Goal: Task Accomplishment & Management: Manage account settings

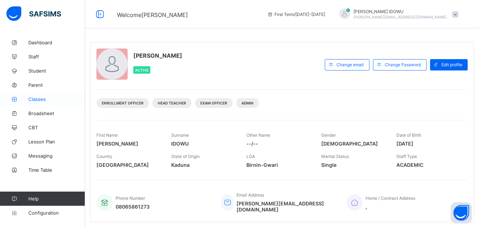
click at [41, 99] on span "Classes" at bounding box center [56, 99] width 57 height 6
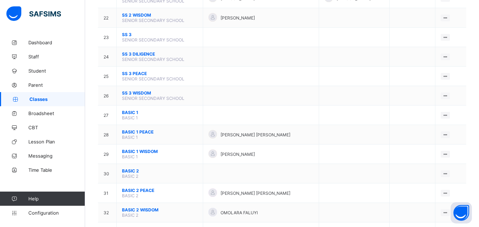
scroll to position [496, 0]
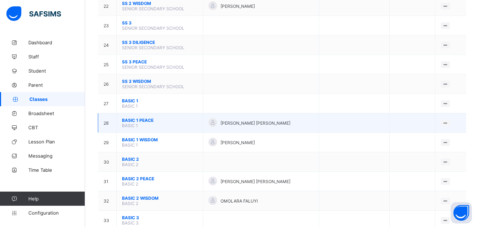
click at [146, 120] on span "BASIC 1 PEACE" at bounding box center [159, 120] width 75 height 5
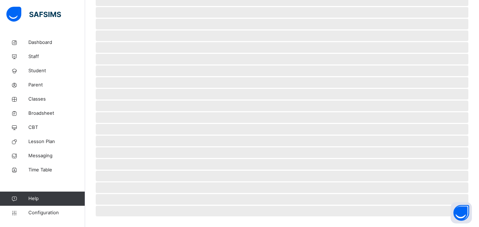
scroll to position [169, 0]
click at [146, 120] on span "‌" at bounding box center [282, 117] width 372 height 11
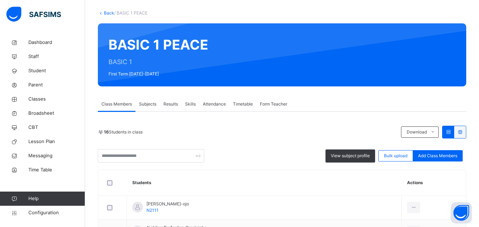
scroll to position [34, 0]
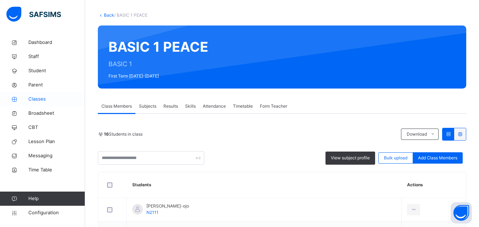
click at [38, 100] on span "Classes" at bounding box center [56, 99] width 57 height 7
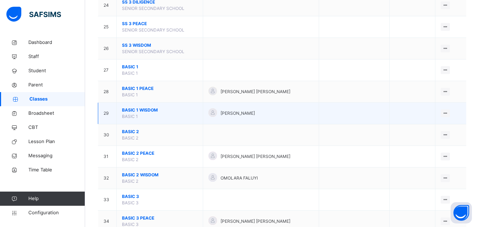
scroll to position [602, 0]
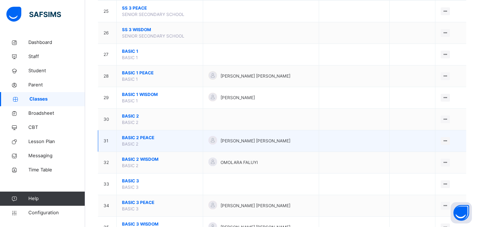
click at [126, 137] on span "BASIC 2 PEACE" at bounding box center [159, 138] width 75 height 6
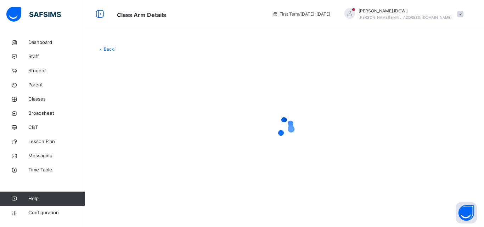
click at [126, 137] on div at bounding box center [284, 127] width 373 height 28
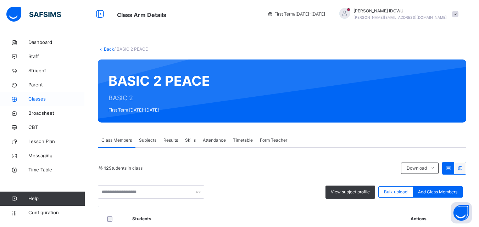
click at [62, 101] on span "Classes" at bounding box center [56, 99] width 57 height 7
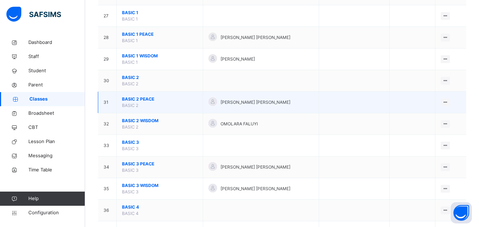
scroll to position [673, 0]
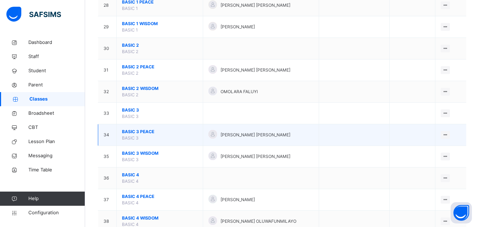
click at [149, 133] on span "BASIC 3 PEACE" at bounding box center [159, 132] width 75 height 6
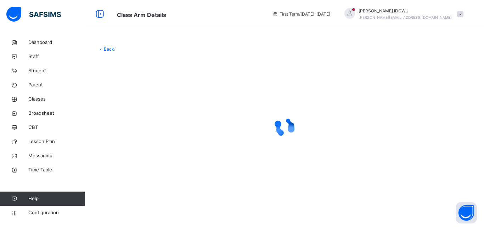
click at [149, 133] on div at bounding box center [284, 127] width 373 height 28
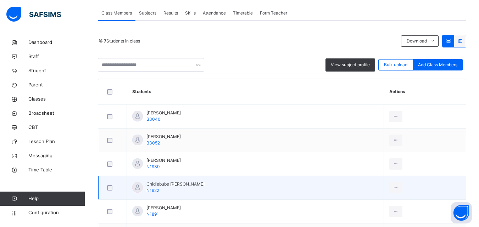
scroll to position [104, 0]
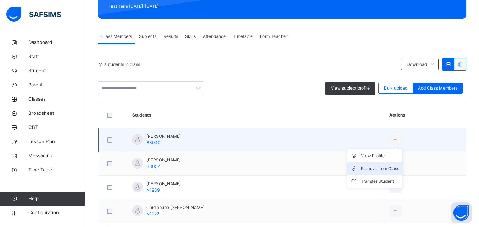
click at [391, 164] on li "Remove from Class" at bounding box center [374, 168] width 55 height 13
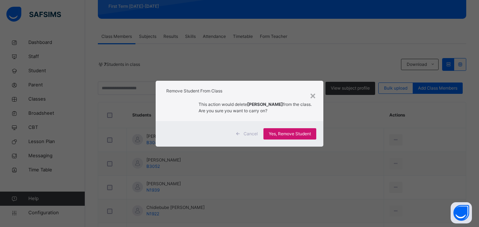
click at [303, 131] on span "Yes, Remove Student" at bounding box center [290, 134] width 42 height 6
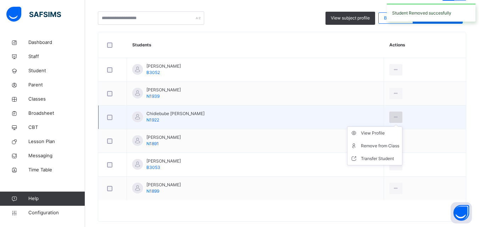
scroll to position [186, 0]
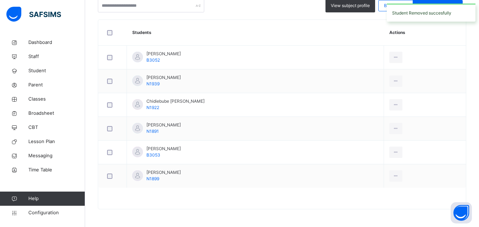
drag, startPoint x: 359, startPoint y: 108, endPoint x: 331, endPoint y: 112, distance: 28.6
click at [0, 0] on div "Remove from Class" at bounding box center [0, 0] width 0 height 0
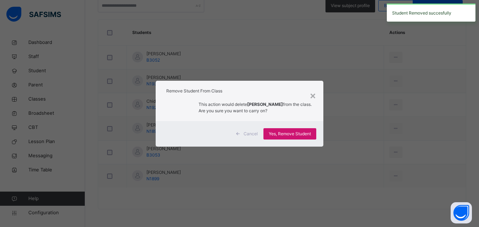
click at [279, 135] on span "Yes, Remove Student" at bounding box center [290, 134] width 42 height 6
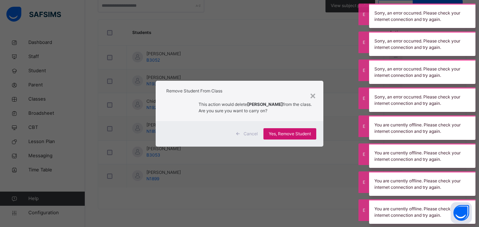
click at [289, 132] on span "Yes, Remove Student" at bounding box center [290, 134] width 42 height 6
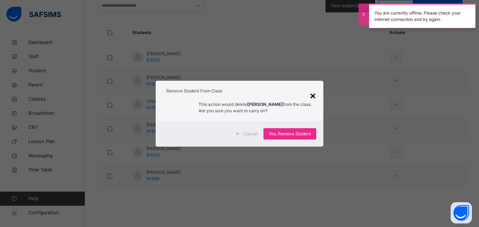
click at [314, 95] on div "×" at bounding box center [312, 95] width 7 height 15
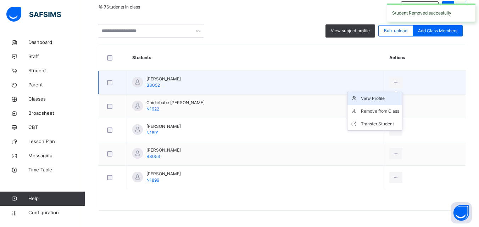
scroll to position [163, 0]
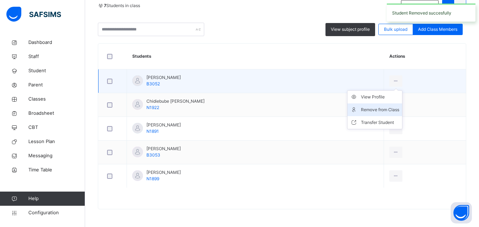
click at [378, 107] on div "Remove from Class" at bounding box center [380, 109] width 38 height 7
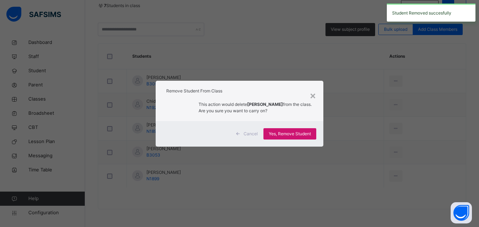
click at [303, 132] on span "Yes, Remove Student" at bounding box center [290, 134] width 42 height 6
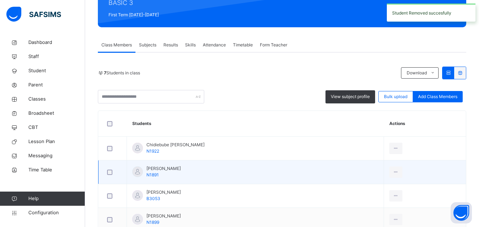
scroll to position [139, 0]
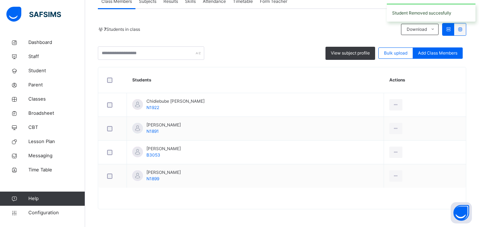
click at [0, 0] on div "Remove from Class" at bounding box center [0, 0] width 0 height 0
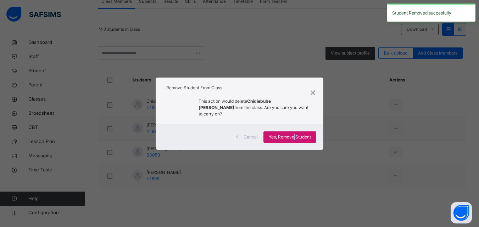
click at [296, 131] on div "Yes, Remove Student" at bounding box center [289, 136] width 53 height 11
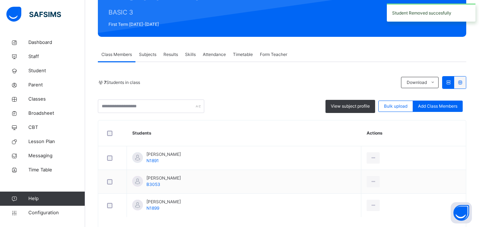
scroll to position [115, 0]
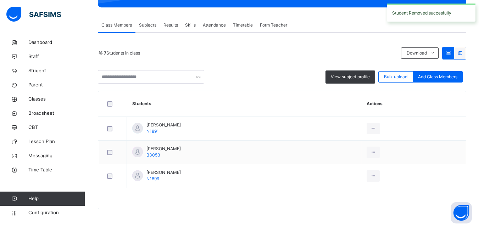
click at [0, 0] on div "Remove from Class" at bounding box center [0, 0] width 0 height 0
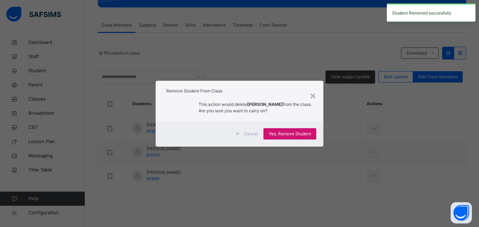
click at [291, 136] on span "Yes, Remove Student" at bounding box center [290, 134] width 42 height 6
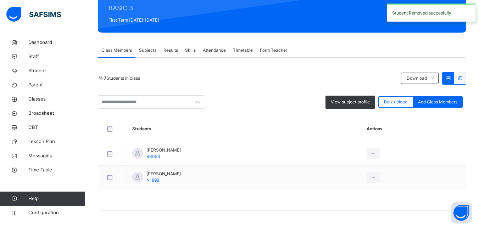
scroll to position [91, 0]
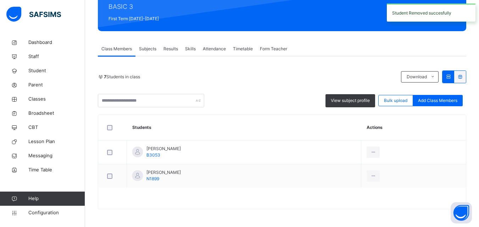
drag, startPoint x: 374, startPoint y: 200, endPoint x: 330, endPoint y: 170, distance: 53.4
click at [0, 0] on li "Remove from Class" at bounding box center [0, 0] width 0 height 0
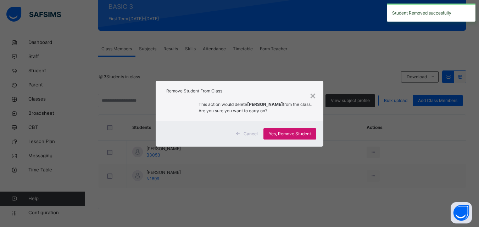
click at [301, 132] on span "Yes, Remove Student" at bounding box center [290, 134] width 42 height 6
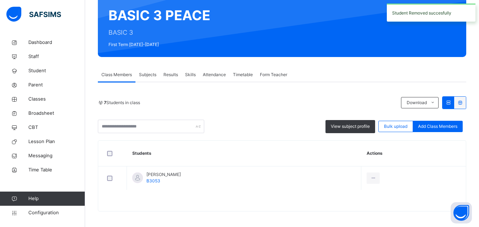
scroll to position [68, 0]
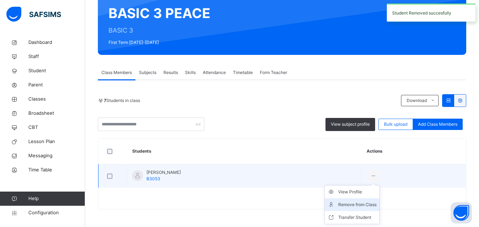
click at [355, 199] on li "Remove from Class" at bounding box center [352, 204] width 55 height 13
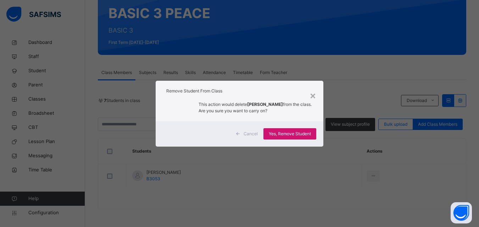
click at [302, 136] on span "Yes, Remove Student" at bounding box center [290, 134] width 42 height 6
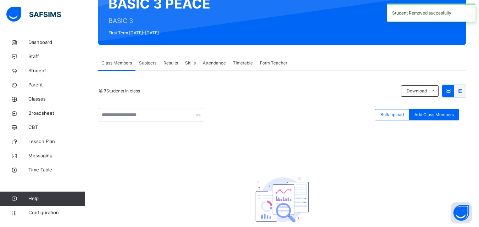
scroll to position [106, 0]
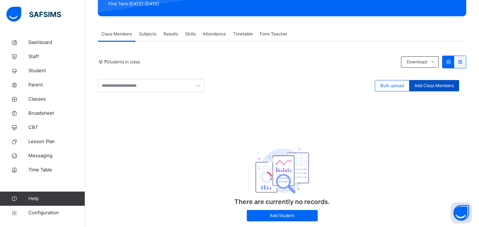
click at [438, 87] on span "Add Class Members" at bounding box center [433, 86] width 39 height 6
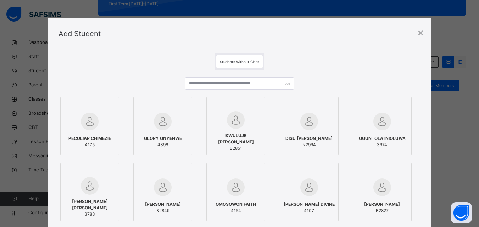
click at [223, 62] on span "Students Without Class" at bounding box center [239, 62] width 39 height 4
click at [223, 64] on div "Students Without Class" at bounding box center [239, 61] width 46 height 13
click at [225, 89] on input "text" at bounding box center [239, 83] width 108 height 12
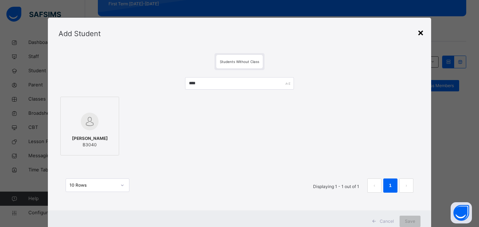
click at [423, 30] on div "×" at bounding box center [420, 32] width 7 height 15
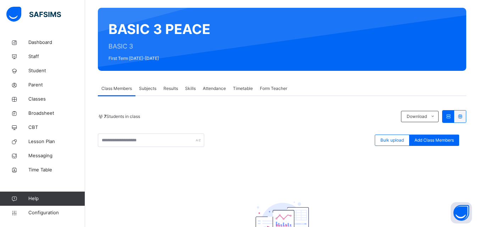
scroll to position [126, 0]
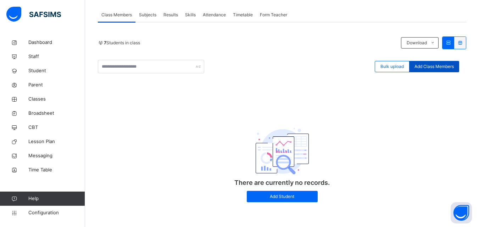
click at [442, 62] on div "Add Class Members" at bounding box center [434, 66] width 50 height 11
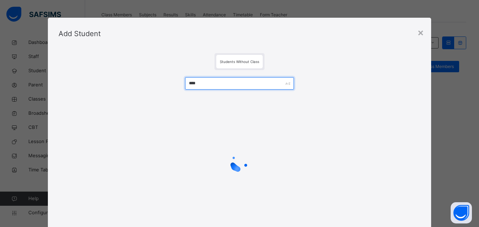
click at [281, 80] on input "****" at bounding box center [239, 83] width 108 height 12
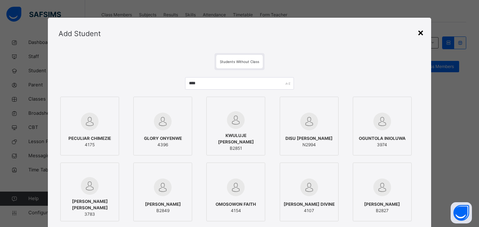
click at [422, 35] on div "×" at bounding box center [420, 32] width 7 height 15
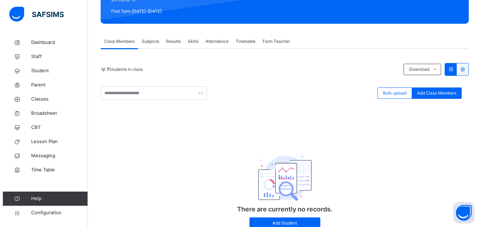
scroll to position [106, 0]
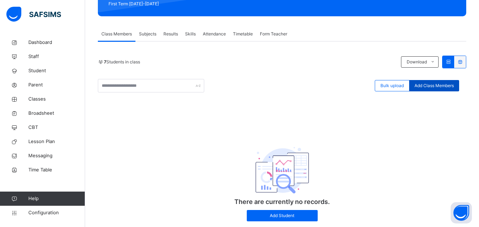
click at [438, 81] on div "Add Class Members" at bounding box center [434, 85] width 50 height 11
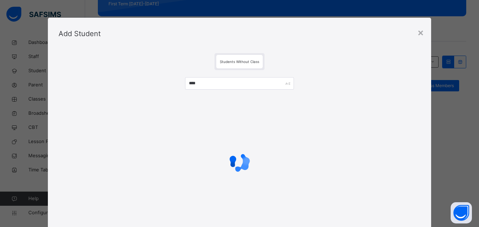
click at [277, 90] on div "****" at bounding box center [239, 86] width 108 height 18
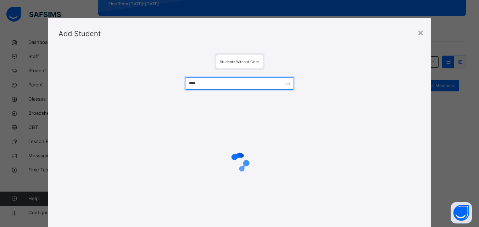
click at [287, 88] on input "****" at bounding box center [239, 83] width 108 height 12
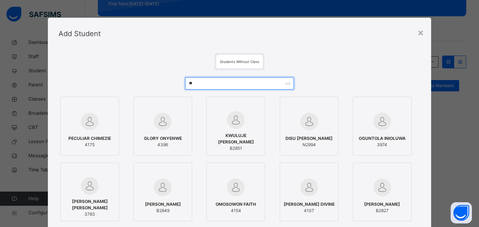
type input "*"
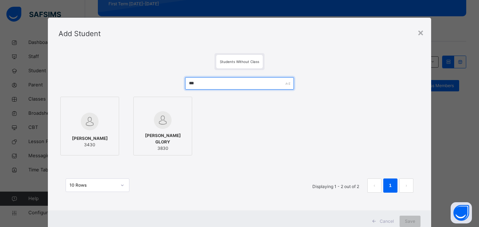
type input "****"
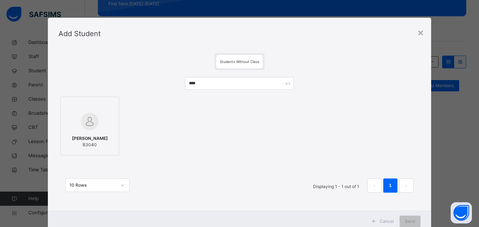
click at [84, 105] on div at bounding box center [89, 106] width 51 height 11
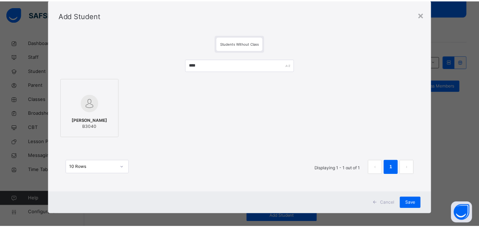
scroll to position [23, 0]
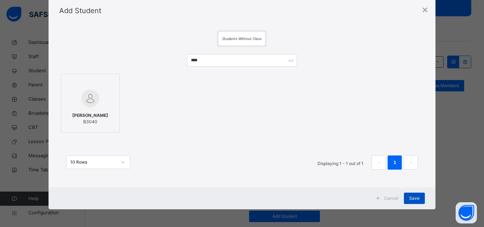
click at [411, 195] on span "Save" at bounding box center [414, 198] width 10 height 6
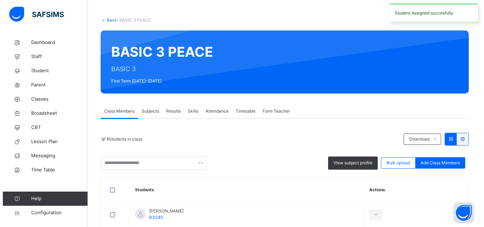
scroll to position [68, 0]
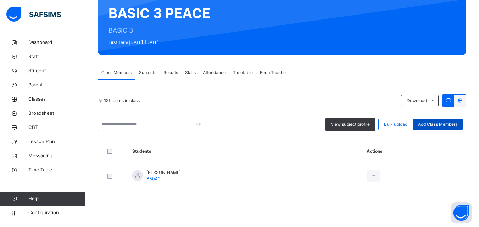
click at [429, 121] on div "Add Class Members" at bounding box center [437, 124] width 50 height 11
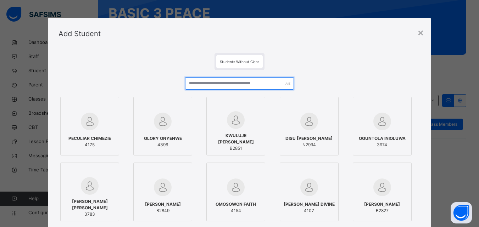
click at [195, 84] on input "text" at bounding box center [239, 83] width 108 height 12
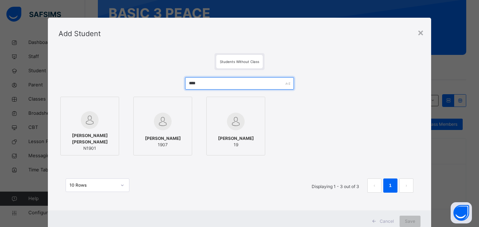
type input "****"
click at [103, 128] on div at bounding box center [89, 120] width 51 height 18
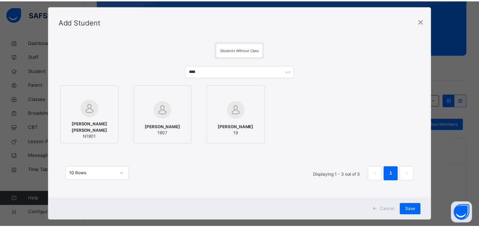
scroll to position [23, 0]
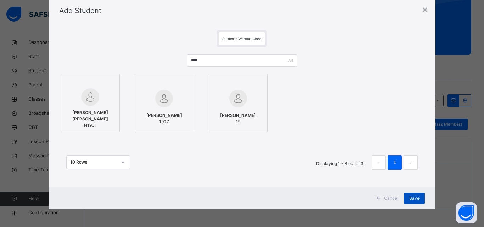
click at [416, 194] on div "Save" at bounding box center [414, 198] width 21 height 11
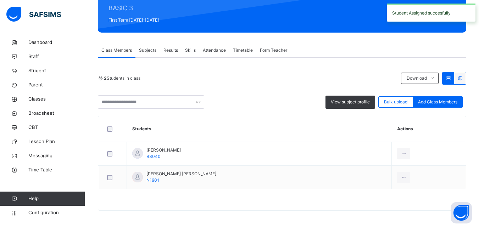
scroll to position [91, 0]
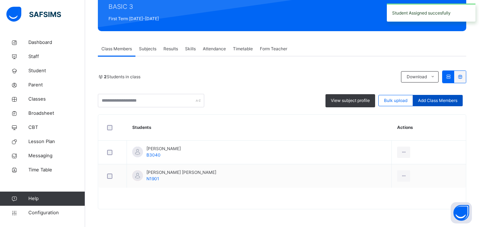
click at [423, 97] on span "Add Class Members" at bounding box center [437, 100] width 39 height 6
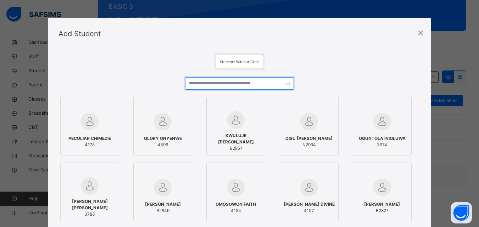
click at [276, 84] on input "text" at bounding box center [239, 83] width 108 height 12
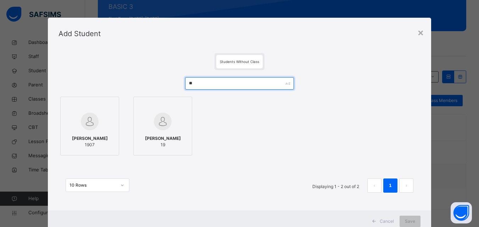
type input "*"
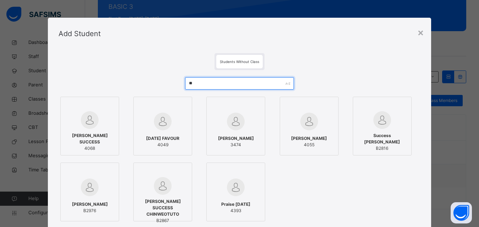
click at [214, 85] on input "**" at bounding box center [239, 83] width 108 height 12
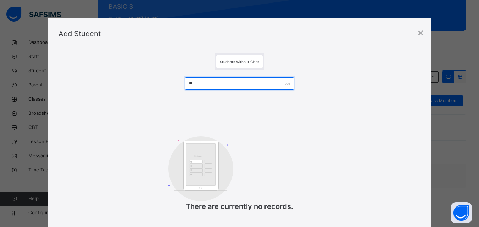
type input "*"
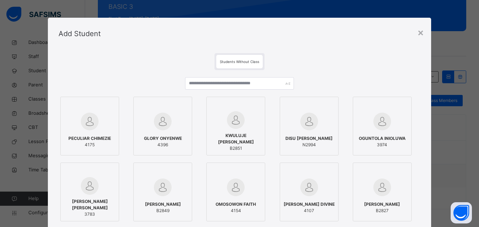
click at [415, 32] on div "Add Student" at bounding box center [239, 34] width 383 height 32
click at [421, 29] on div "×" at bounding box center [420, 32] width 7 height 15
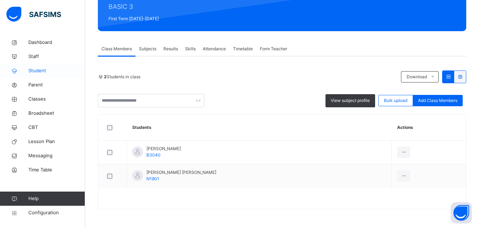
click at [54, 72] on span "Student" at bounding box center [56, 70] width 57 height 7
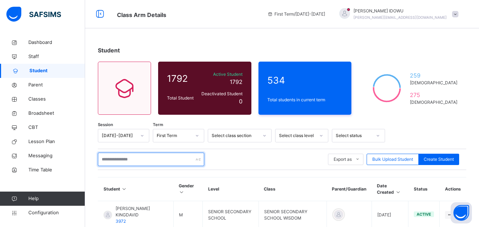
click at [154, 162] on input "text" at bounding box center [151, 159] width 106 height 13
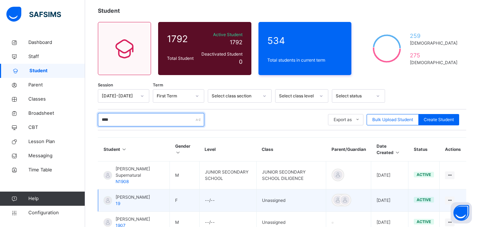
scroll to position [101, 0]
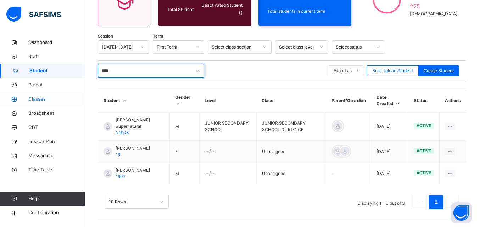
type input "****"
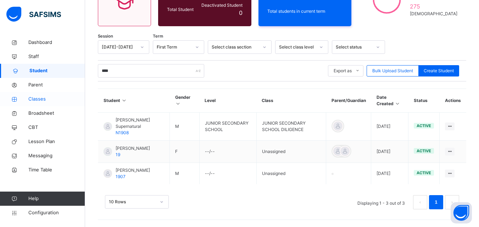
click at [38, 95] on link "Classes" at bounding box center [42, 99] width 85 height 14
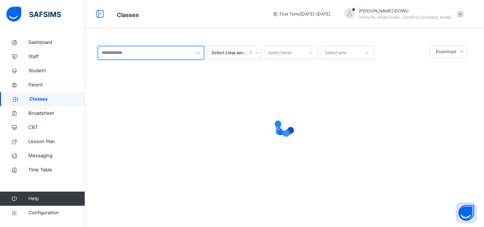
click at [165, 52] on input "text" at bounding box center [151, 52] width 106 height 13
click at [178, 56] on input "***" at bounding box center [151, 52] width 106 height 13
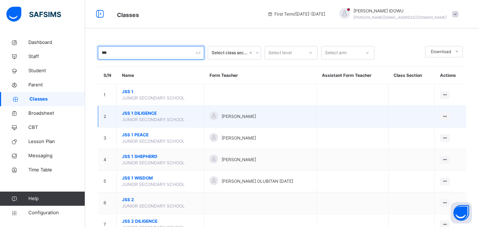
type input "***"
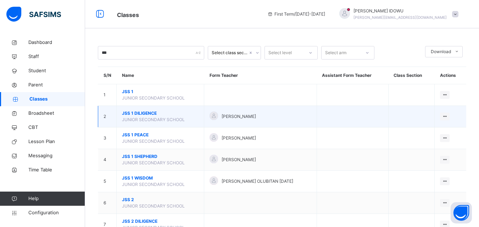
click at [140, 118] on span "JUNIOR SECONDARY SCHOOL" at bounding box center [153, 119] width 63 height 5
click at [140, 114] on span "JSS 1 DILIGENCE" at bounding box center [160, 113] width 77 height 6
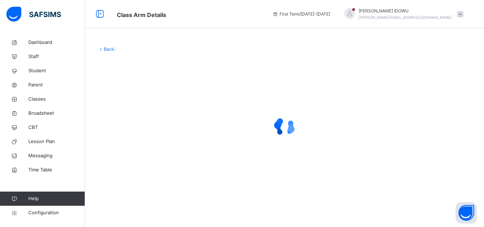
click at [140, 114] on div at bounding box center [284, 127] width 373 height 28
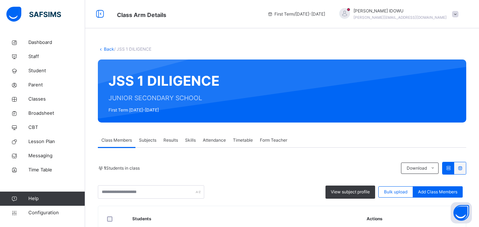
click at [125, 46] on div "Back / JSS 1 DILIGENCE JSS 1 DILIGENCE JUNIOR SECONDARY SCHOOL First Term 2025-…" at bounding box center [282, 164] width 394 height 259
click at [126, 46] on div "Back / JSS 1 DILIGENCE JSS 1 DILIGENCE JUNIOR SECONDARY SCHOOL First Term 2025-…" at bounding box center [282, 164] width 394 height 259
click at [106, 47] on link "Back" at bounding box center [109, 48] width 10 height 5
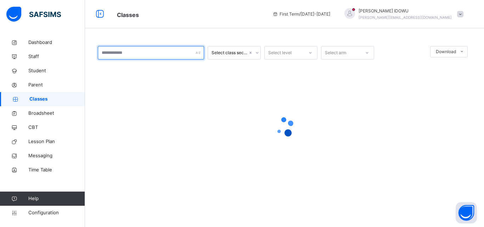
click at [137, 55] on input "text" at bounding box center [151, 52] width 106 height 13
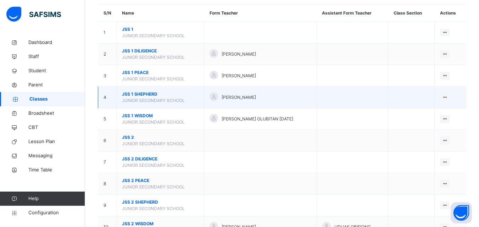
scroll to position [71, 0]
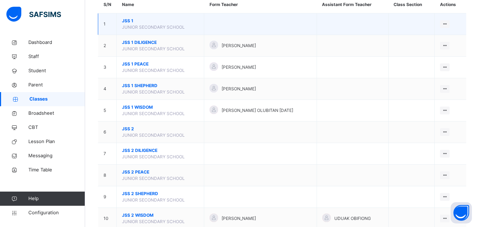
type input "***"
click at [160, 22] on span "JSS 1" at bounding box center [160, 21] width 77 height 6
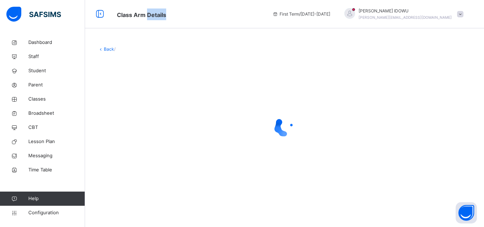
click at [160, 22] on div "Class Arm Details First Term / 2025-2026 DORCAS IDOWU d.idowu@goodshepherdschoo…" at bounding box center [242, 14] width 484 height 28
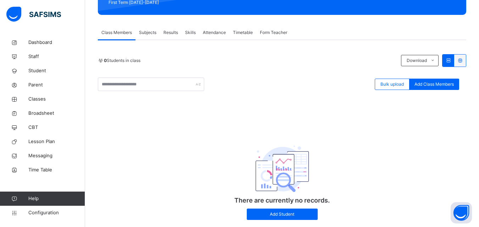
scroll to position [126, 0]
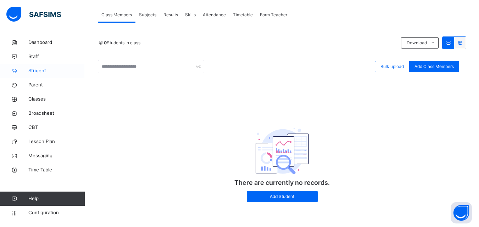
click at [45, 70] on span "Student" at bounding box center [56, 70] width 57 height 7
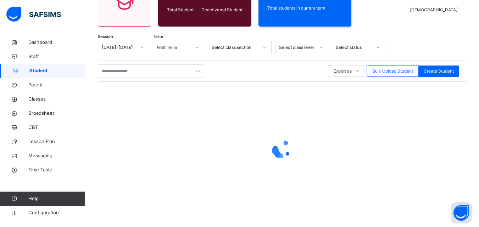
scroll to position [88, 0]
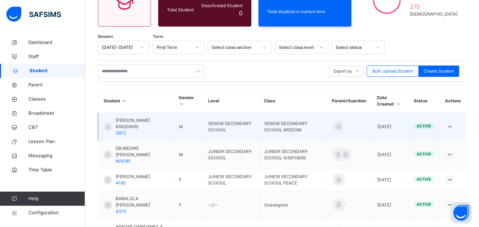
click at [170, 113] on td "VICTOR CHUKWUKA KINGDAVID 3972" at bounding box center [135, 127] width 75 height 28
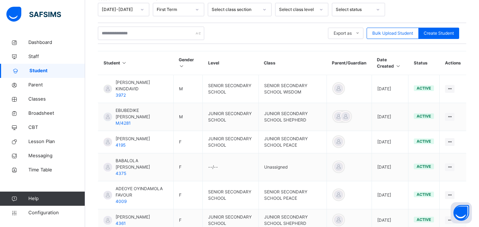
click at [155, 25] on div "Export as Pdf Report Excel Report Excel Report (LMS) Bulk Upload Student Create…" at bounding box center [282, 33] width 368 height 21
click at [155, 40] on div "Export as Pdf Report Excel Report Excel Report (LMS) Bulk Upload Student Create…" at bounding box center [282, 33] width 368 height 21
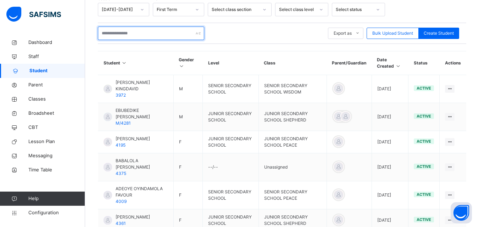
click at [164, 34] on input "text" at bounding box center [151, 33] width 106 height 13
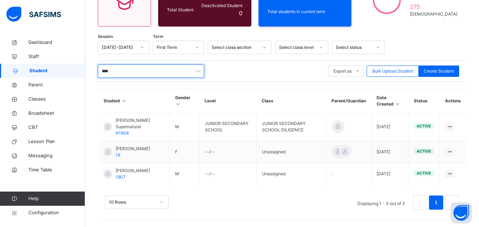
scroll to position [101, 0]
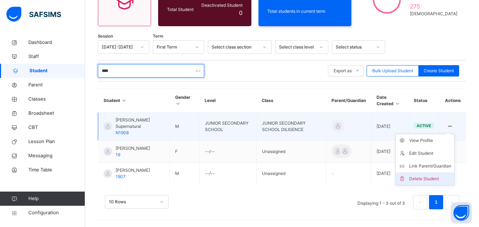
type input "****"
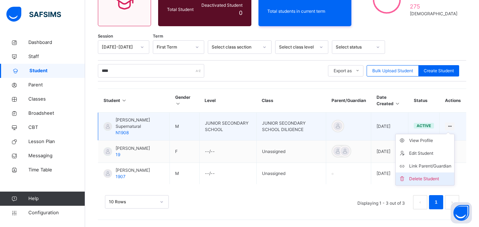
click at [429, 175] on div "Delete Student" at bounding box center [430, 178] width 42 height 7
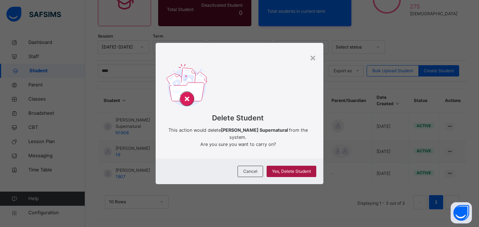
click at [298, 169] on span "Yes, Delete Student" at bounding box center [291, 171] width 39 height 6
click at [293, 171] on span "Yes, Delete Student" at bounding box center [291, 171] width 39 height 6
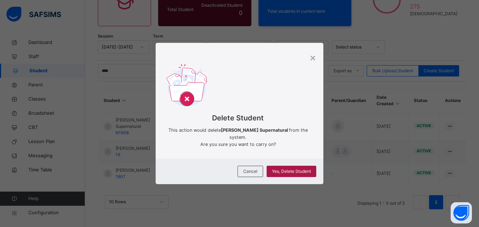
click at [274, 166] on div "Yes, Delete Student" at bounding box center [291, 171] width 50 height 11
click at [251, 167] on div "Cancel" at bounding box center [250, 171] width 26 height 11
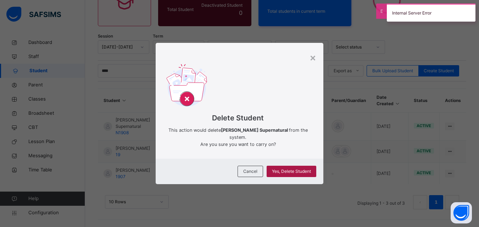
click at [296, 172] on span "Yes, Delete Student" at bounding box center [291, 171] width 39 height 6
click at [316, 58] on div "×" at bounding box center [312, 57] width 7 height 15
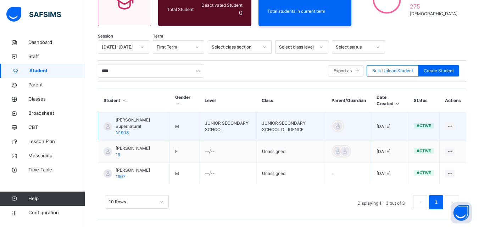
click at [265, 113] on td "JUNIOR SECONDARY SCHOOL DILIGENCE" at bounding box center [290, 127] width 69 height 28
click at [431, 123] on span "active" at bounding box center [423, 125] width 15 height 5
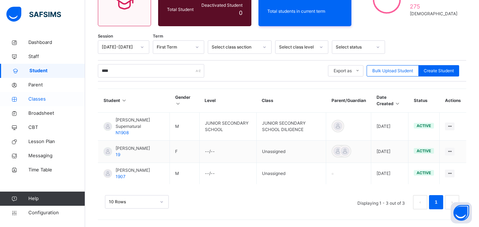
click at [56, 101] on span "Classes" at bounding box center [56, 99] width 57 height 7
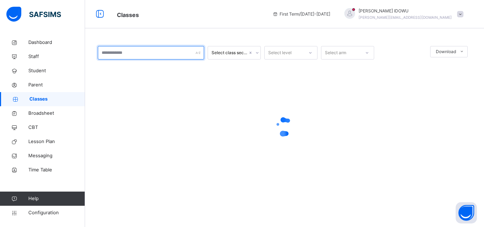
click at [133, 52] on input "text" at bounding box center [151, 52] width 106 height 13
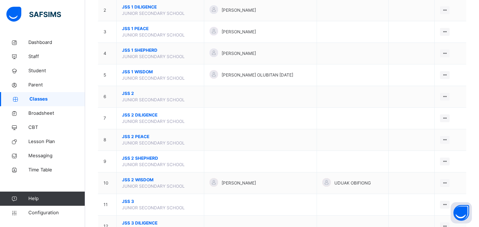
scroll to position [142, 0]
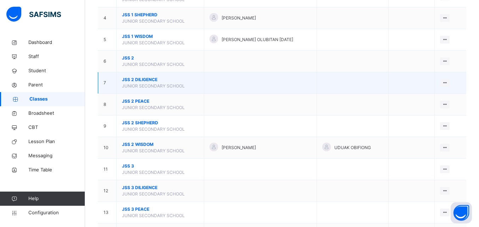
type input "*"
click at [134, 75] on td "JSS 2 DILIGENCE JUNIOR SECONDARY SCHOOL" at bounding box center [161, 83] width 88 height 22
click at [133, 89] on td "JSS 2 DILIGENCE JUNIOR SECONDARY SCHOOL" at bounding box center [161, 83] width 88 height 22
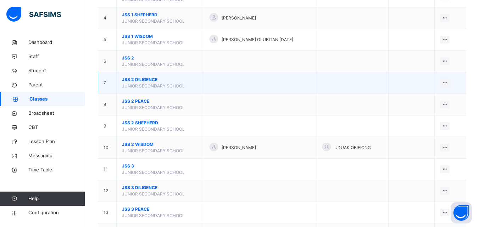
click at [149, 82] on span "JSS 2 DILIGENCE" at bounding box center [160, 80] width 77 height 6
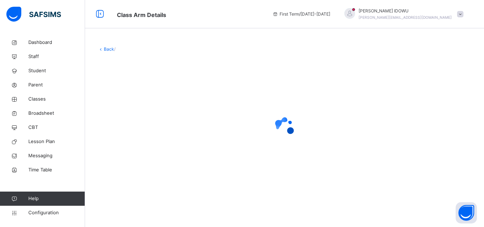
click at [149, 82] on div at bounding box center [284, 127] width 373 height 135
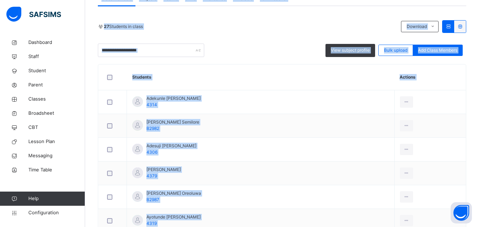
scroll to position [177, 0]
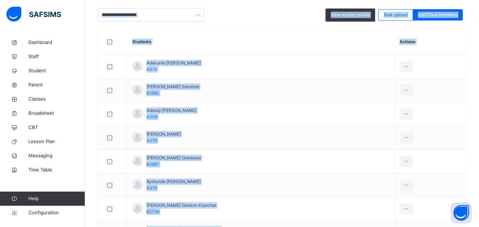
click at [249, 32] on th "Students" at bounding box center [261, 42] width 268 height 26
click at [248, 36] on th "Students" at bounding box center [261, 42] width 268 height 26
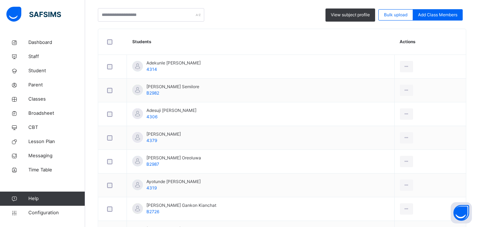
click at [248, 38] on th "Students" at bounding box center [261, 42] width 268 height 26
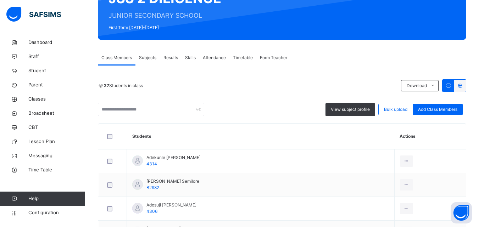
scroll to position [12, 0]
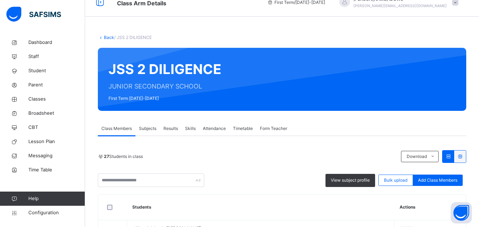
click at [105, 38] on link "Back" at bounding box center [109, 37] width 10 height 5
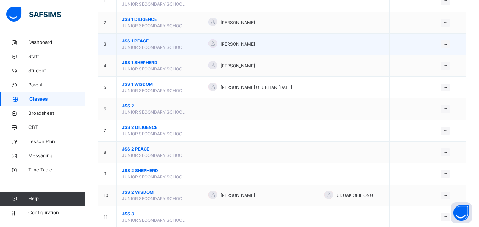
scroll to position [106, 0]
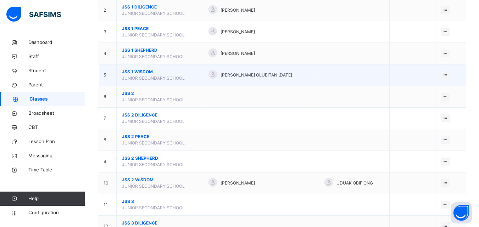
click at [149, 75] on span "JUNIOR SECONDARY SCHOOL" at bounding box center [153, 77] width 63 height 5
click at [145, 68] on td "JSS 1 WISDOM JUNIOR SECONDARY SCHOOL" at bounding box center [160, 75] width 86 height 22
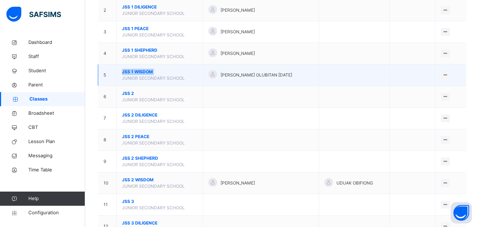
click at [138, 74] on span "JSS 1 WISDOM" at bounding box center [159, 72] width 75 height 6
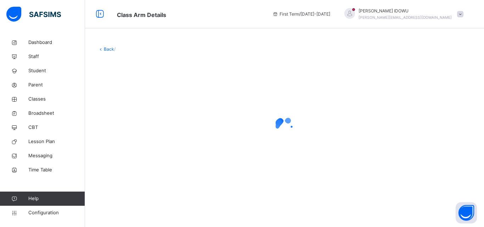
click at [137, 75] on div at bounding box center [284, 127] width 373 height 135
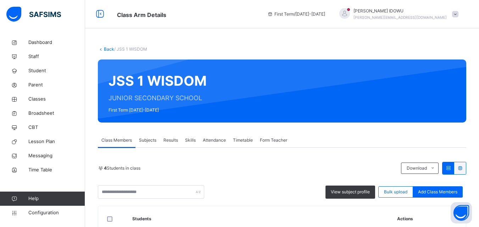
click at [111, 49] on link "Back" at bounding box center [109, 48] width 10 height 5
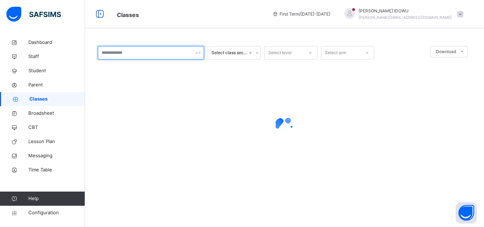
click at [178, 58] on input "text" at bounding box center [151, 52] width 106 height 13
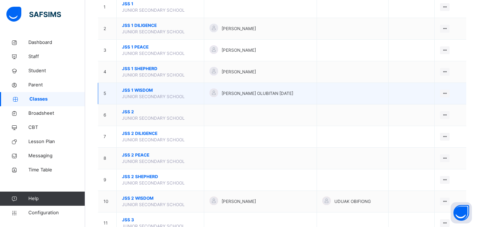
scroll to position [71, 0]
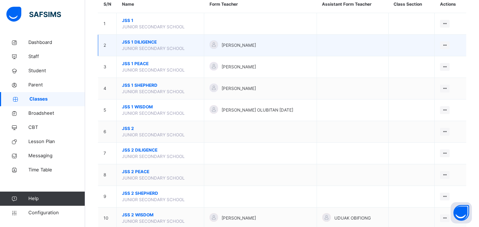
type input "***"
click at [140, 39] on span "JSS 1 DILIGENCE" at bounding box center [160, 42] width 77 height 6
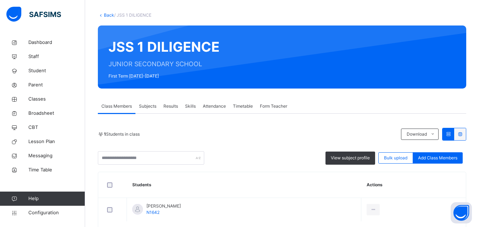
scroll to position [68, 0]
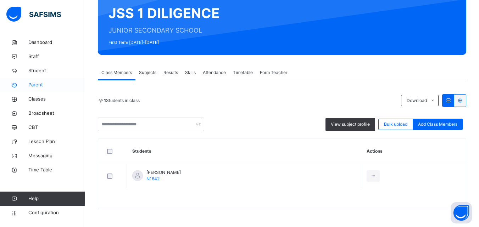
click at [67, 79] on link "Parent" at bounding box center [42, 85] width 85 height 14
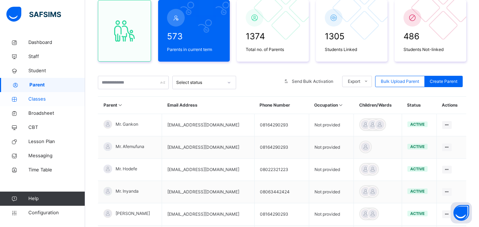
click at [66, 100] on span "Classes" at bounding box center [56, 99] width 57 height 7
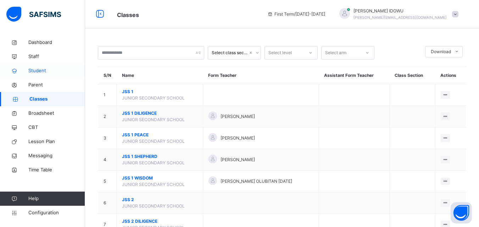
click at [55, 70] on span "Student" at bounding box center [56, 70] width 57 height 7
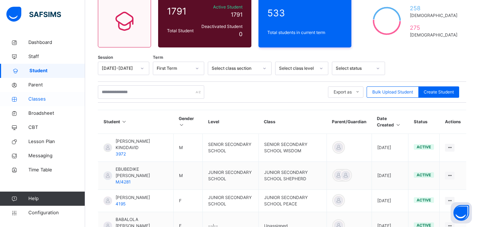
scroll to position [88, 0]
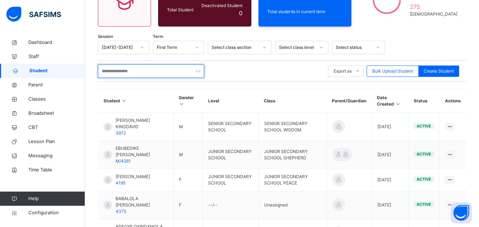
click at [117, 72] on input "text" at bounding box center [151, 70] width 106 height 13
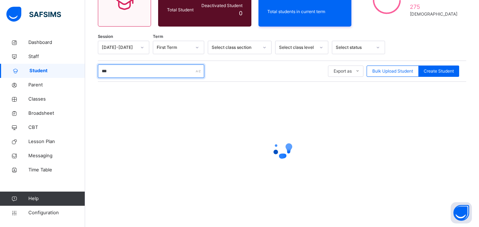
scroll to position [54, 0]
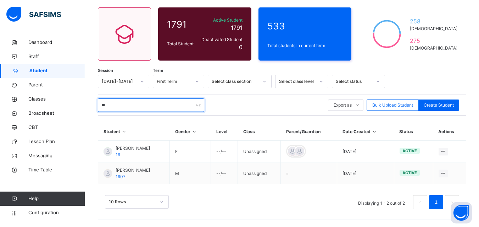
type input "*"
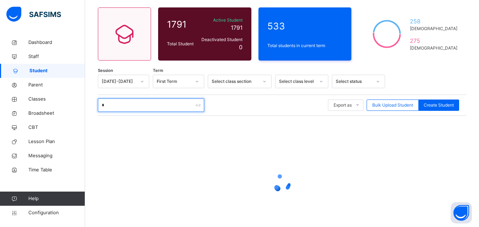
scroll to position [88, 0]
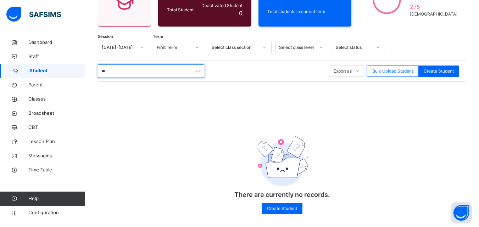
type input "*"
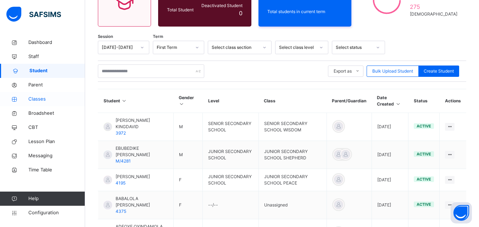
click at [63, 102] on span "Classes" at bounding box center [56, 99] width 57 height 7
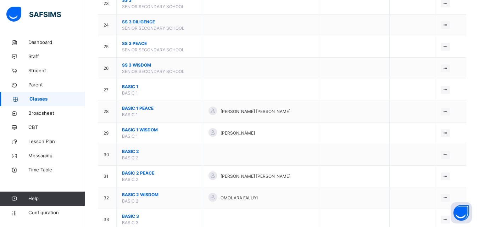
scroll to position [602, 0]
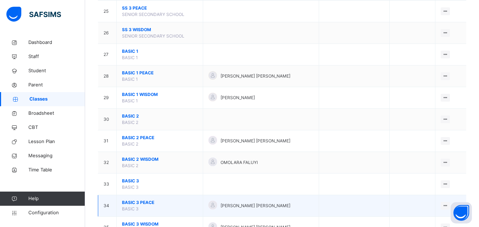
click at [129, 203] on span "BASIC 3 PEACE" at bounding box center [159, 203] width 75 height 6
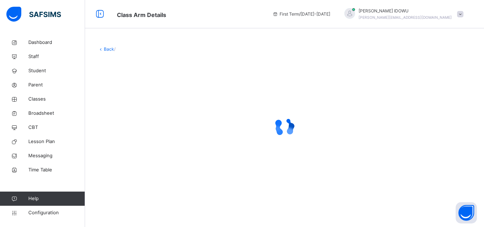
click at [129, 203] on div "Back /" at bounding box center [284, 119] width 399 height 169
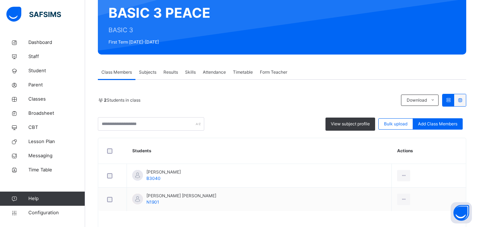
scroll to position [91, 0]
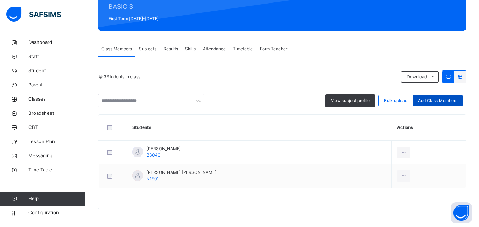
click at [455, 99] on span "Add Class Members" at bounding box center [437, 100] width 39 height 6
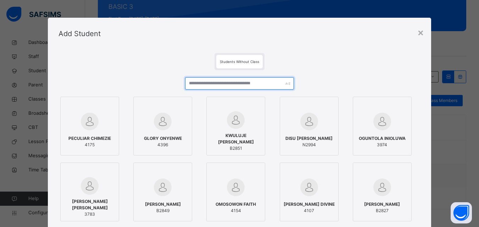
click at [248, 83] on input "text" at bounding box center [239, 83] width 108 height 12
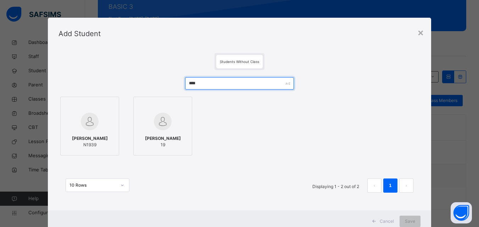
type input "****"
click at [72, 141] on span "Ani Chizaram Mitchell" at bounding box center [90, 138] width 36 height 6
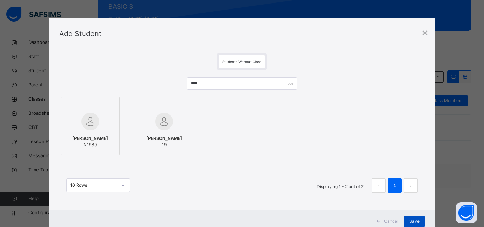
click at [414, 220] on span "Save" at bounding box center [414, 221] width 10 height 6
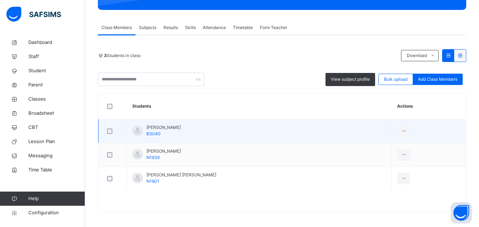
scroll to position [115, 0]
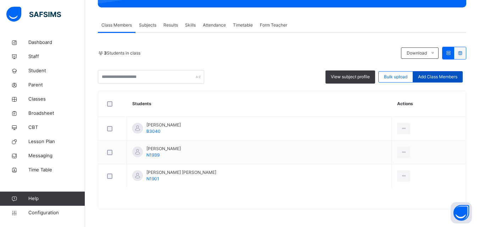
click at [441, 75] on span "Add Class Members" at bounding box center [437, 77] width 39 height 6
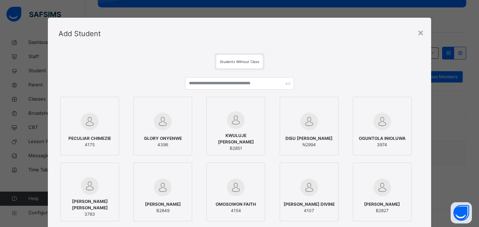
click at [257, 90] on div at bounding box center [239, 86] width 108 height 18
click at [259, 85] on input "text" at bounding box center [239, 83] width 108 height 12
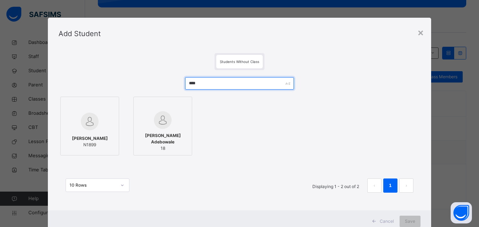
type input "****"
click at [68, 118] on div at bounding box center [89, 121] width 51 height 21
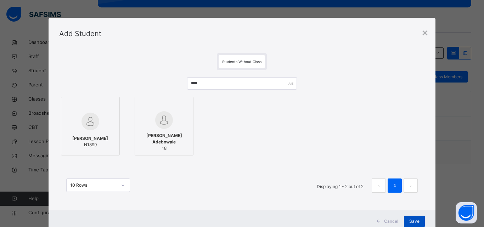
click at [414, 221] on span "Save" at bounding box center [414, 221] width 10 height 6
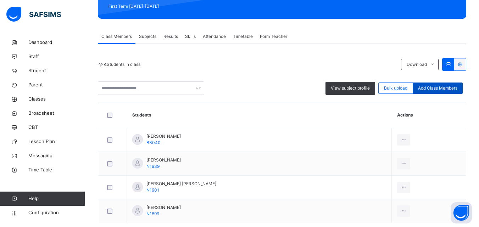
scroll to position [106, 0]
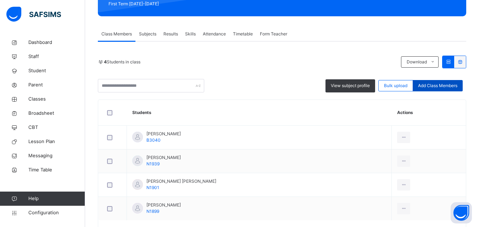
click at [430, 85] on span "Add Class Members" at bounding box center [437, 86] width 39 height 6
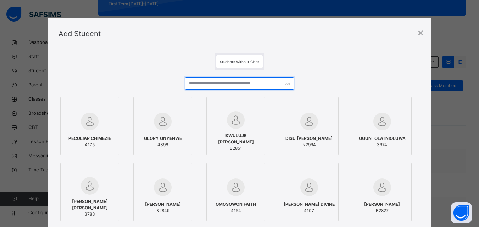
click at [220, 82] on input "text" at bounding box center [239, 83] width 108 height 12
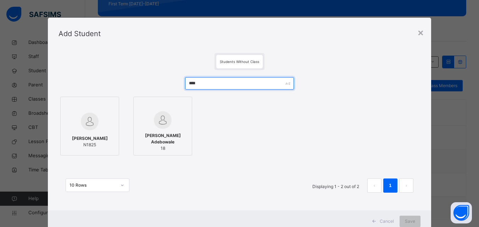
type input "****"
click at [87, 124] on img at bounding box center [90, 122] width 18 height 18
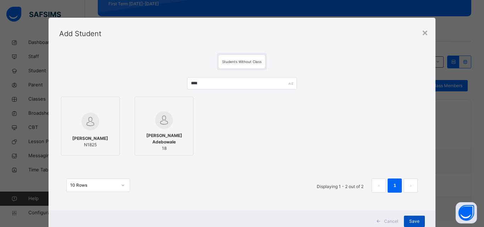
click at [409, 219] on span "Save" at bounding box center [414, 221] width 10 height 6
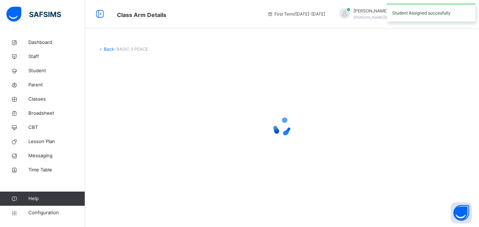
scroll to position [0, 0]
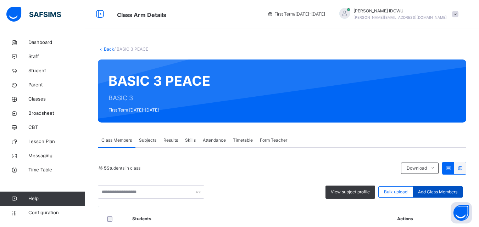
click at [457, 190] on span "Add Class Members" at bounding box center [437, 192] width 39 height 6
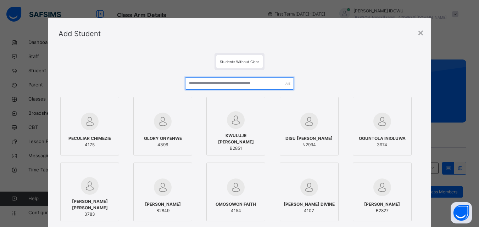
click at [241, 83] on input "text" at bounding box center [239, 83] width 108 height 12
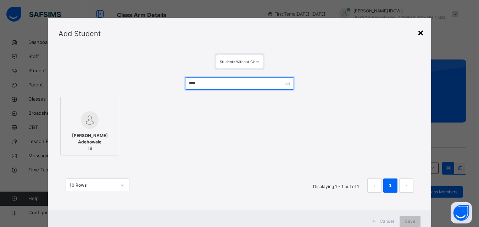
type input "****"
click at [418, 29] on div "×" at bounding box center [420, 32] width 7 height 15
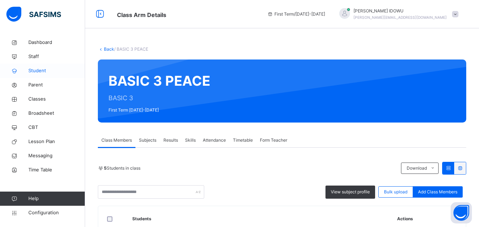
click at [38, 72] on span "Student" at bounding box center [56, 70] width 57 height 7
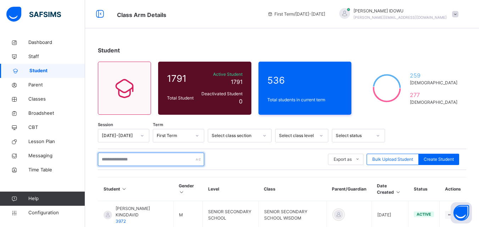
click at [164, 164] on input "text" at bounding box center [151, 159] width 106 height 13
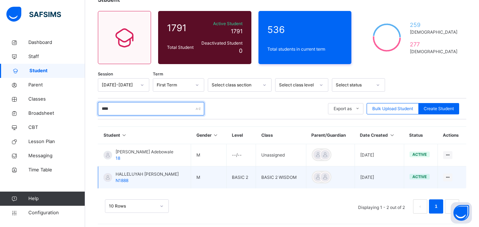
scroll to position [55, 0]
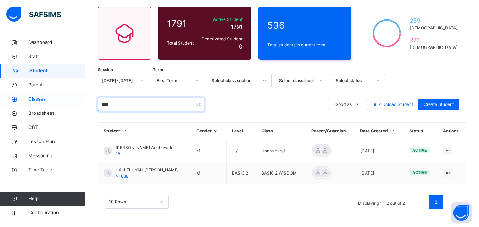
type input "****"
click at [32, 99] on span "Classes" at bounding box center [56, 99] width 57 height 7
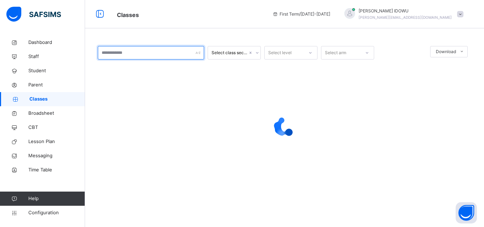
click at [144, 53] on input "text" at bounding box center [151, 52] width 106 height 13
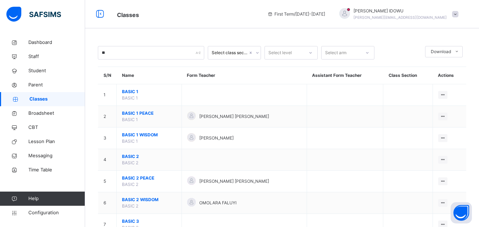
drag, startPoint x: 127, startPoint y: 45, endPoint x: 127, endPoint y: 53, distance: 7.8
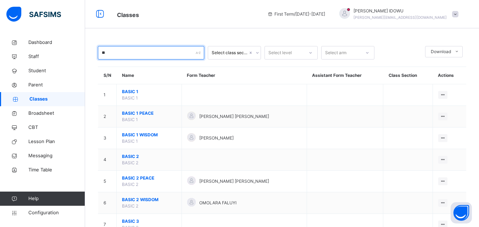
click at [127, 53] on input "**" at bounding box center [151, 52] width 106 height 13
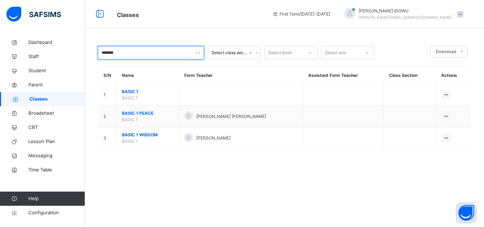
type input "*******"
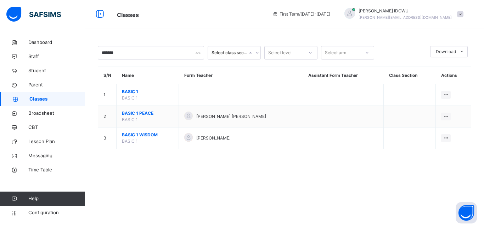
drag, startPoint x: 130, startPoint y: 171, endPoint x: 144, endPoint y: 149, distance: 25.6
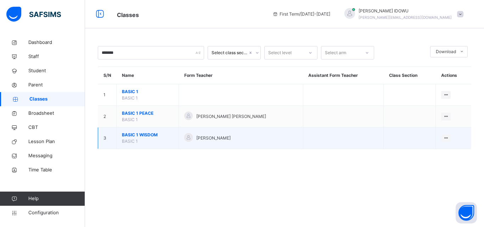
drag, startPoint x: 144, startPoint y: 144, endPoint x: 127, endPoint y: 135, distance: 19.8
click at [127, 135] on span "BASIC 1 WISDOM" at bounding box center [147, 135] width 51 height 6
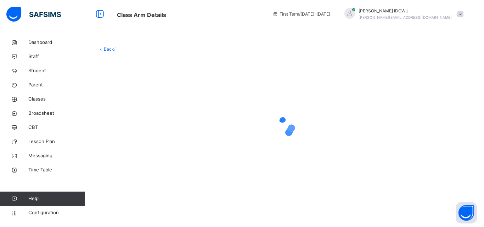
click at [127, 135] on div at bounding box center [284, 127] width 373 height 28
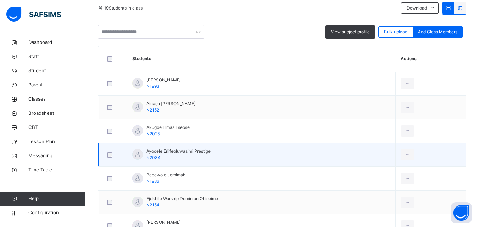
scroll to position [177, 0]
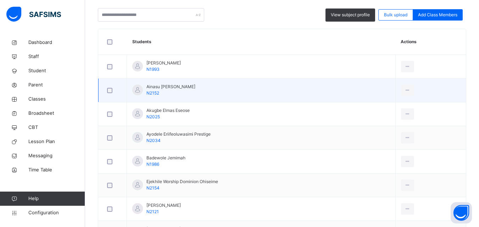
drag, startPoint x: 207, startPoint y: 96, endPoint x: 120, endPoint y: 101, distance: 87.3
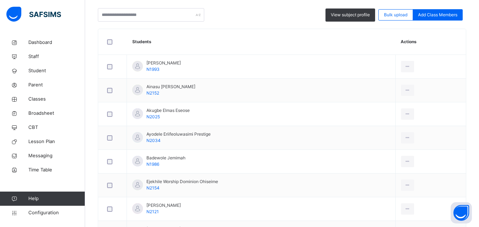
drag, startPoint x: 120, startPoint y: 101, endPoint x: 189, endPoint y: 18, distance: 108.0
click at [189, 18] on input "text" at bounding box center [151, 14] width 106 height 13
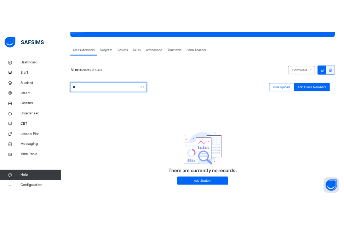
scroll to position [126, 0]
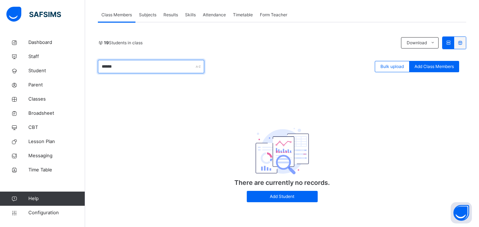
click at [159, 63] on input "******" at bounding box center [151, 66] width 106 height 13
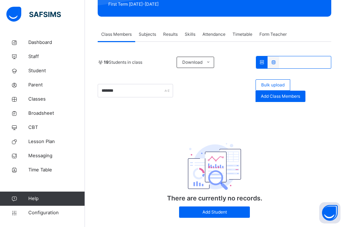
click at [159, 82] on div "******* Bulk upload Add Class Members" at bounding box center [215, 90] width 234 height 23
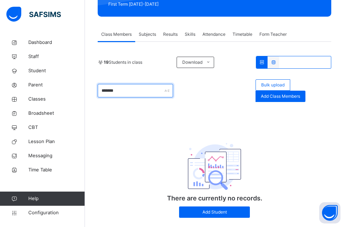
click at [158, 85] on input "*******" at bounding box center [135, 90] width 75 height 13
type input "*"
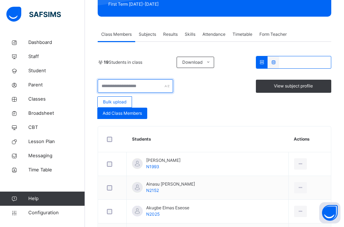
scroll to position [55, 0]
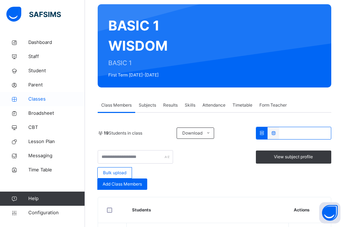
drag, startPoint x: 50, startPoint y: 97, endPoint x: 56, endPoint y: 94, distance: 6.2
click at [50, 97] on span "Classes" at bounding box center [56, 99] width 57 height 7
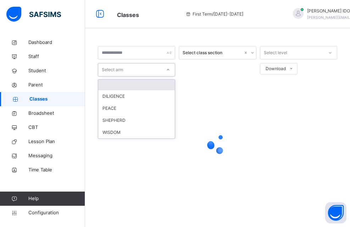
click at [110, 65] on div "Select arm" at bounding box center [112, 69] width 21 height 13
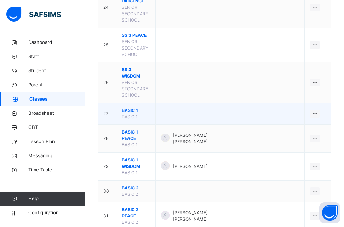
scroll to position [1063, 0]
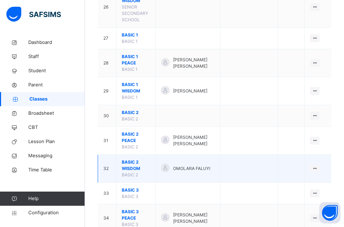
type input "*******"
click at [139, 159] on span "BASIC 2 WISDOM" at bounding box center [136, 165] width 28 height 13
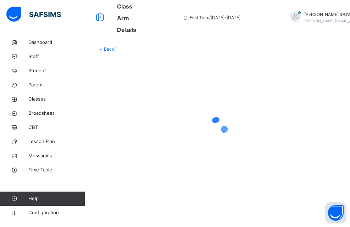
click at [139, 100] on div at bounding box center [217, 127] width 239 height 135
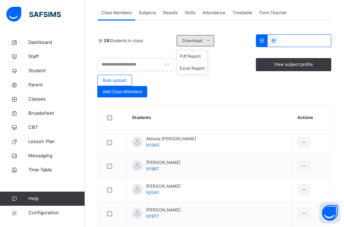
scroll to position [142, 0]
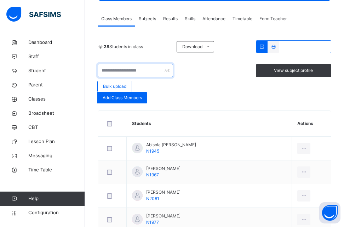
click at [134, 72] on input "text" at bounding box center [135, 70] width 75 height 13
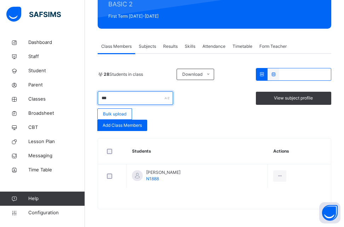
scroll to position [114, 0]
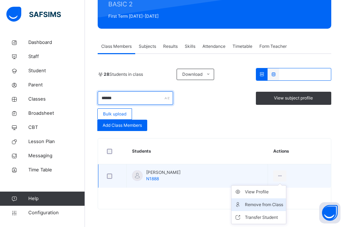
type input "******"
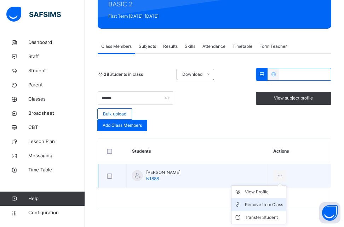
click at [268, 205] on div "Remove from Class" at bounding box center [264, 204] width 38 height 7
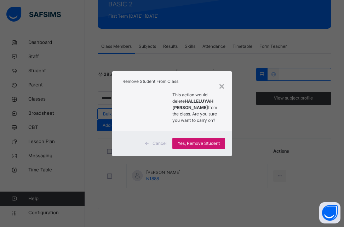
click at [210, 141] on span "Yes, Remove Student" at bounding box center [199, 143] width 42 height 6
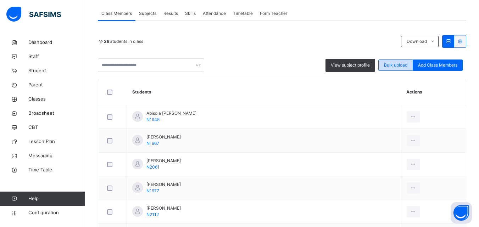
scroll to position [142, 0]
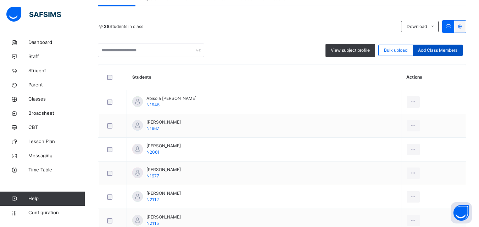
click at [426, 50] on span "Add Class Members" at bounding box center [437, 50] width 39 height 6
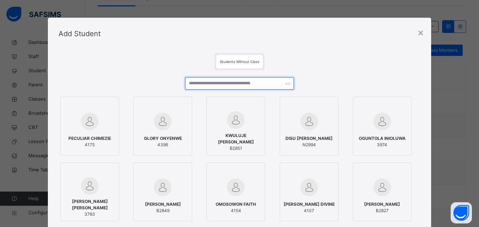
click at [273, 82] on input "text" at bounding box center [239, 83] width 108 height 12
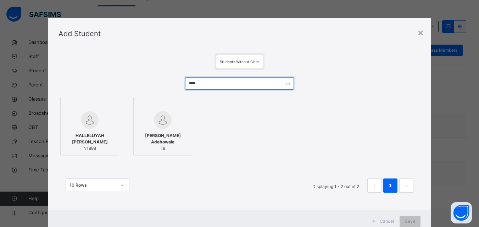
type input "****"
click at [68, 127] on div at bounding box center [89, 120] width 51 height 18
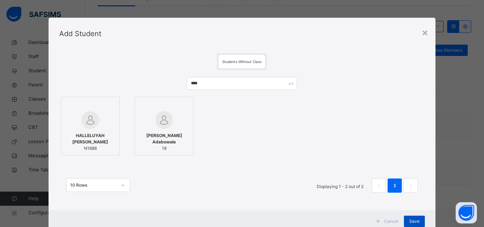
click at [413, 216] on div "Save" at bounding box center [414, 221] width 21 height 11
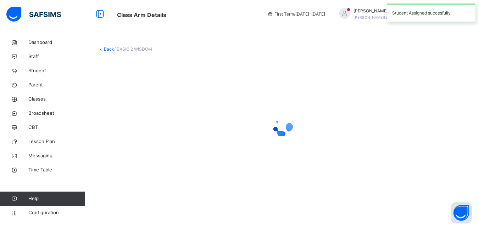
scroll to position [0, 0]
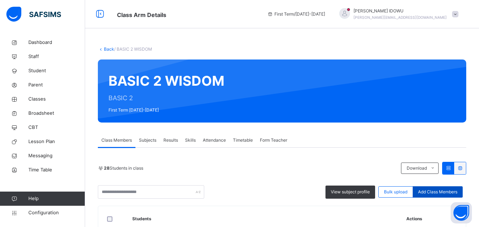
click at [436, 190] on span "Add Class Members" at bounding box center [437, 192] width 39 height 6
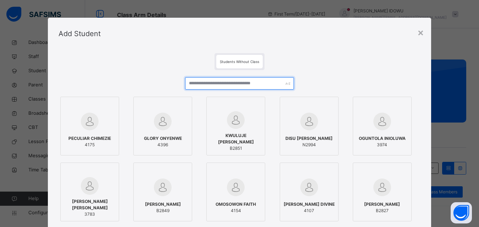
click at [286, 88] on input "text" at bounding box center [239, 83] width 108 height 12
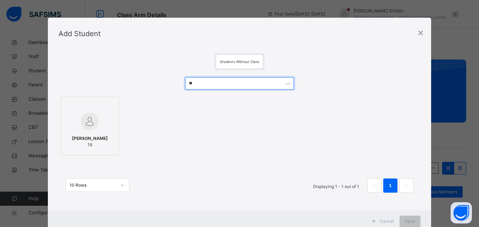
type input "*"
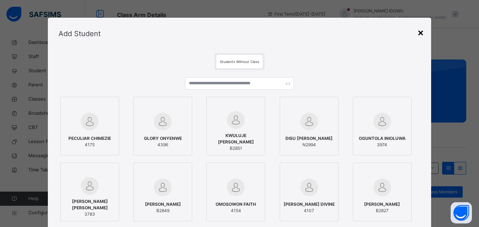
click at [422, 33] on div "×" at bounding box center [420, 32] width 7 height 15
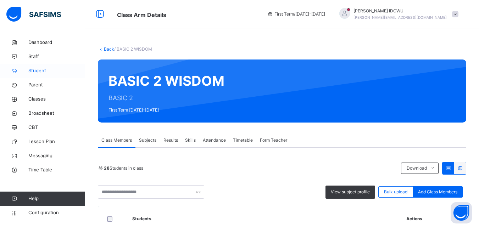
click at [81, 64] on link "Student" at bounding box center [42, 71] width 85 height 14
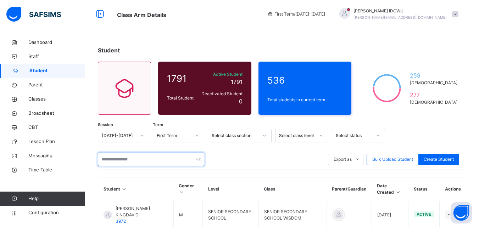
click at [155, 157] on input "text" at bounding box center [151, 159] width 106 height 13
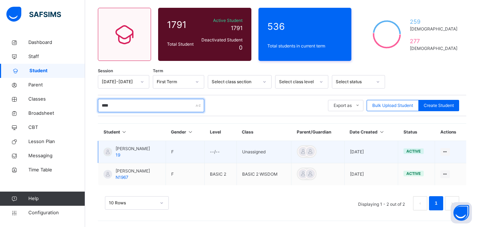
scroll to position [55, 0]
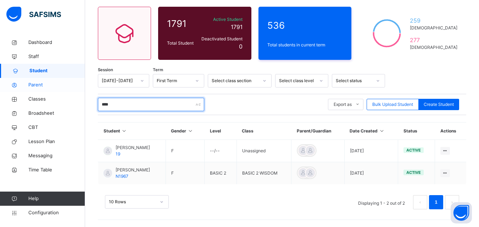
type input "****"
drag, startPoint x: 35, startPoint y: 83, endPoint x: 64, endPoint y: 89, distance: 29.8
drag, startPoint x: 64, startPoint y: 89, endPoint x: 64, endPoint y: 85, distance: 4.7
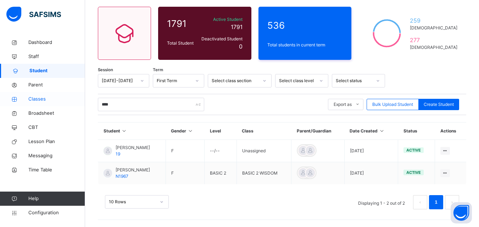
drag, startPoint x: 64, startPoint y: 85, endPoint x: 44, endPoint y: 100, distance: 25.9
click at [44, 100] on span "Classes" at bounding box center [56, 99] width 57 height 7
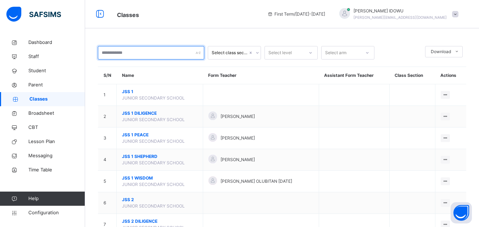
click at [138, 55] on input "text" at bounding box center [151, 52] width 106 height 13
type input "*"
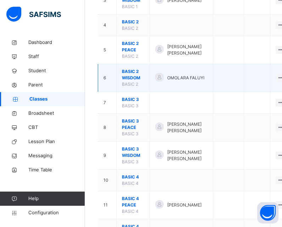
drag, startPoint x: 116, startPoint y: 74, endPoint x: 123, endPoint y: 72, distance: 6.5
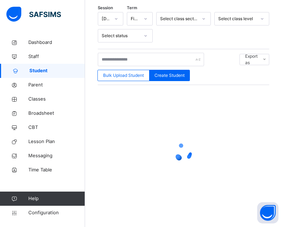
scroll to position [55, 0]
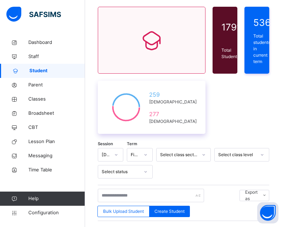
drag, startPoint x: 123, startPoint y: 72, endPoint x: 168, endPoint y: 93, distance: 50.1
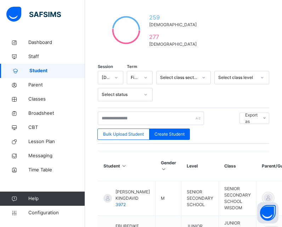
scroll to position [126, 0]
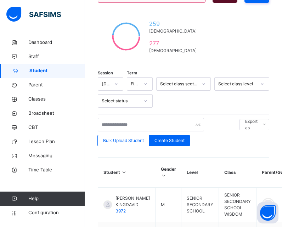
drag, startPoint x: 168, startPoint y: 89, endPoint x: 182, endPoint y: 94, distance: 14.8
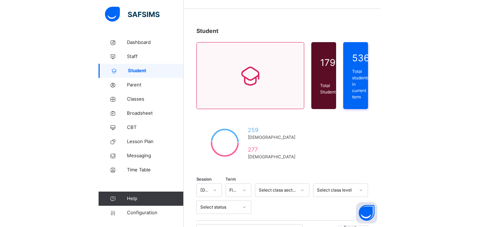
scroll to position [0, 0]
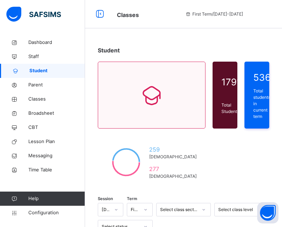
drag, startPoint x: 61, startPoint y: 76, endPoint x: 281, endPoint y: 11, distance: 229.7
click at [61, 76] on link "Student" at bounding box center [42, 71] width 85 height 14
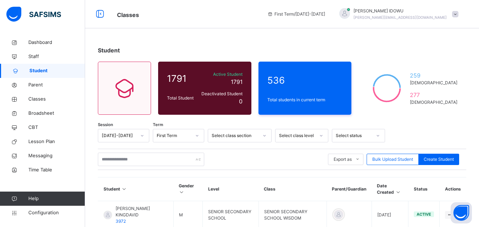
drag, startPoint x: 258, startPoint y: 17, endPoint x: 176, endPoint y: 13, distance: 82.3
click at [176, 13] on span "Classes" at bounding box center [187, 15] width 140 height 12
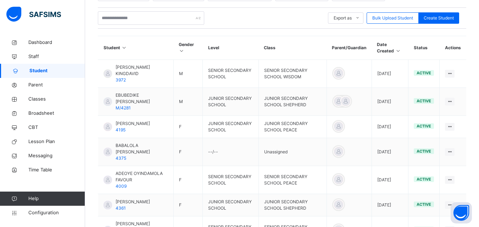
scroll to position [142, 0]
drag, startPoint x: 0, startPoint y: 196, endPoint x: 51, endPoint y: 157, distance: 63.7
click at [16, 131] on link "CBT" at bounding box center [42, 127] width 85 height 14
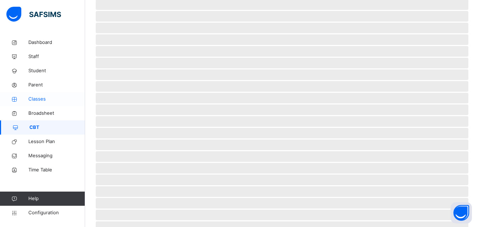
drag, startPoint x: 38, startPoint y: 108, endPoint x: 44, endPoint y: 103, distance: 7.5
click at [44, 102] on span "Classes" at bounding box center [56, 99] width 57 height 7
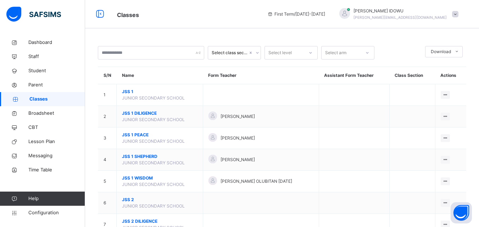
drag, startPoint x: 44, startPoint y: 102, endPoint x: 41, endPoint y: 98, distance: 4.9
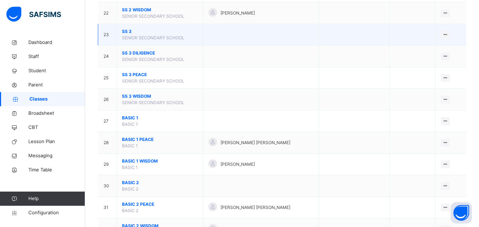
scroll to position [602, 0]
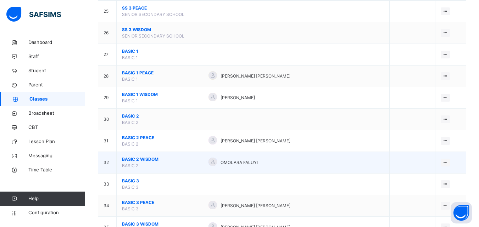
drag, startPoint x: 238, startPoint y: 28, endPoint x: 139, endPoint y: 161, distance: 165.8
click at [139, 161] on span "BASIC 2 WISDOM" at bounding box center [159, 159] width 75 height 6
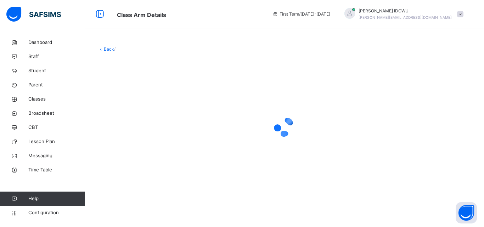
drag, startPoint x: 139, startPoint y: 161, endPoint x: 137, endPoint y: 157, distance: 3.8
click at [137, 157] on div at bounding box center [284, 127] width 373 height 135
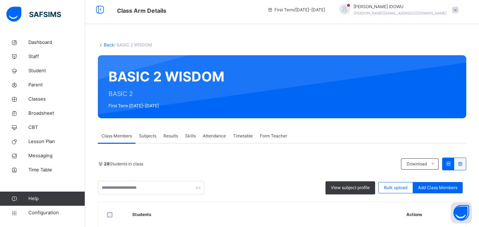
drag, startPoint x: 181, startPoint y: 26, endPoint x: 187, endPoint y: 28, distance: 5.6
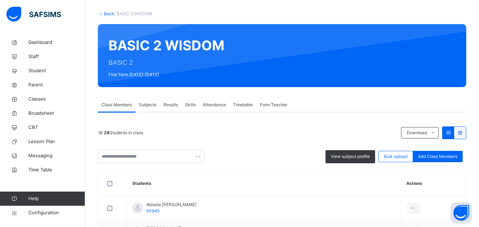
drag, startPoint x: 187, startPoint y: 28, endPoint x: 163, endPoint y: 39, distance: 26.0
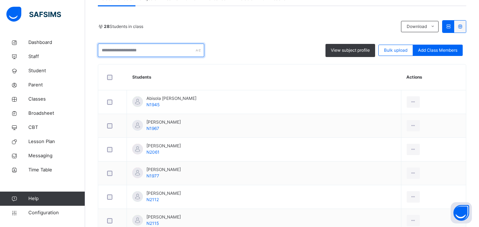
scroll to position [177, 0]
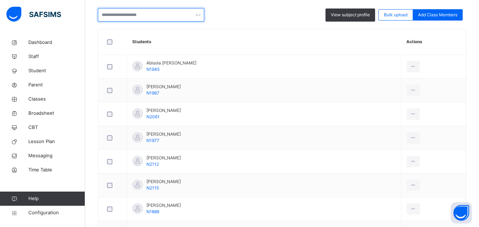
drag, startPoint x: 145, startPoint y: 51, endPoint x: 168, endPoint y: 35, distance: 28.3
drag, startPoint x: 168, startPoint y: 35, endPoint x: 154, endPoint y: 18, distance: 22.0
drag, startPoint x: 159, startPoint y: 12, endPoint x: 139, endPoint y: 15, distance: 20.8
click at [139, 15] on input "text" at bounding box center [151, 14] width 106 height 13
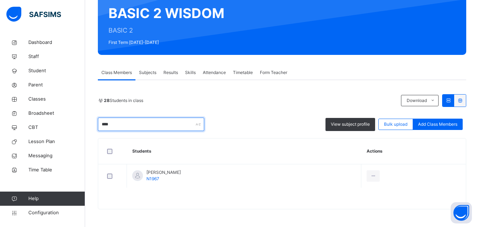
scroll to position [68, 0]
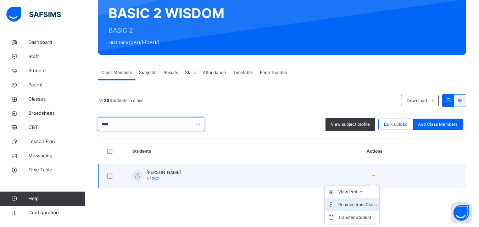
type input "****"
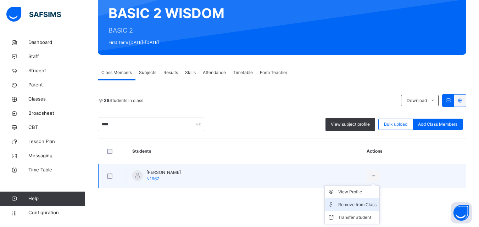
click at [376, 202] on div "Remove from Class" at bounding box center [357, 204] width 38 height 7
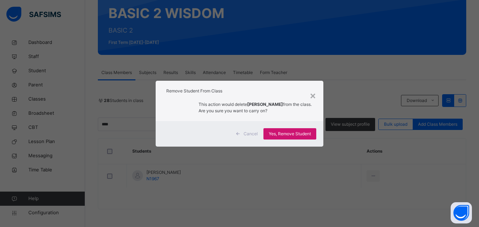
drag, startPoint x: 308, startPoint y: 133, endPoint x: 309, endPoint y: 129, distance: 4.3
click at [308, 131] on span "Yes, Remove Student" at bounding box center [290, 134] width 42 height 6
drag, startPoint x: 312, startPoint y: 128, endPoint x: 316, endPoint y: 124, distance: 4.8
click at [314, 126] on div "Cancel Yes, Remove Student" at bounding box center [240, 134] width 168 height 26
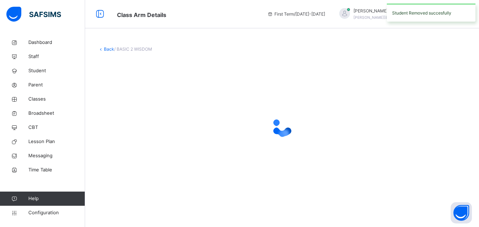
scroll to position [0, 0]
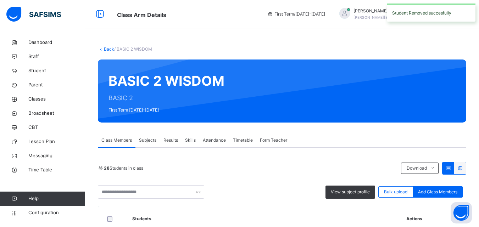
drag, startPoint x: 371, startPoint y: 68, endPoint x: 406, endPoint y: 63, distance: 35.4
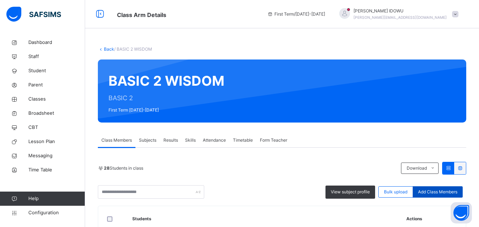
click at [429, 190] on span "Add Class Members" at bounding box center [437, 192] width 39 height 6
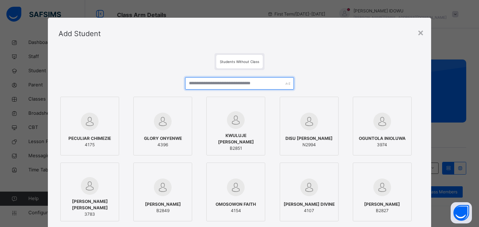
click at [211, 84] on input "text" at bounding box center [239, 83] width 108 height 12
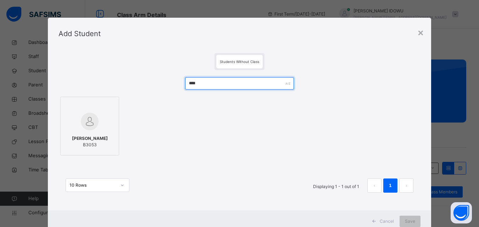
type input "****"
click at [81, 116] on img at bounding box center [90, 122] width 18 height 18
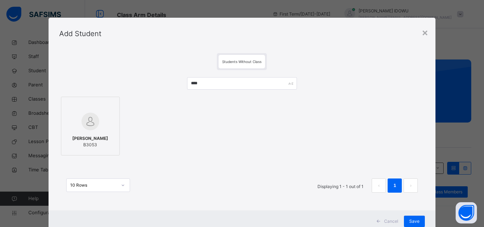
drag, startPoint x: 415, startPoint y: 220, endPoint x: 418, endPoint y: 215, distance: 4.9
click at [417, 220] on span "Save" at bounding box center [414, 221] width 10 height 6
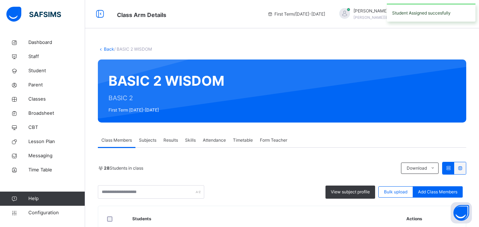
click at [450, 187] on div "Add Class Members" at bounding box center [437, 191] width 50 height 11
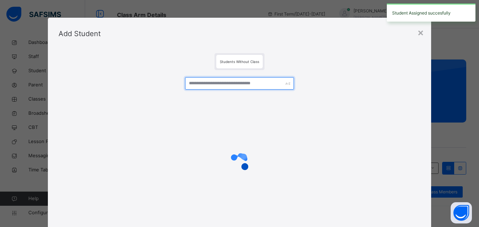
click at [251, 86] on input "text" at bounding box center [239, 83] width 108 height 12
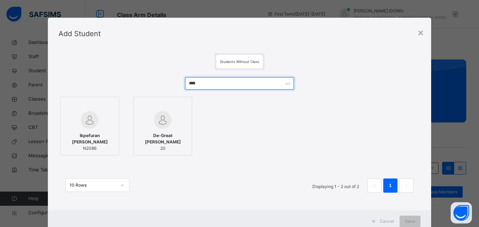
type input "****"
click at [69, 130] on div "Ikpefuran Jayden Araoluwa N2086" at bounding box center [89, 142] width 51 height 26
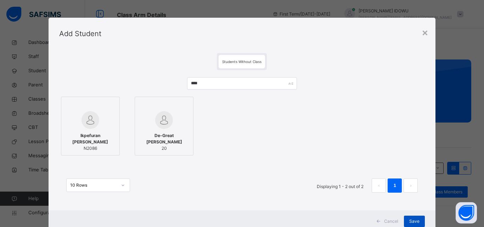
click at [419, 220] on div "Save" at bounding box center [414, 221] width 21 height 11
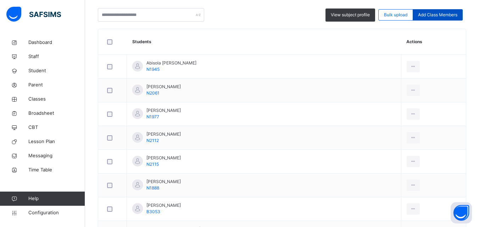
scroll to position [71, 0]
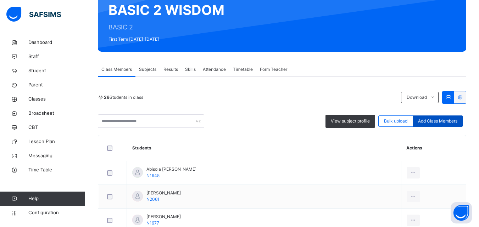
click at [429, 121] on span "Add Class Members" at bounding box center [437, 121] width 39 height 6
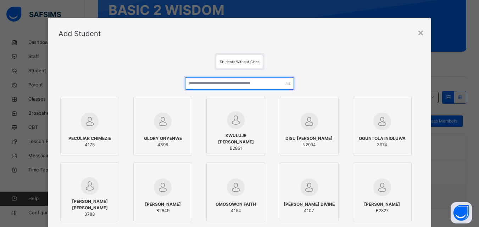
click at [243, 89] on input "text" at bounding box center [239, 83] width 108 height 12
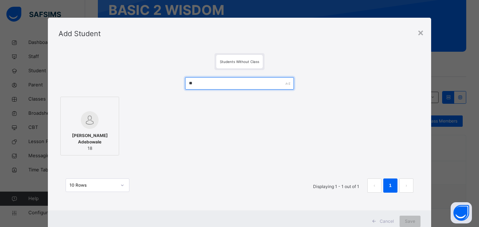
type input "*"
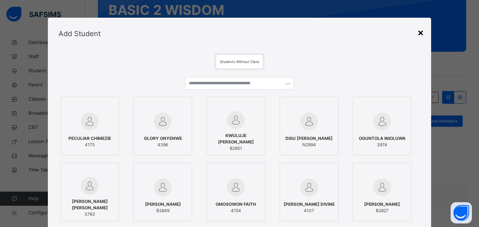
click at [421, 33] on div "×" at bounding box center [420, 32] width 7 height 15
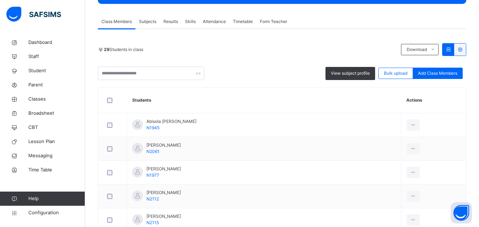
scroll to position [106, 0]
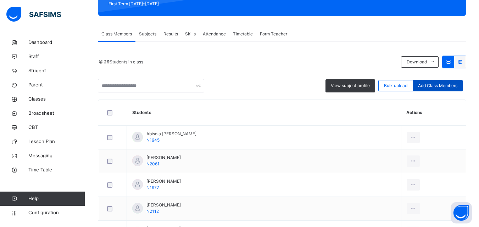
click at [443, 81] on div "Add Class Members" at bounding box center [437, 85] width 50 height 11
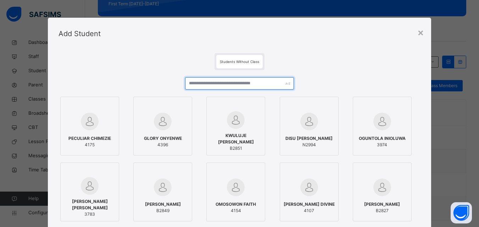
click at [267, 85] on input "text" at bounding box center [239, 83] width 108 height 12
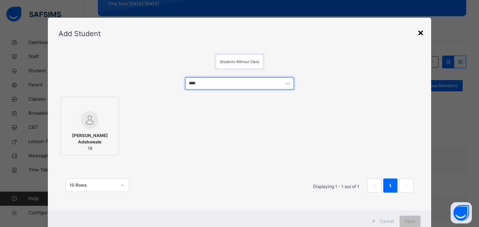
type input "****"
click at [420, 36] on div "×" at bounding box center [420, 32] width 7 height 15
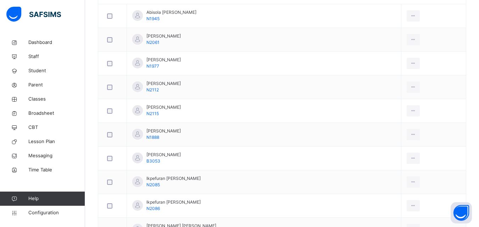
scroll to position [248, 0]
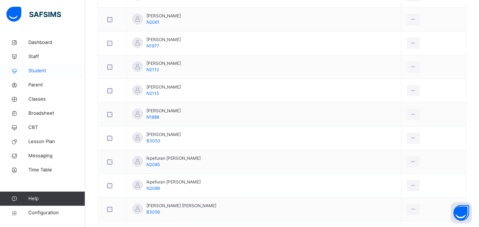
click at [35, 72] on span "Student" at bounding box center [56, 70] width 57 height 7
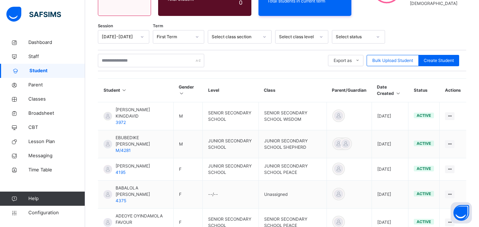
scroll to position [71, 0]
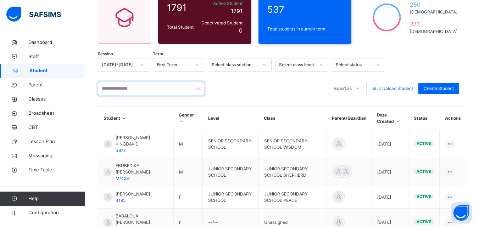
click at [171, 92] on input "text" at bounding box center [151, 88] width 106 height 13
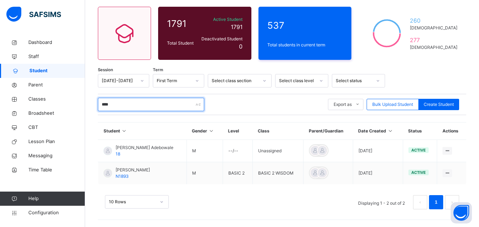
scroll to position [55, 0]
type input "****"
click at [55, 96] on span "Classes" at bounding box center [56, 99] width 57 height 7
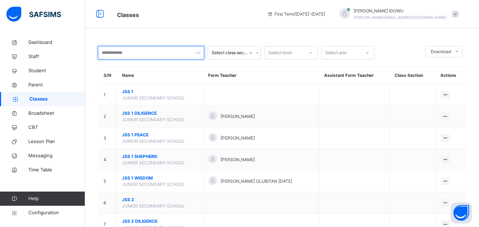
click at [152, 54] on input "text" at bounding box center [151, 52] width 106 height 13
drag, startPoint x: 153, startPoint y: 54, endPoint x: 136, endPoint y: 52, distance: 16.7
click at [136, 52] on input "text" at bounding box center [151, 52] width 106 height 13
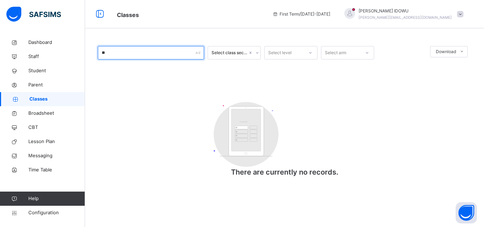
type input "*"
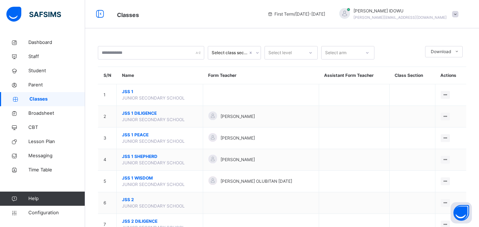
click at [277, 27] on div "Classes First Term / 2025-2026 DORCAS IDOWU d.idowu@goodshepherdschools.ng" at bounding box center [239, 14] width 479 height 28
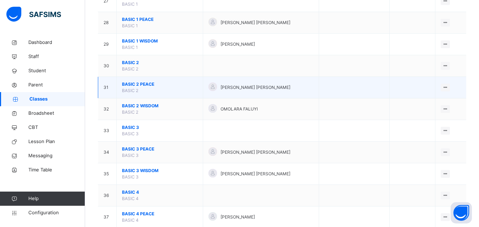
scroll to position [673, 0]
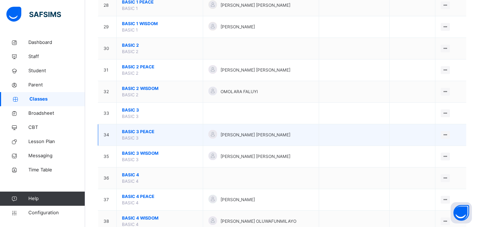
click at [136, 134] on span "BASIC 3 PEACE" at bounding box center [159, 132] width 75 height 6
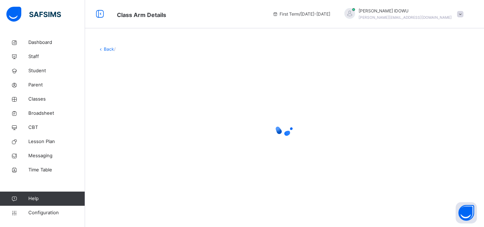
click at [135, 134] on div at bounding box center [284, 127] width 373 height 28
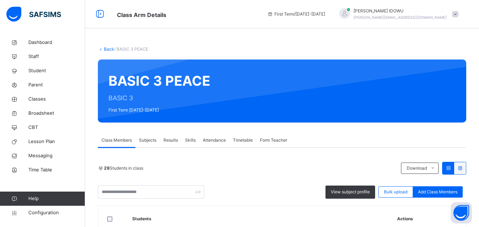
scroll to position [142, 0]
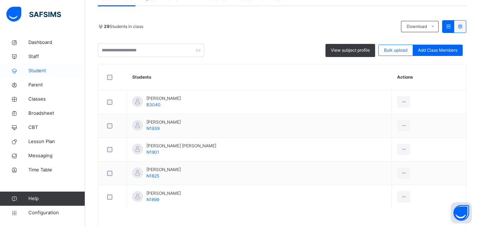
click at [69, 66] on link "Student" at bounding box center [42, 71] width 85 height 14
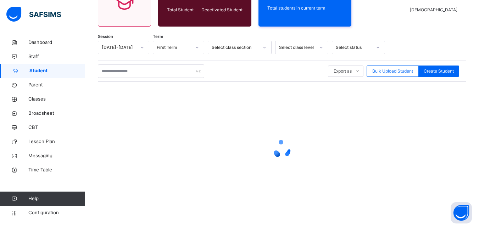
scroll to position [88, 0]
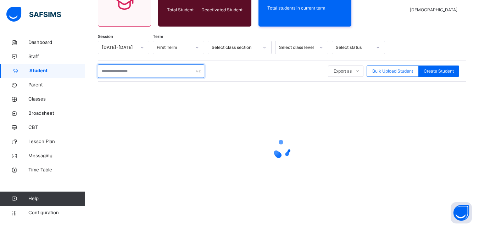
click at [166, 76] on input "text" at bounding box center [151, 70] width 106 height 13
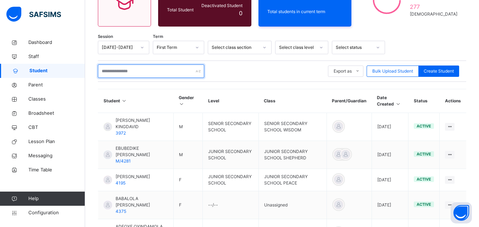
type input "*"
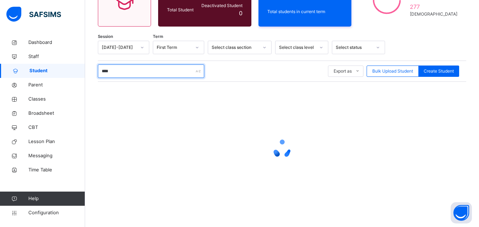
scroll to position [55, 0]
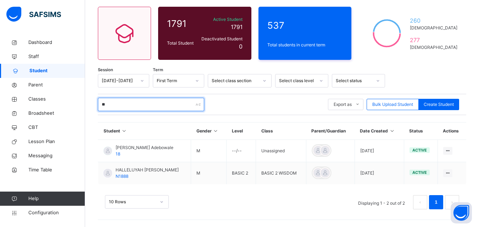
type input "*"
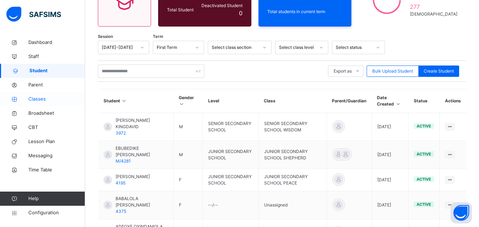
click at [47, 98] on span "Classes" at bounding box center [56, 99] width 57 height 7
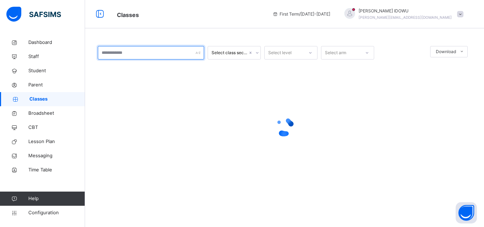
click at [145, 54] on input "text" at bounding box center [151, 52] width 106 height 13
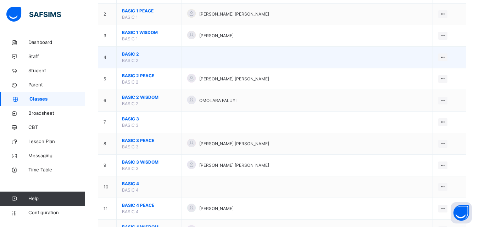
scroll to position [106, 0]
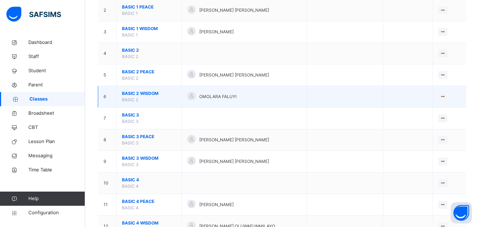
type input "*****"
click at [137, 95] on span "BASIC 2 WISDOM" at bounding box center [149, 93] width 54 height 6
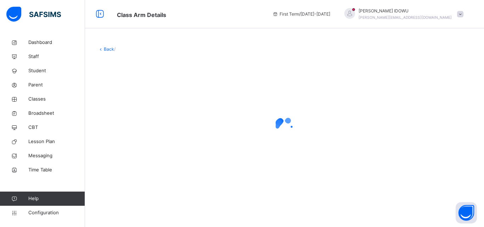
click at [137, 95] on div at bounding box center [284, 127] width 373 height 135
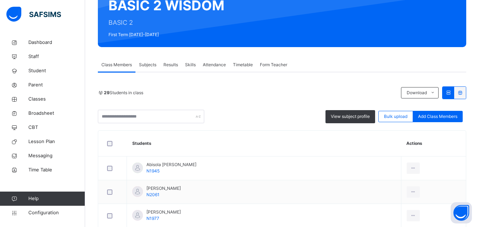
scroll to position [59, 0]
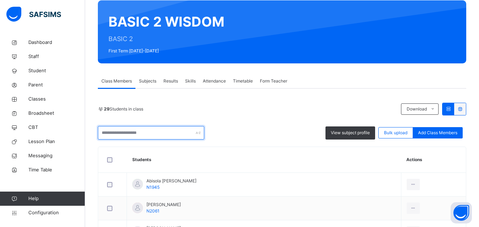
click at [148, 139] on input "text" at bounding box center [151, 132] width 106 height 13
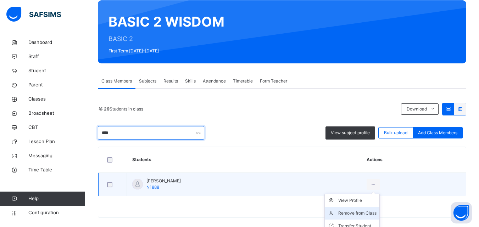
type input "****"
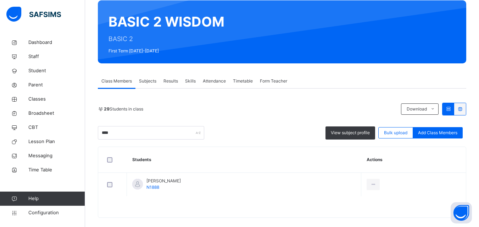
click at [0, 0] on div "Remove from Class" at bounding box center [0, 0] width 0 height 0
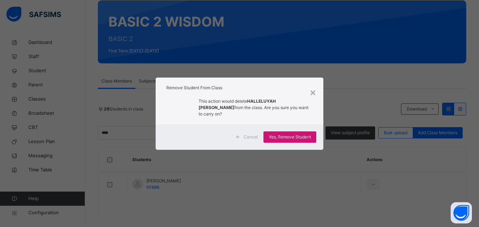
click at [289, 134] on span "Yes, Remove Student" at bounding box center [290, 137] width 42 height 6
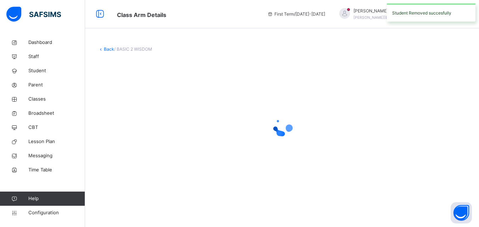
scroll to position [0, 0]
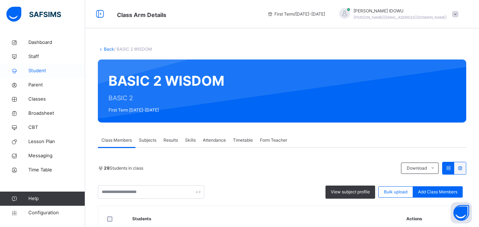
click at [35, 72] on span "Student" at bounding box center [56, 70] width 57 height 7
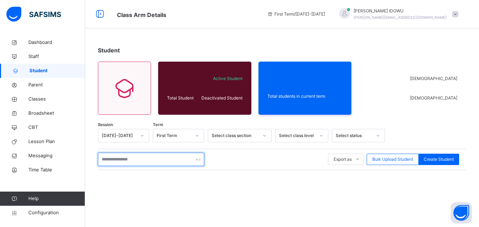
click at [149, 160] on input "text" at bounding box center [151, 159] width 106 height 13
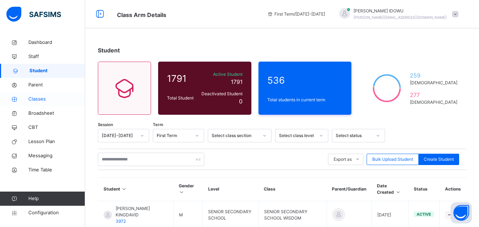
click at [58, 99] on span "Classes" at bounding box center [56, 99] width 57 height 7
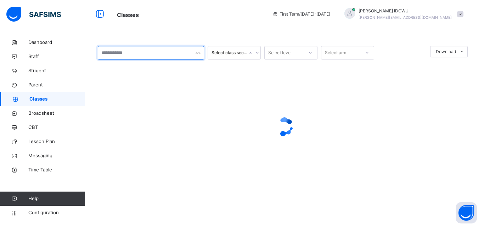
click at [168, 56] on input "text" at bounding box center [151, 52] width 106 height 13
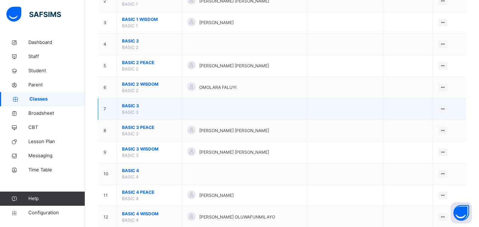
scroll to position [142, 0]
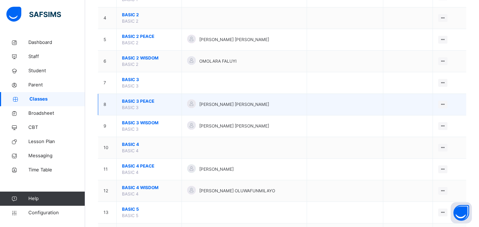
type input "***"
click at [142, 102] on span "BASIC 3 PEACE" at bounding box center [149, 101] width 54 height 6
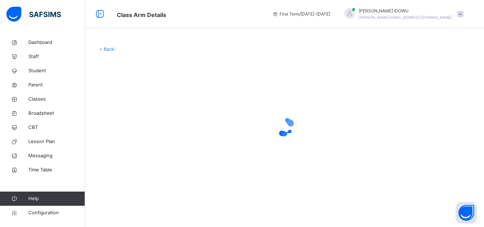
click at [142, 102] on div at bounding box center [284, 127] width 373 height 135
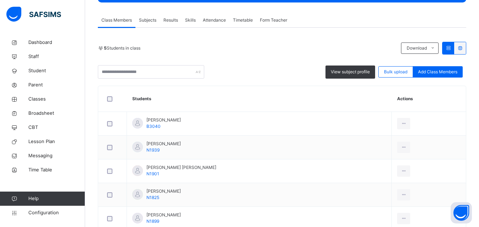
scroll to position [163, 0]
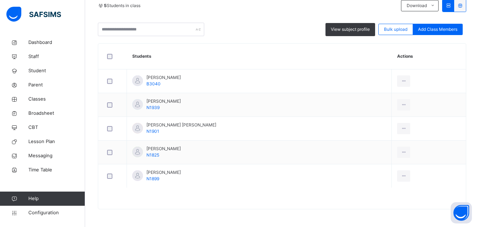
click at [431, 32] on span "Add Class Members" at bounding box center [437, 29] width 39 height 6
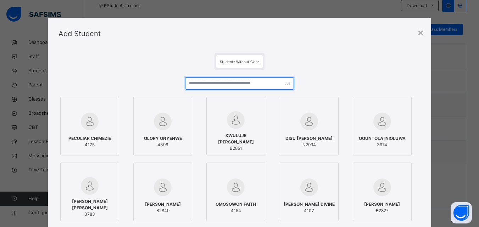
click at [229, 77] on input "text" at bounding box center [239, 83] width 108 height 12
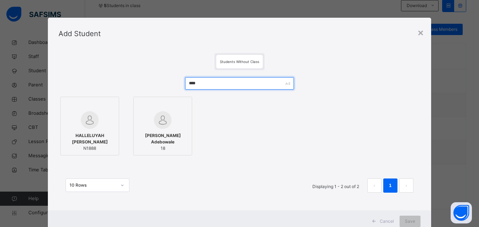
type input "****"
click at [92, 124] on img at bounding box center [90, 120] width 18 height 18
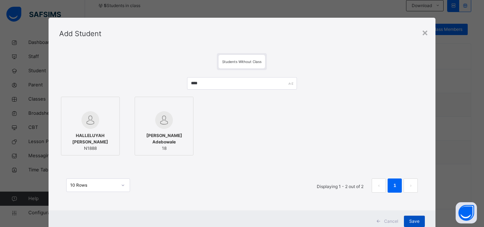
click at [404, 221] on div "Save" at bounding box center [414, 221] width 21 height 11
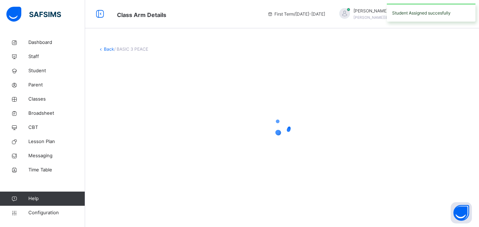
scroll to position [0, 0]
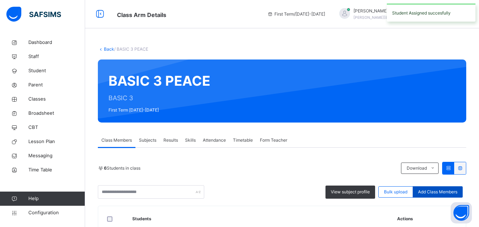
click at [446, 189] on div "Add Class Members" at bounding box center [437, 191] width 50 height 11
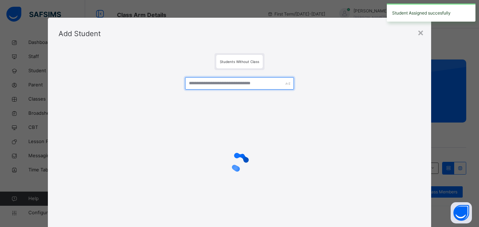
click at [280, 82] on input "text" at bounding box center [239, 83] width 108 height 12
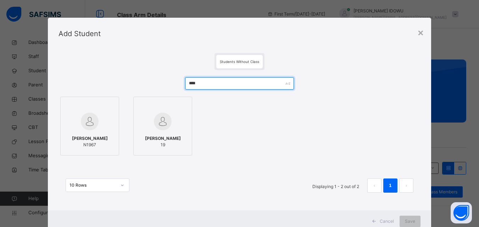
type input "****"
click at [72, 142] on span "ADAEZE OBIANUJU IGWEBUIKE" at bounding box center [90, 138] width 36 height 6
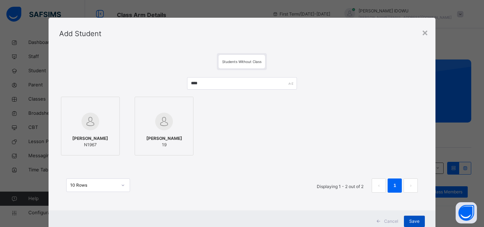
click at [410, 223] on span "Save" at bounding box center [414, 221] width 10 height 6
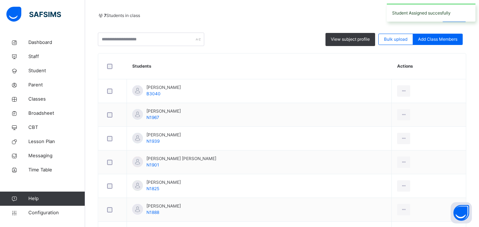
scroll to position [139, 0]
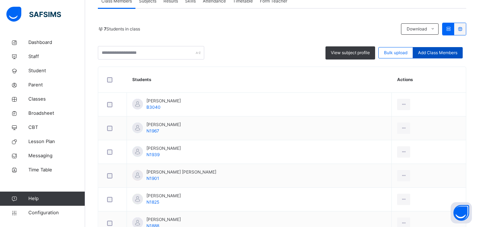
click at [442, 51] on span "Add Class Members" at bounding box center [437, 53] width 39 height 6
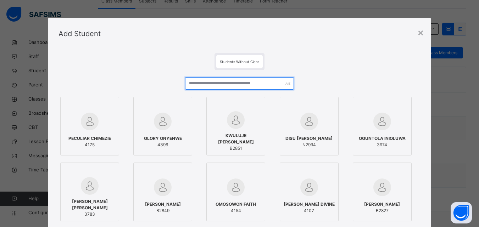
click at [257, 81] on input "text" at bounding box center [239, 83] width 108 height 12
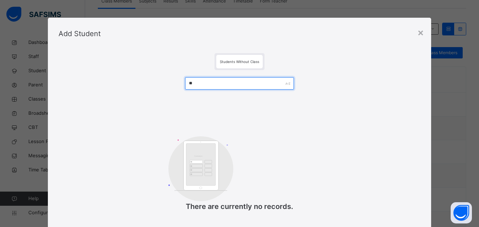
type input "*"
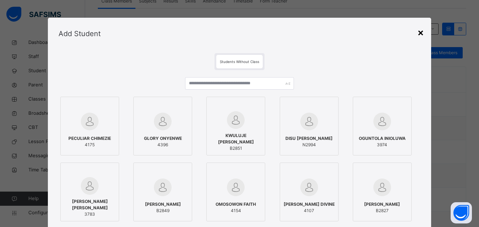
click at [421, 32] on div "×" at bounding box center [420, 32] width 7 height 15
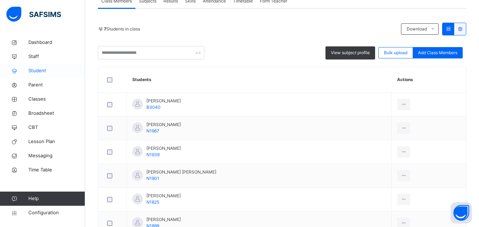
click at [34, 71] on span "Student" at bounding box center [56, 70] width 57 height 7
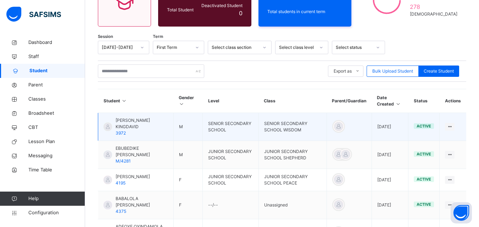
scroll to position [139, 0]
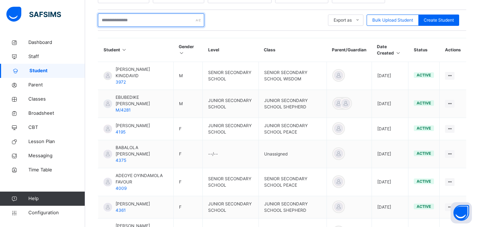
click at [159, 22] on input "text" at bounding box center [151, 19] width 106 height 13
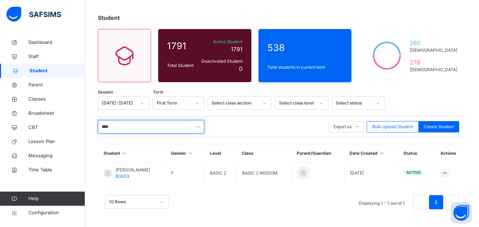
scroll to position [33, 0]
type input "****"
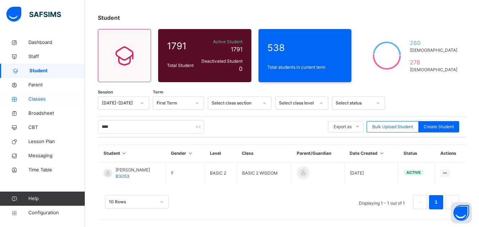
click at [41, 96] on span "Classes" at bounding box center [56, 99] width 57 height 7
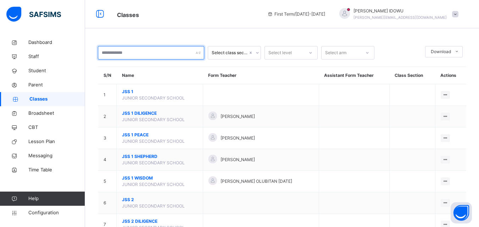
click at [122, 50] on input "text" at bounding box center [151, 52] width 106 height 13
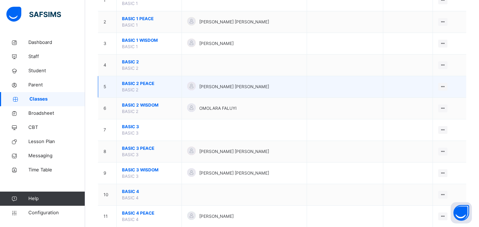
scroll to position [106, 0]
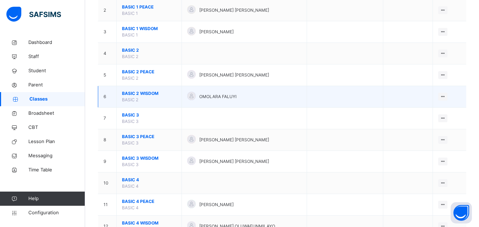
type input "*****"
click at [138, 96] on span "BASIC 2 WISDOM" at bounding box center [149, 93] width 54 height 6
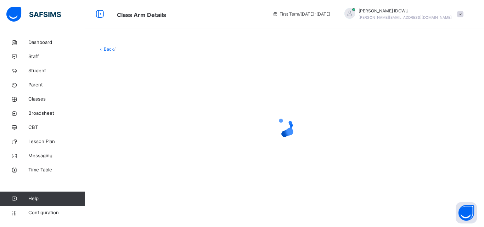
click at [138, 96] on div at bounding box center [284, 127] width 373 height 135
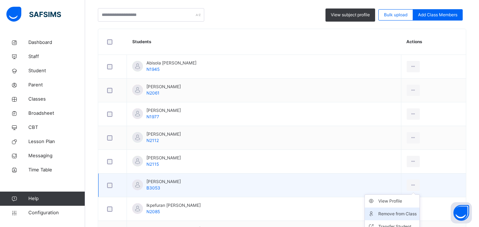
scroll to position [213, 0]
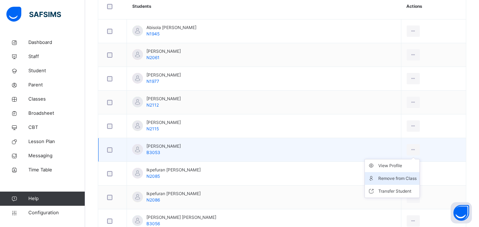
click at [400, 178] on div "Remove from Class" at bounding box center [397, 178] width 38 height 7
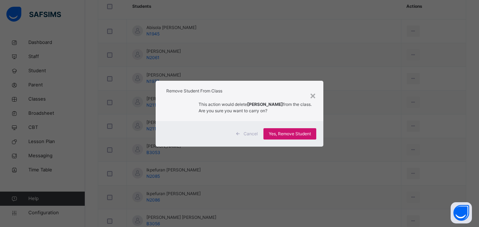
click at [303, 131] on span "Yes, Remove Student" at bounding box center [290, 134] width 42 height 6
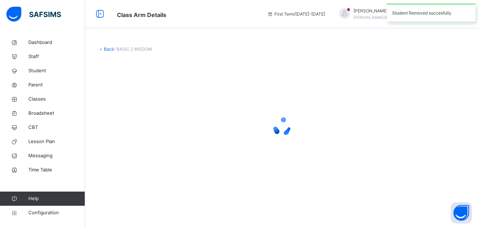
scroll to position [0, 0]
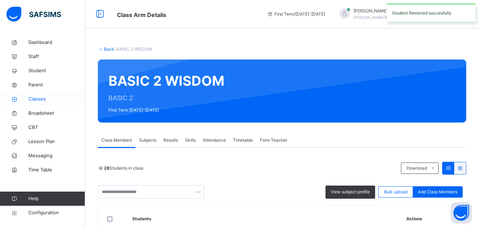
click at [38, 98] on span "Classes" at bounding box center [56, 99] width 57 height 7
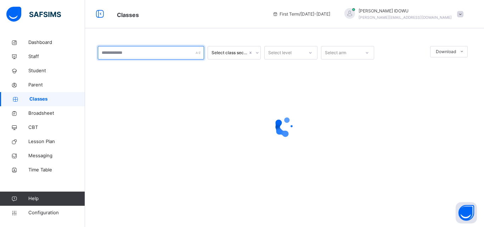
click at [123, 54] on input "text" at bounding box center [151, 52] width 106 height 13
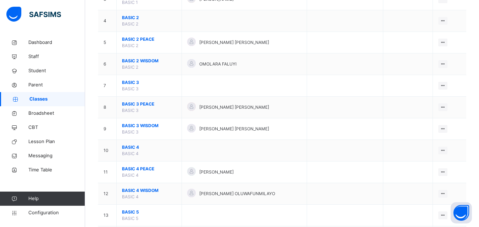
scroll to position [142, 0]
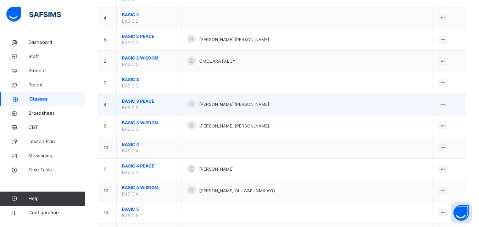
type input "*****"
click at [131, 100] on span "BASIC 3 PEACE" at bounding box center [149, 101] width 54 height 6
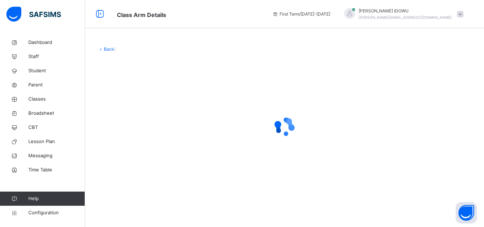
click at [131, 100] on div at bounding box center [284, 127] width 373 height 135
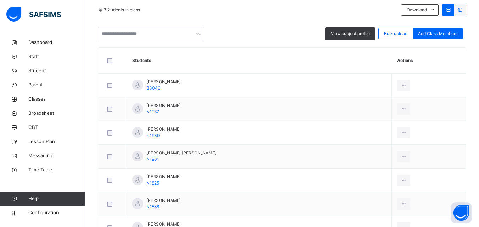
scroll to position [177, 0]
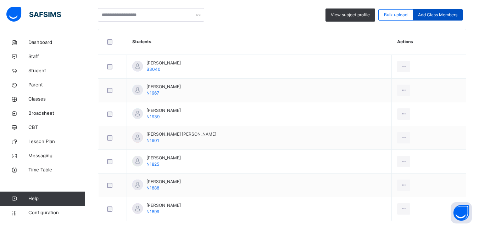
click at [453, 12] on span "Add Class Members" at bounding box center [437, 15] width 39 height 6
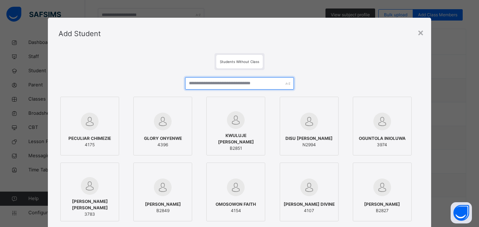
click at [275, 80] on input "text" at bounding box center [239, 83] width 108 height 12
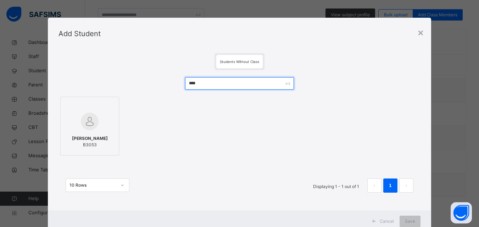
type input "****"
click at [88, 129] on img at bounding box center [90, 122] width 18 height 18
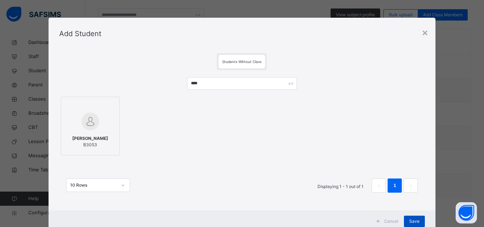
click at [410, 220] on span "Save" at bounding box center [414, 221] width 10 height 6
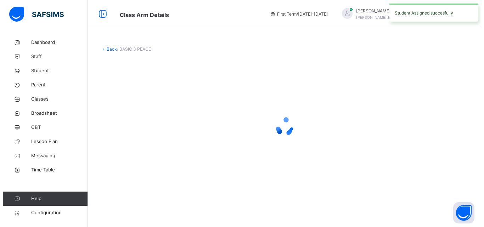
scroll to position [0, 0]
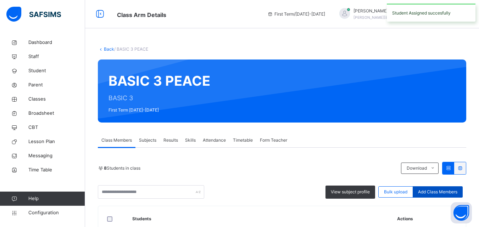
click at [434, 192] on span "Add Class Members" at bounding box center [437, 192] width 39 height 6
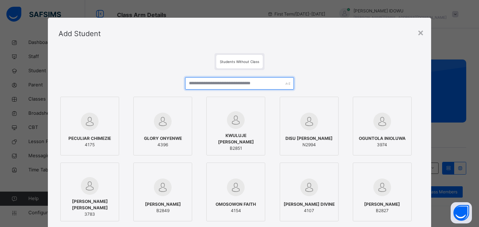
drag, startPoint x: 227, startPoint y: 77, endPoint x: 228, endPoint y: 81, distance: 4.0
click at [228, 81] on input "text" at bounding box center [239, 83] width 108 height 12
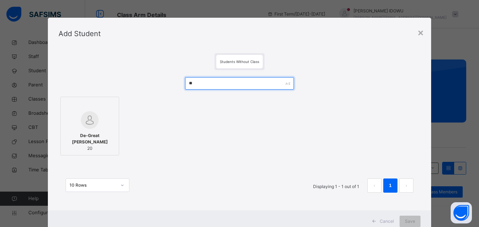
type input "*"
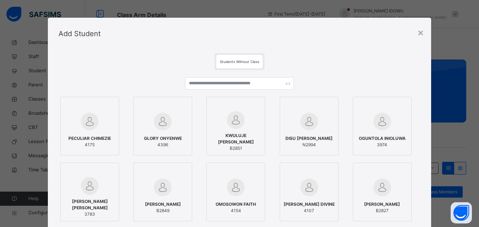
drag, startPoint x: 421, startPoint y: 34, endPoint x: 368, endPoint y: 50, distance: 55.9
click at [421, 34] on div "×" at bounding box center [420, 32] width 7 height 15
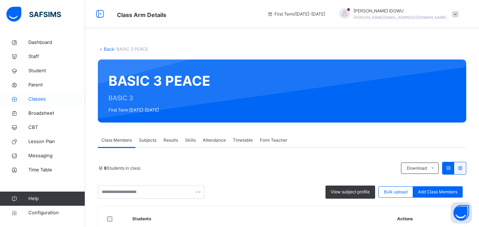
click at [40, 96] on span "Classes" at bounding box center [56, 99] width 57 height 7
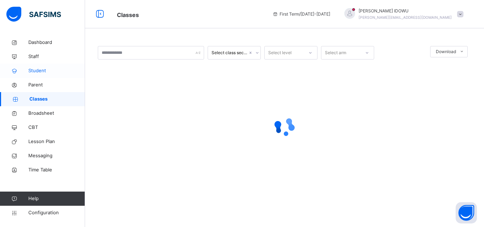
click at [46, 72] on span "Student" at bounding box center [56, 70] width 57 height 7
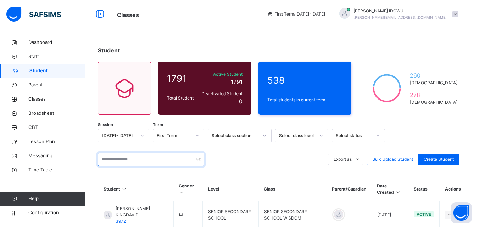
click at [139, 155] on input "text" at bounding box center [151, 159] width 106 height 13
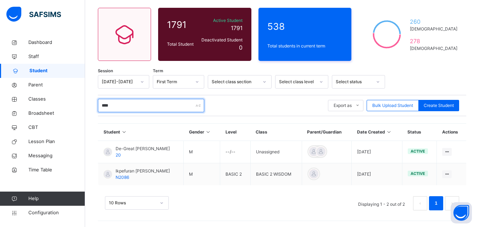
scroll to position [55, 0]
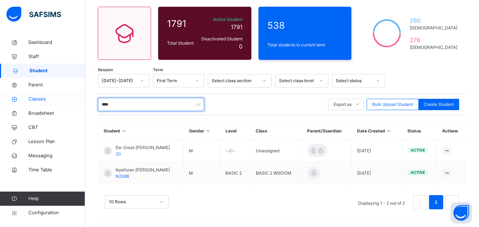
type input "****"
click at [67, 98] on span "Classes" at bounding box center [56, 99] width 57 height 7
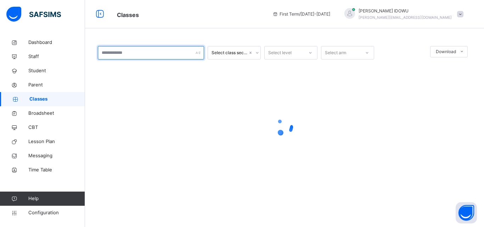
click at [148, 51] on input "text" at bounding box center [151, 52] width 106 height 13
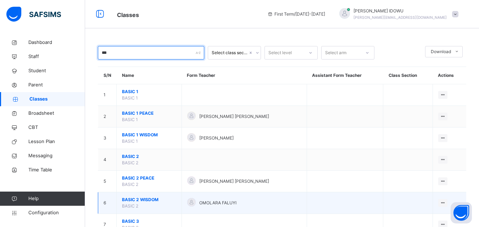
type input "***"
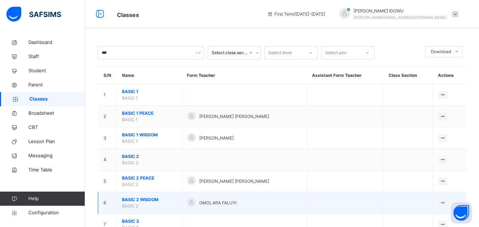
click at [135, 201] on span "BASIC 2 WISDOM" at bounding box center [149, 200] width 54 height 6
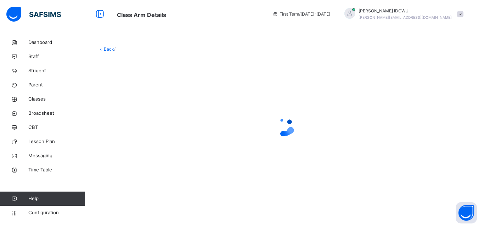
click at [135, 201] on div "Back /" at bounding box center [284, 119] width 399 height 169
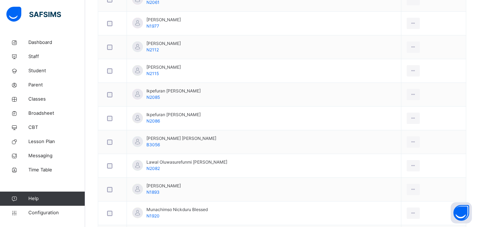
scroll to position [283, 0]
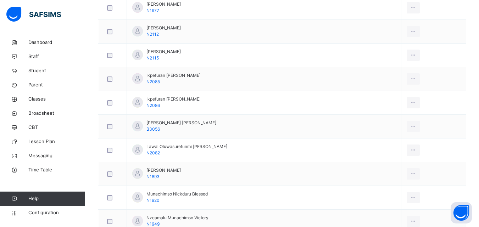
drag, startPoint x: 404, startPoint y: 125, endPoint x: 400, endPoint y: 126, distance: 4.0
click at [0, 0] on li "Remove from Class" at bounding box center [0, 0] width 0 height 0
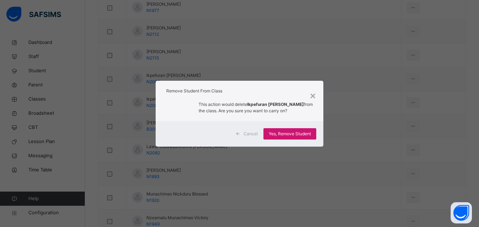
click at [285, 131] on span "Yes, Remove Student" at bounding box center [290, 134] width 42 height 6
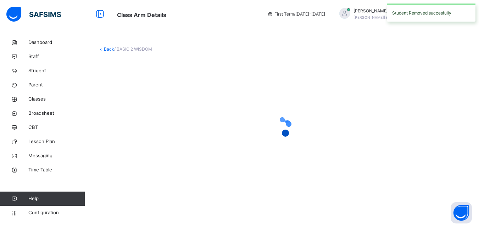
scroll to position [0, 0]
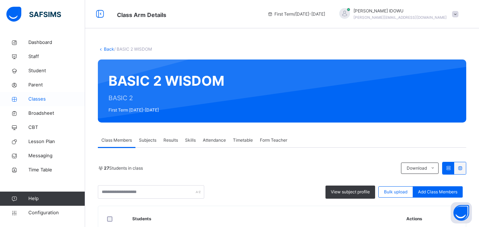
click at [50, 101] on span "Classes" at bounding box center [56, 99] width 57 height 7
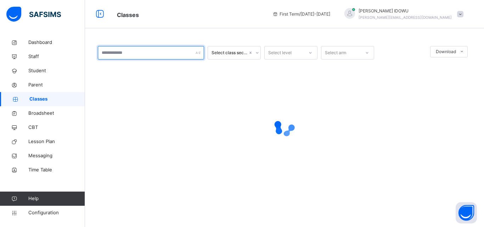
click at [124, 53] on input "text" at bounding box center [151, 52] width 106 height 13
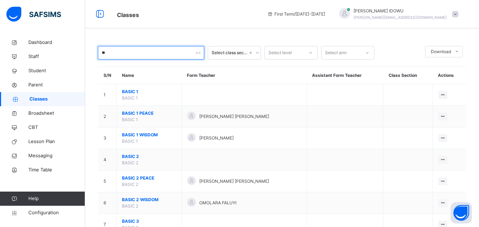
type input "***"
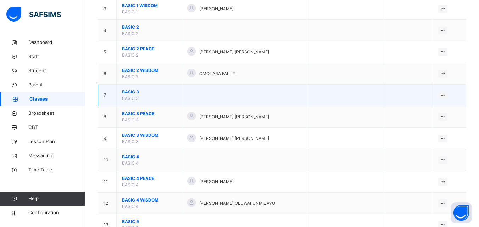
scroll to position [142, 0]
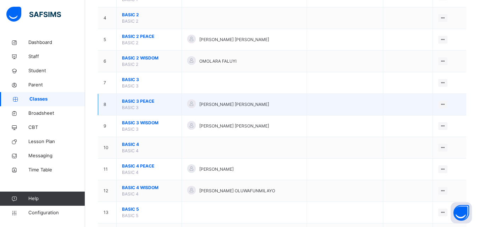
click at [146, 103] on span "BASIC 3 PEACE" at bounding box center [149, 101] width 54 height 6
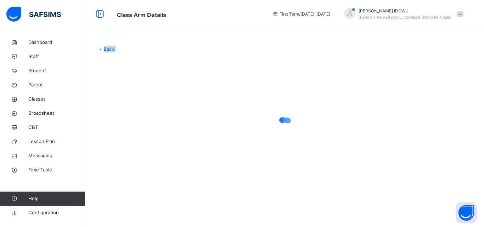
click at [146, 103] on div at bounding box center [284, 127] width 373 height 135
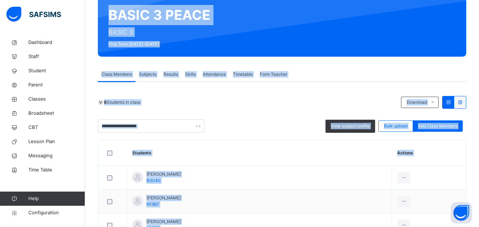
scroll to position [71, 0]
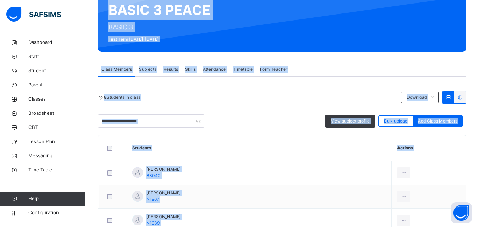
click at [227, 88] on div "8 Students in class Download Pdf Report Excel Report View subject profile Bulk …" at bounding box center [282, 225] width 368 height 296
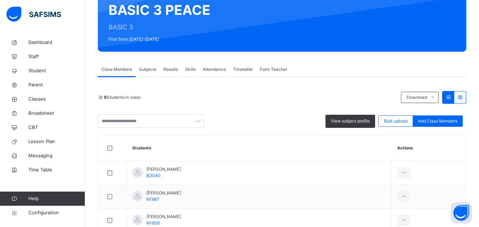
click at [443, 121] on span "Add Class Members" at bounding box center [437, 121] width 39 height 6
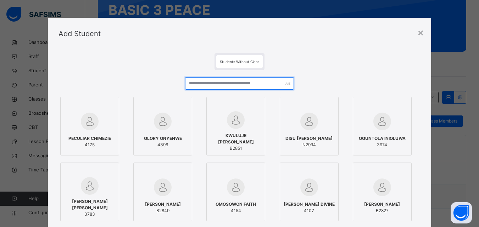
click at [267, 86] on input "text" at bounding box center [239, 83] width 108 height 12
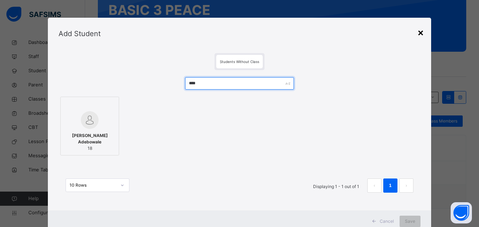
type input "****"
click at [424, 34] on div "×" at bounding box center [420, 32] width 7 height 15
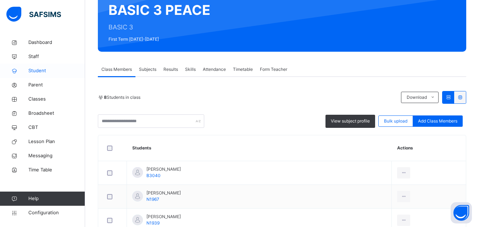
click at [69, 67] on link "Student" at bounding box center [42, 71] width 85 height 14
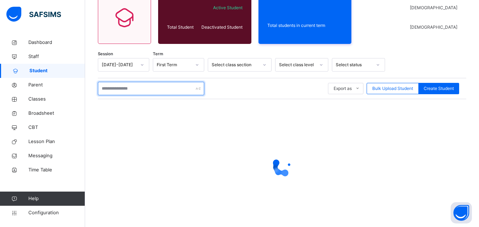
click at [157, 92] on input "text" at bounding box center [151, 88] width 106 height 13
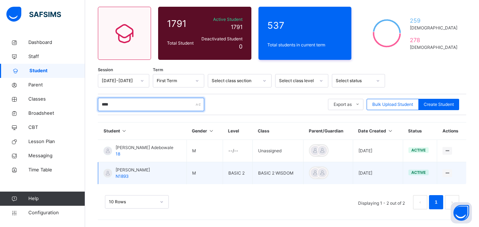
scroll to position [55, 0]
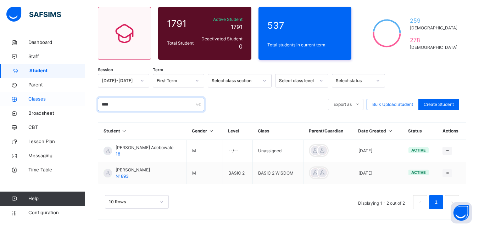
type input "****"
click at [64, 97] on span "Classes" at bounding box center [56, 99] width 57 height 7
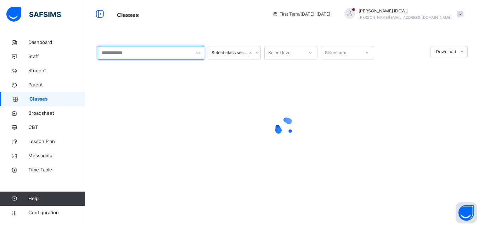
click at [118, 52] on input "text" at bounding box center [151, 52] width 106 height 13
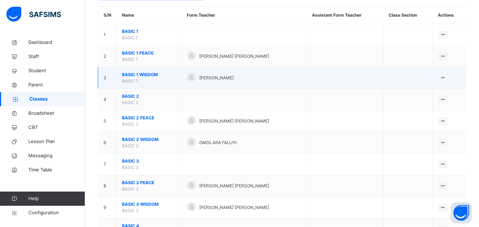
scroll to position [71, 0]
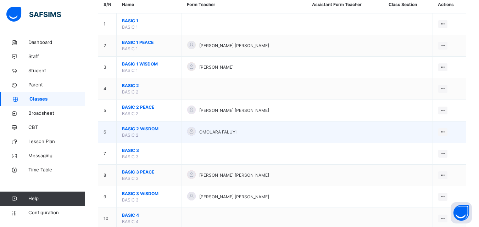
type input "*****"
click at [142, 129] on span "BASIC 2 WISDOM" at bounding box center [149, 129] width 54 height 6
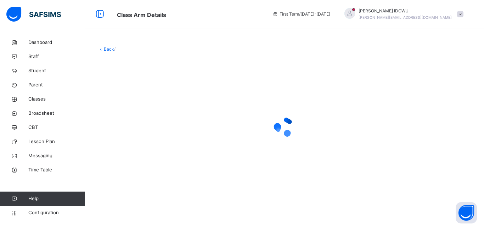
click at [142, 130] on div at bounding box center [284, 127] width 373 height 28
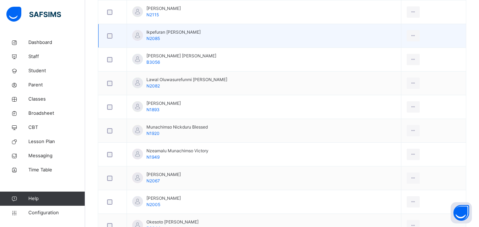
scroll to position [319, 0]
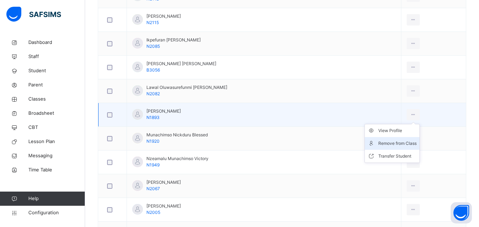
click at [404, 141] on div "Remove from Class" at bounding box center [397, 143] width 38 height 7
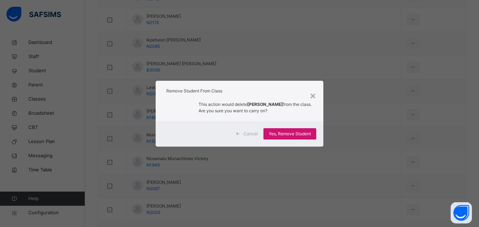
click at [295, 136] on span "Yes, Remove Student" at bounding box center [290, 134] width 42 height 6
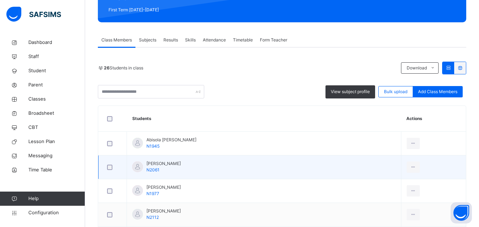
scroll to position [71, 0]
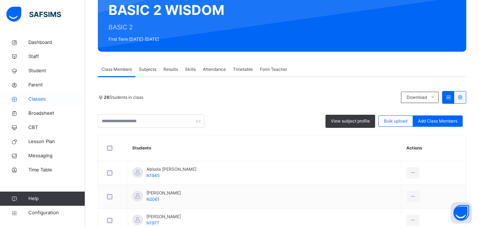
click at [27, 94] on link "Classes" at bounding box center [42, 99] width 85 height 14
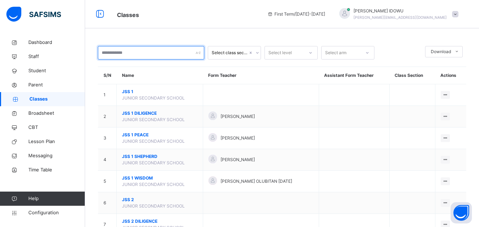
click at [167, 50] on input "text" at bounding box center [151, 52] width 106 height 13
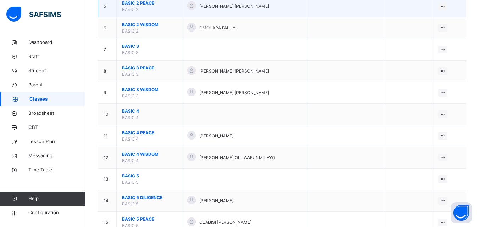
scroll to position [177, 0]
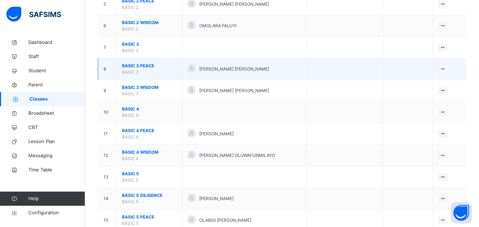
type input "*****"
click at [151, 62] on td "BASIC 3 PEACE BASIC 3" at bounding box center [149, 69] width 65 height 22
click at [150, 64] on span "BASIC 3 PEACE" at bounding box center [149, 66] width 54 height 6
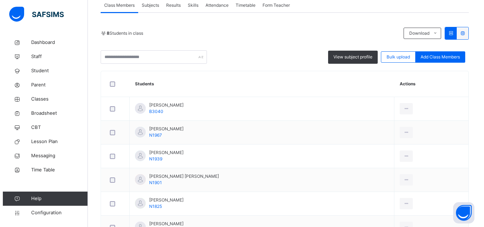
scroll to position [142, 0]
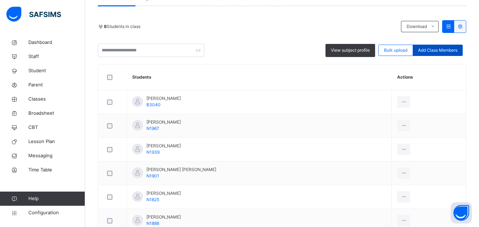
click at [439, 47] on span "Add Class Members" at bounding box center [437, 50] width 39 height 6
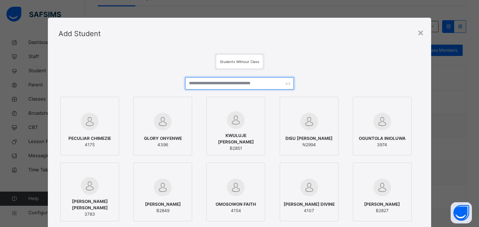
click at [275, 84] on input "text" at bounding box center [239, 83] width 108 height 12
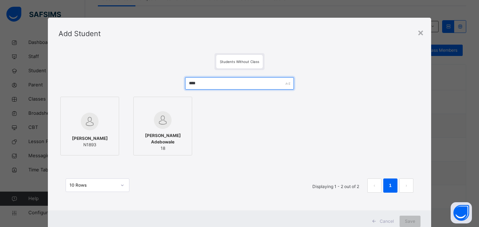
type input "****"
click at [94, 128] on img at bounding box center [90, 122] width 18 height 18
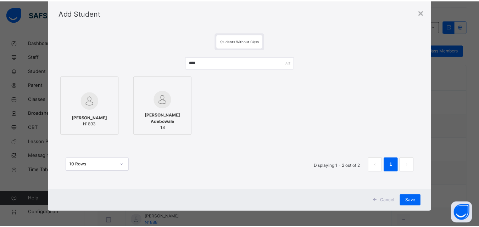
scroll to position [23, 0]
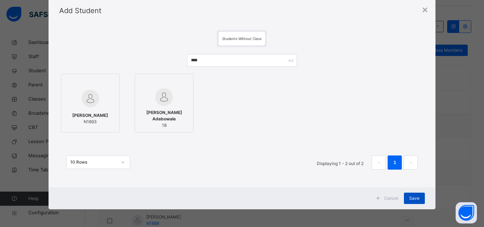
click at [406, 197] on div "Save" at bounding box center [414, 198] width 21 height 11
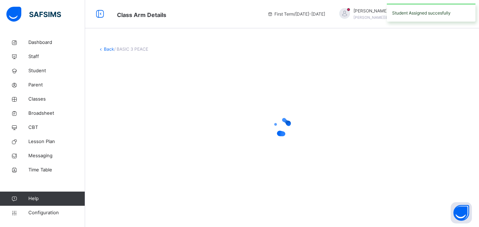
scroll to position [0, 0]
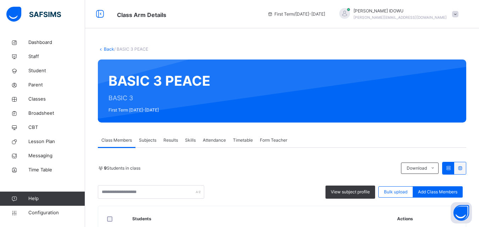
click at [439, 191] on span "Add Class Members" at bounding box center [437, 192] width 39 height 6
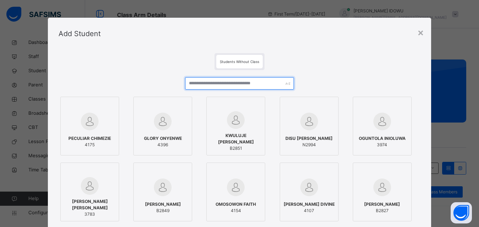
click at [256, 85] on input "text" at bounding box center [239, 83] width 108 height 12
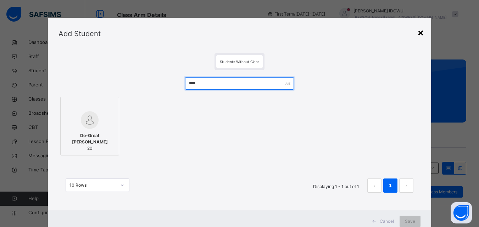
type input "****"
click at [421, 30] on div "×" at bounding box center [420, 32] width 7 height 15
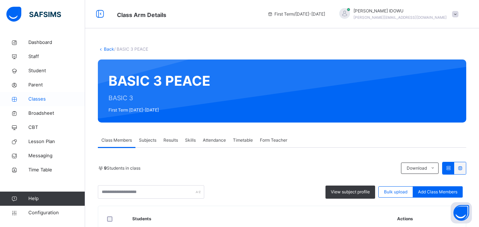
click at [39, 96] on span "Classes" at bounding box center [56, 99] width 57 height 7
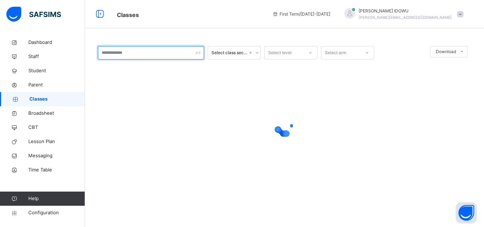
click at [146, 51] on input "text" at bounding box center [151, 52] width 106 height 13
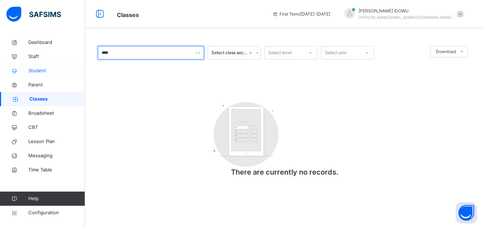
type input "****"
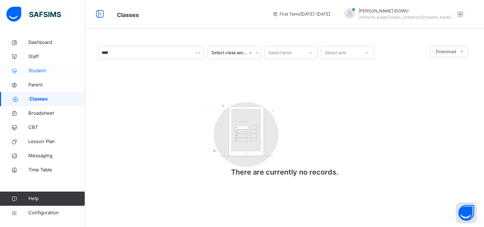
click at [57, 72] on span "Student" at bounding box center [56, 70] width 57 height 7
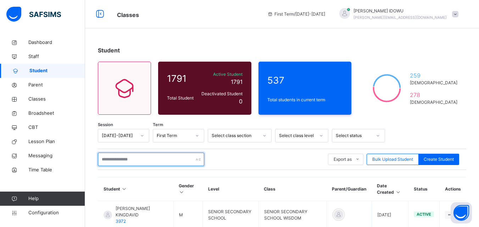
click at [147, 158] on input "text" at bounding box center [151, 159] width 106 height 13
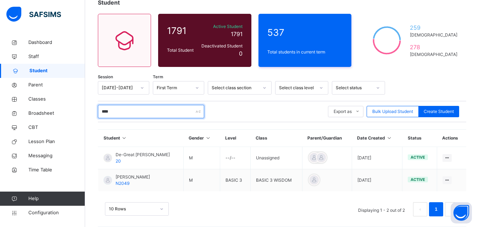
scroll to position [55, 0]
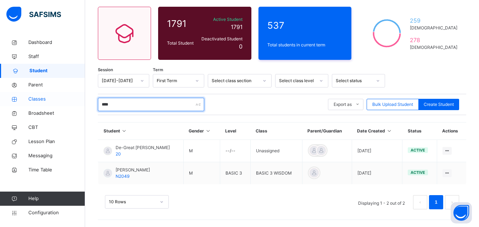
type input "****"
click at [30, 95] on link "Classes" at bounding box center [42, 99] width 85 height 14
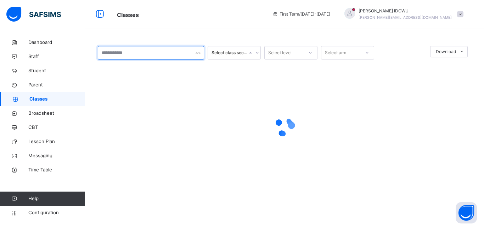
click at [117, 54] on input "text" at bounding box center [151, 52] width 106 height 13
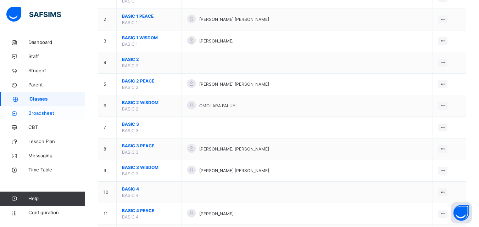
scroll to position [106, 0]
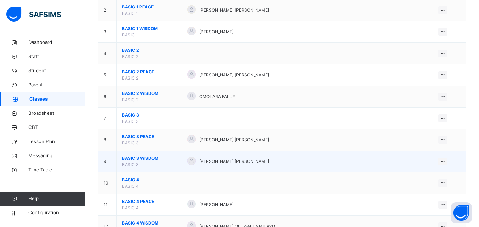
type input "***"
click at [134, 160] on span "BASIC 3 WISDOM" at bounding box center [149, 158] width 54 height 6
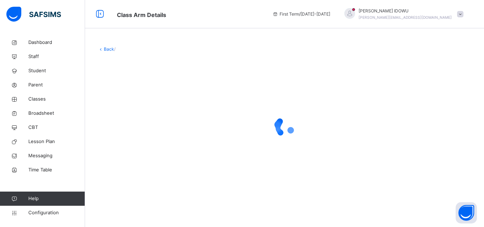
click at [134, 160] on div at bounding box center [284, 127] width 373 height 135
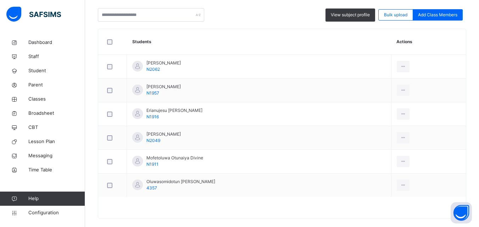
scroll to position [186, 0]
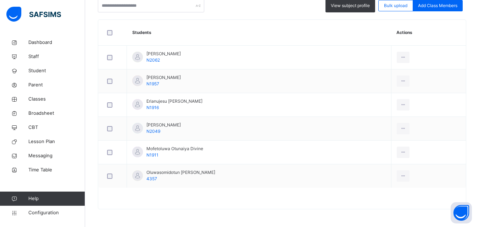
drag, startPoint x: 405, startPoint y: 155, endPoint x: 394, endPoint y: 153, distance: 11.9
click at [0, 0] on div "Remove from Class" at bounding box center [0, 0] width 0 height 0
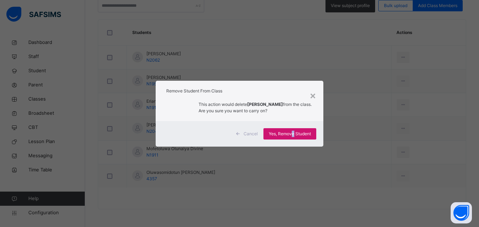
click at [293, 133] on span "Yes, Remove Student" at bounding box center [290, 134] width 42 height 6
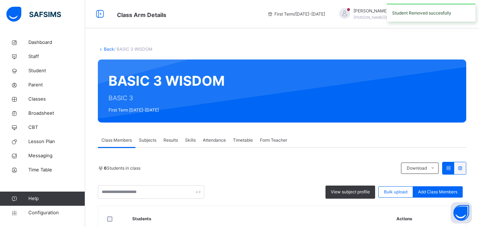
scroll to position [35, 0]
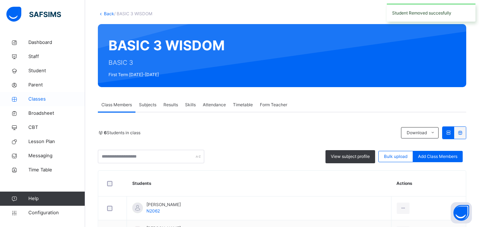
click at [55, 98] on span "Classes" at bounding box center [56, 99] width 57 height 7
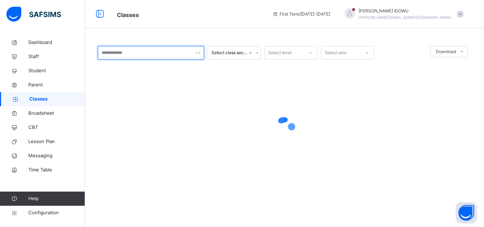
click at [144, 50] on input "text" at bounding box center [151, 52] width 106 height 13
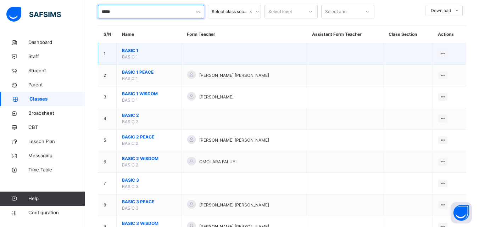
scroll to position [106, 0]
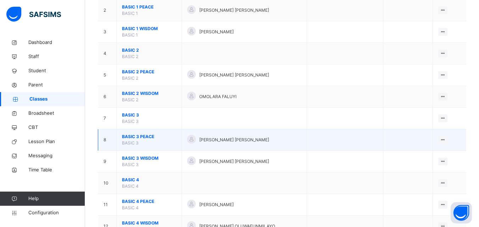
type input "*****"
click at [129, 133] on td "BASIC 3 PEACE BASIC 3" at bounding box center [149, 140] width 65 height 22
click at [141, 133] on td "BASIC 3 PEACE BASIC 3" at bounding box center [149, 140] width 65 height 22
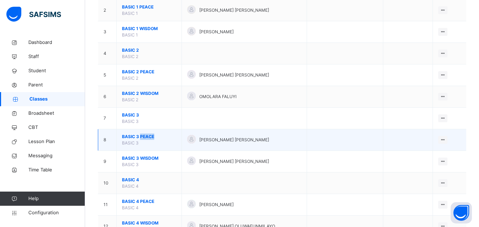
click at [141, 133] on td "BASIC 3 PEACE BASIC 3" at bounding box center [149, 140] width 65 height 22
click at [138, 134] on span "BASIC 3 PEACE" at bounding box center [149, 137] width 54 height 6
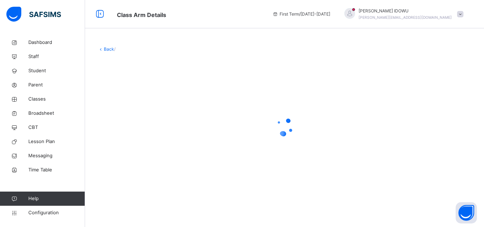
click at [138, 134] on div at bounding box center [284, 127] width 373 height 28
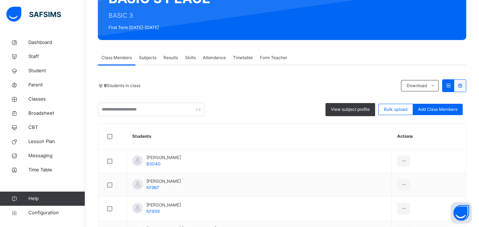
scroll to position [106, 0]
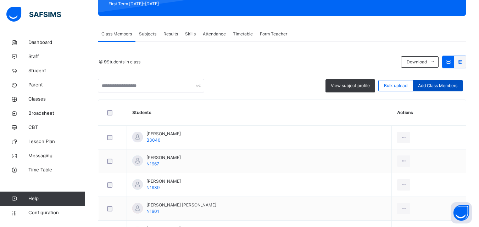
click at [448, 82] on div "Add Class Members" at bounding box center [437, 85] width 50 height 11
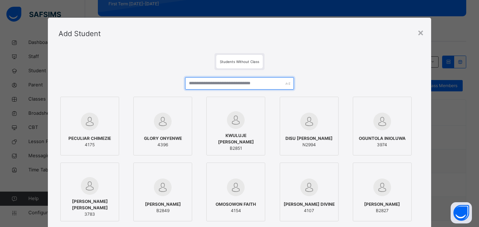
click at [257, 81] on input "text" at bounding box center [239, 83] width 108 height 12
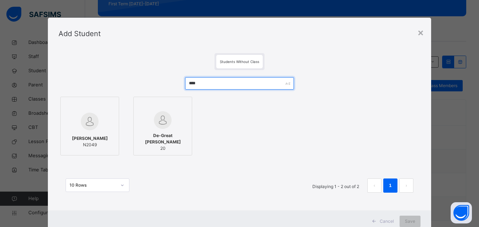
type input "****"
click at [78, 131] on div at bounding box center [89, 121] width 51 height 21
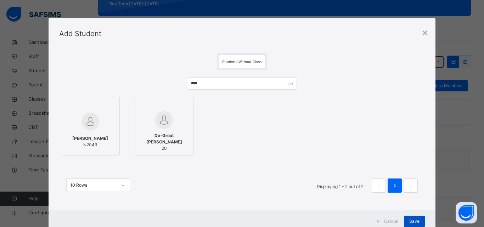
click at [410, 220] on span "Save" at bounding box center [414, 221] width 10 height 6
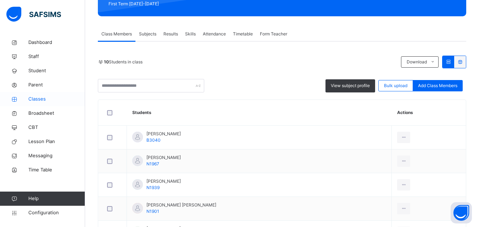
click at [39, 99] on span "Classes" at bounding box center [56, 99] width 57 height 7
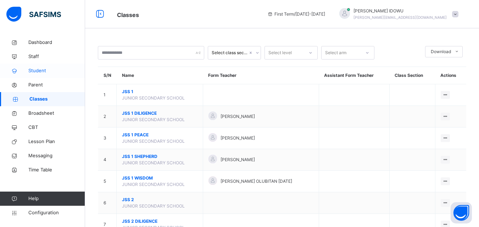
click at [62, 75] on link "Student" at bounding box center [42, 71] width 85 height 14
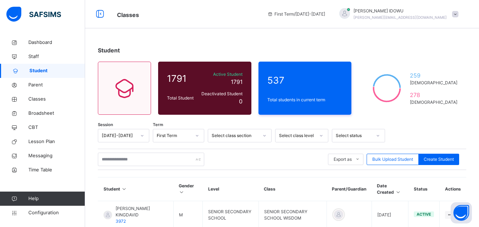
click at [124, 152] on div "Export as Pdf Report Excel Report Excel Report (LMS) Bulk Upload Student Create…" at bounding box center [282, 159] width 368 height 21
click at [122, 161] on input "text" at bounding box center [151, 159] width 106 height 13
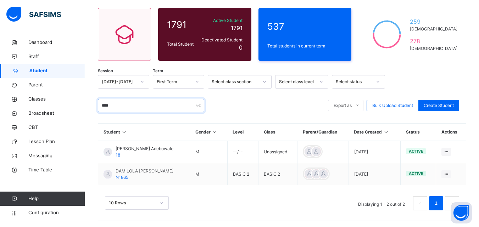
scroll to position [55, 0]
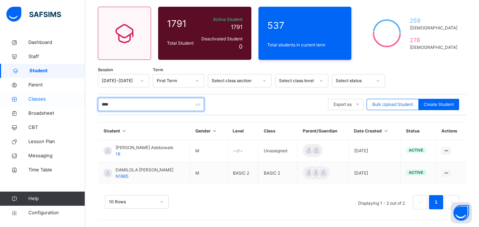
type input "****"
click at [60, 99] on span "Classes" at bounding box center [56, 99] width 57 height 7
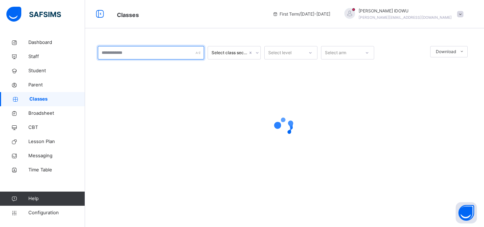
click at [149, 57] on input "text" at bounding box center [151, 52] width 106 height 13
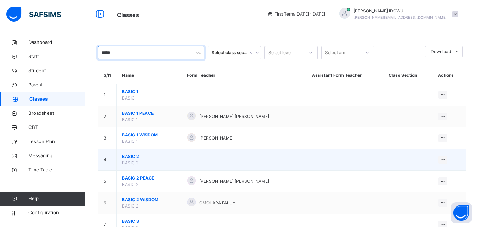
type input "*****"
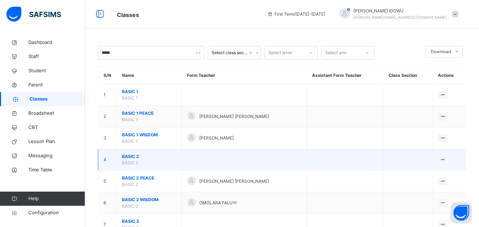
click at [136, 157] on span "BASIC 2" at bounding box center [149, 156] width 54 height 6
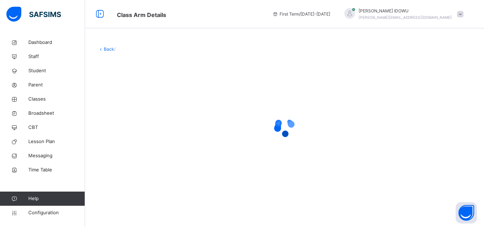
click at [136, 157] on div at bounding box center [284, 127] width 373 height 135
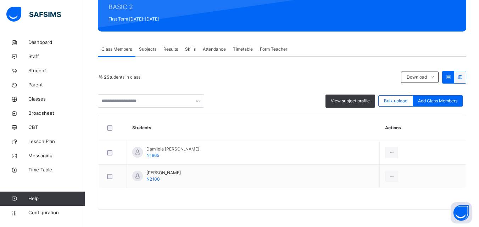
scroll to position [91, 0]
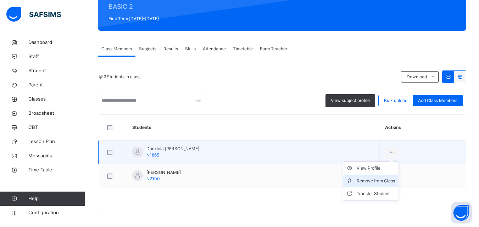
click at [388, 178] on div "Remove from Class" at bounding box center [375, 181] width 38 height 7
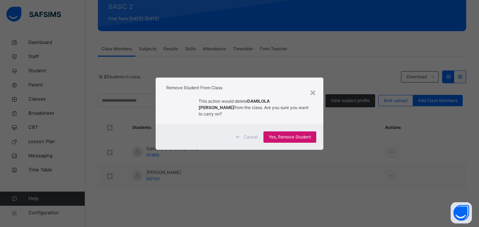
click at [298, 134] on span "Yes, Remove Student" at bounding box center [290, 137] width 42 height 6
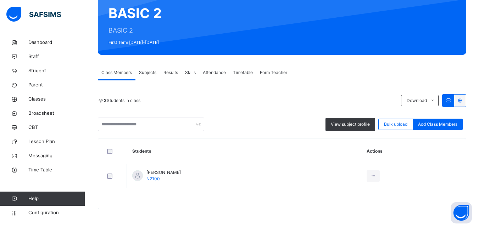
scroll to position [32, 0]
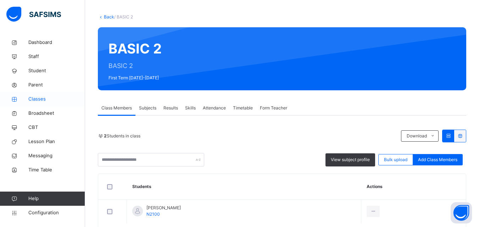
click at [72, 97] on span "Classes" at bounding box center [56, 99] width 57 height 7
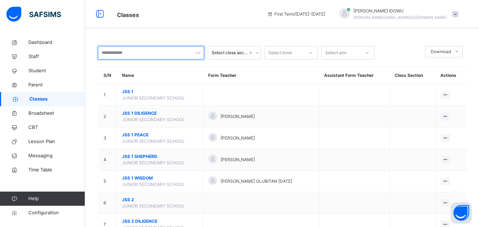
click at [137, 55] on input "text" at bounding box center [151, 52] width 106 height 13
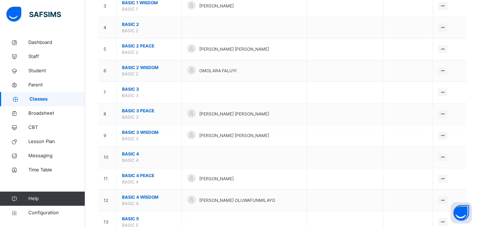
scroll to position [142, 0]
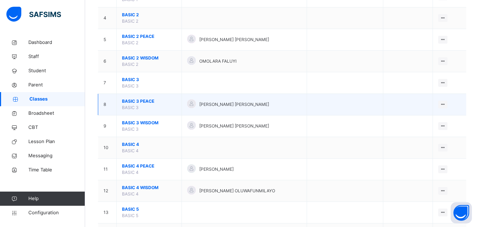
type input "****"
click at [145, 98] on span "BASIC 3 PEACE" at bounding box center [149, 101] width 54 height 6
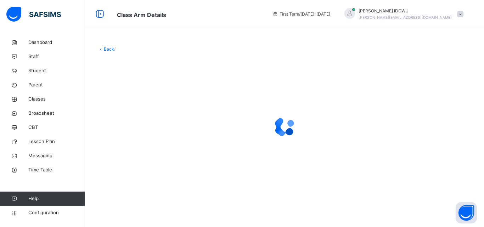
click at [145, 98] on div at bounding box center [284, 127] width 373 height 135
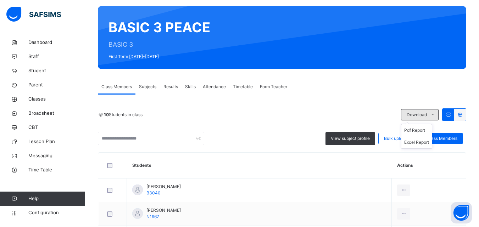
scroll to position [106, 0]
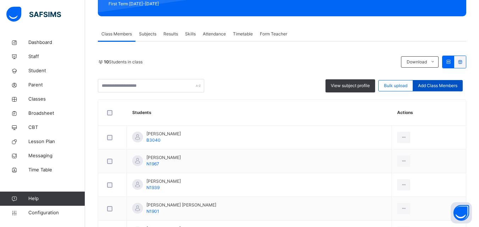
click at [446, 82] on div "Add Class Members" at bounding box center [437, 85] width 50 height 11
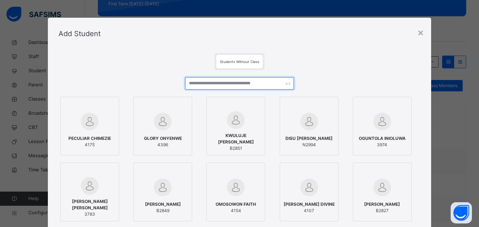
click at [273, 86] on input "text" at bounding box center [239, 83] width 108 height 12
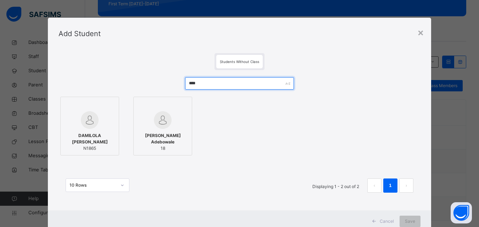
type input "****"
click at [88, 125] on img at bounding box center [90, 120] width 18 height 18
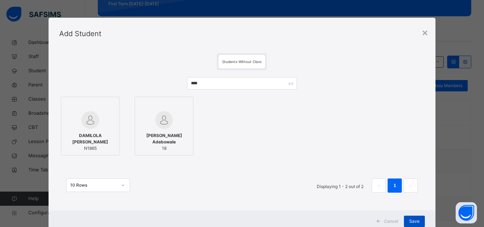
click at [413, 220] on span "Save" at bounding box center [414, 221] width 10 height 6
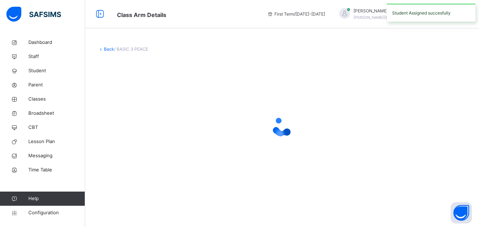
scroll to position [0, 0]
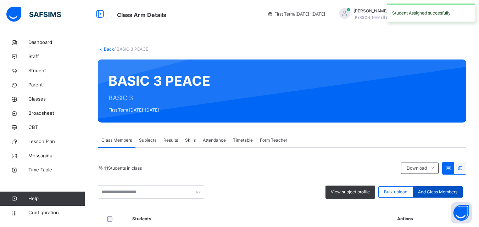
click at [438, 189] on span "Add Class Members" at bounding box center [437, 192] width 39 height 6
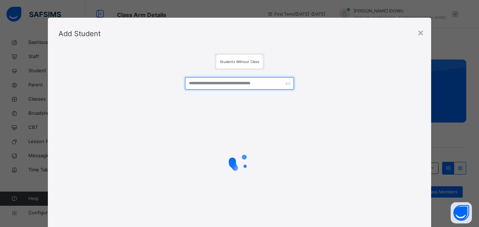
click at [238, 79] on input "text" at bounding box center [239, 83] width 108 height 12
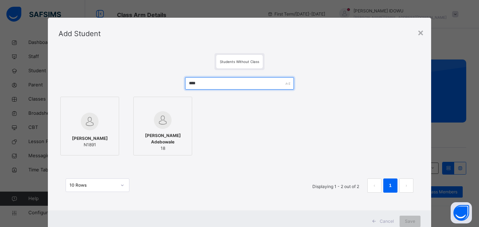
type input "****"
click at [88, 130] on img at bounding box center [90, 122] width 18 height 18
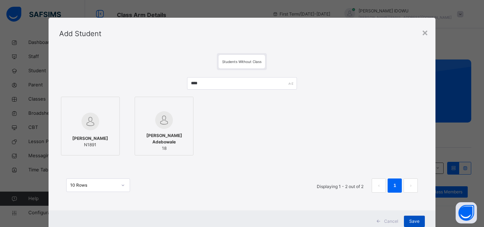
click at [409, 222] on span "Save" at bounding box center [414, 221] width 10 height 6
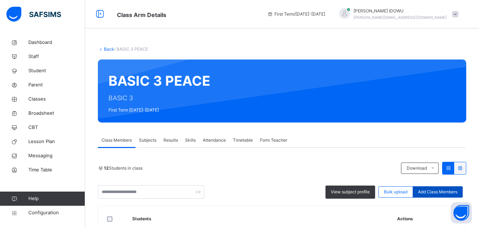
click at [425, 188] on div "Add Class Members" at bounding box center [437, 191] width 50 height 11
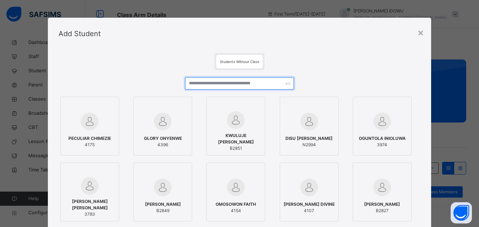
click at [254, 83] on input "text" at bounding box center [239, 83] width 108 height 12
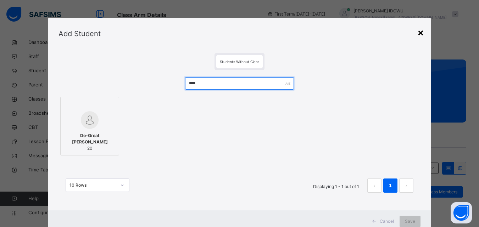
type input "****"
click at [421, 29] on div "×" at bounding box center [420, 32] width 7 height 15
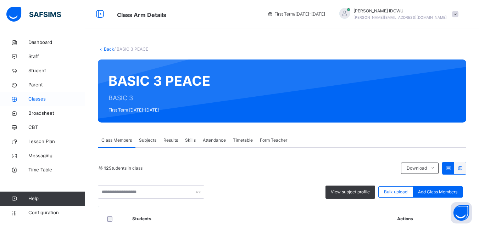
click at [45, 95] on link "Classes" at bounding box center [42, 99] width 85 height 14
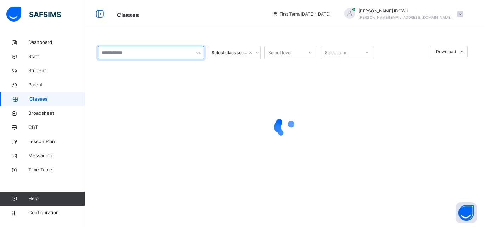
click at [165, 52] on input "text" at bounding box center [151, 52] width 106 height 13
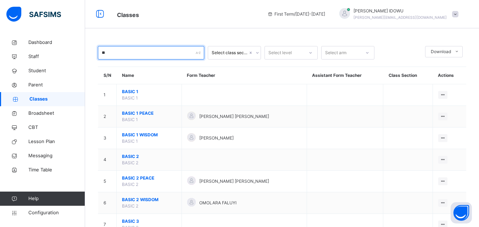
type input "*"
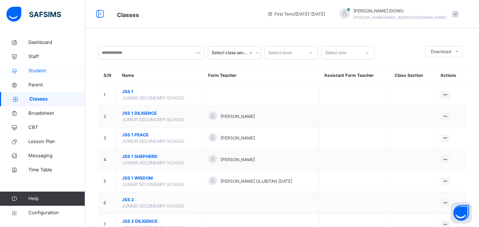
click at [54, 71] on span "Student" at bounding box center [56, 70] width 57 height 7
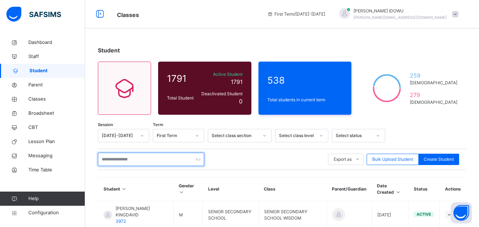
click at [161, 158] on input "text" at bounding box center [151, 159] width 106 height 13
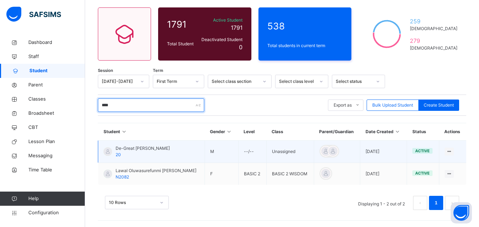
scroll to position [55, 0]
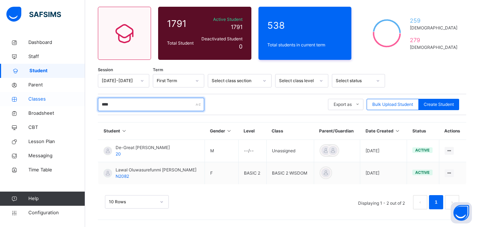
type input "****"
click at [50, 96] on span "Classes" at bounding box center [56, 99] width 57 height 7
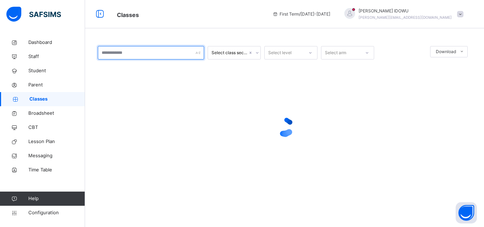
click at [178, 54] on input "text" at bounding box center [151, 52] width 106 height 13
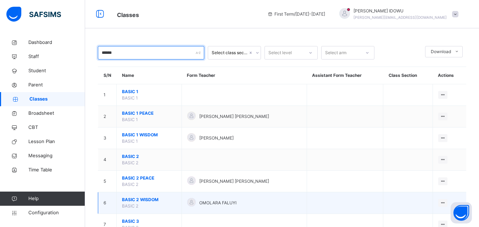
type input "*****"
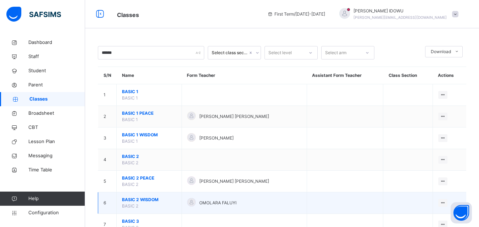
click at [139, 200] on span "BASIC 2 WISDOM" at bounding box center [149, 200] width 54 height 6
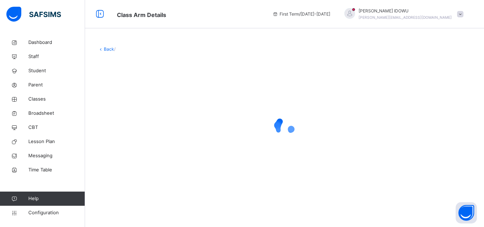
click at [139, 200] on div "Back /" at bounding box center [284, 119] width 399 height 169
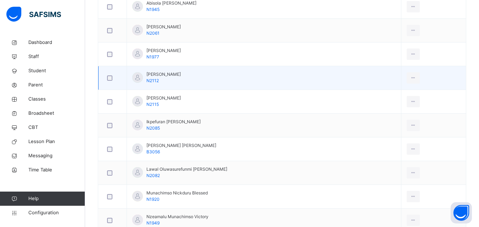
scroll to position [248, 0]
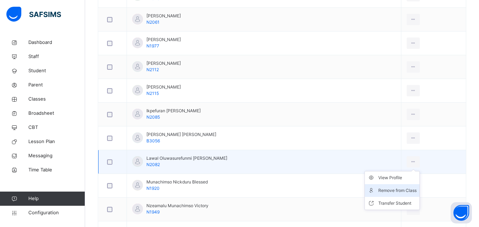
click at [403, 191] on div "Remove from Class" at bounding box center [397, 190] width 38 height 7
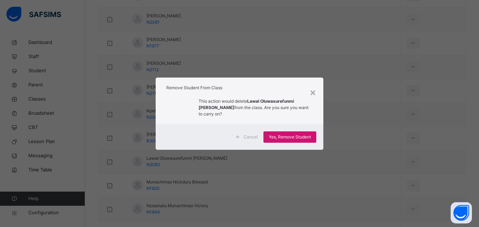
click at [291, 134] on span "Yes, Remove Student" at bounding box center [290, 137] width 42 height 6
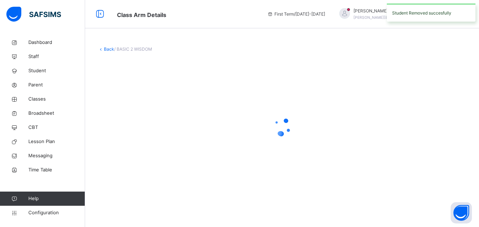
scroll to position [0, 0]
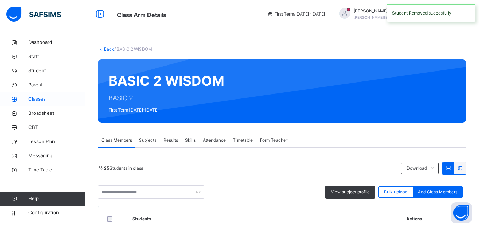
click at [63, 99] on span "Classes" at bounding box center [56, 99] width 57 height 7
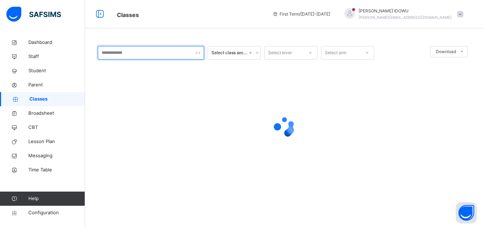
click at [171, 49] on input "text" at bounding box center [151, 52] width 106 height 13
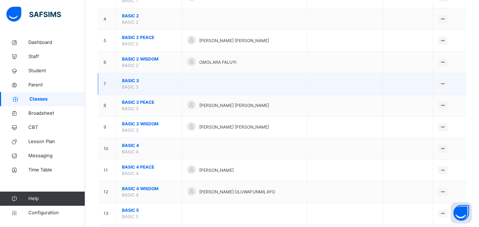
scroll to position [142, 0]
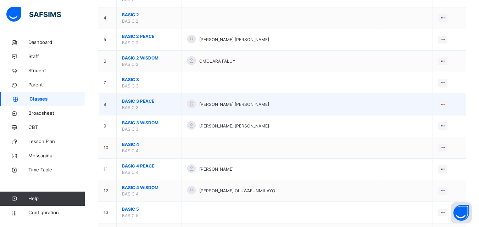
type input "*****"
click at [130, 100] on span "BASIC 3 PEACE" at bounding box center [149, 101] width 54 height 6
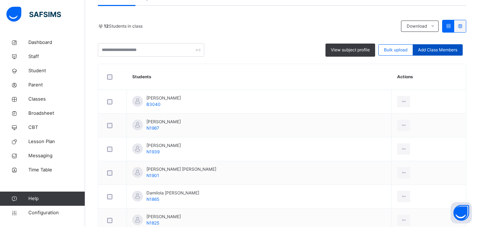
scroll to position [177, 0]
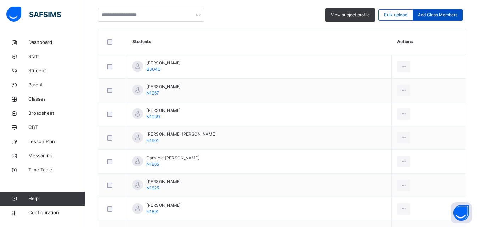
click at [453, 12] on span "Add Class Members" at bounding box center [437, 15] width 39 height 6
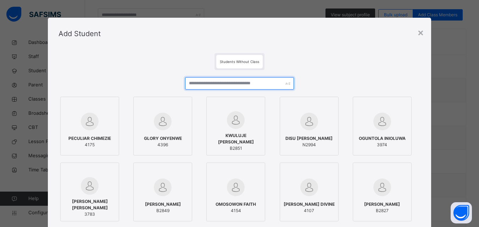
click at [273, 83] on input "text" at bounding box center [239, 83] width 108 height 12
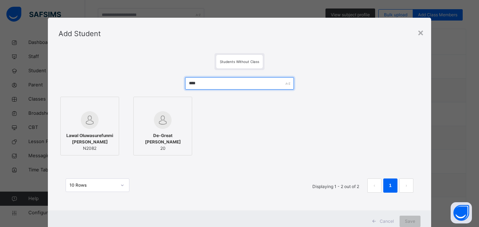
type input "****"
click at [76, 124] on div at bounding box center [89, 120] width 51 height 18
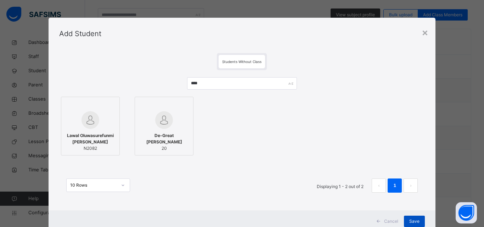
click at [411, 217] on div "Save" at bounding box center [414, 221] width 21 height 11
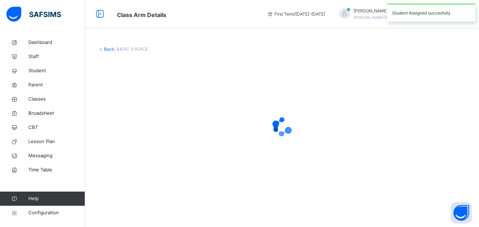
scroll to position [0, 0]
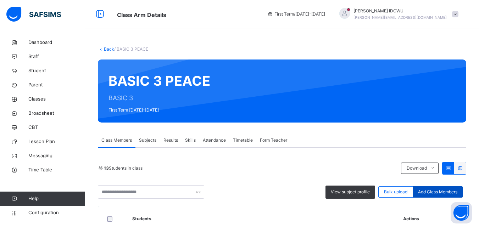
click at [448, 190] on span "Add Class Members" at bounding box center [437, 192] width 39 height 6
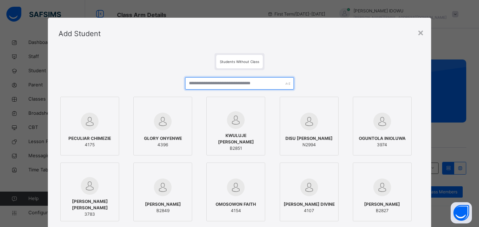
click at [238, 84] on input "text" at bounding box center [239, 83] width 108 height 12
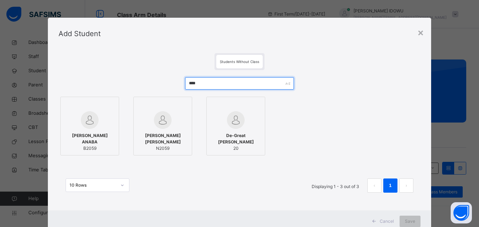
type input "****"
click at [80, 135] on span "MCKEE NZUBECHUKWU ANABA" at bounding box center [89, 139] width 51 height 13
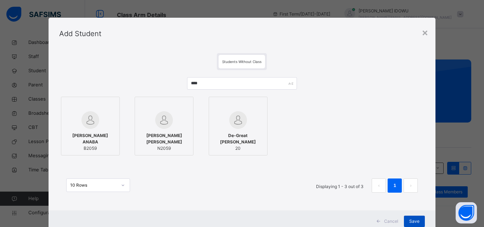
click at [419, 219] on div "Save" at bounding box center [414, 221] width 21 height 11
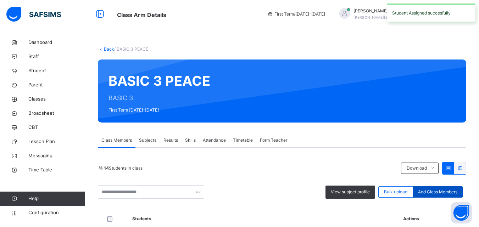
click at [430, 189] on div "Add Class Members" at bounding box center [437, 191] width 50 height 11
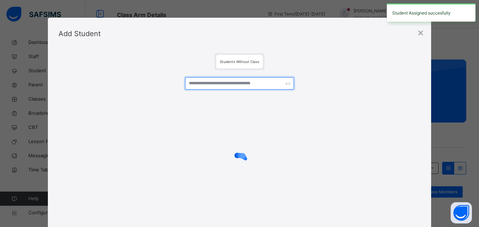
click at [254, 86] on input "text" at bounding box center [239, 83] width 108 height 12
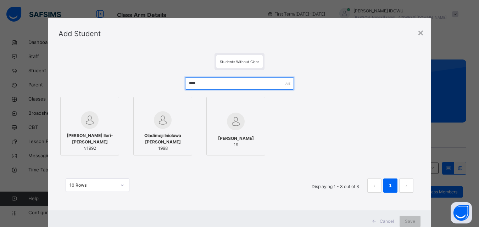
type input "****"
click at [74, 134] on span "Odetayo Ileri-Oluwa Oluwakorede" at bounding box center [89, 139] width 51 height 13
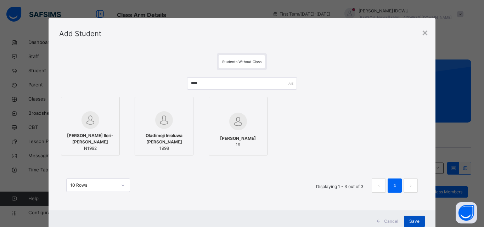
click at [415, 220] on span "Save" at bounding box center [414, 221] width 10 height 6
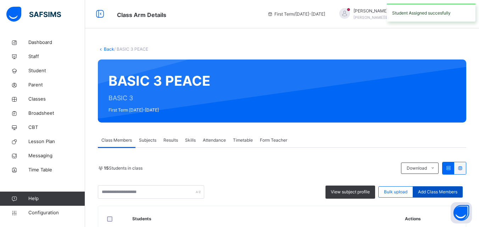
click at [434, 191] on span "Add Class Members" at bounding box center [437, 192] width 39 height 6
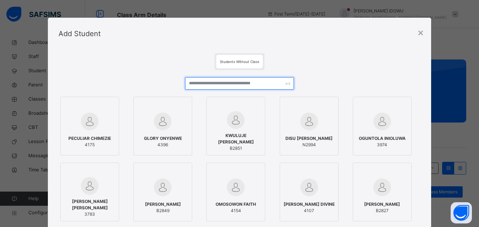
click at [201, 87] on input "text" at bounding box center [239, 83] width 108 height 12
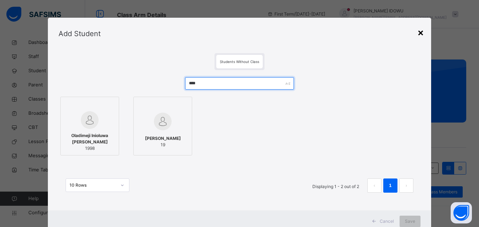
type input "****"
drag, startPoint x: 422, startPoint y: 27, endPoint x: 422, endPoint y: 33, distance: 5.3
click at [422, 27] on div "×" at bounding box center [420, 32] width 7 height 15
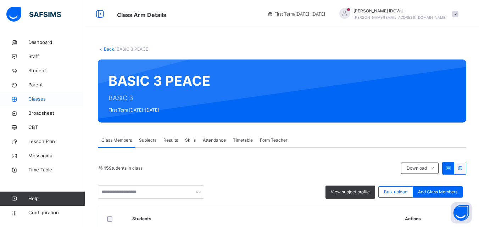
click at [61, 99] on span "Classes" at bounding box center [56, 99] width 57 height 7
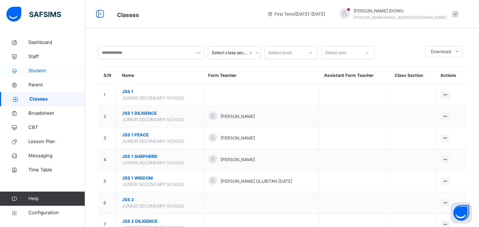
click at [65, 72] on span "Student" at bounding box center [56, 70] width 57 height 7
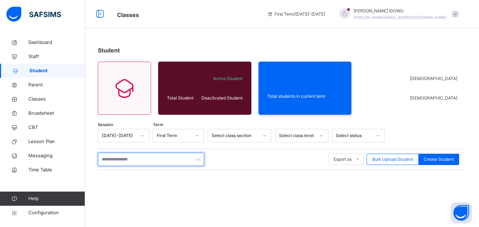
click at [167, 154] on input "text" at bounding box center [151, 159] width 106 height 13
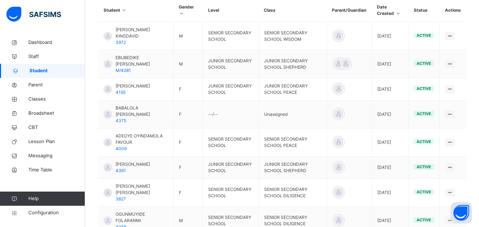
scroll to position [73, 0]
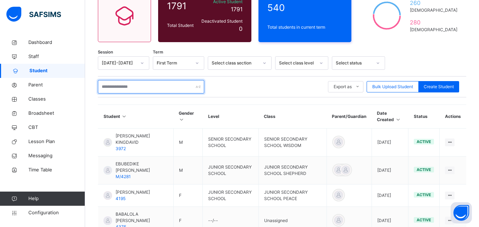
click at [137, 91] on input "text" at bounding box center [151, 86] width 106 height 13
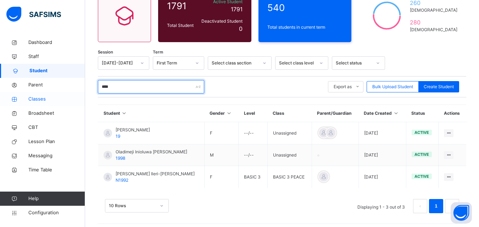
type input "****"
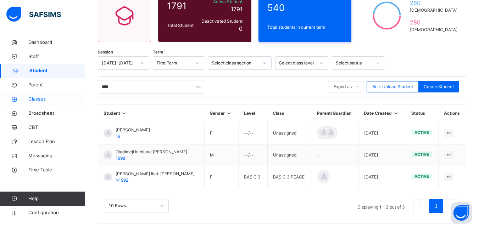
click at [44, 98] on span "Classes" at bounding box center [56, 99] width 57 height 7
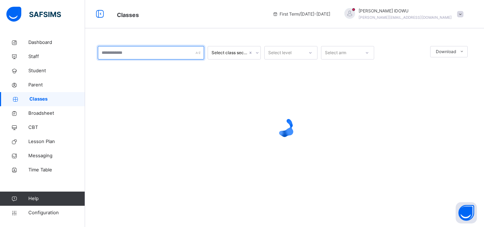
click at [181, 54] on input "text" at bounding box center [151, 52] width 106 height 13
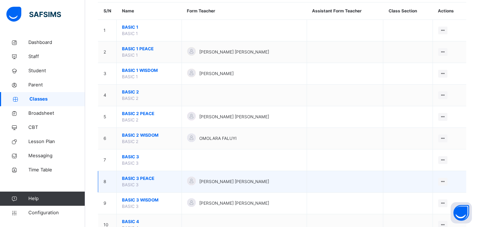
scroll to position [71, 0]
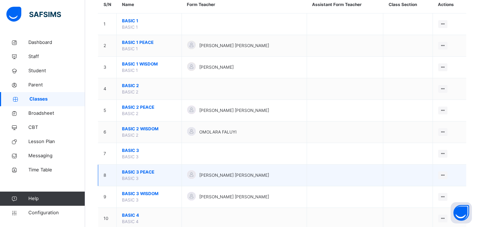
type input "***"
click at [133, 173] on span "BASIC 3 PEACE" at bounding box center [149, 172] width 54 height 6
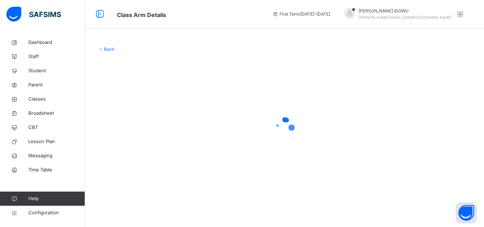
click at [133, 173] on div at bounding box center [284, 127] width 373 height 135
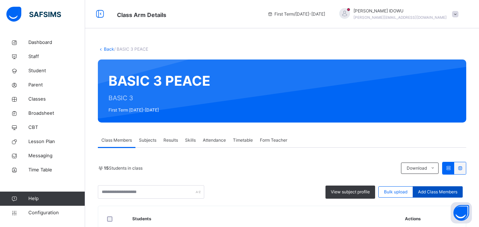
click at [446, 186] on div "Add Class Members" at bounding box center [437, 191] width 50 height 11
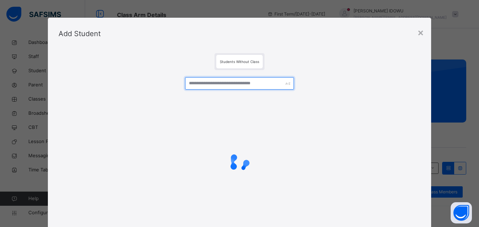
click at [254, 83] on input "text" at bounding box center [239, 83] width 108 height 12
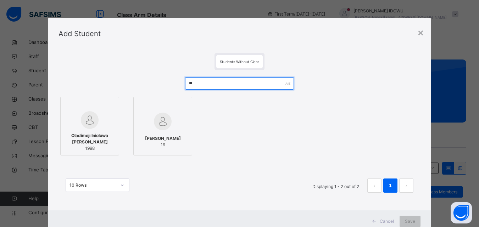
type input "*"
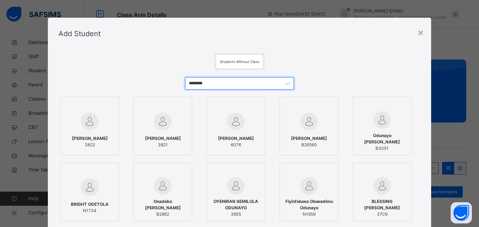
drag, startPoint x: 247, startPoint y: 78, endPoint x: 0, endPoint y: 222, distance: 286.5
click at [249, 82] on input "*******" at bounding box center [239, 83] width 108 height 12
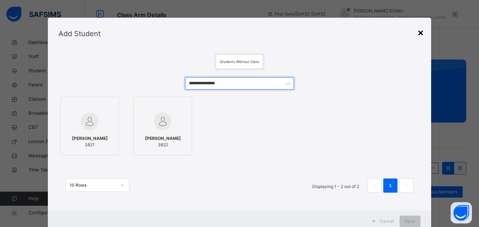
type input "**********"
click at [417, 33] on div "×" at bounding box center [420, 32] width 7 height 15
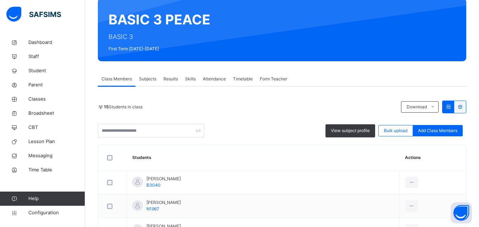
scroll to position [71, 0]
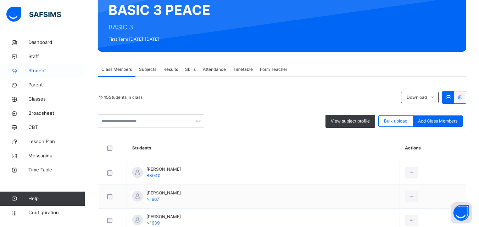
click at [47, 73] on span "Student" at bounding box center [56, 70] width 57 height 7
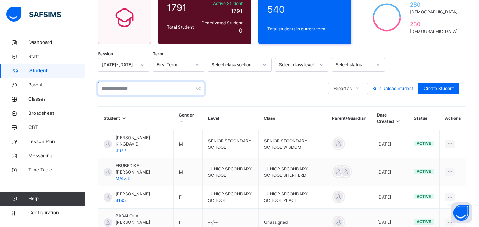
click at [134, 88] on input "text" at bounding box center [151, 88] width 106 height 13
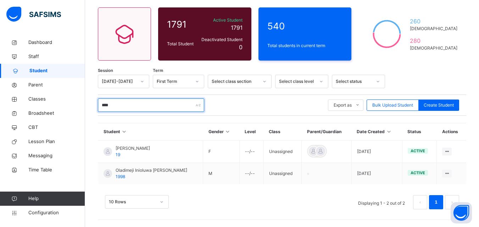
scroll to position [71, 0]
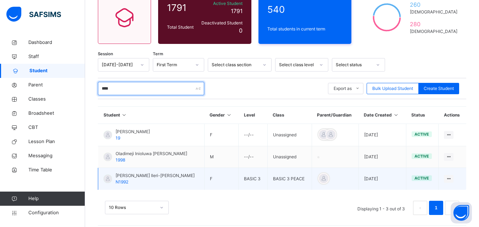
type input "****"
click at [276, 179] on td "BASIC 3 PEACE" at bounding box center [289, 179] width 44 height 22
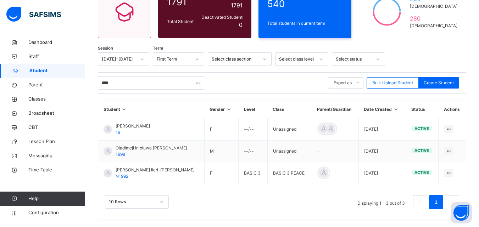
scroll to position [77, 0]
click at [31, 98] on span "Classes" at bounding box center [56, 99] width 57 height 7
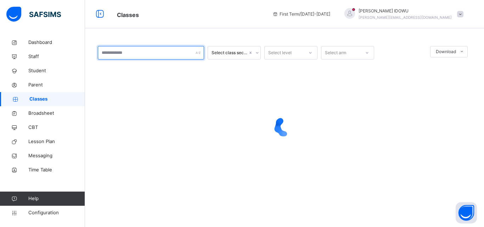
click at [147, 50] on input "text" at bounding box center [151, 52] width 106 height 13
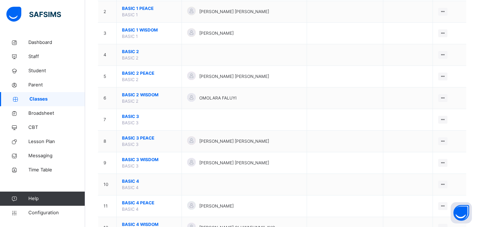
scroll to position [106, 0]
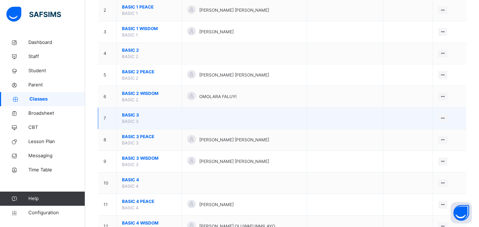
type input "*****"
click at [134, 118] on td "BASIC 3 BASIC 3" at bounding box center [149, 119] width 65 height 22
click at [133, 117] on span "BASIC 3" at bounding box center [149, 115] width 54 height 6
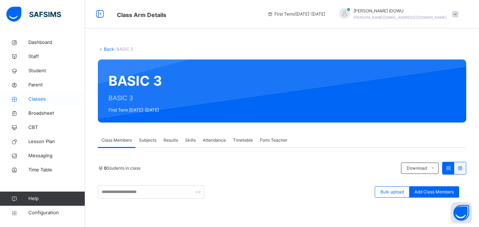
click at [49, 99] on span "Classes" at bounding box center [56, 99] width 57 height 7
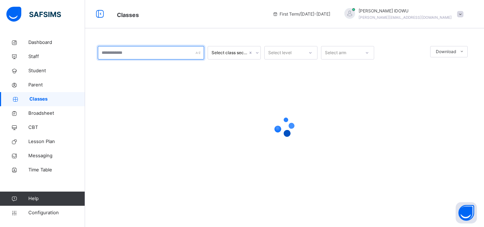
click at [141, 54] on input "text" at bounding box center [151, 52] width 106 height 13
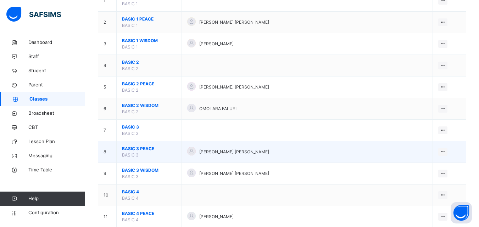
scroll to position [106, 0]
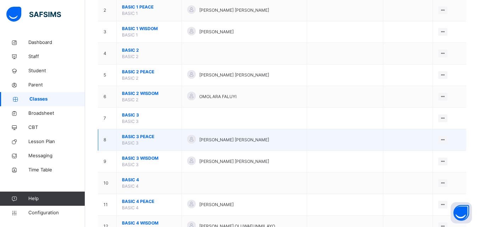
type input "****"
click at [129, 135] on span "BASIC 3 PEACE" at bounding box center [149, 137] width 54 height 6
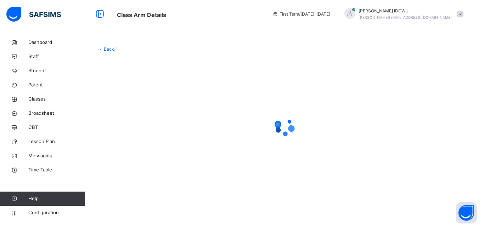
click at [129, 135] on div at bounding box center [284, 127] width 373 height 28
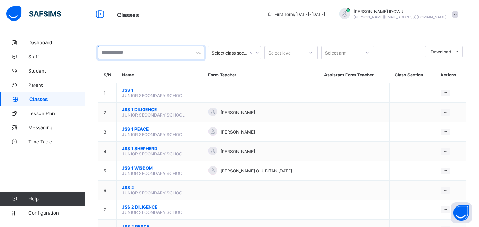
click at [157, 54] on input "text" at bounding box center [151, 52] width 106 height 13
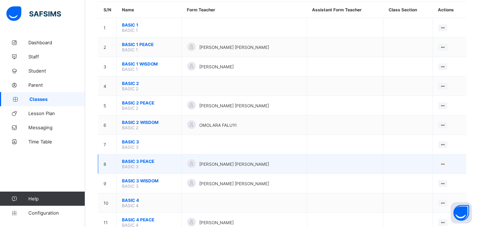
scroll to position [71, 0]
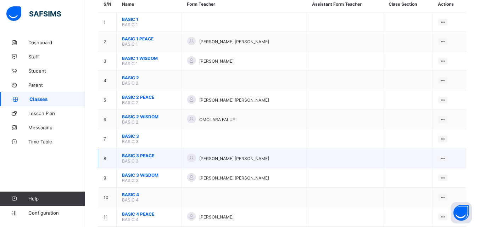
type input "***"
click at [137, 152] on td "BASIC 3 PEACE BASIC 3" at bounding box center [149, 158] width 65 height 19
click at [137, 158] on span "BASIC 3 PEACE" at bounding box center [149, 155] width 54 height 5
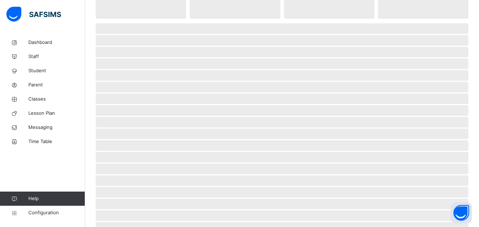
click at [137, 158] on span "‌" at bounding box center [282, 157] width 372 height 11
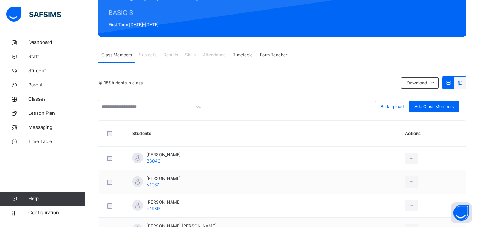
scroll to position [46, 0]
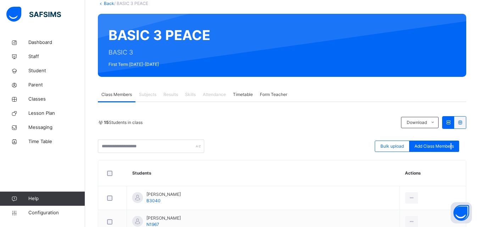
drag, startPoint x: 457, startPoint y: 145, endPoint x: 454, endPoint y: 143, distance: 4.3
click at [454, 143] on div "Add Class Members" at bounding box center [434, 146] width 50 height 11
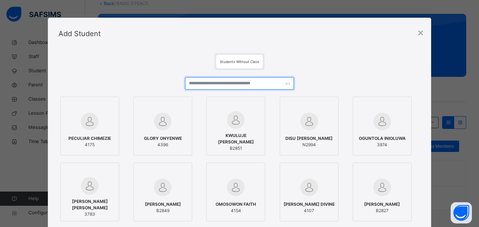
click at [231, 83] on input "text" at bounding box center [239, 83] width 108 height 12
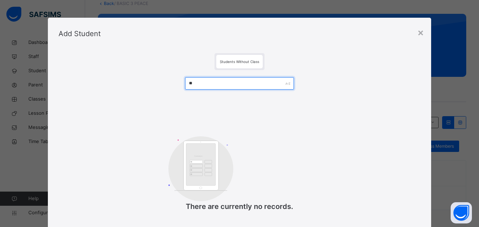
type input "*"
click at [418, 34] on div "×" at bounding box center [420, 32] width 7 height 15
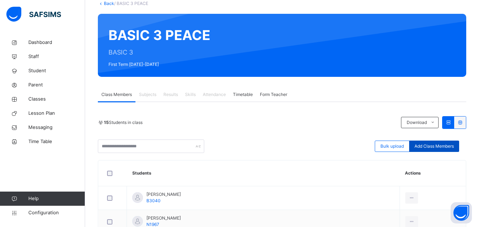
click at [445, 144] on span "Add Class Members" at bounding box center [433, 146] width 39 height 6
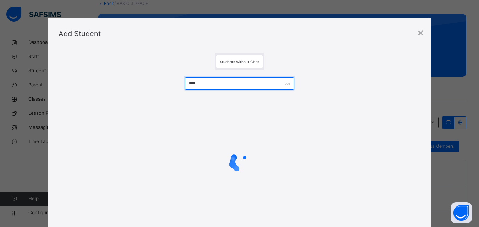
click at [219, 82] on input "****" at bounding box center [239, 83] width 108 height 12
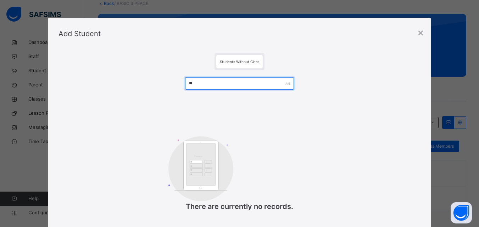
type input "*"
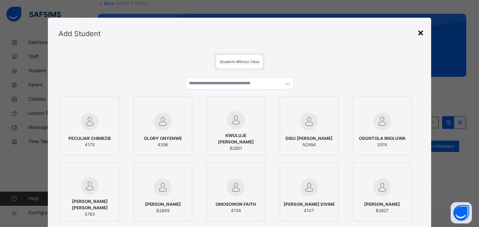
click at [423, 34] on div "×" at bounding box center [420, 32] width 7 height 15
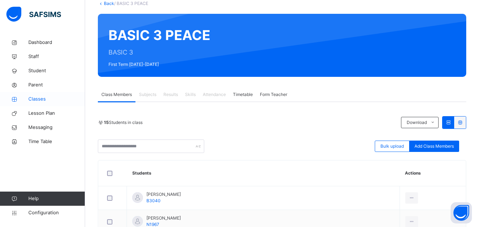
click at [47, 96] on span "Classes" at bounding box center [56, 99] width 57 height 7
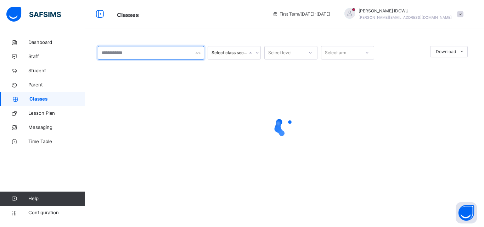
click at [169, 57] on input "text" at bounding box center [151, 52] width 106 height 13
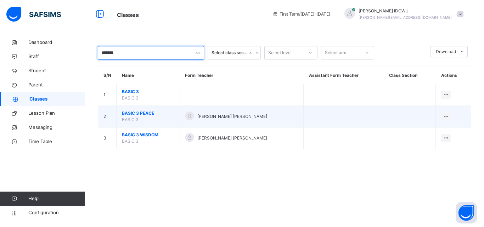
type input "*******"
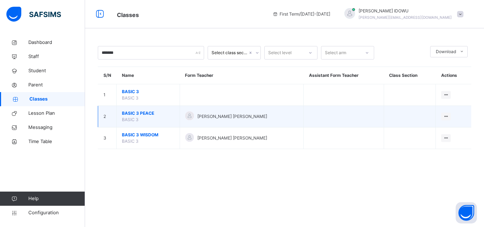
click at [139, 111] on span "BASIC 3 PEACE" at bounding box center [148, 113] width 52 height 6
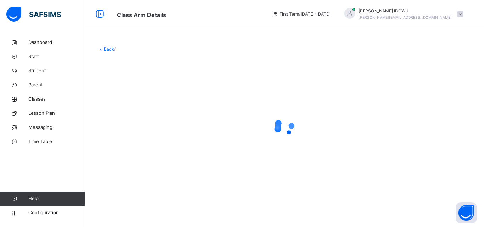
click at [139, 111] on div at bounding box center [284, 127] width 373 height 135
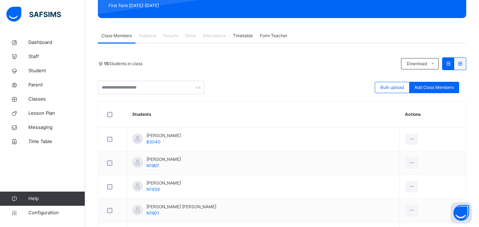
scroll to position [106, 0]
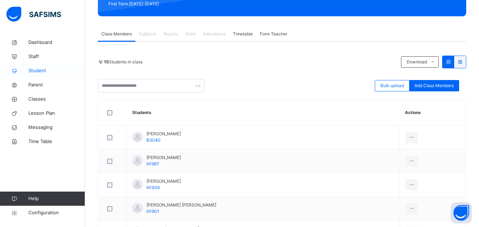
click at [48, 73] on span "Student" at bounding box center [56, 70] width 57 height 7
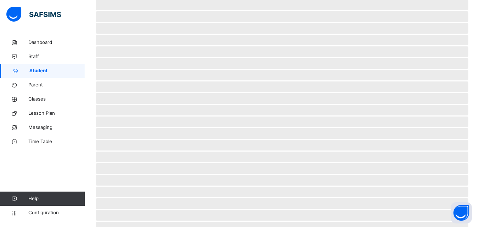
scroll to position [88, 0]
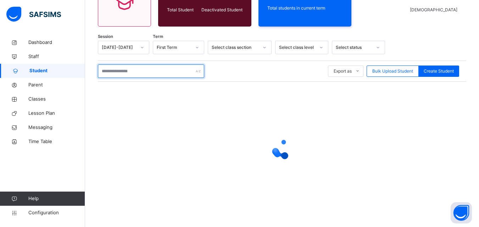
click at [157, 75] on input "text" at bounding box center [151, 70] width 106 height 13
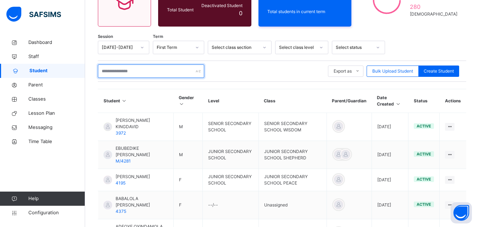
type input "*"
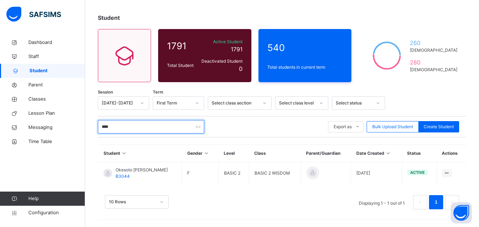
scroll to position [33, 0]
type input "****"
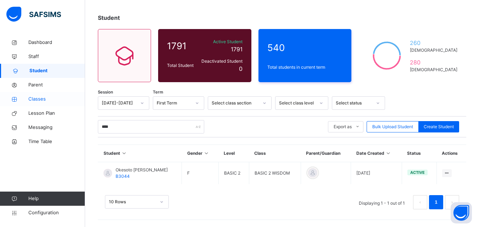
click at [49, 101] on span "Classes" at bounding box center [56, 99] width 57 height 7
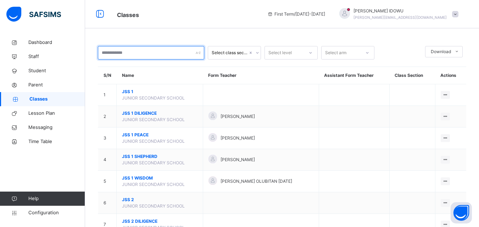
drag, startPoint x: 156, startPoint y: 51, endPoint x: 134, endPoint y: 67, distance: 27.5
click at [156, 51] on input "text" at bounding box center [151, 52] width 106 height 13
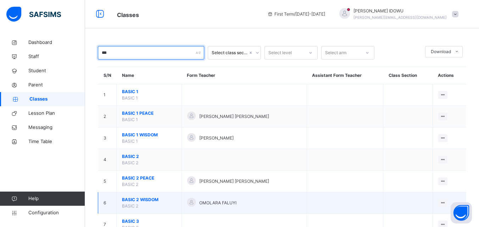
type input "***"
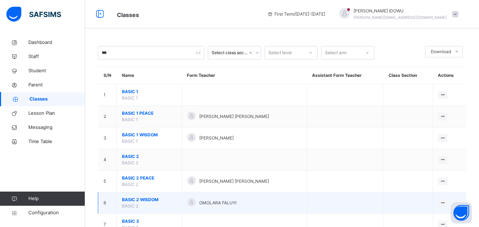
click at [142, 200] on span "BASIC 2 WISDOM" at bounding box center [149, 200] width 54 height 6
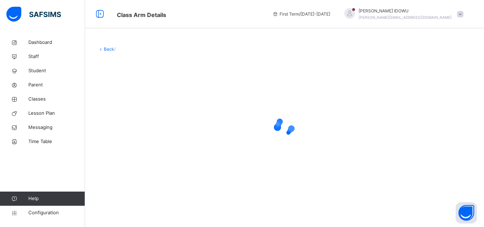
click at [142, 200] on div "Back /" at bounding box center [284, 119] width 399 height 169
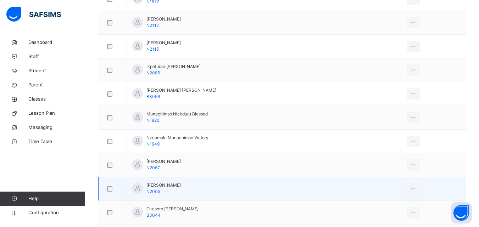
scroll to position [319, 0]
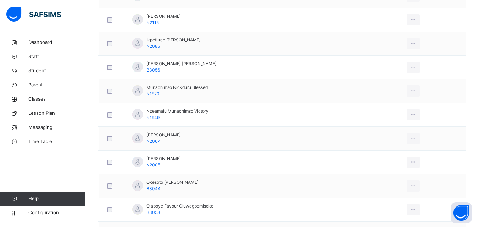
click at [0, 0] on div "Remove from Class" at bounding box center [0, 0] width 0 height 0
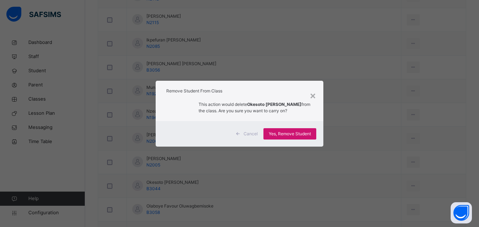
click at [302, 131] on span "Yes, Remove Student" at bounding box center [290, 134] width 42 height 6
click at [298, 132] on span "Yes, Remove Student" at bounding box center [290, 134] width 42 height 6
click at [275, 135] on span "Yes, Remove Student" at bounding box center [290, 134] width 42 height 6
click at [313, 97] on div "×" at bounding box center [312, 95] width 7 height 15
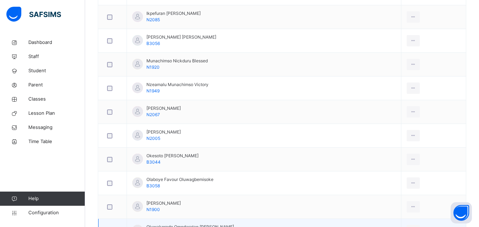
scroll to position [354, 0]
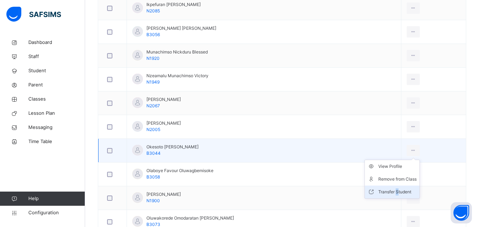
click at [391, 190] on li "Transfer Student" at bounding box center [392, 192] width 55 height 13
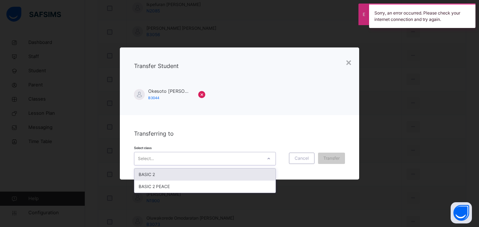
click at [269, 157] on div at bounding box center [269, 158] width 12 height 11
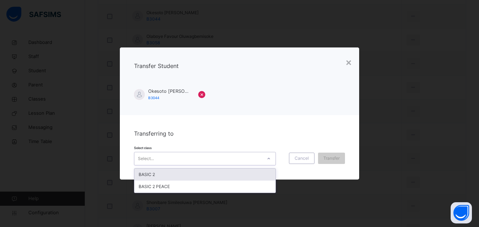
scroll to position [496, 0]
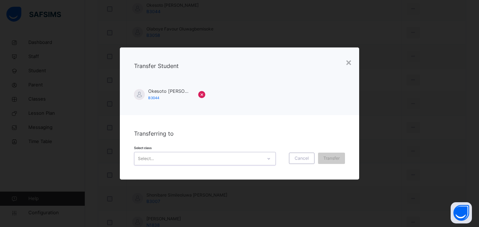
click at [246, 156] on div "Select..." at bounding box center [198, 158] width 128 height 11
click at [348, 58] on div "×" at bounding box center [348, 62] width 7 height 15
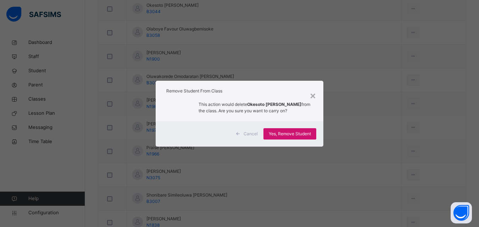
click at [307, 132] on span "Yes, Remove Student" at bounding box center [290, 134] width 42 height 6
click at [362, 193] on div "× Remove Student From Class This action would delete Okesoto Esther Erioluwa fr…" at bounding box center [239, 113] width 479 height 227
click at [311, 97] on div "×" at bounding box center [312, 95] width 7 height 15
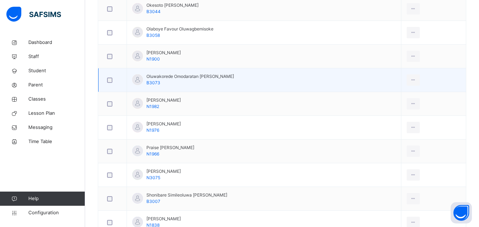
click at [341, 78] on td "Oluwakorede Omodaratan Aaisha B3073" at bounding box center [264, 80] width 274 height 24
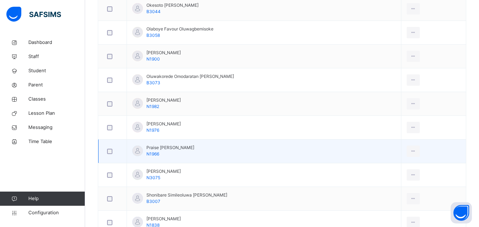
click at [299, 149] on td "Praise Enigimi Oshioriame N1966" at bounding box center [264, 152] width 274 height 24
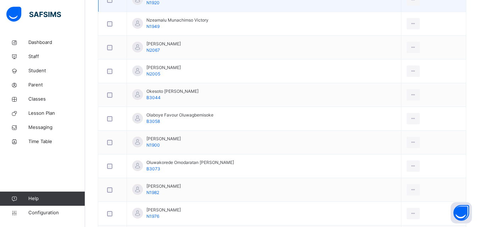
scroll to position [425, 0]
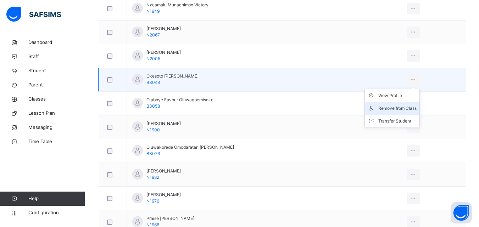
click at [401, 109] on div "Remove from Class" at bounding box center [397, 108] width 38 height 7
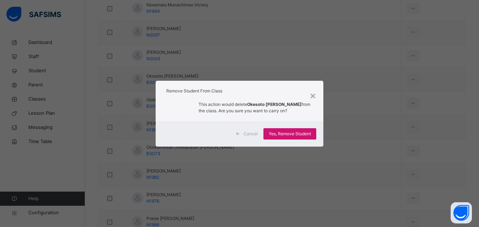
click at [303, 135] on span "Yes, Remove Student" at bounding box center [290, 134] width 42 height 6
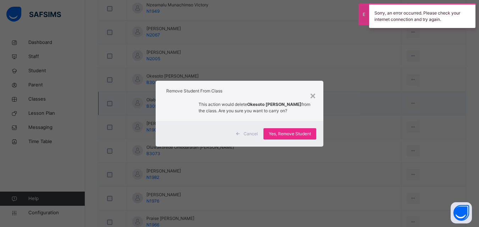
click at [312, 92] on div "×" at bounding box center [312, 95] width 7 height 15
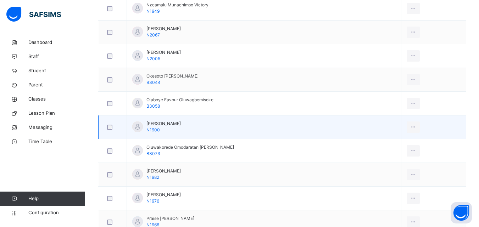
click at [330, 126] on td "Oladunni Bakare Allen N1900" at bounding box center [264, 128] width 274 height 24
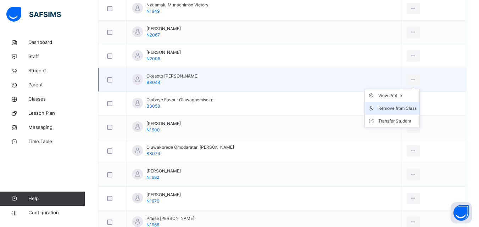
click at [404, 106] on div "Remove from Class" at bounding box center [397, 108] width 38 height 7
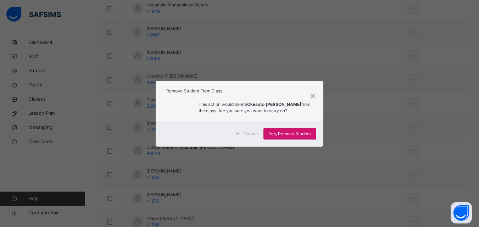
click at [297, 132] on span "Yes, Remove Student" at bounding box center [290, 134] width 42 height 6
click at [292, 133] on div "Yes, Remove Student" at bounding box center [289, 133] width 53 height 11
click at [314, 96] on div "×" at bounding box center [312, 95] width 7 height 15
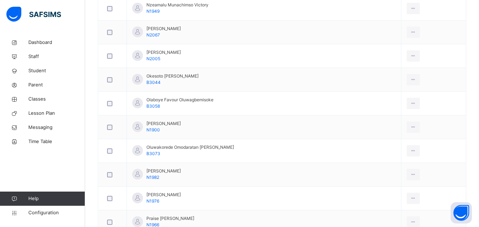
drag, startPoint x: 403, startPoint y: 106, endPoint x: 379, endPoint y: 114, distance: 25.7
click at [0, 0] on div "Remove from Class" at bounding box center [0, 0] width 0 height 0
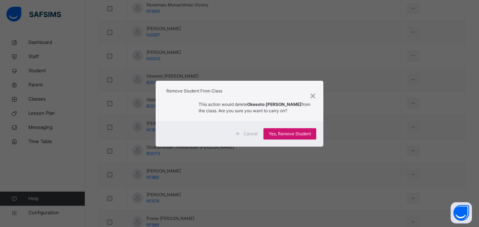
click at [306, 130] on div "Yes, Remove Student" at bounding box center [289, 133] width 53 height 11
click at [313, 94] on div "×" at bounding box center [312, 95] width 7 height 15
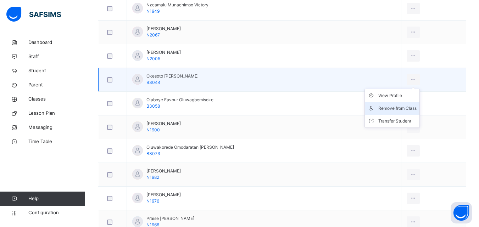
click at [391, 106] on div "Remove from Class" at bounding box center [397, 108] width 38 height 7
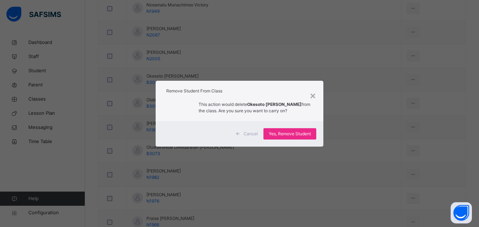
click at [240, 135] on icon at bounding box center [237, 134] width 5 height 6
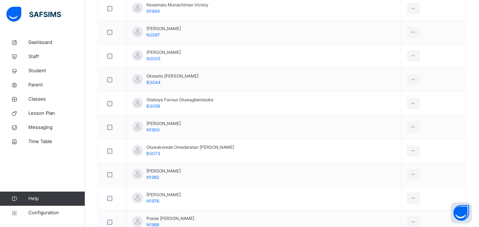
drag, startPoint x: 402, startPoint y: 106, endPoint x: 397, endPoint y: 107, distance: 5.0
click at [0, 0] on div "Remove from Class" at bounding box center [0, 0] width 0 height 0
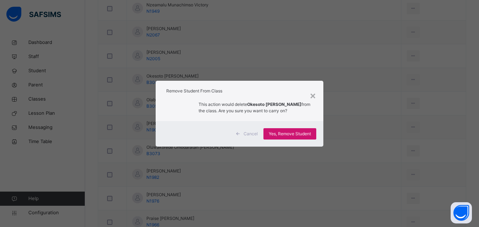
click at [304, 130] on div "Yes, Remove Student" at bounding box center [289, 133] width 53 height 11
click at [314, 94] on div "×" at bounding box center [312, 95] width 7 height 15
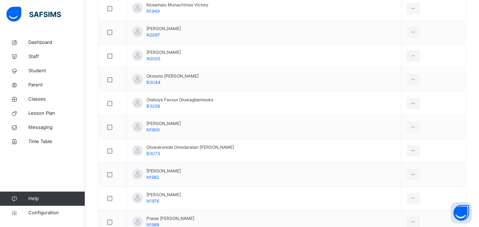
scroll to position [354, 0]
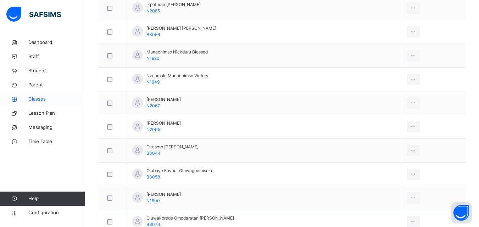
click at [54, 95] on link "Classes" at bounding box center [42, 99] width 85 height 14
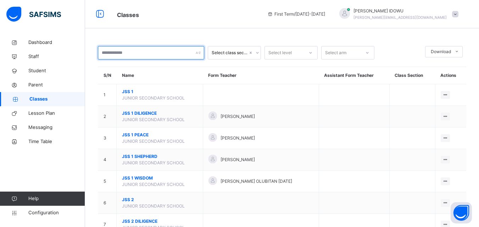
click at [140, 56] on input "text" at bounding box center [151, 52] width 106 height 13
type input "*"
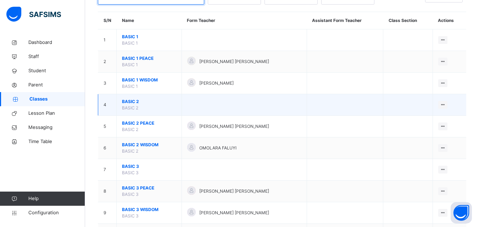
scroll to position [71, 0]
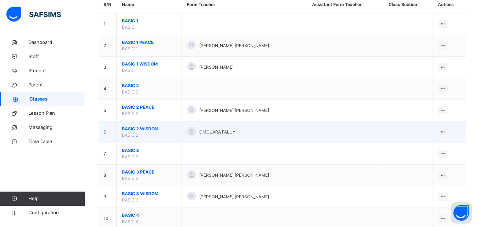
type input "*****"
click at [145, 128] on span "BASIC 2 WISDOM" at bounding box center [149, 129] width 54 height 6
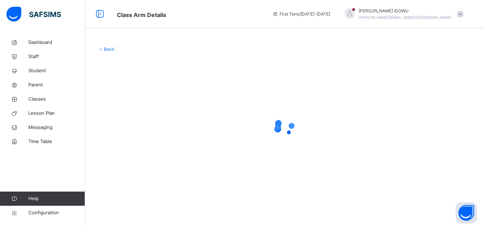
click at [145, 128] on div at bounding box center [284, 127] width 373 height 28
click at [133, 54] on div "Back / BASIC 2 WISDOM" at bounding box center [284, 119] width 399 height 169
click at [135, 50] on span "/ BASIC 2 WISDOM" at bounding box center [133, 48] width 38 height 5
click at [38, 102] on span "Classes" at bounding box center [56, 99] width 57 height 7
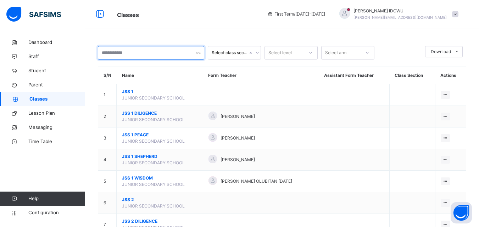
click at [140, 58] on input "text" at bounding box center [151, 52] width 106 height 13
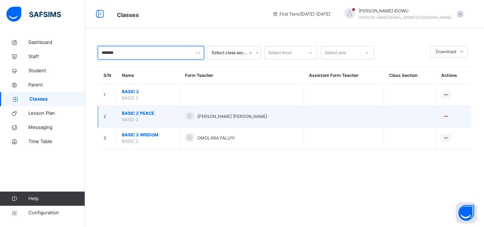
type input "*******"
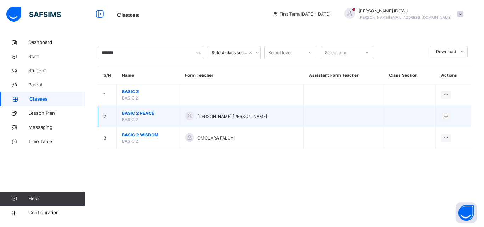
click at [131, 111] on span "BASIC 2 PEACE" at bounding box center [148, 113] width 52 height 6
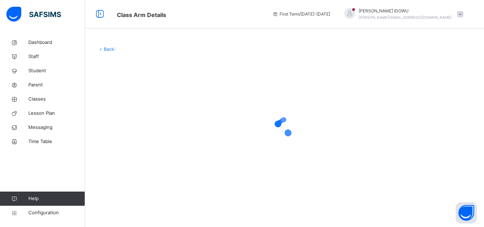
click at [130, 111] on div at bounding box center [284, 127] width 373 height 135
click at [29, 68] on span "Student" at bounding box center [56, 70] width 57 height 7
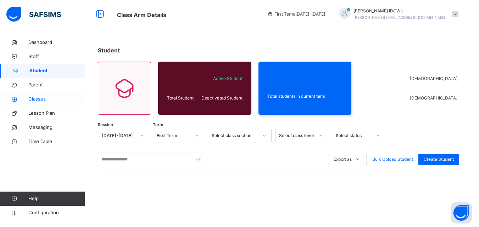
click at [58, 96] on span "Classes" at bounding box center [56, 99] width 57 height 7
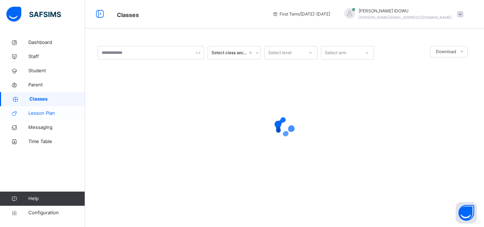
click at [58, 116] on span "Lesson Plan" at bounding box center [56, 113] width 57 height 7
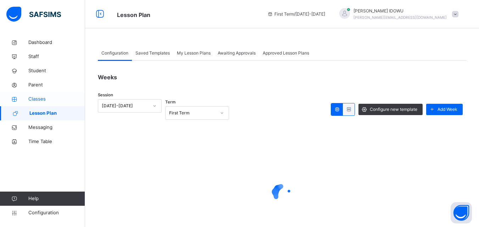
click at [47, 100] on span "Classes" at bounding box center [56, 99] width 57 height 7
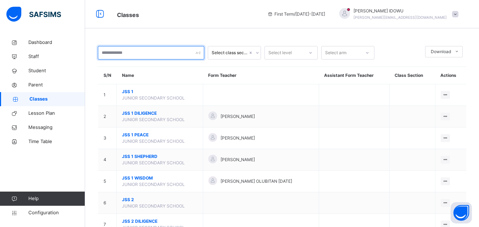
click at [149, 57] on input "text" at bounding box center [151, 52] width 106 height 13
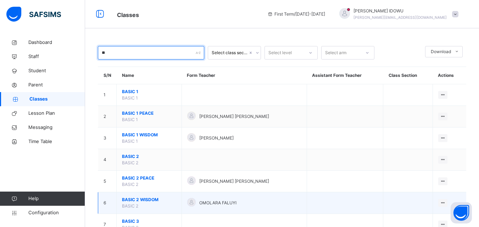
type input "**"
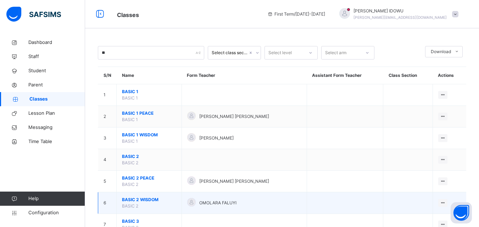
click at [145, 199] on span "BASIC 2 WISDOM" at bounding box center [149, 200] width 54 height 6
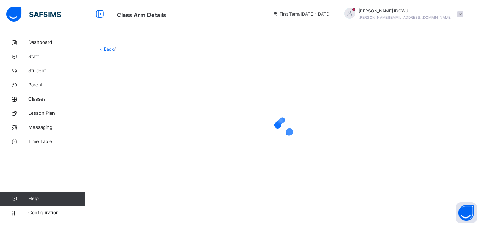
click at [145, 199] on div "Back /" at bounding box center [284, 119] width 399 height 169
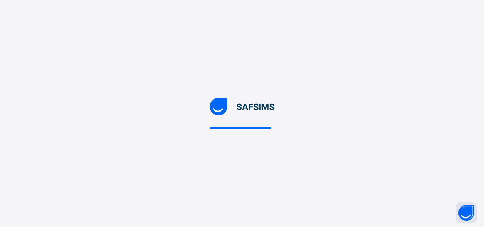
click at [260, 143] on div at bounding box center [242, 113] width 484 height 227
drag, startPoint x: 92, startPoint y: 156, endPoint x: 97, endPoint y: 157, distance: 4.5
click at [97, 157] on div at bounding box center [242, 113] width 484 height 227
click at [317, 60] on div at bounding box center [242, 113] width 484 height 227
click at [256, 114] on img at bounding box center [242, 107] width 65 height 18
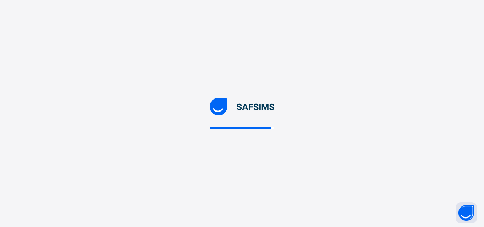
click at [260, 123] on div at bounding box center [242, 114] width 65 height 32
click at [266, 134] on div at bounding box center [242, 113] width 484 height 227
click at [262, 171] on div at bounding box center [242, 113] width 484 height 227
click at [277, 98] on div at bounding box center [242, 113] width 484 height 227
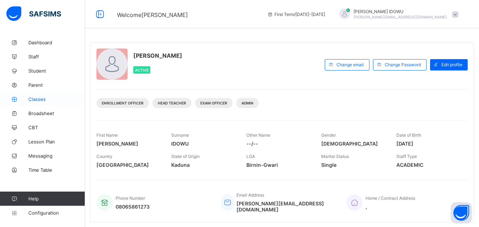
click at [45, 98] on span "Classes" at bounding box center [56, 99] width 57 height 6
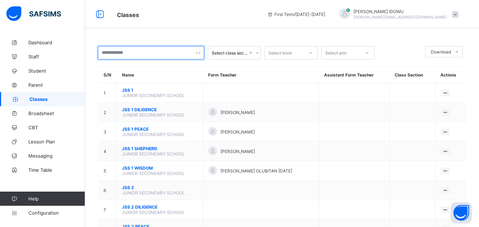
click at [145, 57] on input "text" at bounding box center [151, 52] width 106 height 13
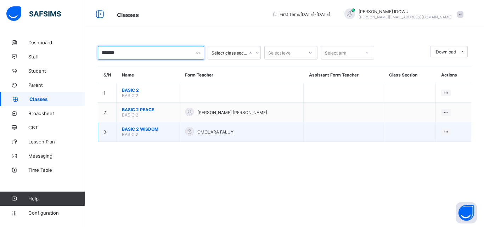
type input "*******"
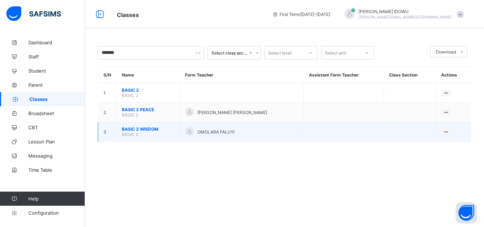
click at [140, 127] on span "BASIC 2 WISDOM" at bounding box center [148, 129] width 52 height 5
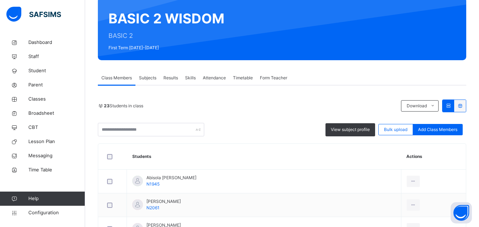
scroll to position [58, 0]
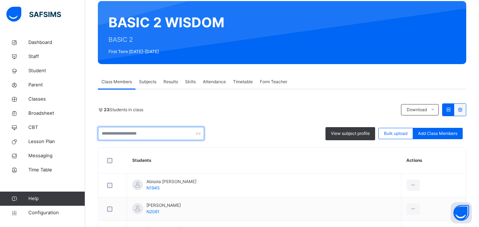
click at [176, 135] on input "text" at bounding box center [151, 133] width 106 height 13
type input "*"
click at [62, 101] on span "Classes" at bounding box center [56, 99] width 57 height 7
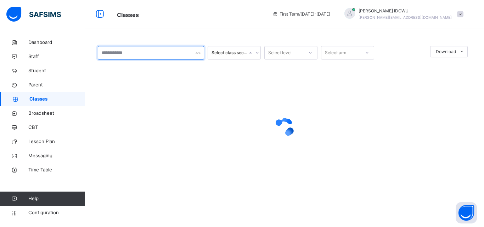
click at [165, 55] on input "text" at bounding box center [151, 52] width 106 height 13
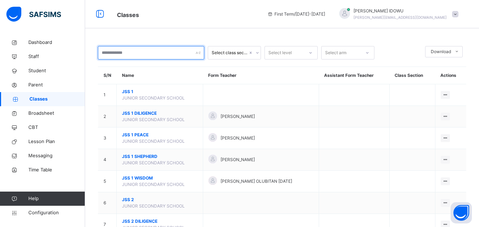
type input "*"
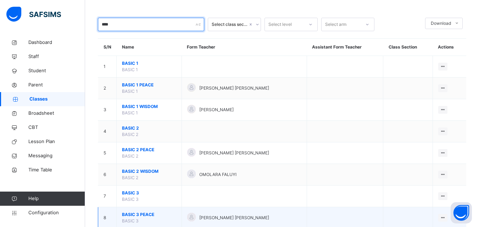
scroll to position [71, 0]
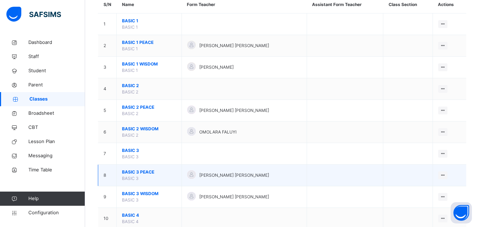
type input "****"
click at [127, 172] on span "BASIC 3 PEACE" at bounding box center [149, 172] width 54 height 6
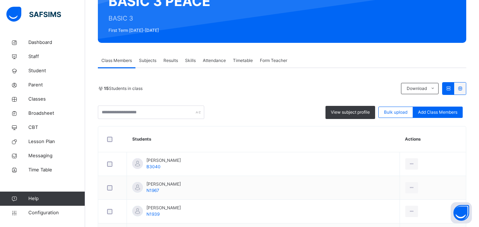
scroll to position [71, 0]
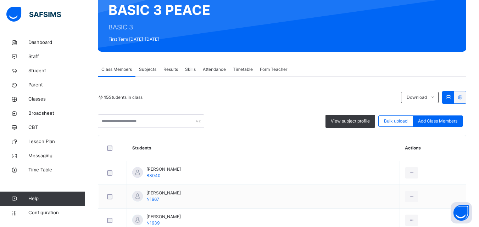
click at [178, 114] on div "15 Students in class Download Pdf Report Excel Report View subject profile Bulk…" at bounding box center [282, 109] width 368 height 37
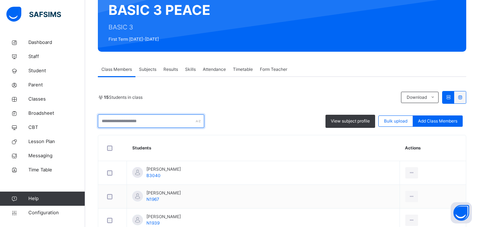
click at [181, 118] on input "text" at bounding box center [151, 120] width 106 height 13
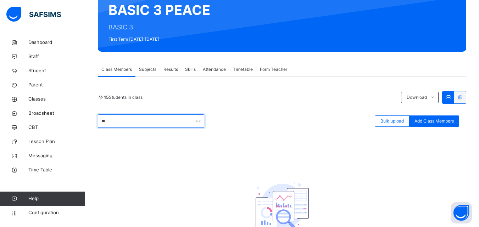
type input "*"
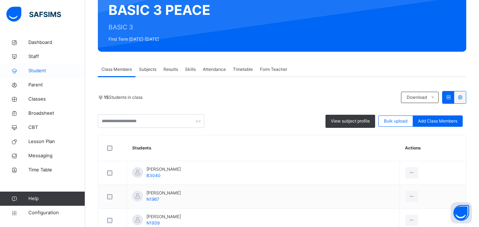
click at [64, 73] on span "Student" at bounding box center [56, 70] width 57 height 7
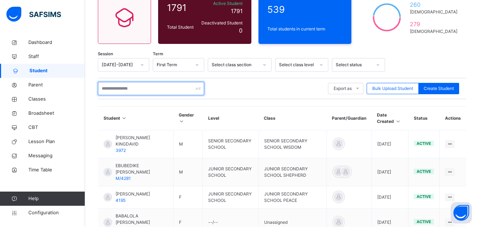
click at [133, 94] on input "text" at bounding box center [151, 88] width 106 height 13
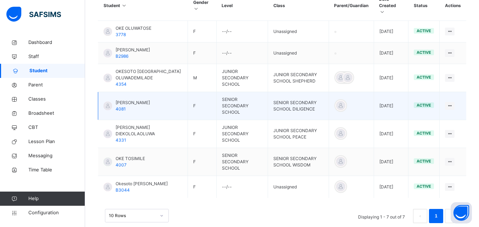
scroll to position [189, 0]
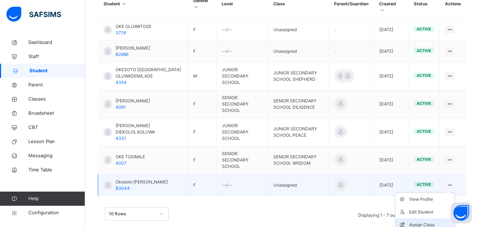
type input "*******"
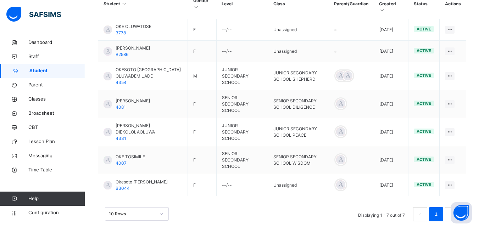
click at [0, 0] on div "Assign Class" at bounding box center [0, 0] width 0 height 0
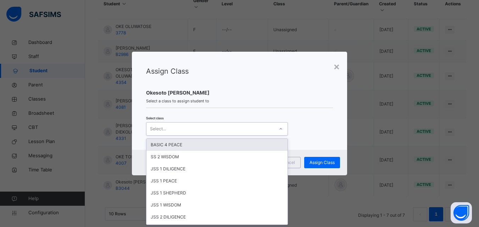
scroll to position [0, 0]
click at [249, 134] on div "Select..." at bounding box center [210, 128] width 128 height 11
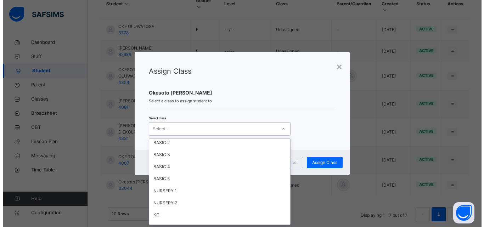
scroll to position [354, 0]
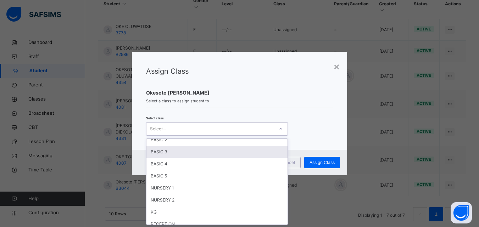
click at [229, 149] on div "BASIC 3" at bounding box center [216, 152] width 141 height 12
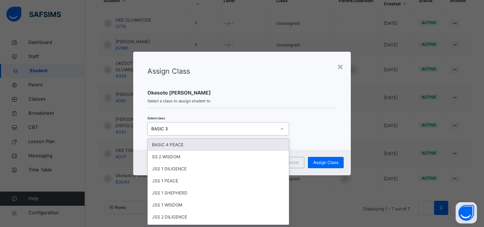
scroll to position [0, 0]
click at [239, 132] on div "BASIC 3" at bounding box center [213, 129] width 125 height 6
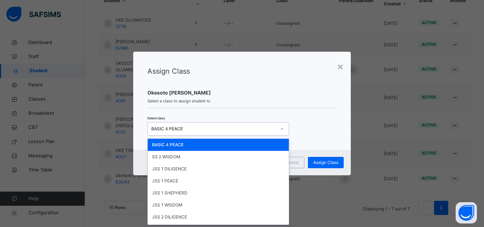
drag, startPoint x: 234, startPoint y: 132, endPoint x: 228, endPoint y: 124, distance: 9.9
click at [228, 124] on div "BASIC 4 PEACE" at bounding box center [212, 128] width 128 height 11
click at [203, 130] on div "BASIC 4 PEACE" at bounding box center [213, 129] width 125 height 6
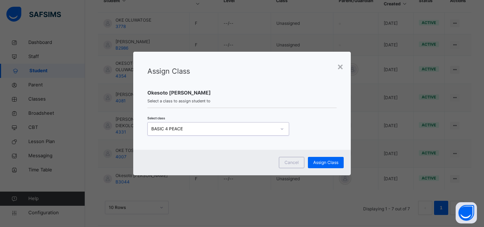
click at [201, 129] on div "BASIC 4 PEACE" at bounding box center [213, 129] width 125 height 6
click at [189, 127] on div "BASIC 4 PEACE" at bounding box center [213, 129] width 125 height 6
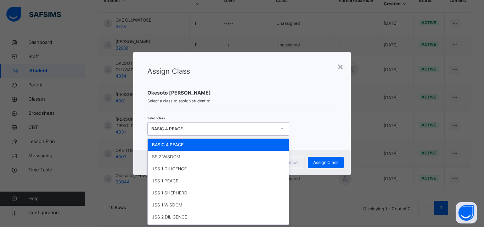
click at [189, 127] on div "BASIC 4 PEACE" at bounding box center [213, 129] width 125 height 6
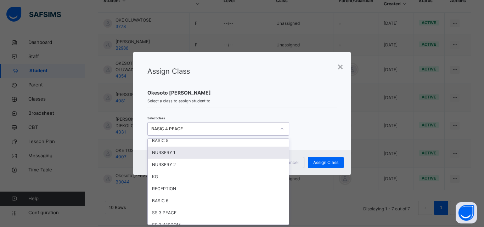
scroll to position [354, 0]
click at [180, 154] on div "BASIC 3" at bounding box center [218, 152] width 141 height 12
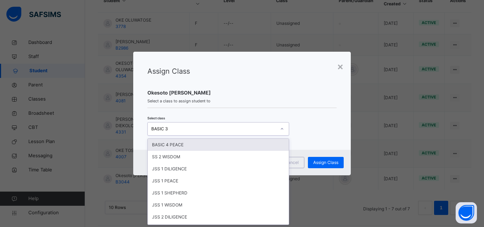
click at [172, 131] on div "BASIC 3" at bounding box center [213, 129] width 125 height 6
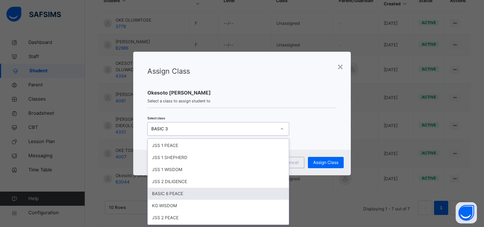
scroll to position [0, 0]
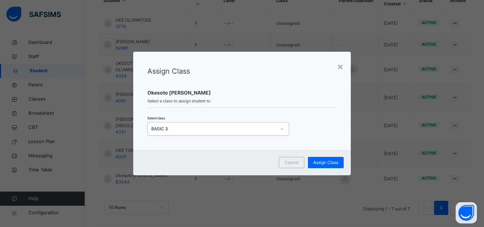
click at [282, 130] on icon at bounding box center [282, 128] width 4 height 7
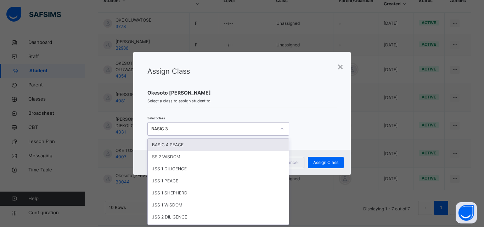
click at [189, 131] on div "BASIC 3" at bounding box center [213, 129] width 125 height 6
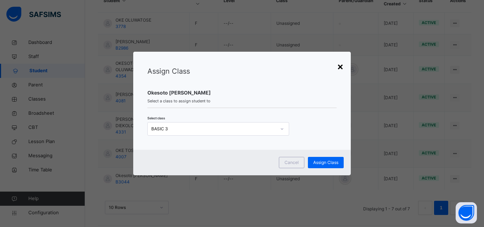
click at [343, 66] on div "×" at bounding box center [340, 66] width 7 height 15
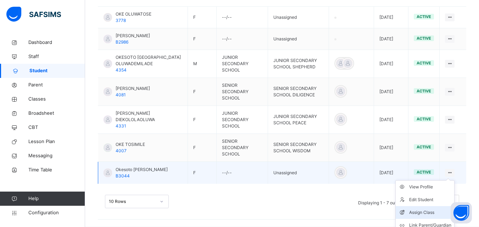
scroll to position [207, 0]
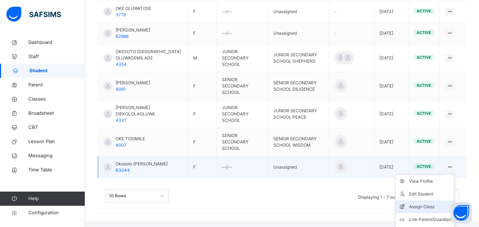
click at [426, 203] on div "Assign Class" at bounding box center [430, 206] width 42 height 7
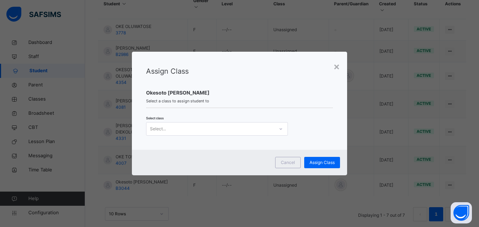
scroll to position [0, 0]
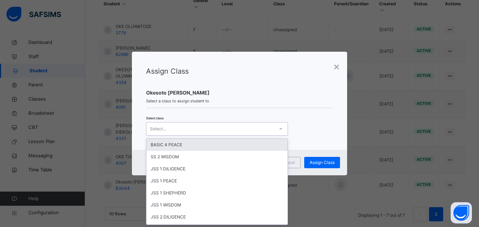
click at [155, 128] on div "Select..." at bounding box center [158, 128] width 16 height 13
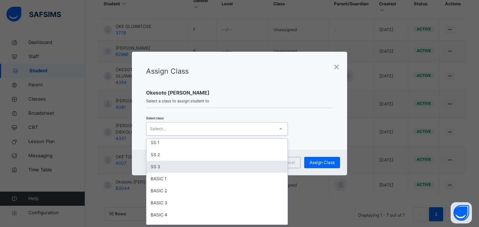
scroll to position [319, 0]
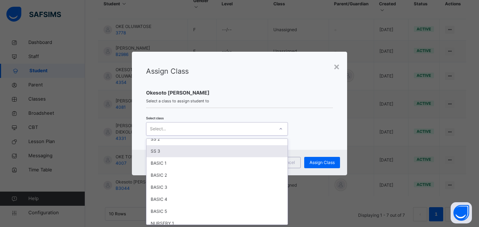
click at [297, 133] on div "Select class option BASIC 3 , selected. option SS 3 focused, 28 of 55. 55 resul…" at bounding box center [239, 125] width 187 height 21
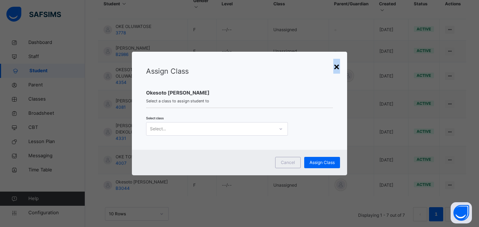
click at [338, 62] on div "×" at bounding box center [336, 66] width 7 height 15
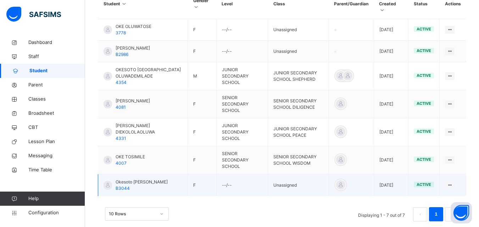
click at [268, 174] on td "Unassigned" at bounding box center [298, 185] width 61 height 22
click at [188, 175] on td "F" at bounding box center [202, 185] width 29 height 22
click at [219, 174] on td "--/--" at bounding box center [241, 185] width 51 height 22
click at [346, 180] on div at bounding box center [340, 185] width 11 height 11
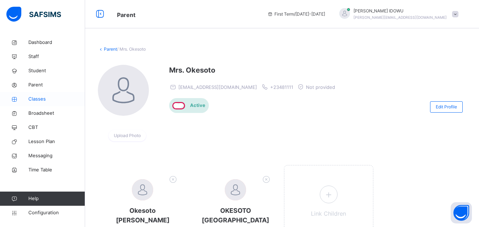
click at [43, 99] on span "Classes" at bounding box center [56, 99] width 57 height 7
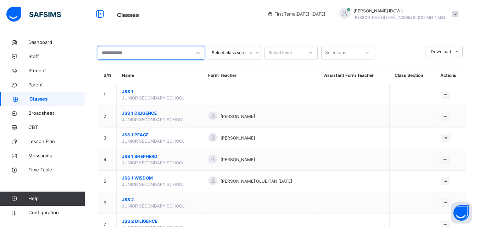
click at [164, 56] on input "text" at bounding box center [151, 52] width 106 height 13
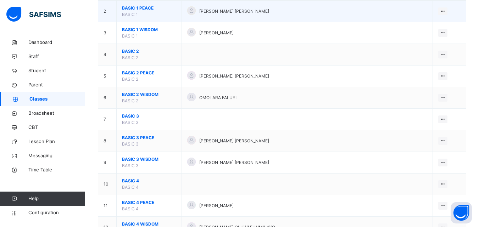
scroll to position [106, 0]
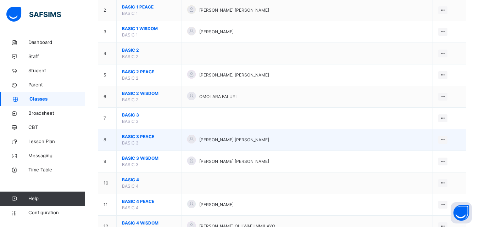
type input "*****"
click at [144, 136] on span "BASIC 3 PEACE" at bounding box center [149, 137] width 54 height 6
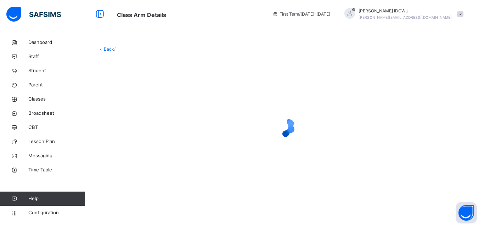
click at [145, 136] on div at bounding box center [284, 127] width 373 height 28
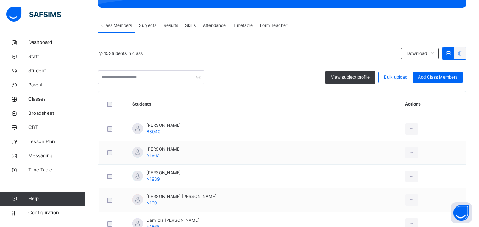
scroll to position [81, 0]
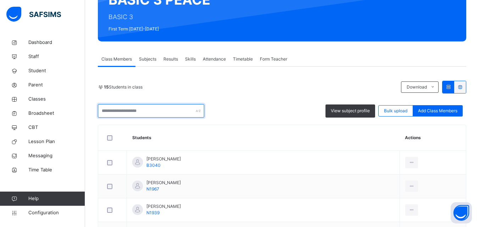
click at [158, 111] on input "text" at bounding box center [151, 110] width 106 height 13
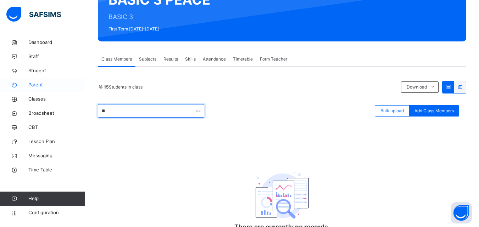
type input "*"
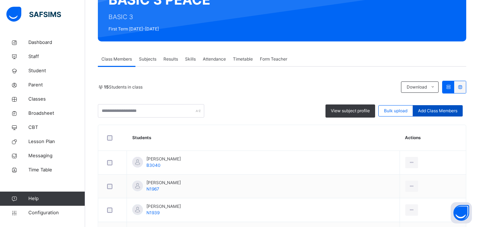
click at [449, 109] on span "Add Class Members" at bounding box center [437, 111] width 39 height 6
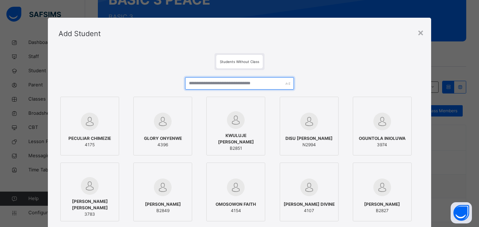
drag, startPoint x: 282, startPoint y: 84, endPoint x: 277, endPoint y: 84, distance: 5.0
click at [281, 84] on input "text" at bounding box center [239, 83] width 108 height 12
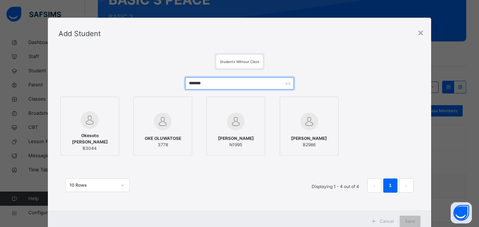
type input "*******"
drag, startPoint x: 95, startPoint y: 140, endPoint x: 94, endPoint y: 156, distance: 16.4
click at [95, 144] on span "Okesoto Esther Erioluwa" at bounding box center [89, 139] width 51 height 13
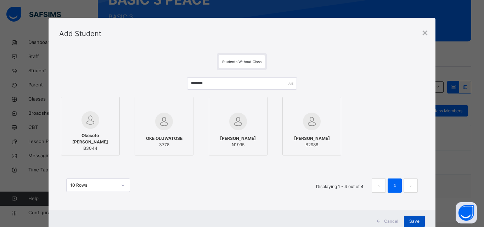
click at [414, 218] on div "Save" at bounding box center [414, 221] width 21 height 11
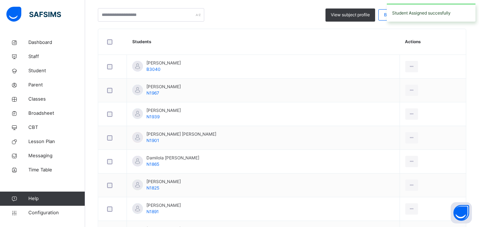
scroll to position [71, 0]
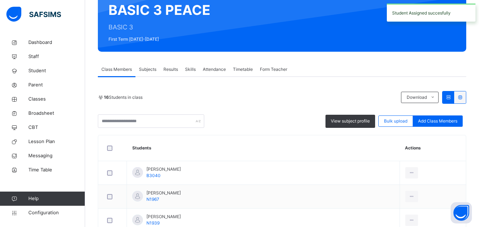
click at [431, 119] on span "Add Class Members" at bounding box center [437, 121] width 39 height 6
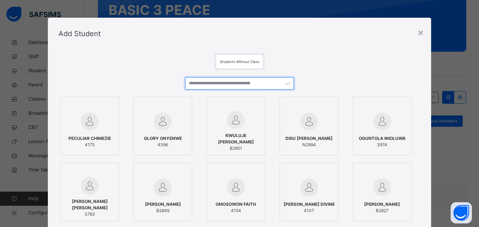
click at [254, 87] on input "text" at bounding box center [239, 83] width 108 height 12
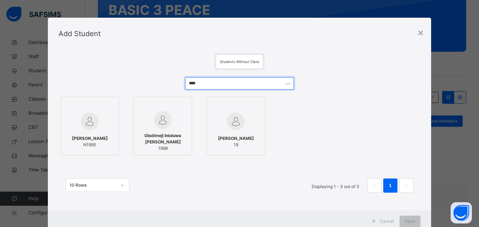
type input "****"
click at [94, 125] on img at bounding box center [90, 122] width 18 height 18
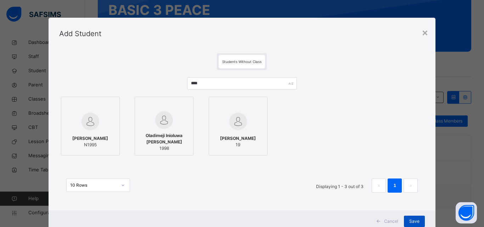
click at [411, 218] on div "Save" at bounding box center [414, 221] width 21 height 11
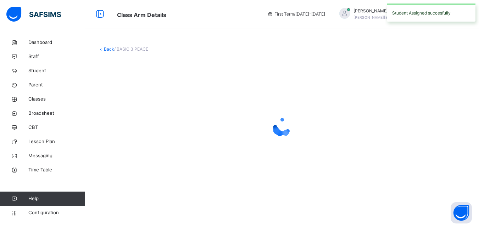
scroll to position [0, 0]
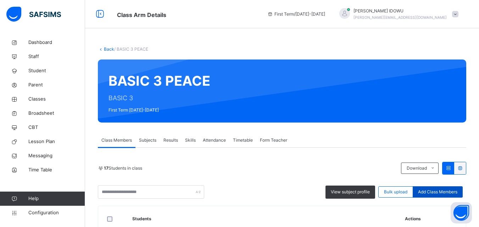
click at [445, 189] on span "Add Class Members" at bounding box center [437, 192] width 39 height 6
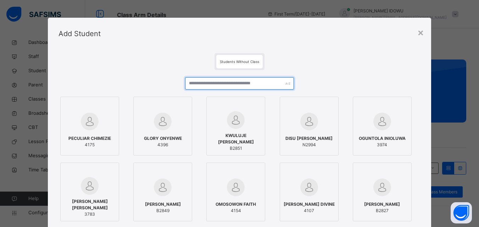
click at [221, 82] on input "text" at bounding box center [239, 83] width 108 height 12
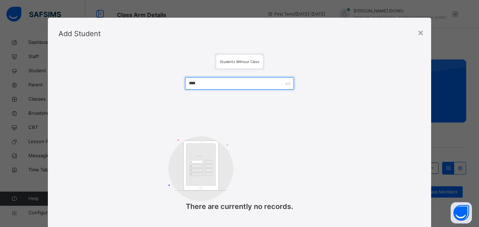
type input "****"
click at [426, 32] on div "Add Student" at bounding box center [239, 34] width 383 height 32
click at [423, 30] on div "×" at bounding box center [420, 32] width 7 height 15
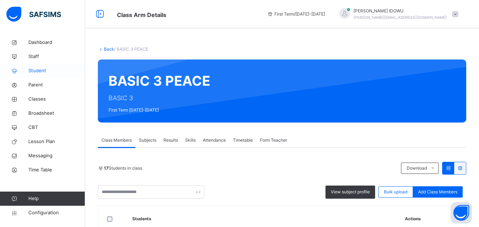
click at [51, 65] on link "Student" at bounding box center [42, 71] width 85 height 14
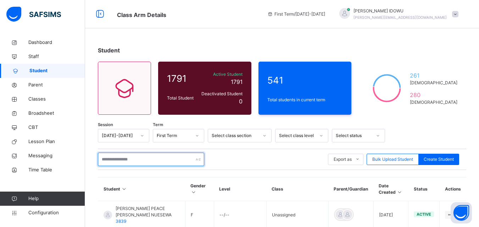
click at [146, 159] on input "text" at bounding box center [151, 159] width 106 height 13
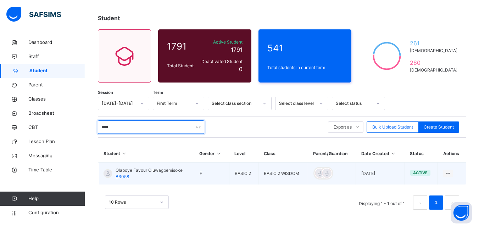
scroll to position [33, 0]
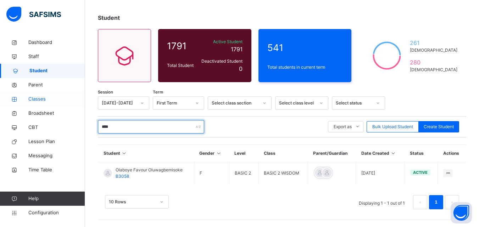
type input "****"
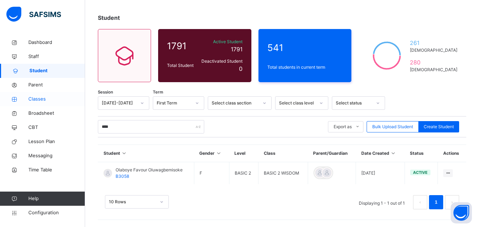
click at [47, 99] on span "Classes" at bounding box center [56, 99] width 57 height 7
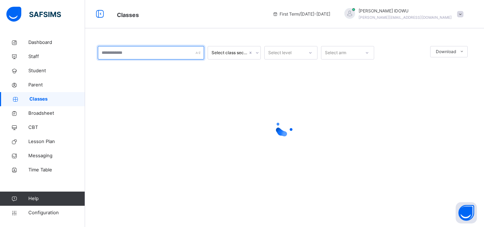
click at [153, 56] on input "text" at bounding box center [151, 52] width 106 height 13
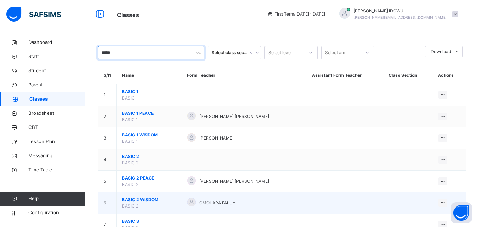
type input "*****"
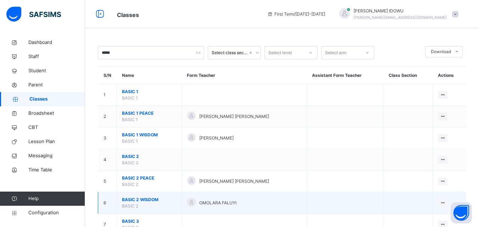
click at [148, 199] on span "BASIC 2 WISDOM" at bounding box center [149, 200] width 54 height 6
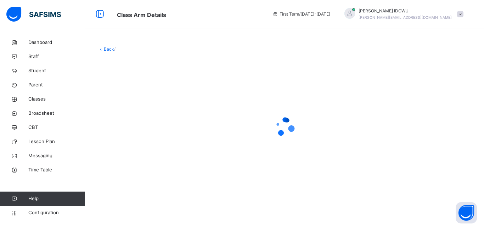
click at [149, 198] on div "Back /" at bounding box center [284, 119] width 399 height 169
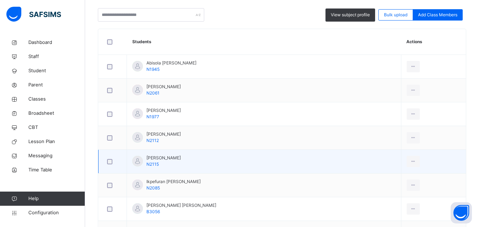
scroll to position [283, 0]
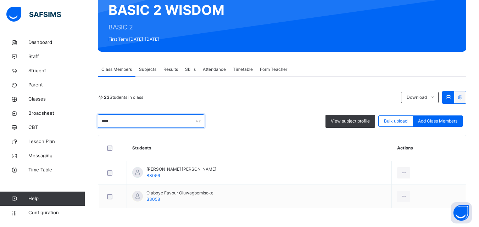
scroll to position [68, 0]
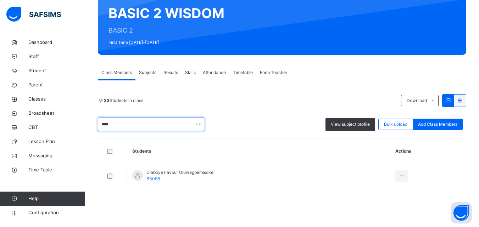
type input "****"
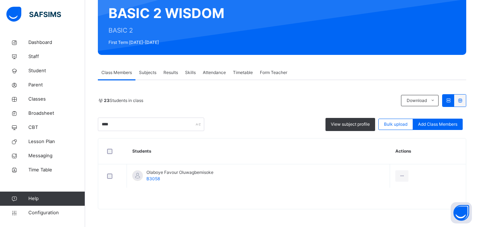
click at [0, 0] on div "Remove from Class" at bounding box center [0, 0] width 0 height 0
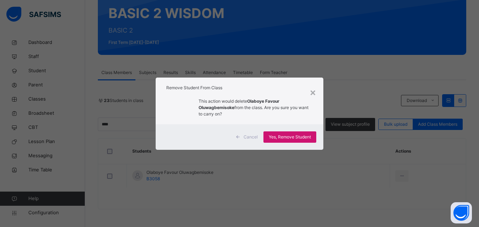
click at [290, 135] on span "Yes, Remove Student" at bounding box center [290, 137] width 42 height 6
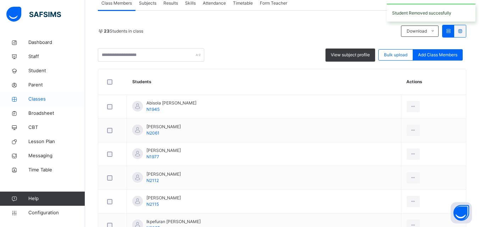
scroll to position [71, 0]
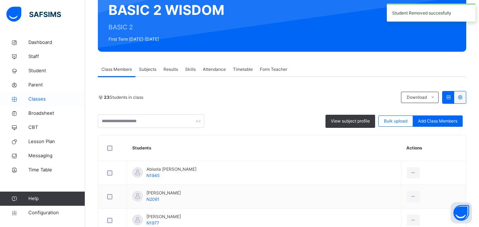
click at [70, 101] on span "Classes" at bounding box center [56, 99] width 57 height 7
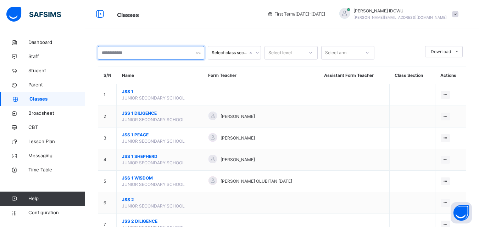
click at [143, 58] on input "text" at bounding box center [151, 52] width 106 height 13
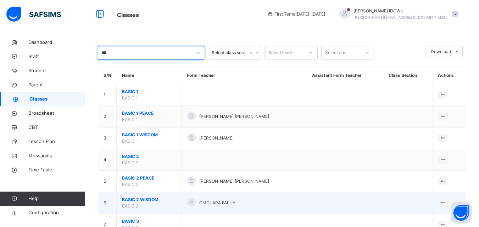
scroll to position [35, 0]
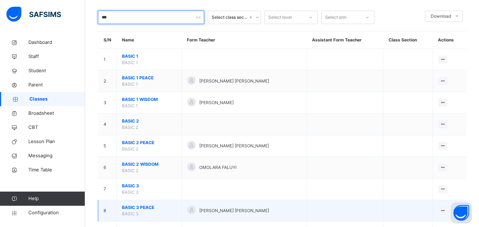
type input "***"
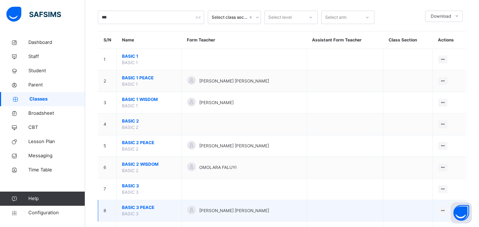
click at [140, 206] on span "BASIC 3 PEACE" at bounding box center [149, 207] width 54 height 6
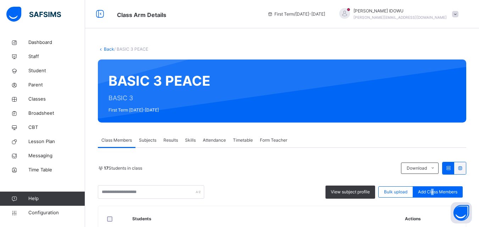
drag, startPoint x: 437, startPoint y: 188, endPoint x: 429, endPoint y: 182, distance: 9.9
click at [433, 186] on div "View subject profile Bulk upload Add Class Members" at bounding box center [282, 191] width 368 height 13
click at [437, 189] on span "Add Class Members" at bounding box center [437, 192] width 39 height 6
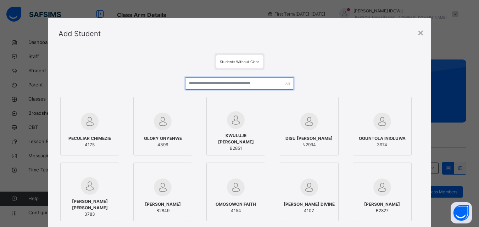
click at [231, 83] on input "text" at bounding box center [239, 83] width 108 height 12
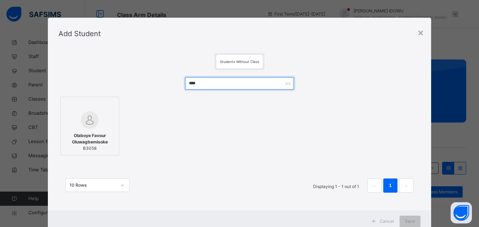
type input "****"
click at [94, 126] on img at bounding box center [90, 120] width 18 height 18
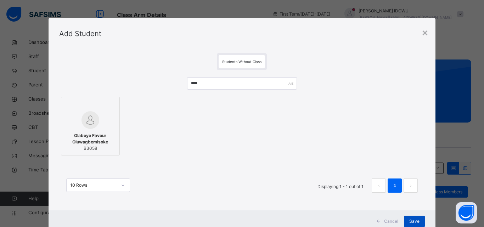
click at [416, 221] on span "Save" at bounding box center [414, 221] width 10 height 6
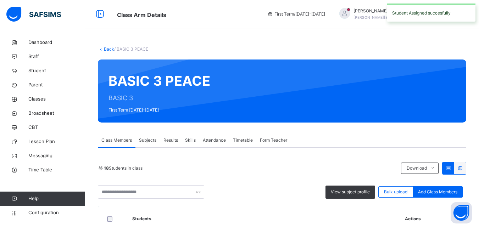
click at [444, 192] on span "Add Class Members" at bounding box center [437, 192] width 39 height 6
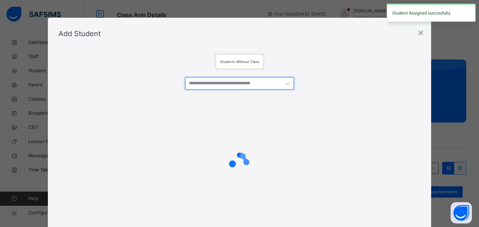
click at [235, 84] on input "text" at bounding box center [239, 83] width 108 height 12
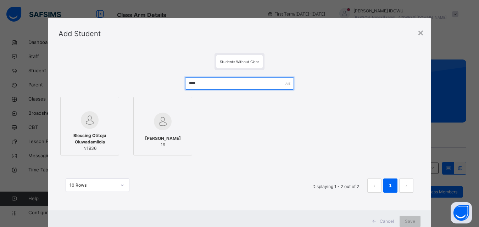
type input "****"
click at [94, 140] on span "Blessing Otitoju Oluwadamilola" at bounding box center [89, 139] width 51 height 13
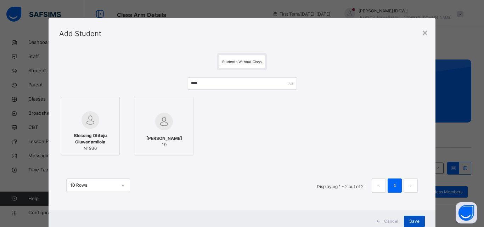
click at [409, 219] on span "Save" at bounding box center [414, 221] width 10 height 6
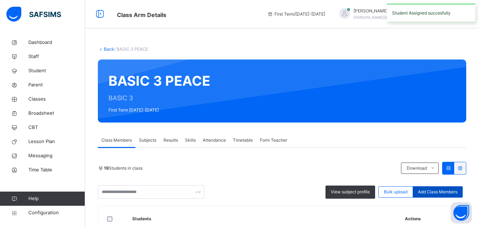
click at [429, 189] on div "Add Class Members" at bounding box center [437, 191] width 50 height 11
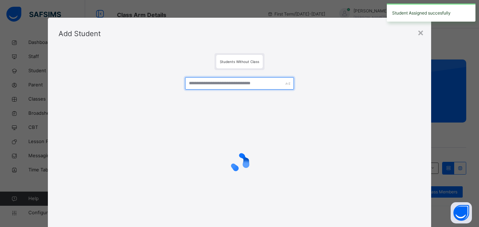
click at [265, 87] on input "text" at bounding box center [239, 83] width 108 height 12
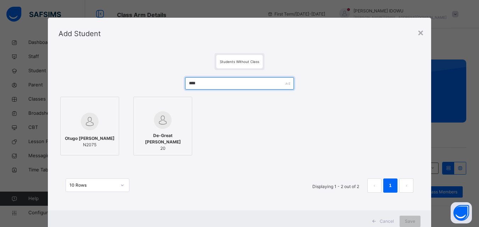
type input "****"
click at [92, 120] on img at bounding box center [90, 122] width 18 height 18
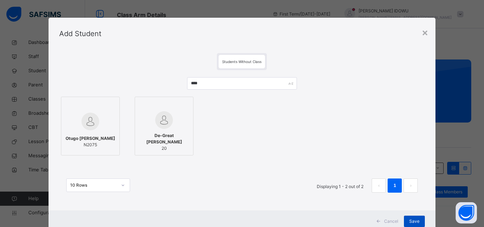
click at [414, 220] on span "Save" at bounding box center [414, 221] width 10 height 6
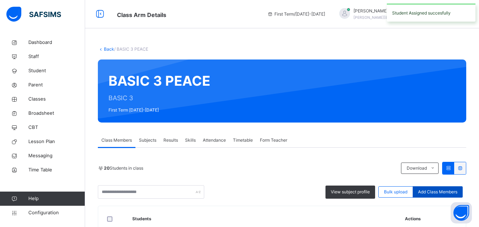
click at [437, 191] on span "Add Class Members" at bounding box center [437, 192] width 39 height 6
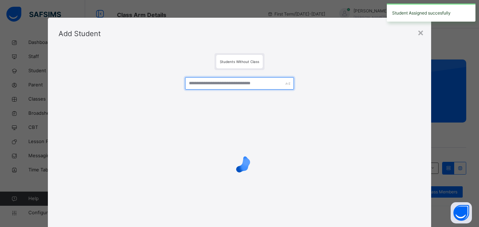
click at [263, 85] on input "text" at bounding box center [239, 83] width 108 height 12
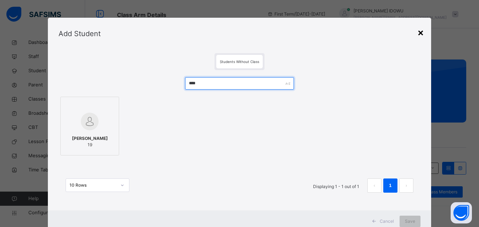
type input "****"
click at [421, 29] on div "×" at bounding box center [420, 32] width 7 height 15
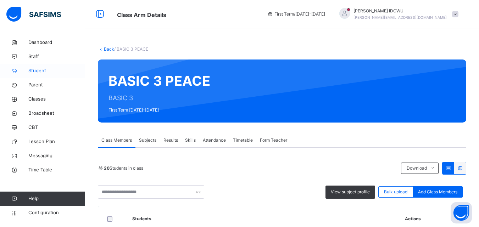
click at [42, 69] on span "Student" at bounding box center [56, 70] width 57 height 7
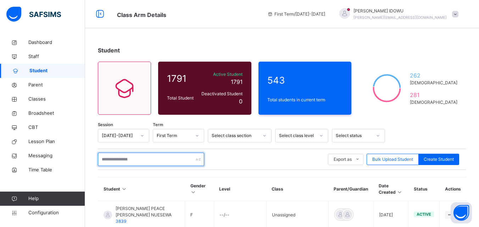
drag, startPoint x: 160, startPoint y: 159, endPoint x: 155, endPoint y: 159, distance: 5.0
click at [157, 159] on input "text" at bounding box center [151, 159] width 106 height 13
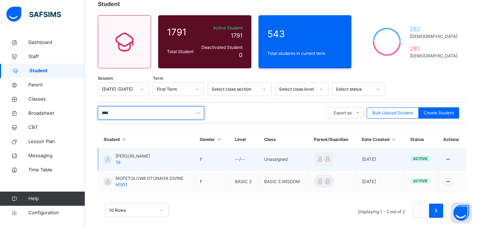
scroll to position [55, 0]
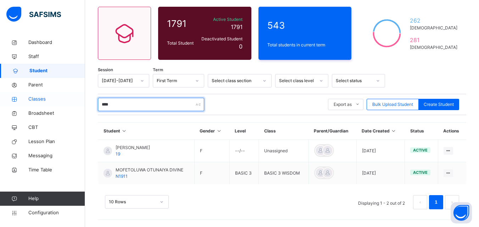
type input "****"
click at [68, 99] on span "Classes" at bounding box center [56, 99] width 57 height 7
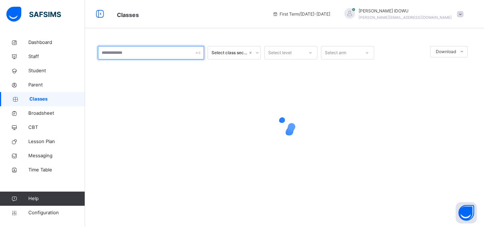
click at [112, 52] on input "text" at bounding box center [151, 52] width 106 height 13
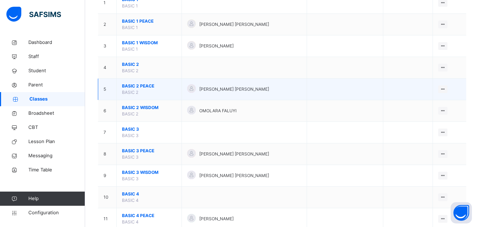
scroll to position [106, 0]
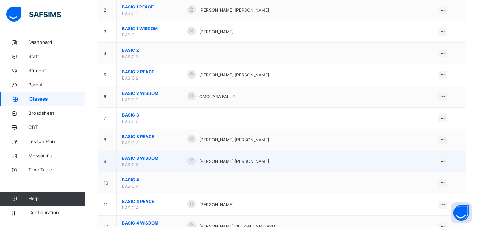
type input "***"
click at [146, 158] on span "BASIC 3 WISDOM" at bounding box center [149, 158] width 54 height 6
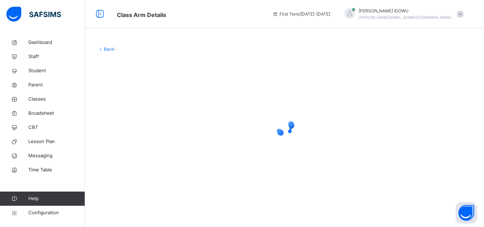
click at [147, 157] on div at bounding box center [284, 127] width 373 height 135
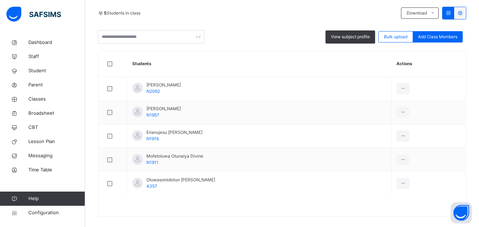
scroll to position [163, 0]
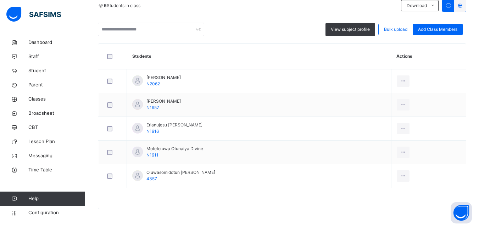
drag, startPoint x: 401, startPoint y: 184, endPoint x: 340, endPoint y: 175, distance: 61.9
click at [0, 0] on div "Remove from Class" at bounding box center [0, 0] width 0 height 0
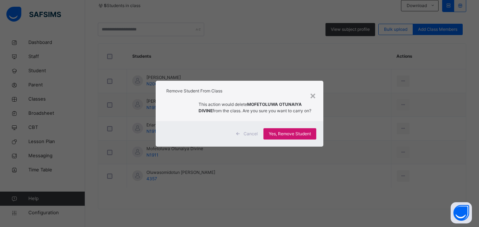
click at [294, 136] on span "Yes, Remove Student" at bounding box center [290, 134] width 42 height 6
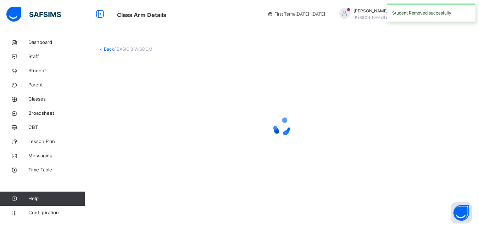
scroll to position [0, 0]
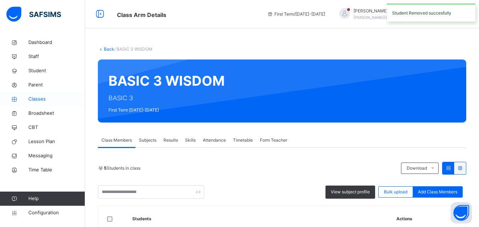
click at [45, 101] on span "Classes" at bounding box center [56, 99] width 57 height 7
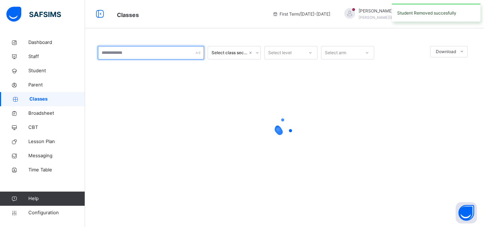
click at [136, 51] on input "text" at bounding box center [151, 52] width 106 height 13
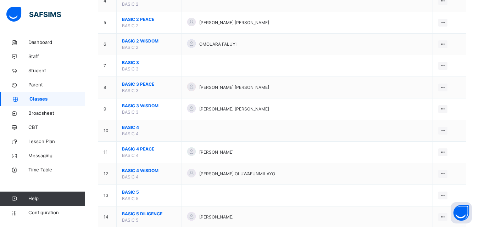
scroll to position [177, 0]
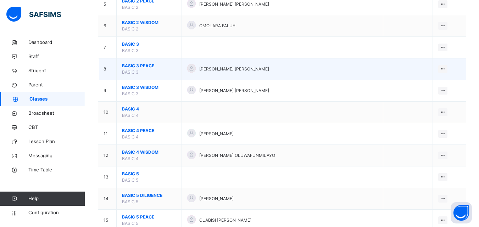
type input "*****"
click at [123, 72] on span "BASIC 3" at bounding box center [130, 71] width 17 height 5
click at [124, 72] on span "BASIC 3" at bounding box center [130, 71] width 17 height 5
click at [125, 73] on span "BASIC 3" at bounding box center [130, 71] width 17 height 5
click at [125, 74] on span "BASIC 3" at bounding box center [130, 71] width 17 height 5
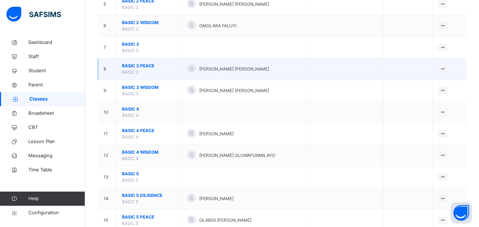
click at [131, 65] on span "BASIC 3 PEACE" at bounding box center [149, 66] width 54 height 6
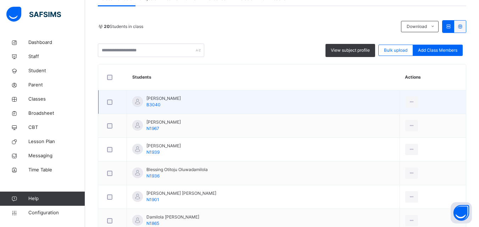
scroll to position [177, 0]
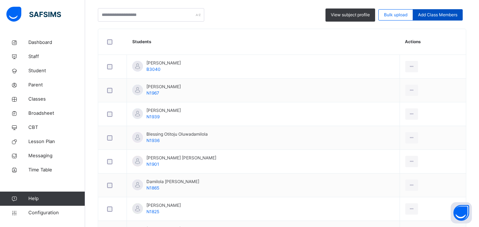
click at [457, 13] on span "Add Class Members" at bounding box center [437, 15] width 39 height 6
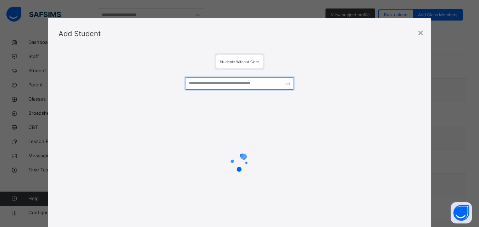
click at [233, 80] on input "text" at bounding box center [239, 83] width 108 height 12
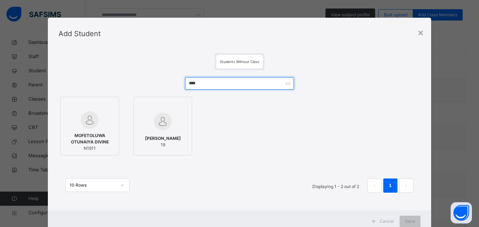
type input "****"
click at [86, 129] on img at bounding box center [90, 120] width 18 height 18
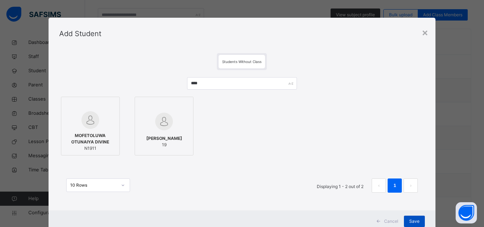
click at [415, 220] on span "Save" at bounding box center [414, 221] width 10 height 6
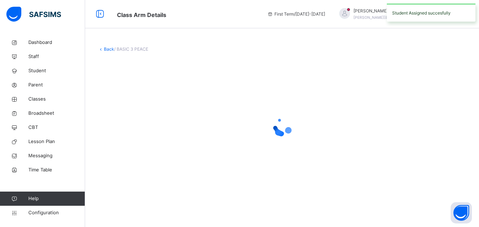
scroll to position [0, 0]
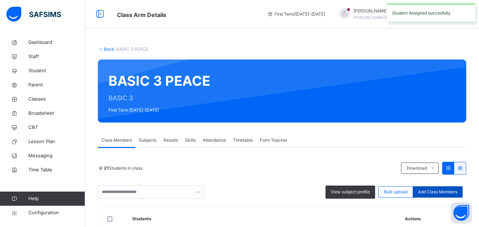
click at [433, 187] on div "Add Class Members" at bounding box center [437, 191] width 50 height 11
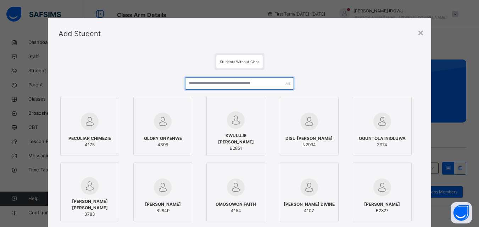
click at [275, 80] on input "text" at bounding box center [239, 83] width 108 height 12
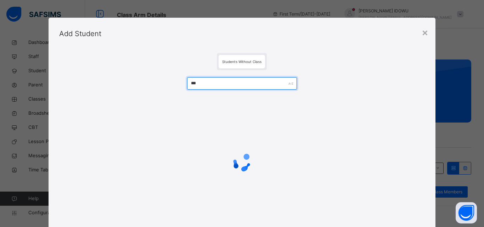
type input "****"
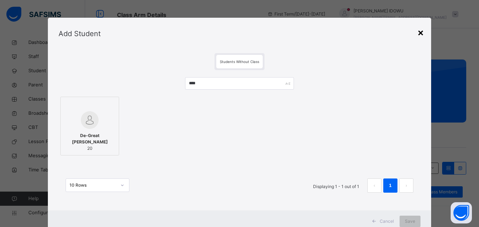
click at [423, 33] on div "×" at bounding box center [420, 32] width 7 height 15
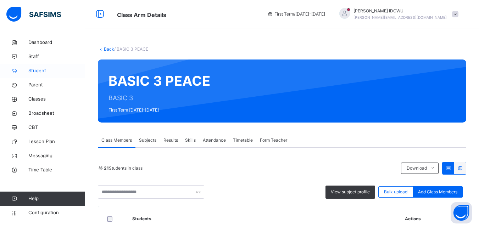
click at [40, 72] on span "Student" at bounding box center [56, 70] width 57 height 7
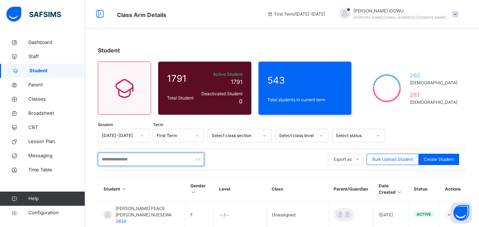
click at [146, 158] on input "text" at bounding box center [151, 159] width 106 height 13
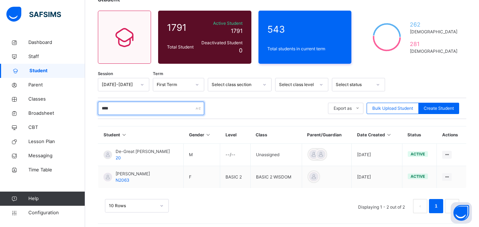
scroll to position [55, 0]
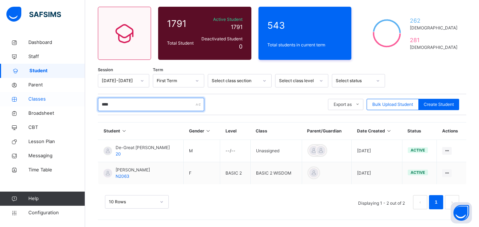
type input "****"
click at [49, 101] on span "Classes" at bounding box center [56, 99] width 57 height 7
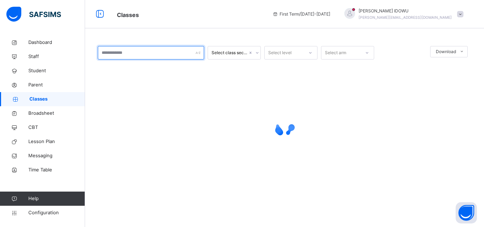
click at [181, 56] on input "text" at bounding box center [151, 52] width 106 height 13
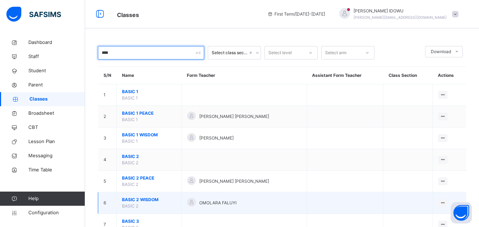
type input "****"
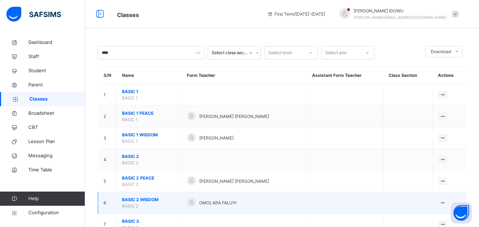
click at [142, 195] on td "BASIC 2 WISDOM BASIC 2" at bounding box center [149, 203] width 65 height 22
click at [138, 199] on span "BASIC 2 WISDOM" at bounding box center [149, 200] width 54 height 6
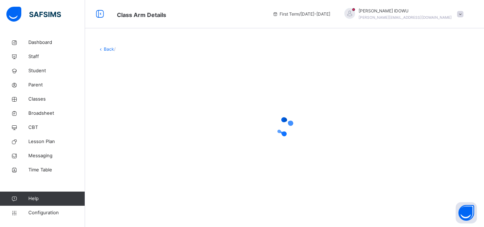
click at [138, 199] on div "Back /" at bounding box center [284, 119] width 399 height 169
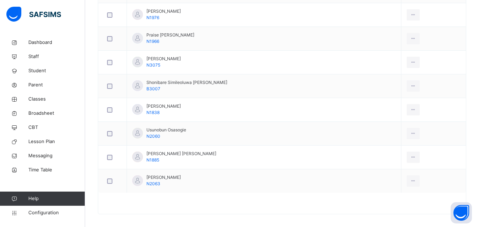
scroll to position [566, 0]
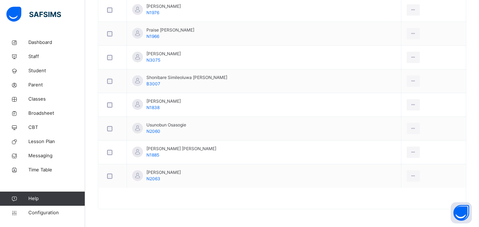
drag, startPoint x: 396, startPoint y: 202, endPoint x: 315, endPoint y: 195, distance: 81.1
click at [0, 0] on div "Remove from Class" at bounding box center [0, 0] width 0 height 0
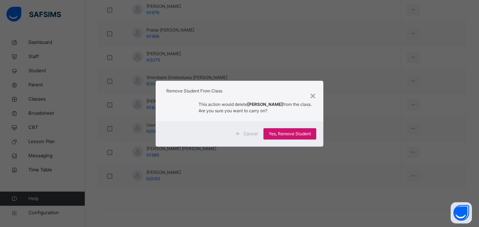
click at [303, 130] on div "Yes, Remove Student" at bounding box center [289, 133] width 53 height 11
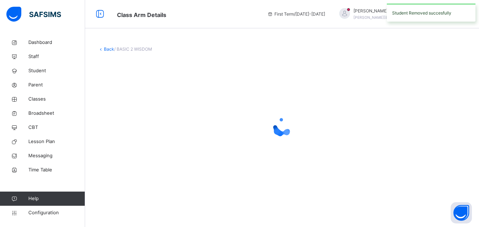
scroll to position [0, 0]
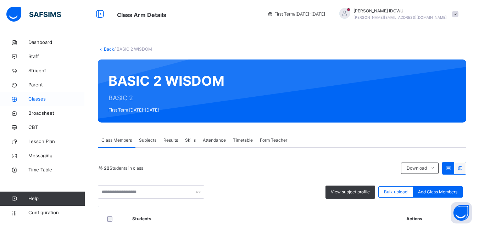
click at [36, 99] on span "Classes" at bounding box center [56, 99] width 57 height 7
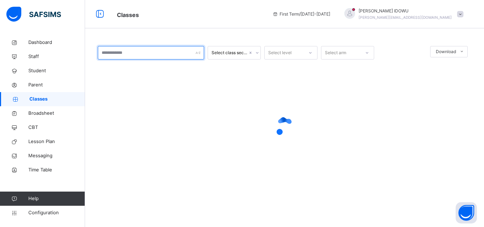
click at [128, 53] on input "text" at bounding box center [151, 52] width 106 height 13
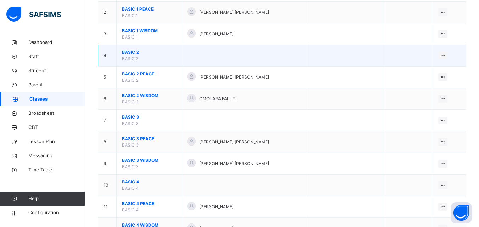
scroll to position [106, 0]
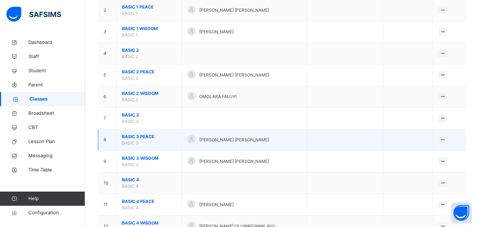
type input "****"
click at [136, 141] on span "BASIC 3" at bounding box center [130, 142] width 17 height 5
click at [136, 137] on span "BASIC 3 PEACE" at bounding box center [149, 137] width 54 height 6
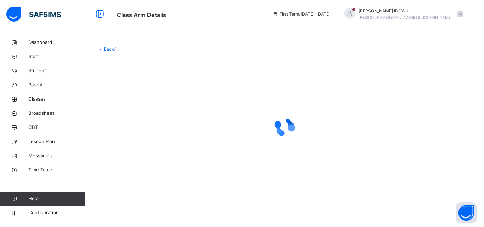
click at [136, 137] on div at bounding box center [284, 127] width 373 height 28
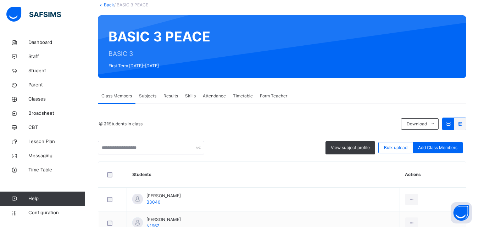
scroll to position [106, 0]
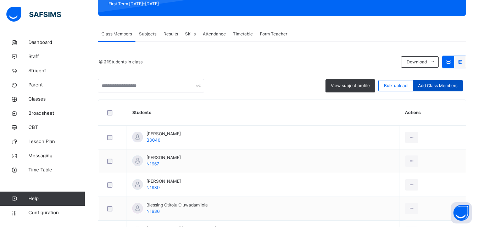
click at [452, 82] on div "Add Class Members" at bounding box center [437, 85] width 50 height 11
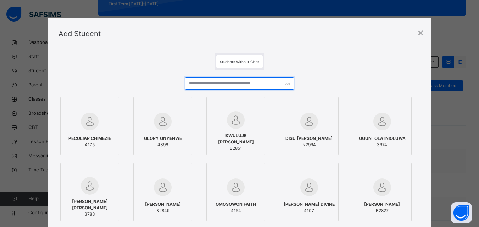
click at [264, 84] on input "text" at bounding box center [239, 83] width 108 height 12
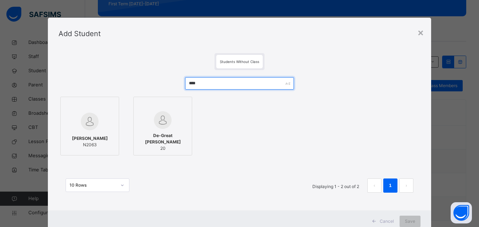
type input "****"
click at [84, 147] on span "N2063" at bounding box center [90, 145] width 36 height 6
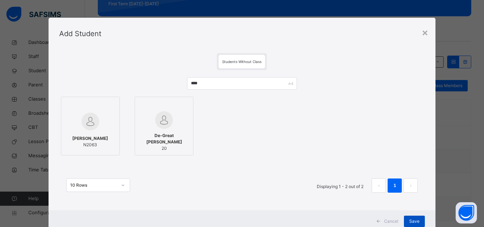
click at [411, 220] on span "Save" at bounding box center [414, 221] width 10 height 6
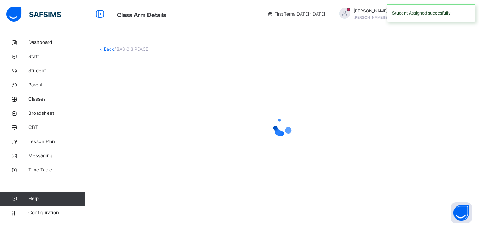
scroll to position [0, 0]
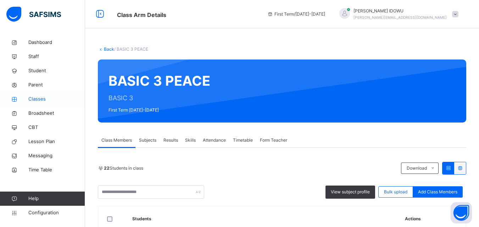
click at [49, 99] on span "Classes" at bounding box center [56, 99] width 57 height 7
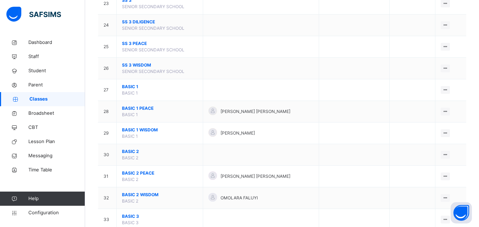
scroll to position [602, 0]
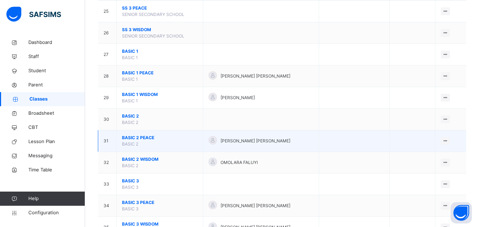
click at [132, 137] on span "BASIC 2 PEACE" at bounding box center [159, 138] width 75 height 6
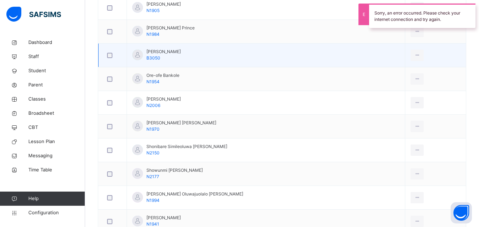
scroll to position [248, 0]
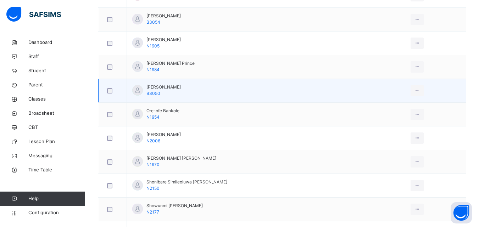
click at [175, 121] on td "Ore-ofe Bankole N1954" at bounding box center [266, 115] width 278 height 24
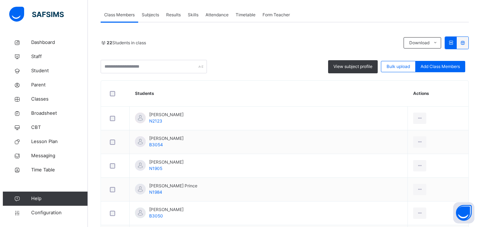
scroll to position [142, 0]
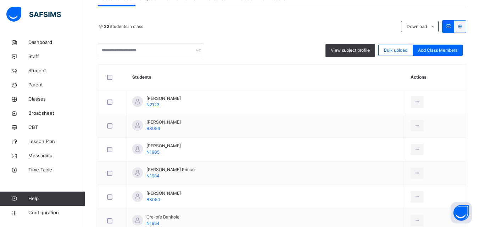
click at [427, 45] on div "Add Class Members" at bounding box center [437, 50] width 50 height 11
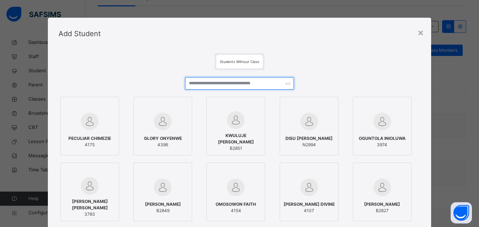
click at [221, 83] on input "text" at bounding box center [239, 83] width 108 height 12
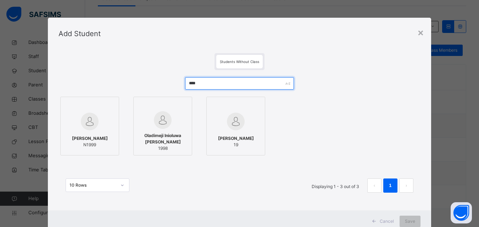
type input "****"
click at [81, 121] on img at bounding box center [90, 122] width 18 height 18
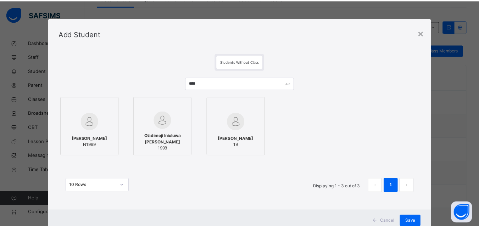
scroll to position [23, 0]
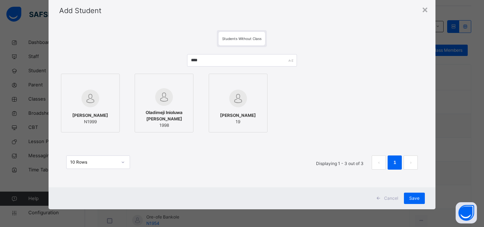
click at [413, 192] on div "Cancel Save" at bounding box center [242, 198] width 387 height 22
click at [413, 198] on span "Save" at bounding box center [414, 198] width 10 height 6
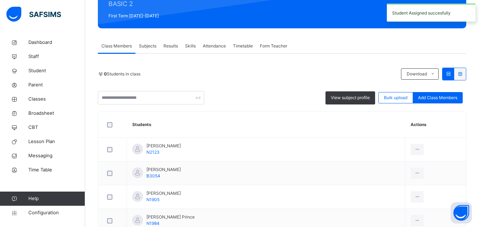
scroll to position [106, 0]
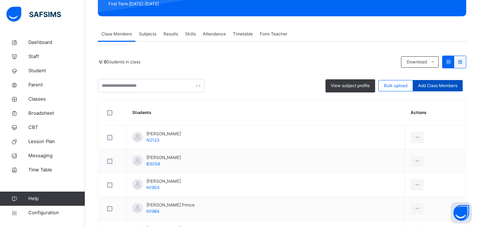
click at [421, 83] on div "Add Class Members" at bounding box center [437, 85] width 50 height 11
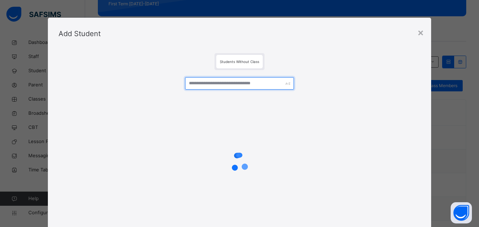
click at [206, 88] on input "text" at bounding box center [239, 83] width 108 height 12
click at [198, 88] on input "****" at bounding box center [239, 83] width 108 height 12
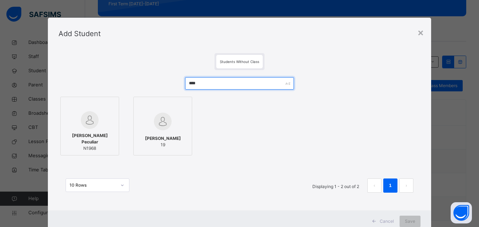
type input "****"
click at [89, 124] on img at bounding box center [90, 120] width 18 height 18
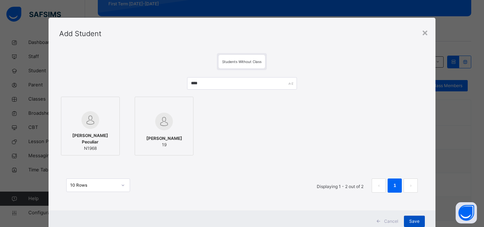
click at [419, 218] on div "Save" at bounding box center [414, 221] width 21 height 11
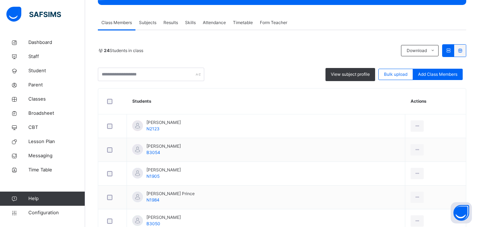
scroll to position [116, 0]
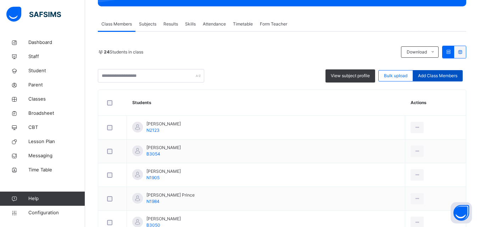
click at [438, 74] on span "Add Class Members" at bounding box center [437, 76] width 39 height 6
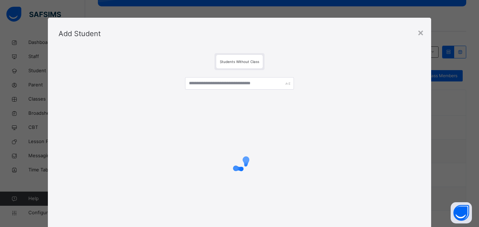
drag, startPoint x: 232, startPoint y: 75, endPoint x: 232, endPoint y: 81, distance: 5.7
click at [232, 80] on div at bounding box center [239, 153] width 362 height 167
click at [230, 86] on input "text" at bounding box center [239, 83] width 108 height 12
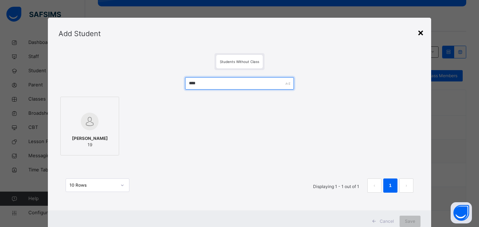
type input "****"
click at [420, 33] on div "×" at bounding box center [420, 32] width 7 height 15
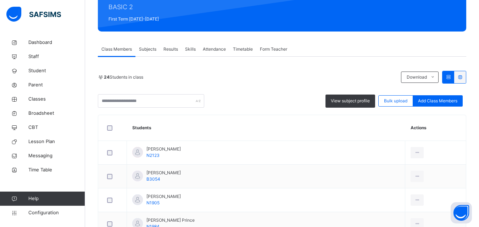
scroll to position [81, 0]
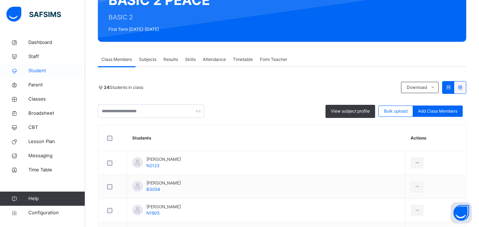
click at [44, 72] on span "Student" at bounding box center [56, 70] width 57 height 7
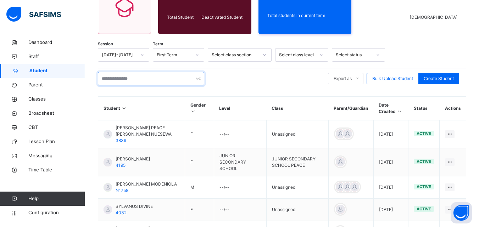
click at [145, 80] on input "text" at bounding box center [151, 78] width 106 height 13
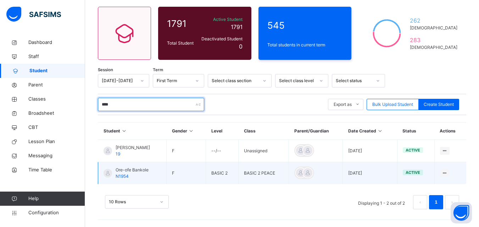
scroll to position [55, 0]
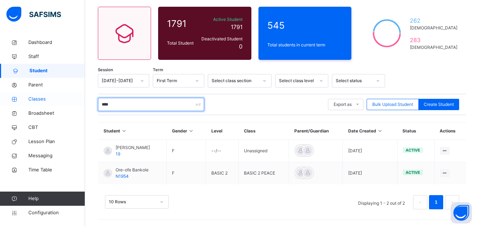
type input "****"
click at [45, 97] on span "Classes" at bounding box center [56, 99] width 57 height 7
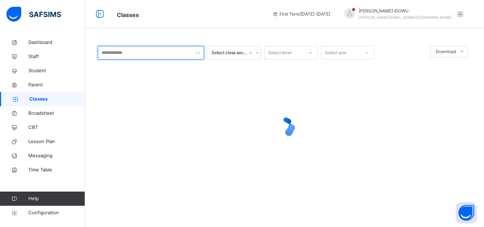
click at [160, 55] on input "text" at bounding box center [151, 52] width 106 height 13
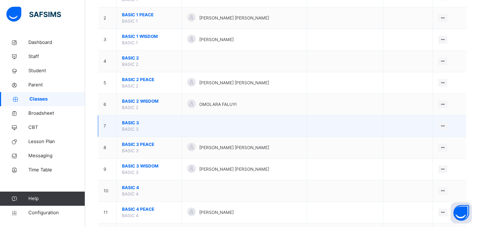
scroll to position [106, 0]
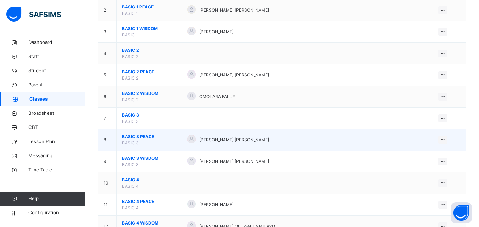
type input "*****"
click at [137, 136] on span "BASIC 3 PEACE" at bounding box center [149, 137] width 54 height 6
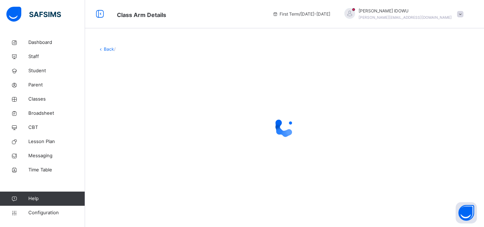
click at [137, 136] on div at bounding box center [284, 127] width 373 height 28
click at [60, 102] on span "Classes" at bounding box center [56, 99] width 57 height 7
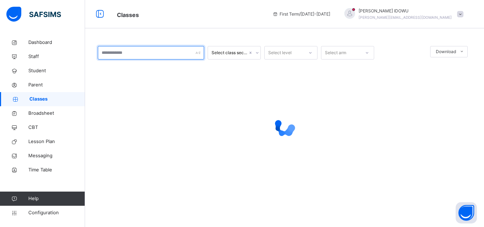
click at [150, 55] on input "text" at bounding box center [151, 52] width 106 height 13
type input "*"
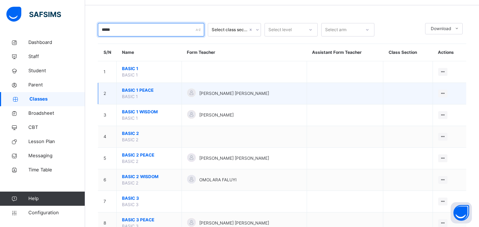
scroll to position [35, 0]
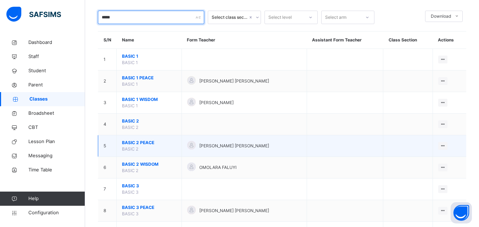
type input "*****"
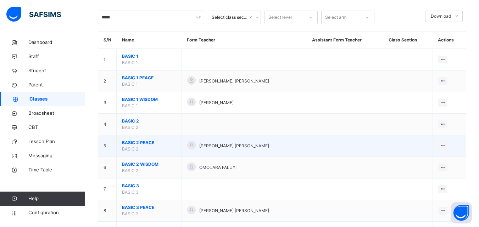
click at [131, 145] on span "BASIC 2 PEACE" at bounding box center [149, 143] width 54 height 6
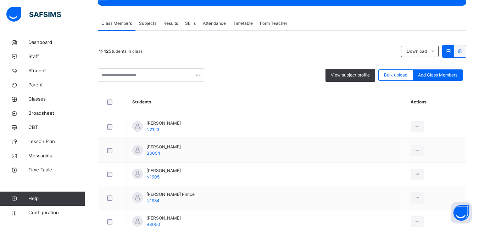
scroll to position [116, 0]
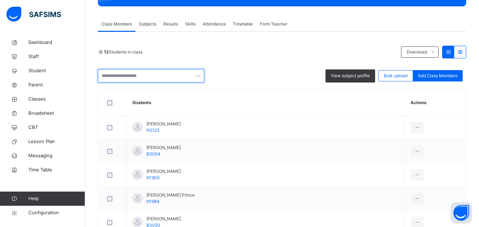
click at [165, 75] on input "text" at bounding box center [151, 75] width 106 height 13
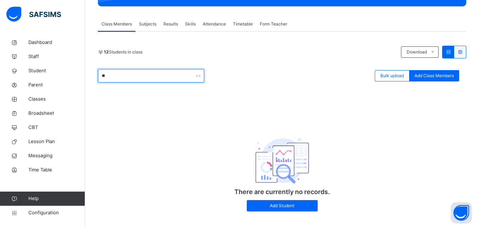
type input "*"
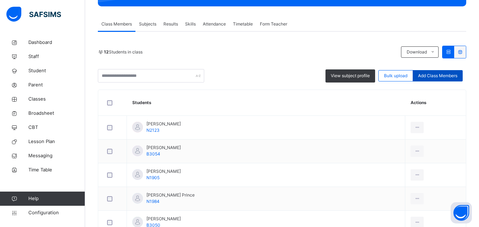
click at [421, 71] on div "Add Class Members" at bounding box center [437, 75] width 50 height 11
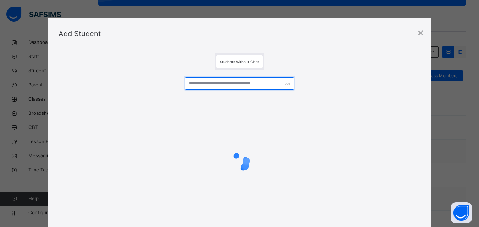
click at [258, 82] on input "text" at bounding box center [239, 83] width 108 height 12
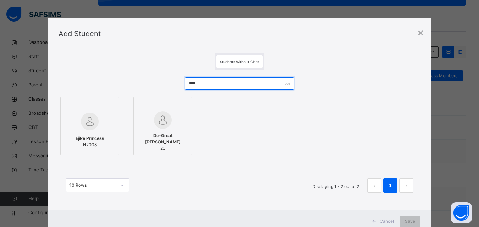
type input "****"
click at [76, 130] on div at bounding box center [89, 121] width 51 height 21
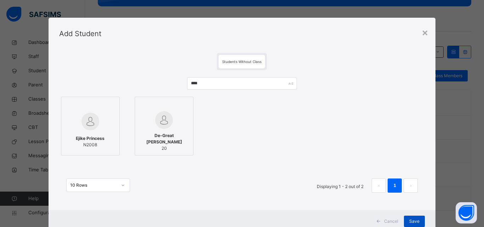
click at [416, 219] on span "Save" at bounding box center [414, 221] width 10 height 6
click at [416, 219] on div "Save" at bounding box center [414, 221] width 21 height 11
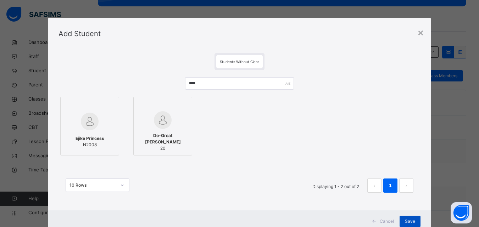
click at [415, 219] on div "Back / BASIC 2 PEACE BASIC 2 PEACE BASIC 2 First Term 2025-2026 Class Members S…" at bounding box center [282, 162] width 394 height 556
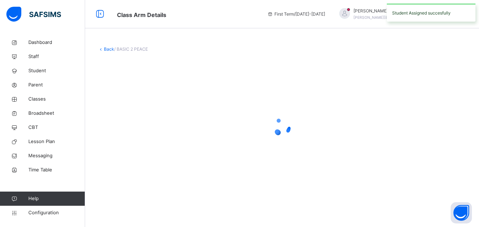
scroll to position [0, 0]
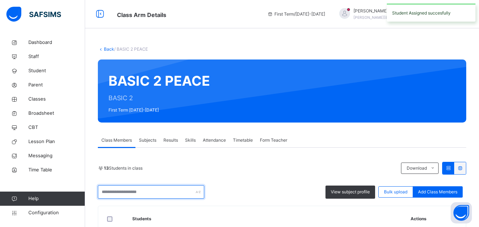
click at [155, 188] on input "text" at bounding box center [151, 191] width 106 height 13
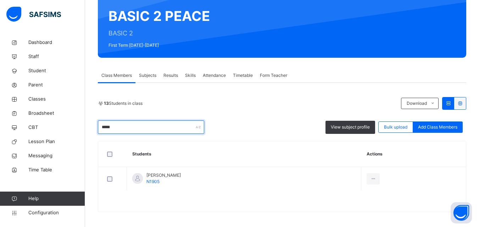
scroll to position [68, 0]
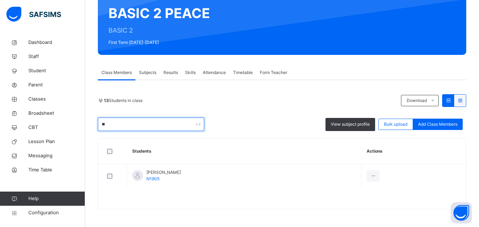
type input "*"
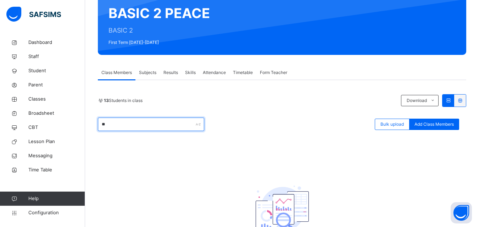
type input "*"
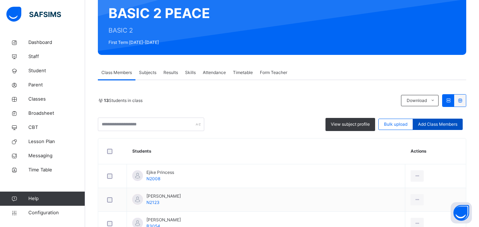
click at [441, 126] on span "Add Class Members" at bounding box center [437, 124] width 39 height 6
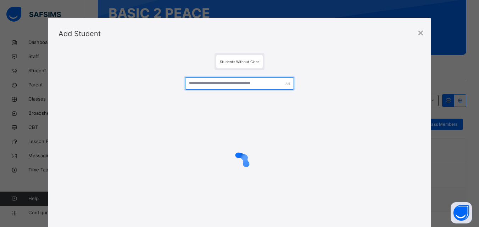
click at [218, 86] on input "text" at bounding box center [239, 83] width 108 height 12
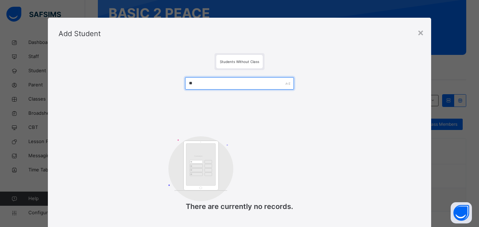
type input "*"
type input "****"
click at [421, 31] on div "×" at bounding box center [420, 32] width 7 height 15
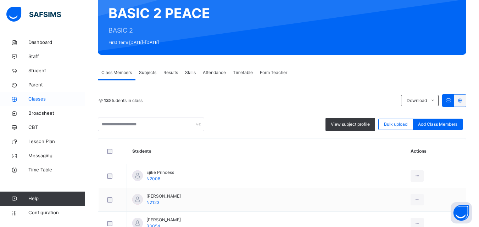
click at [39, 99] on span "Classes" at bounding box center [56, 99] width 57 height 7
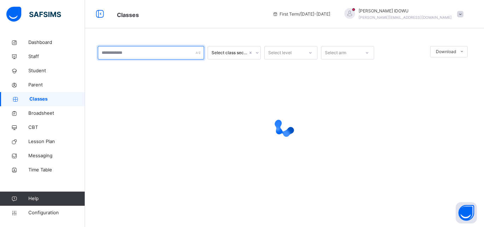
click at [121, 55] on input "text" at bounding box center [151, 52] width 106 height 13
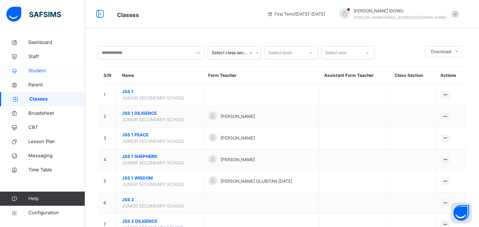
click at [47, 68] on span "Student" at bounding box center [56, 70] width 57 height 7
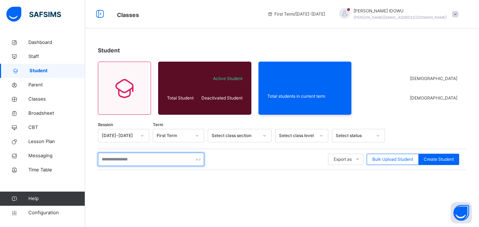
click at [131, 158] on input "text" at bounding box center [151, 159] width 106 height 13
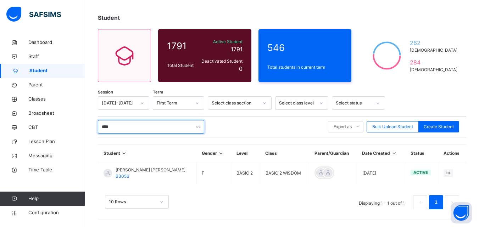
scroll to position [33, 0]
type input "****"
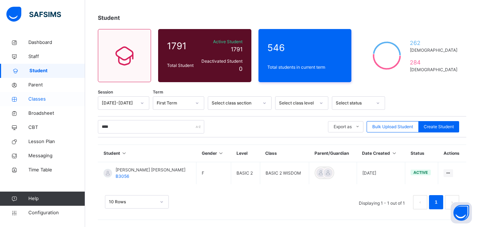
click at [56, 97] on span "Classes" at bounding box center [56, 99] width 57 height 7
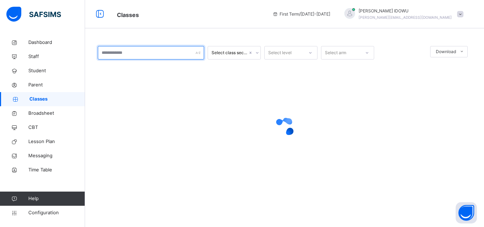
click at [124, 54] on input "text" at bounding box center [151, 52] width 106 height 13
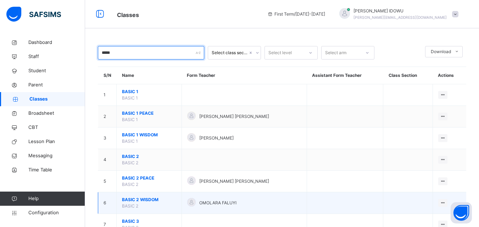
type input "*****"
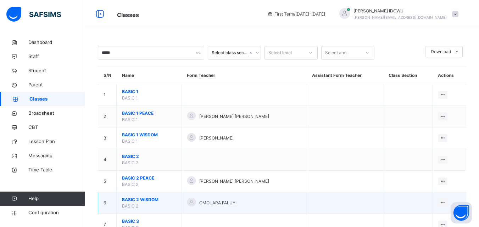
click at [123, 200] on span "BASIC 2 WISDOM" at bounding box center [149, 200] width 54 height 6
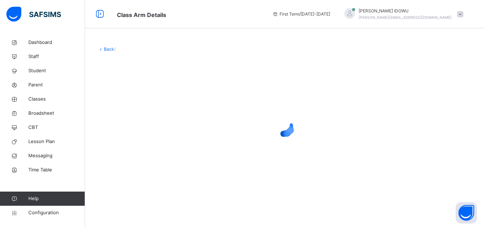
click at [123, 200] on div "Back /" at bounding box center [284, 119] width 399 height 169
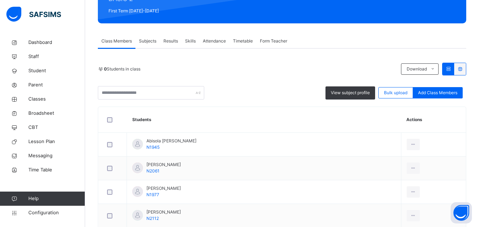
scroll to position [106, 0]
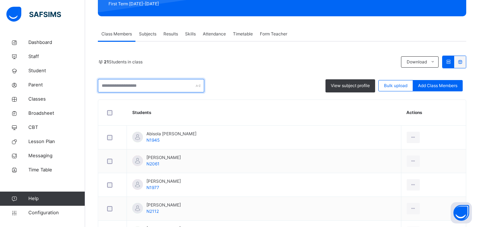
click at [148, 88] on input "text" at bounding box center [151, 85] width 106 height 13
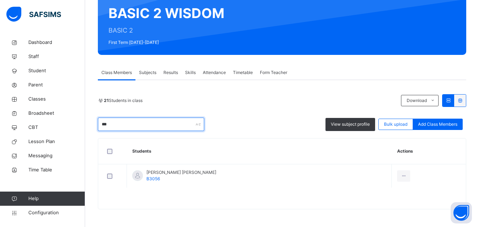
scroll to position [68, 0]
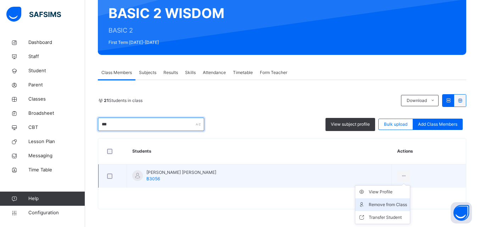
type input "***"
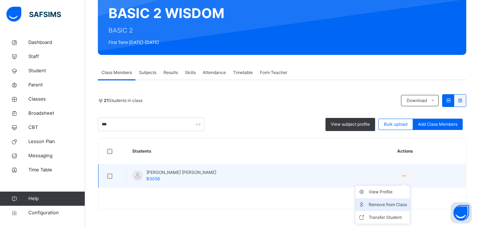
click at [397, 199] on li "Remove from Class" at bounding box center [382, 204] width 55 height 13
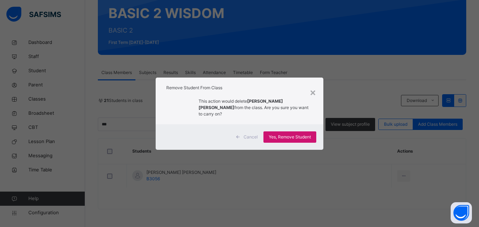
click at [311, 131] on div "Yes, Remove Student" at bounding box center [289, 136] width 53 height 11
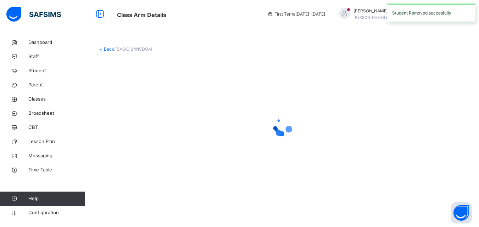
scroll to position [0, 0]
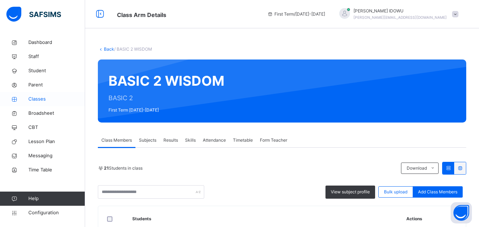
click at [59, 97] on span "Classes" at bounding box center [56, 99] width 57 height 7
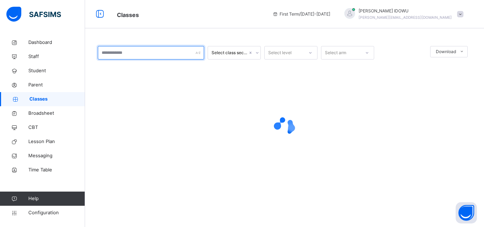
click at [153, 53] on input "text" at bounding box center [151, 52] width 106 height 13
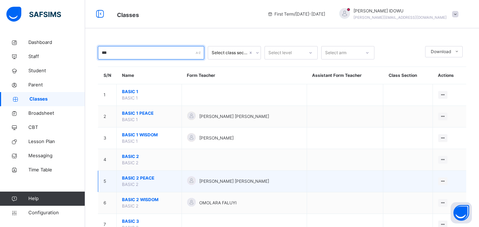
type input "***"
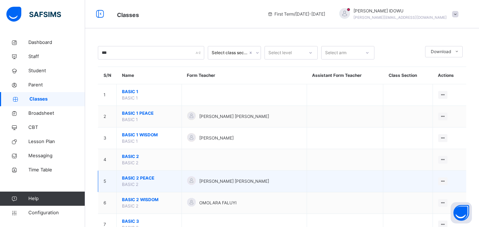
click at [136, 179] on span "BASIC 2 PEACE" at bounding box center [149, 178] width 54 height 6
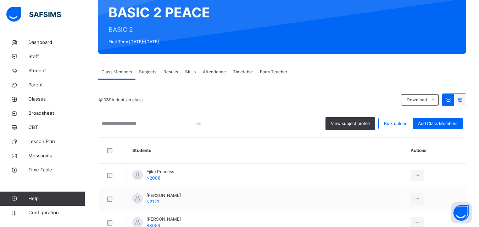
scroll to position [106, 0]
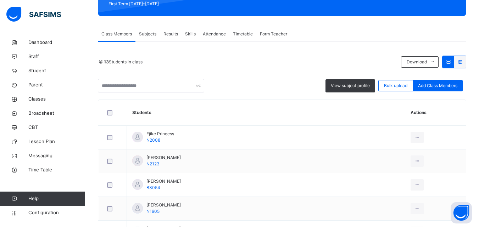
click at [445, 84] on span "Add Class Members" at bounding box center [437, 86] width 39 height 6
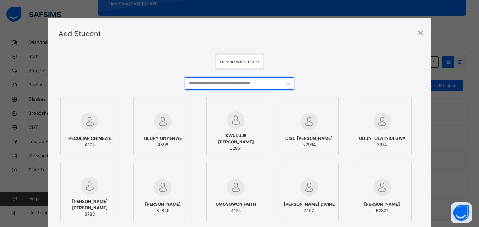
click at [263, 83] on input "text" at bounding box center [239, 83] width 108 height 12
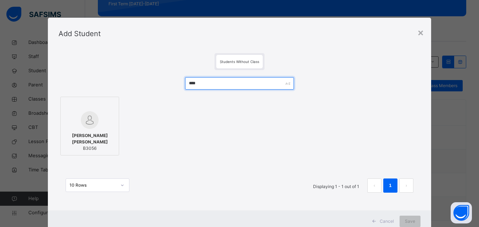
type input "****"
click at [81, 123] on img at bounding box center [90, 120] width 18 height 18
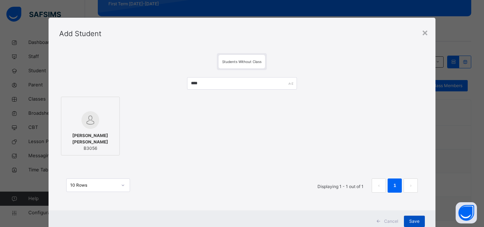
click at [418, 218] on div "Save" at bounding box center [414, 221] width 21 height 11
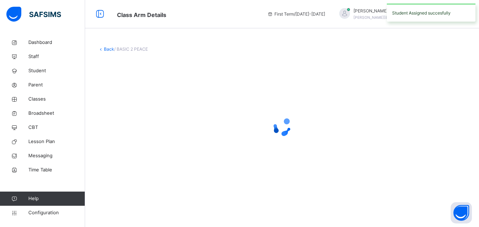
scroll to position [0, 0]
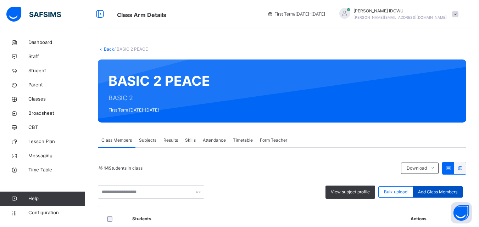
click at [427, 189] on span "Add Class Members" at bounding box center [437, 192] width 39 height 6
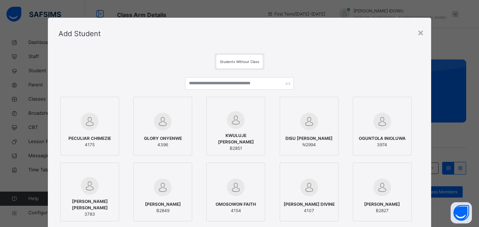
click at [243, 77] on div "PECULIAR CHIMEZIE 4175 GLORY ONYENWE 4396 KWULUJE DAVID OLUWAFERANMI B2851 DISU…" at bounding box center [239, 171] width 362 height 203
click at [240, 82] on input "text" at bounding box center [239, 83] width 108 height 12
click at [415, 28] on div "Add Student" at bounding box center [239, 34] width 383 height 32
click at [416, 35] on div "Add Student" at bounding box center [239, 34] width 383 height 32
click at [418, 35] on div "×" at bounding box center [420, 32] width 7 height 15
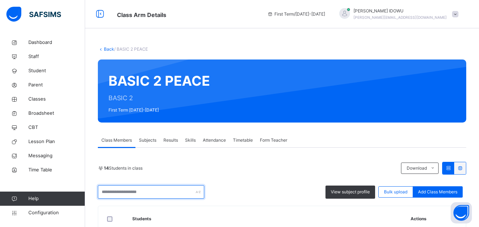
click at [153, 188] on input "text" at bounding box center [151, 191] width 106 height 13
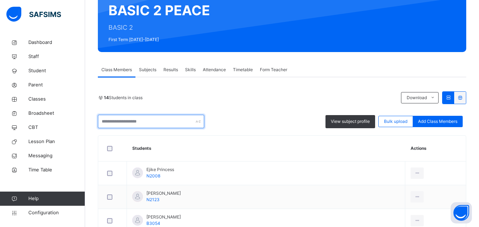
scroll to position [71, 0]
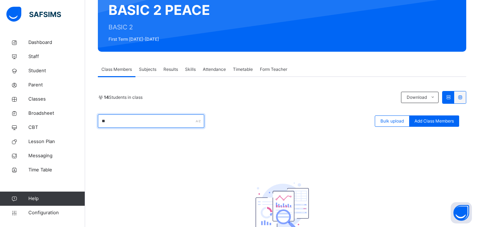
type input "*"
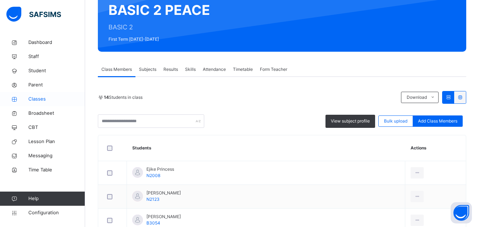
click at [38, 97] on span "Classes" at bounding box center [56, 99] width 57 height 7
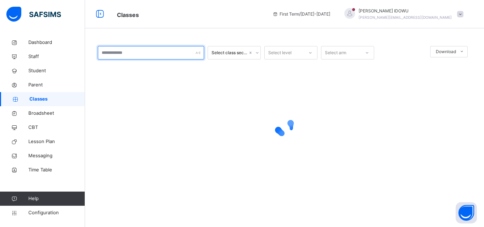
click at [162, 54] on input "text" at bounding box center [151, 52] width 106 height 13
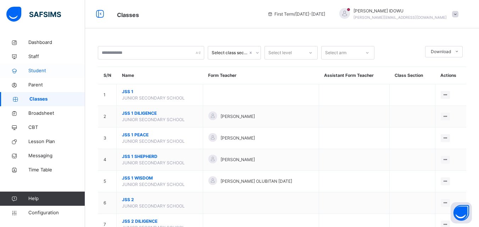
click at [41, 71] on span "Student" at bounding box center [56, 70] width 57 height 7
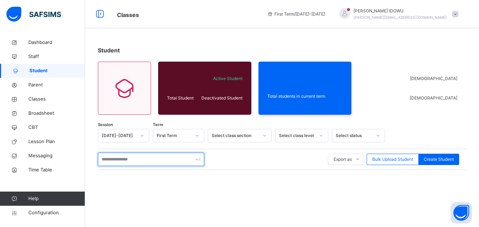
click at [157, 156] on input "text" at bounding box center [151, 159] width 106 height 13
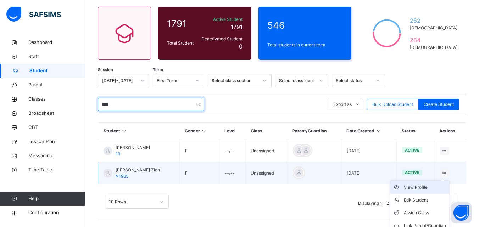
scroll to position [71, 0]
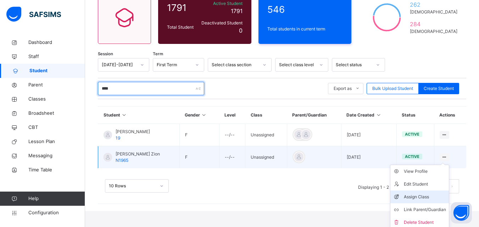
type input "****"
click at [431, 199] on div "Assign Class" at bounding box center [425, 196] width 42 height 7
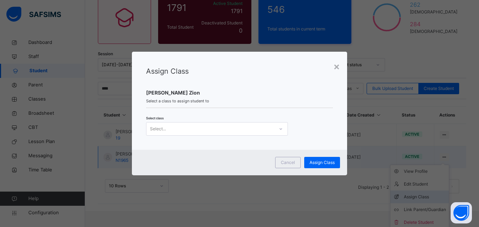
scroll to position [55, 0]
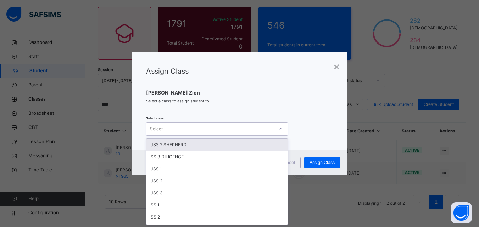
click at [176, 130] on div "Select..." at bounding box center [210, 128] width 128 height 11
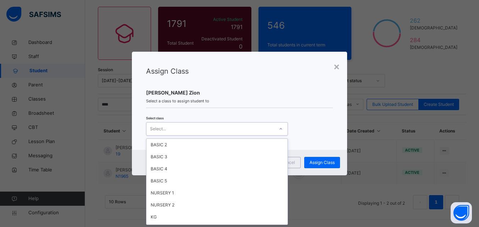
scroll to position [177, 0]
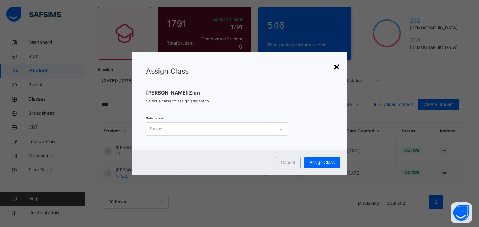
click at [339, 67] on div "×" at bounding box center [336, 66] width 7 height 15
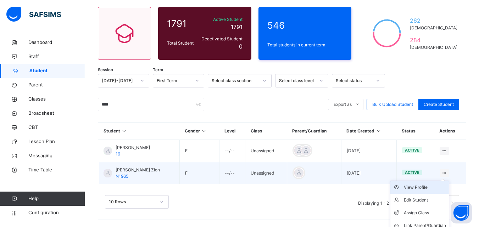
scroll to position [73, 0]
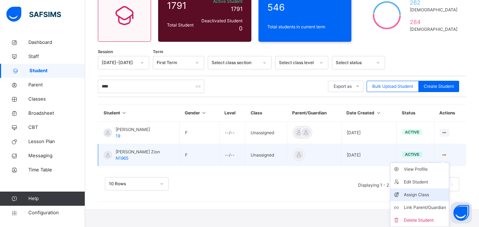
click at [419, 193] on div "Assign Class" at bounding box center [425, 194] width 42 height 7
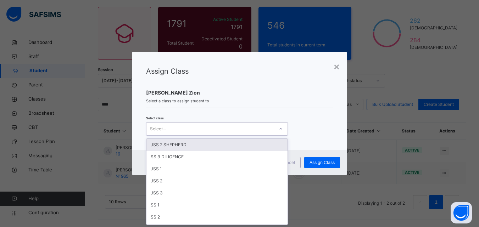
scroll to position [0, 0]
click at [264, 132] on div "Select..." at bounding box center [210, 128] width 128 height 11
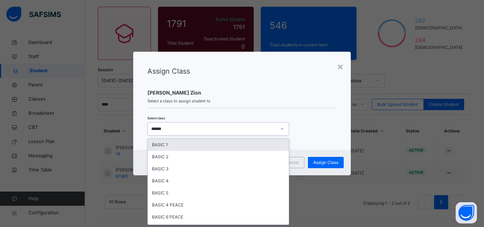
type input "*******"
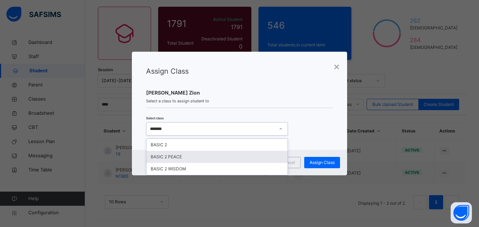
click at [249, 153] on div "BASIC 2 PEACE" at bounding box center [216, 157] width 141 height 12
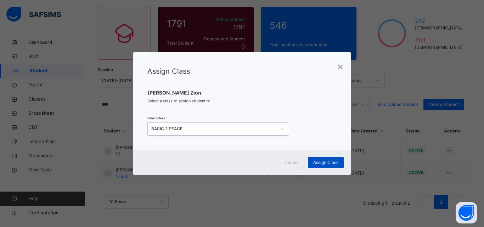
click at [322, 161] on span "Assign Class" at bounding box center [325, 162] width 25 height 6
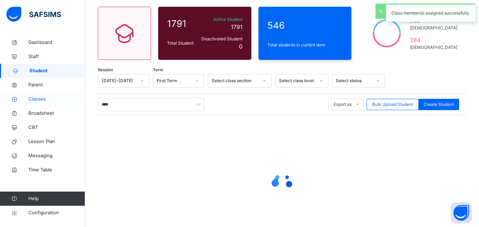
click at [72, 101] on span "Classes" at bounding box center [56, 99] width 57 height 7
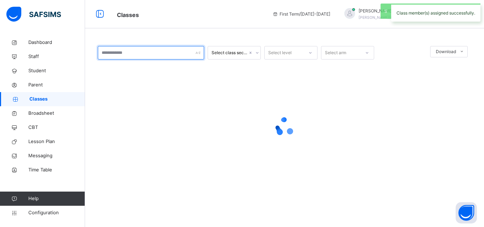
click at [156, 55] on input "text" at bounding box center [151, 52] width 106 height 13
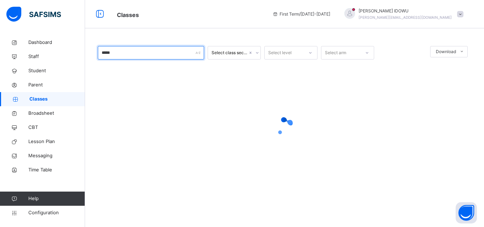
click at [184, 55] on input "*****" at bounding box center [151, 52] width 106 height 13
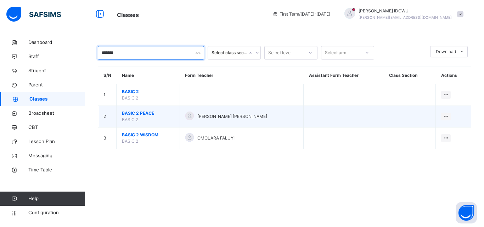
type input "*******"
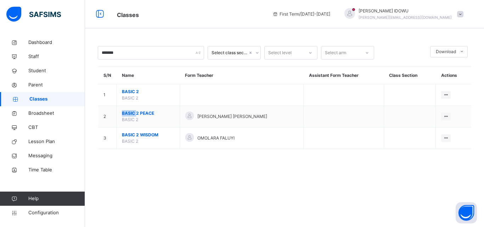
click at [125, 114] on span "BASIC 2 PEACE" at bounding box center [148, 113] width 52 height 6
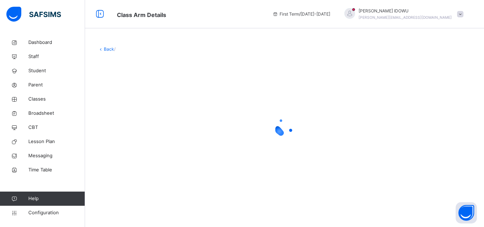
click at [252, 126] on div at bounding box center [284, 127] width 373 height 28
click at [59, 95] on link "Classes" at bounding box center [42, 99] width 85 height 14
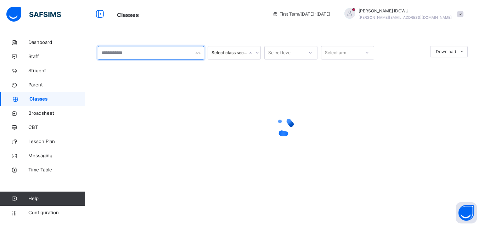
click at [169, 57] on input "text" at bounding box center [151, 52] width 106 height 13
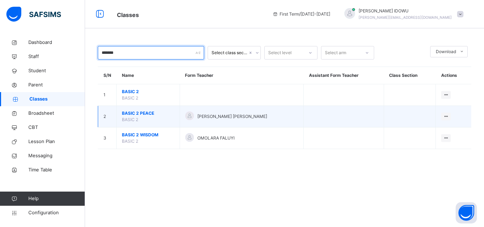
type input "*******"
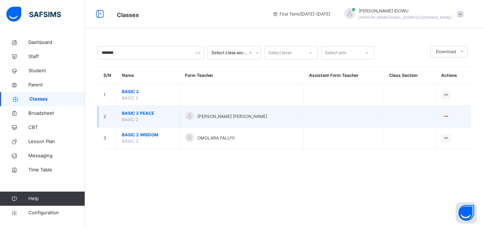
click at [144, 118] on td "BASIC 2 PEACE BASIC 2" at bounding box center [148, 117] width 63 height 22
click at [137, 112] on span "BASIC 2 PEACE" at bounding box center [148, 113] width 52 height 6
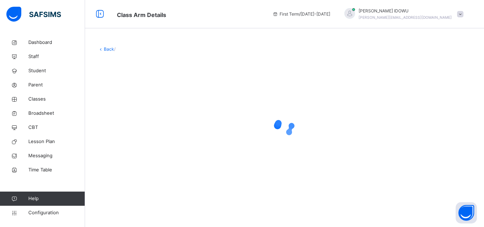
click at [137, 112] on div at bounding box center [284, 127] width 373 height 135
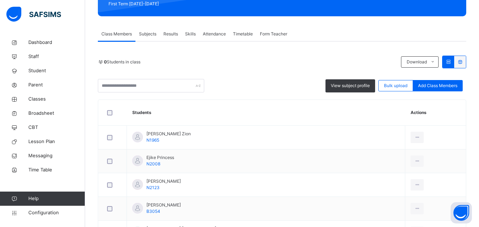
scroll to position [142, 0]
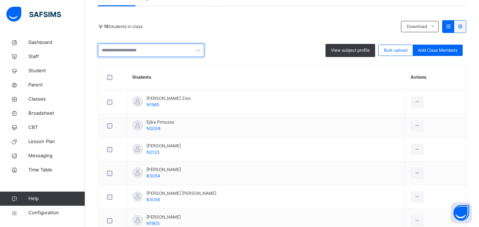
click at [123, 51] on input "text" at bounding box center [151, 50] width 106 height 13
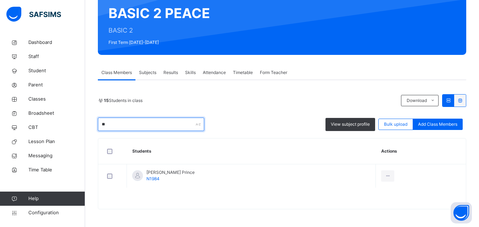
type input "*"
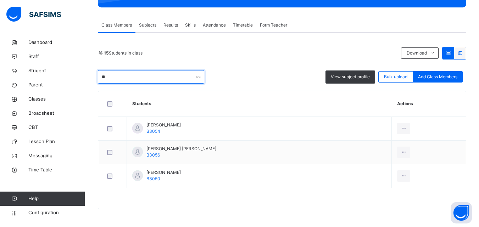
type input "*"
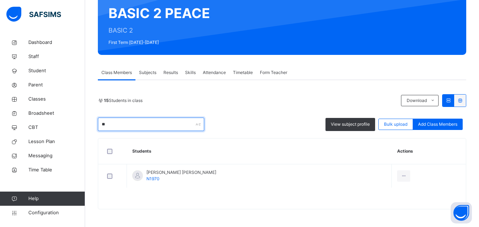
type input "*"
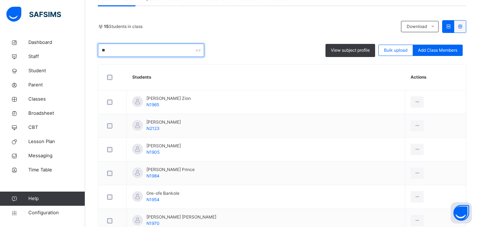
scroll to position [126, 0]
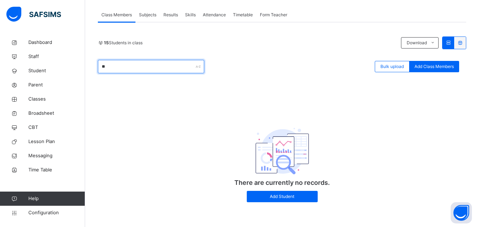
type input "*"
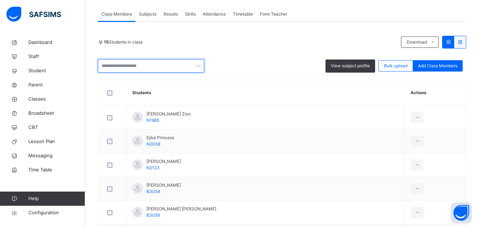
scroll to position [142, 0]
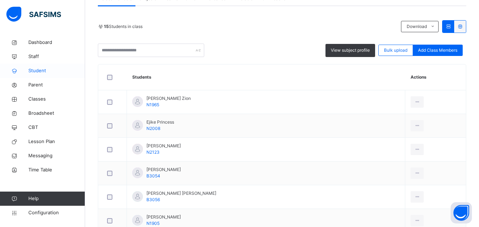
click at [28, 68] on icon at bounding box center [14, 70] width 28 height 5
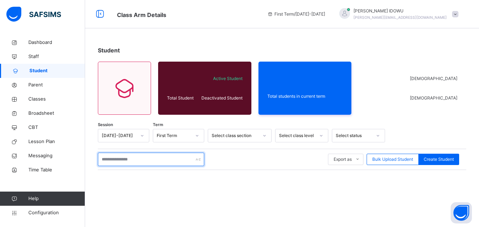
click at [135, 154] on input "text" at bounding box center [151, 159] width 106 height 13
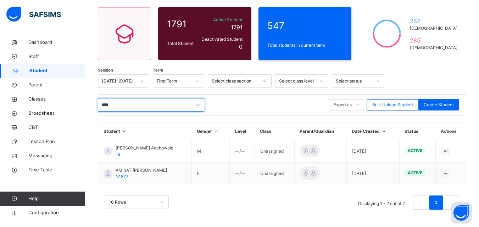
scroll to position [55, 0]
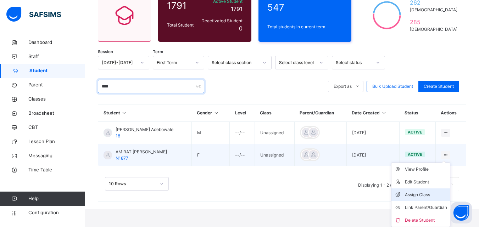
type input "****"
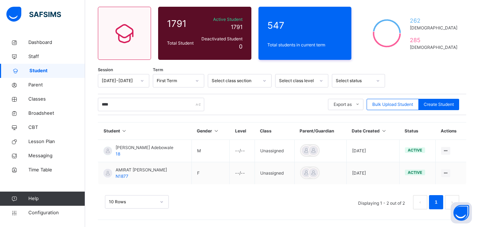
click at [0, 0] on li "Assign Class" at bounding box center [0, 0] width 0 height 0
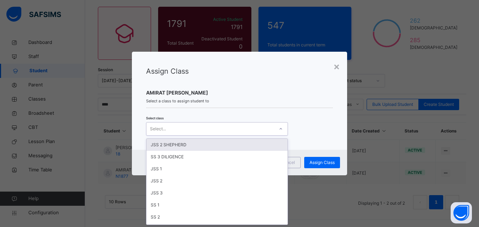
click at [219, 128] on div "Select..." at bounding box center [210, 128] width 128 height 11
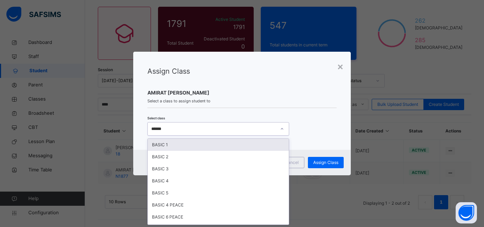
type input "*******"
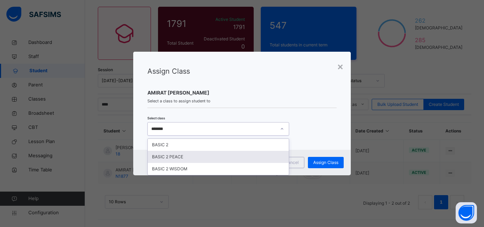
click at [209, 154] on div "BASIC 2 PEACE" at bounding box center [218, 157] width 141 height 12
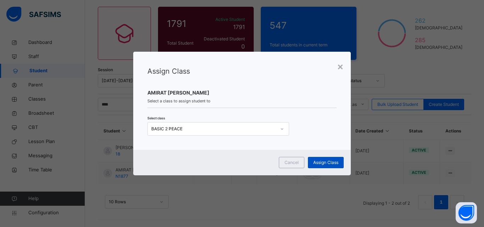
click at [332, 161] on span "Assign Class" at bounding box center [325, 162] width 25 height 6
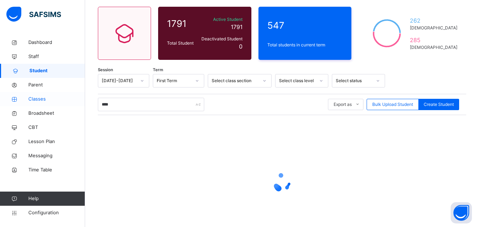
click at [42, 98] on span "Classes" at bounding box center [56, 99] width 57 height 7
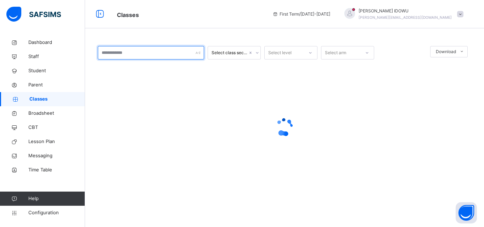
click at [176, 56] on input "text" at bounding box center [151, 52] width 106 height 13
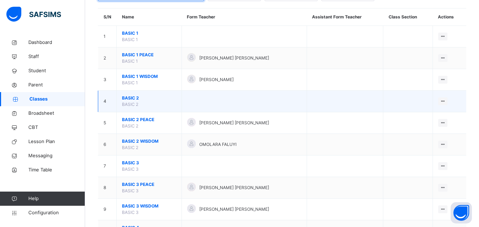
scroll to position [71, 0]
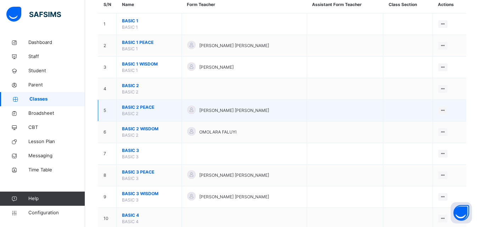
type input "*****"
click at [129, 108] on span "BASIC 2 PEACE" at bounding box center [149, 107] width 54 height 6
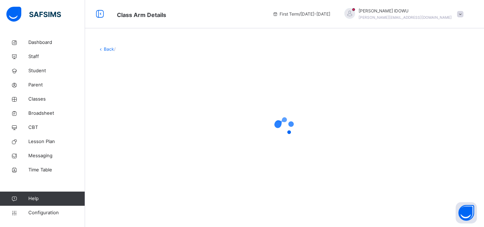
click at [129, 108] on div at bounding box center [284, 127] width 373 height 135
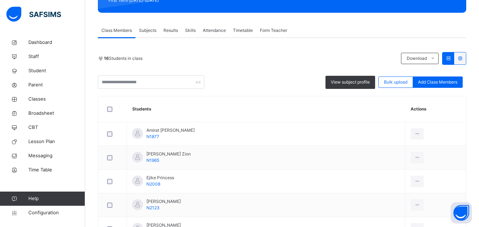
scroll to position [106, 0]
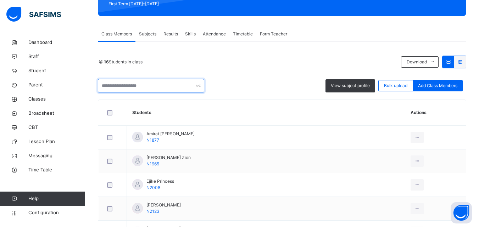
click at [165, 83] on input "text" at bounding box center [151, 85] width 106 height 13
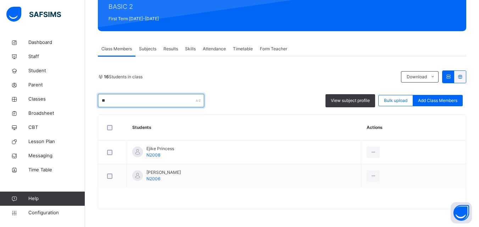
type input "*"
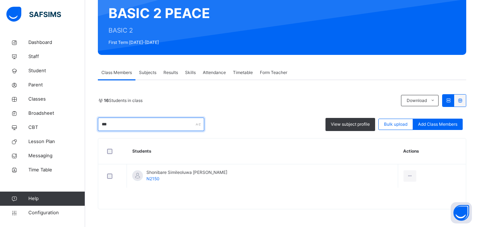
scroll to position [68, 0]
type input "*"
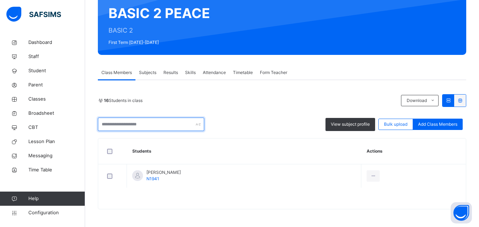
scroll to position [106, 0]
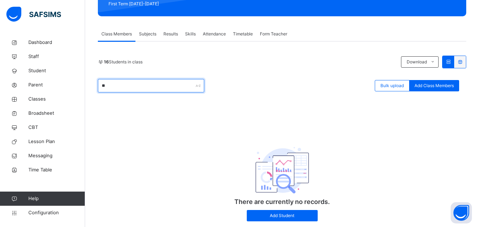
type input "*"
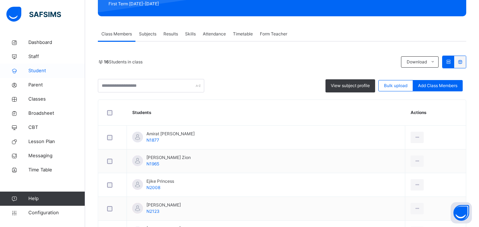
click at [61, 71] on span "Student" at bounding box center [56, 70] width 57 height 7
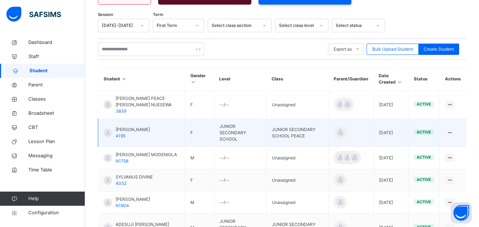
scroll to position [142, 0]
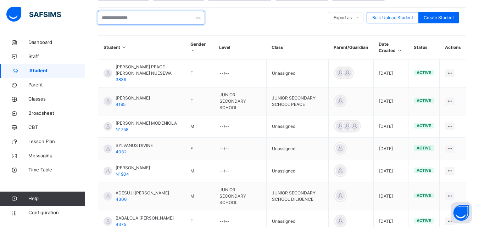
click at [153, 15] on input "text" at bounding box center [151, 17] width 106 height 13
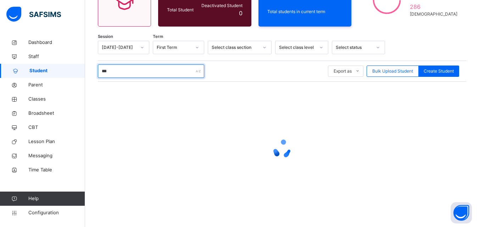
type input "****"
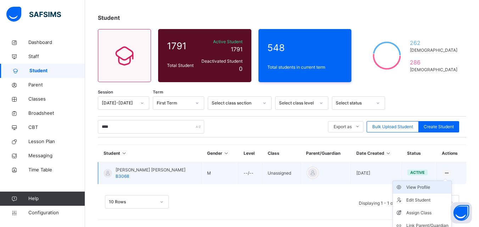
scroll to position [51, 0]
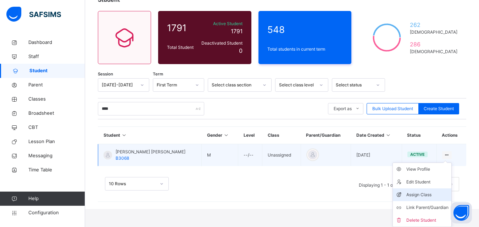
type input "****"
click at [433, 193] on div "Assign Class" at bounding box center [427, 194] width 42 height 7
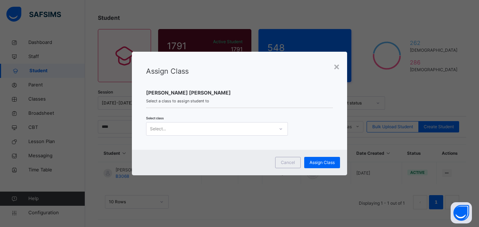
scroll to position [0, 0]
click at [240, 124] on div "Select..." at bounding box center [210, 128] width 128 height 11
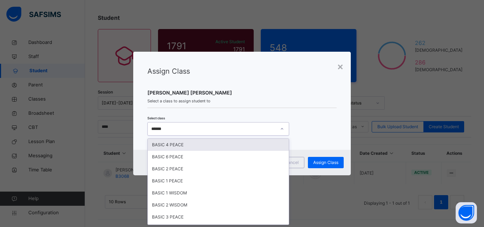
type input "*******"
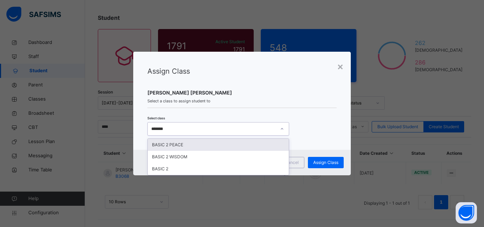
click at [236, 143] on div "BASIC 2 PEACE" at bounding box center [218, 145] width 141 height 12
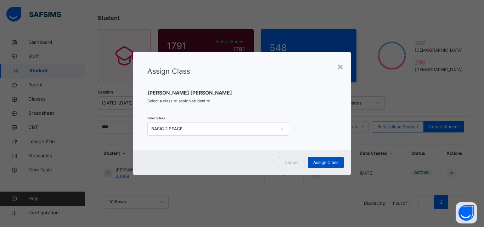
click at [335, 163] on span "Assign Class" at bounding box center [325, 162] width 25 height 6
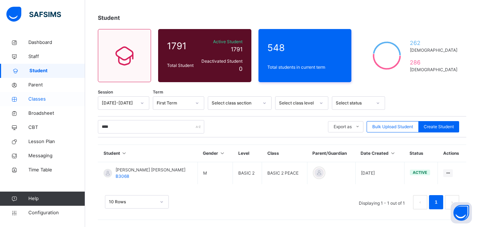
click at [56, 102] on span "Classes" at bounding box center [56, 99] width 57 height 7
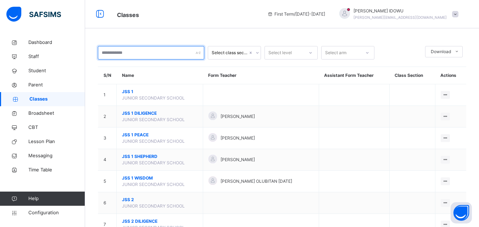
click at [163, 58] on input "text" at bounding box center [151, 52] width 106 height 13
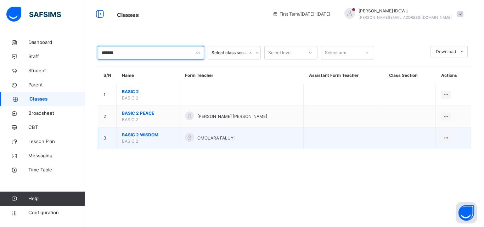
type input "*******"
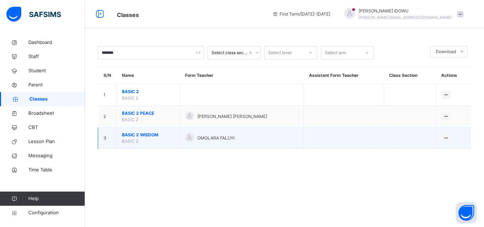
click at [141, 131] on td "BASIC 2 WISDOM BASIC 2" at bounding box center [148, 139] width 63 height 22
click at [130, 137] on span "BASIC 2 WISDOM" at bounding box center [148, 135] width 52 height 6
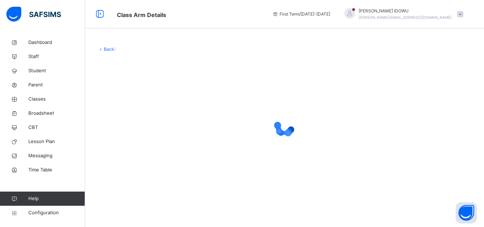
click at [130, 137] on div at bounding box center [284, 127] width 373 height 28
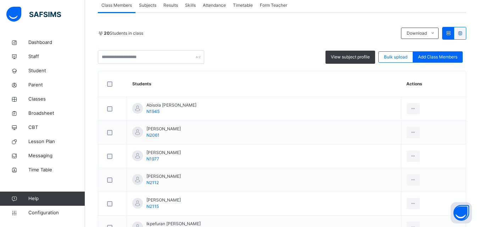
scroll to position [142, 0]
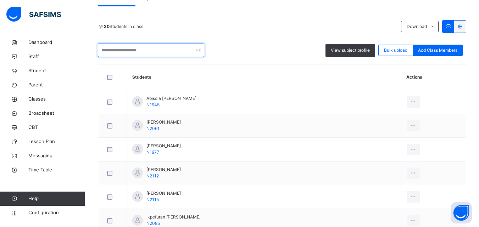
click at [145, 51] on input "text" at bounding box center [151, 50] width 106 height 13
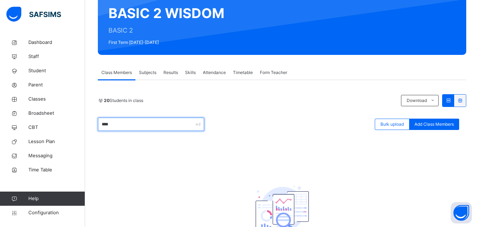
scroll to position [126, 0]
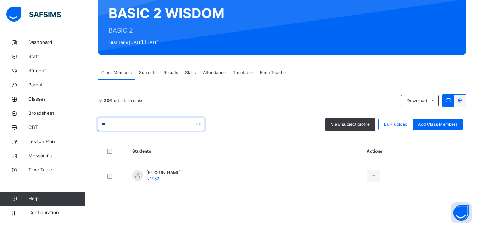
type input "*"
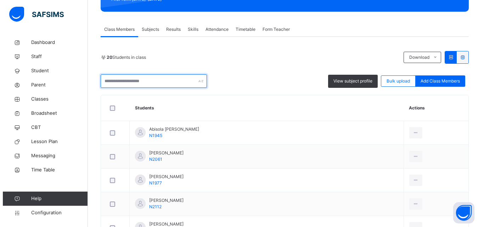
scroll to position [71, 0]
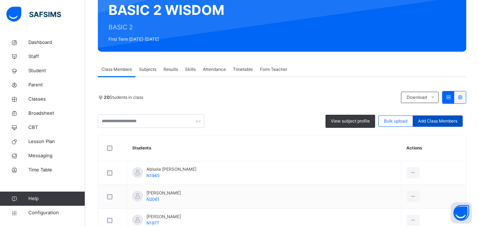
click at [440, 119] on span "Add Class Members" at bounding box center [437, 121] width 39 height 6
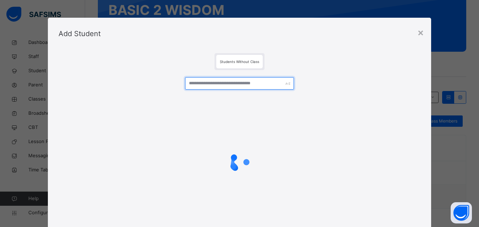
click at [251, 79] on input "text" at bounding box center [239, 83] width 108 height 12
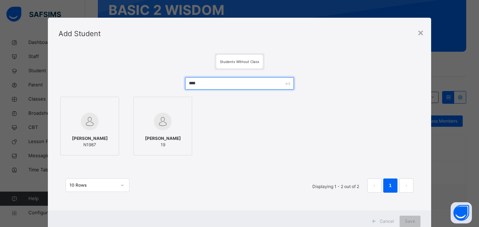
type input "****"
click at [84, 135] on span "[PERSON_NAME]" at bounding box center [90, 138] width 36 height 6
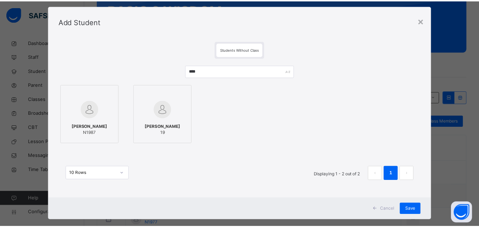
scroll to position [23, 0]
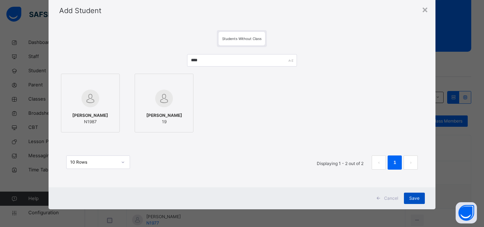
click at [418, 199] on div "Save" at bounding box center [414, 198] width 21 height 11
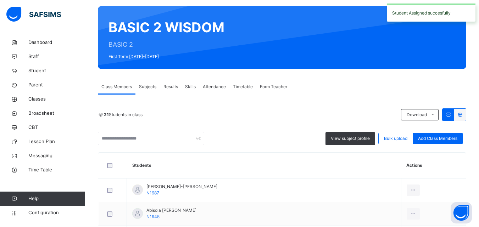
scroll to position [71, 0]
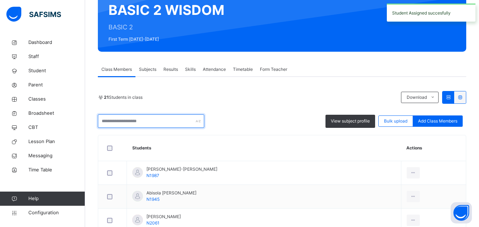
click at [166, 122] on input "text" at bounding box center [151, 120] width 106 height 13
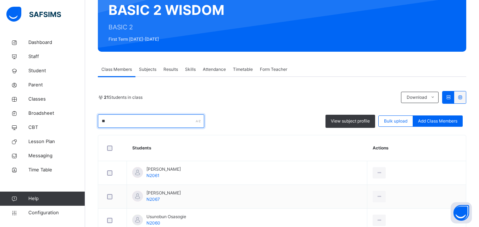
type input "*"
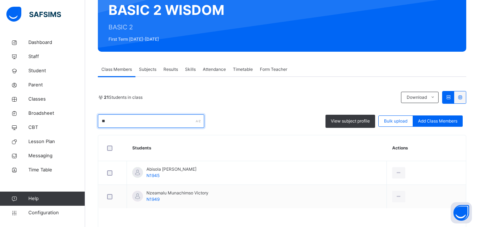
type input "*"
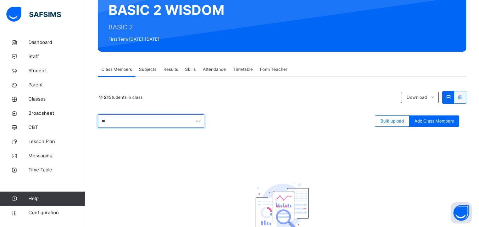
type input "*"
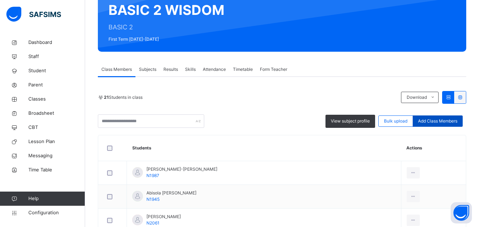
click at [444, 120] on span "Add Class Members" at bounding box center [437, 121] width 39 height 6
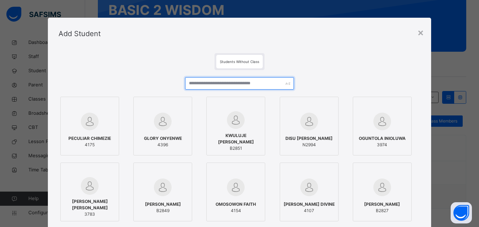
click at [252, 86] on input "text" at bounding box center [239, 83] width 108 height 12
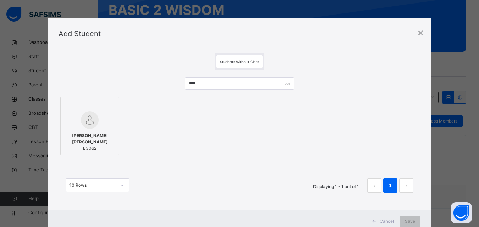
click at [94, 116] on img at bounding box center [90, 120] width 18 height 18
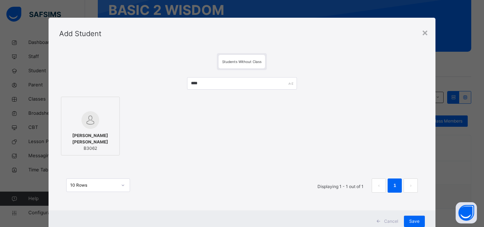
click at [112, 105] on icon at bounding box center [112, 105] width 0 height 0
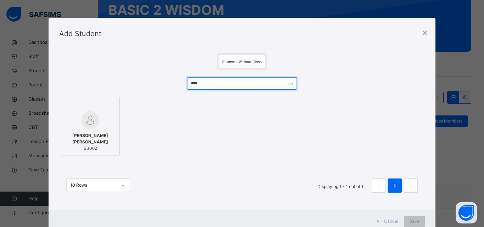
click at [262, 84] on input "****" at bounding box center [242, 83] width 110 height 12
type input "*"
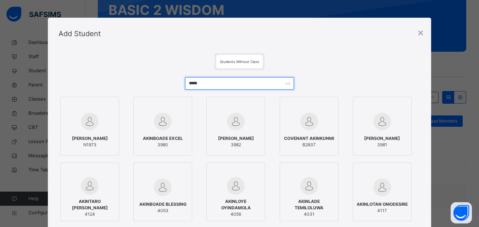
type input "*****"
click at [95, 132] on div "[PERSON_NAME] N1973" at bounding box center [89, 142] width 51 height 20
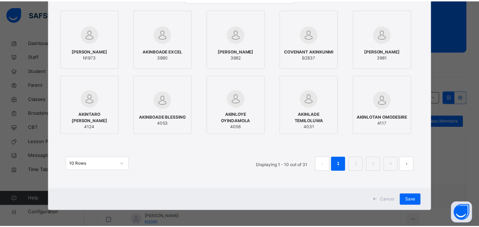
scroll to position [89, 0]
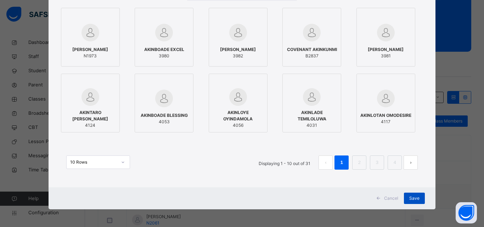
click at [410, 194] on div "Save" at bounding box center [414, 198] width 21 height 11
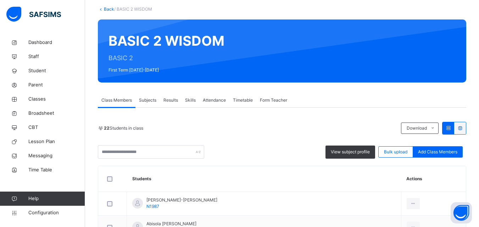
scroll to position [71, 0]
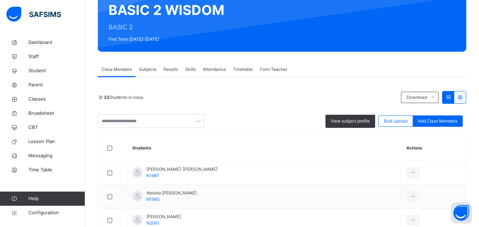
click at [150, 113] on div "22 Students in class Download Pdf Report Excel Report View subject profile Bulk…" at bounding box center [282, 109] width 368 height 37
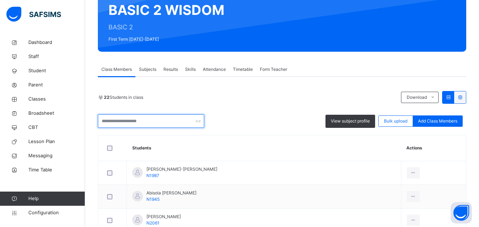
click at [147, 116] on input "text" at bounding box center [151, 120] width 106 height 13
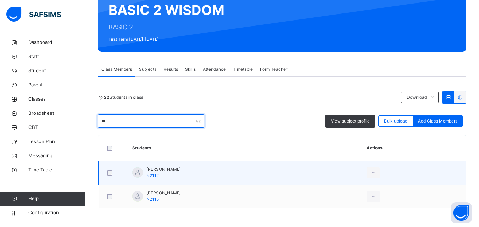
type input "*"
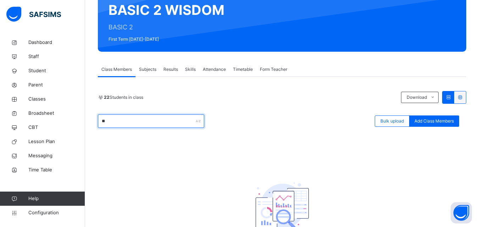
type input "*"
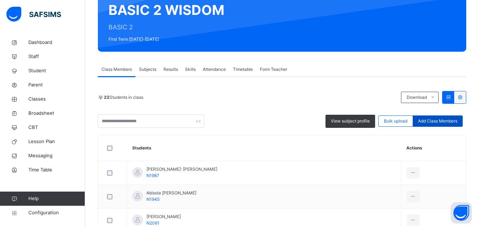
click at [432, 123] on span "Add Class Members" at bounding box center [437, 121] width 39 height 6
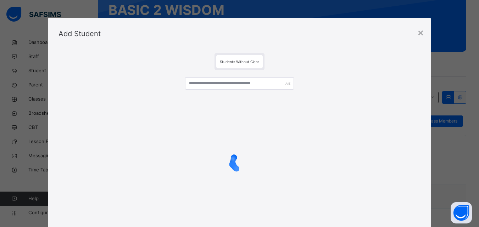
click at [268, 77] on div at bounding box center [239, 153] width 362 height 167
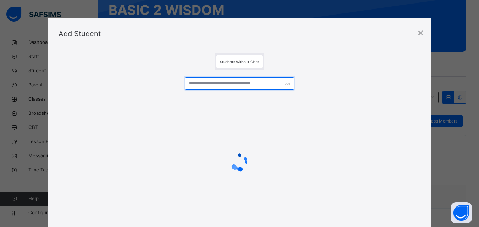
click at [266, 84] on input "text" at bounding box center [239, 83] width 108 height 12
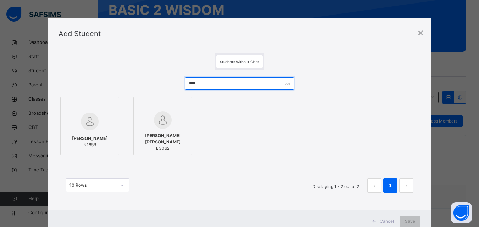
type input "****"
click at [130, 124] on div "[PERSON_NAME] N1659 [PERSON_NAME] [PERSON_NAME] B3062" at bounding box center [239, 126] width 362 height 62
click at [144, 125] on div at bounding box center [162, 120] width 51 height 18
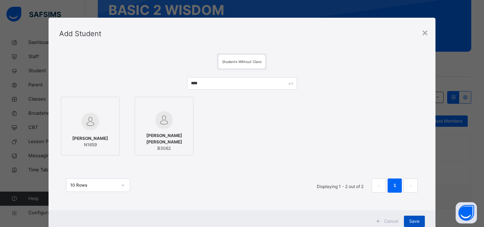
click at [409, 223] on span "Save" at bounding box center [414, 221] width 10 height 6
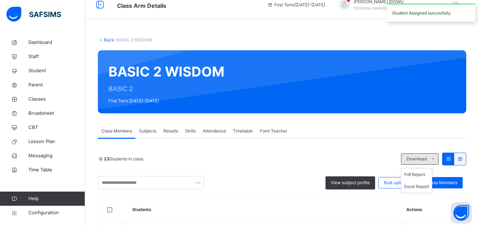
scroll to position [106, 0]
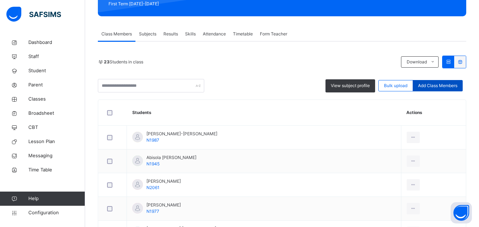
click at [434, 82] on div "Add Class Members" at bounding box center [437, 85] width 50 height 11
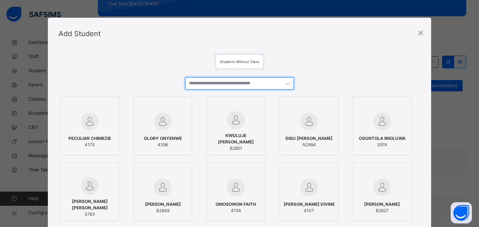
click at [208, 85] on input "text" at bounding box center [239, 83] width 108 height 12
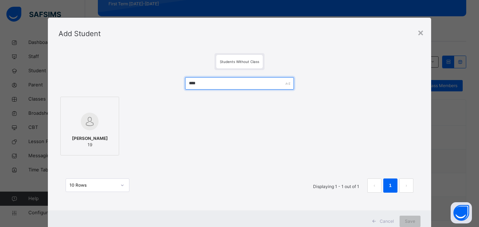
type input "****"
click at [86, 122] on img at bounding box center [90, 122] width 18 height 18
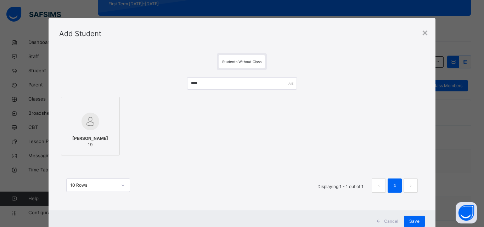
click at [90, 133] on div "[PERSON_NAME] 19" at bounding box center [90, 142] width 51 height 20
click at [426, 31] on div "×" at bounding box center [425, 32] width 7 height 15
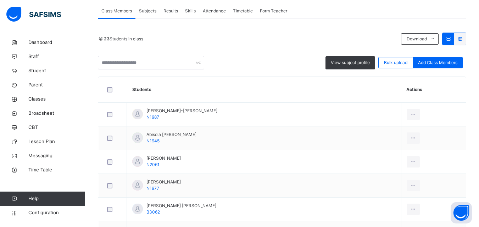
scroll to position [142, 0]
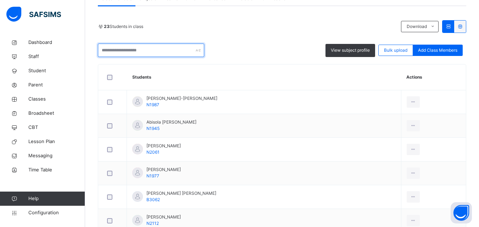
click at [184, 55] on input "text" at bounding box center [151, 50] width 106 height 13
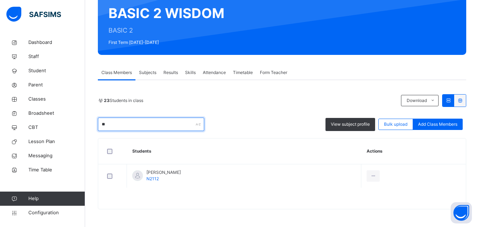
type input "*"
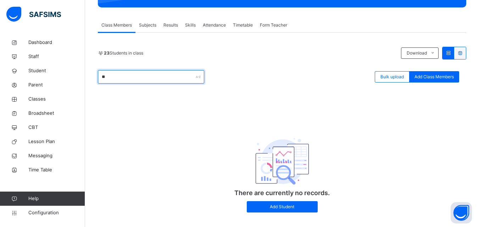
scroll to position [126, 0]
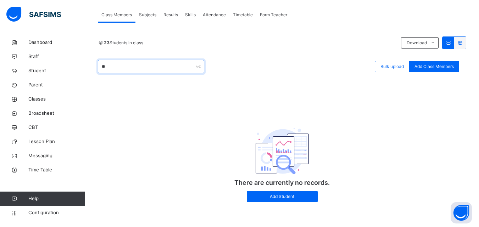
type input "*"
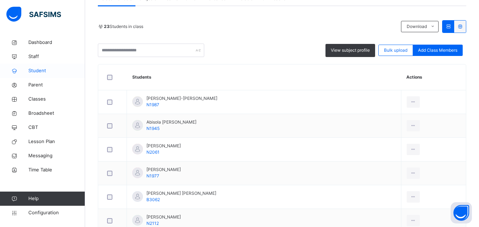
click at [53, 75] on link "Student" at bounding box center [42, 71] width 85 height 14
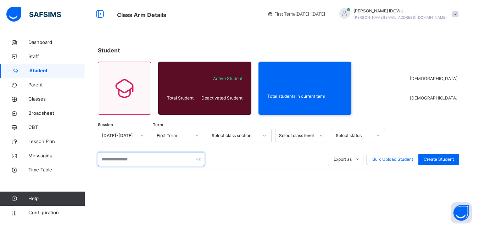
click at [116, 164] on input "text" at bounding box center [151, 159] width 106 height 13
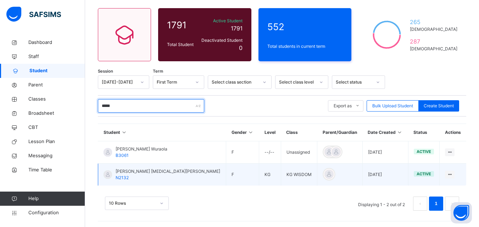
scroll to position [55, 0]
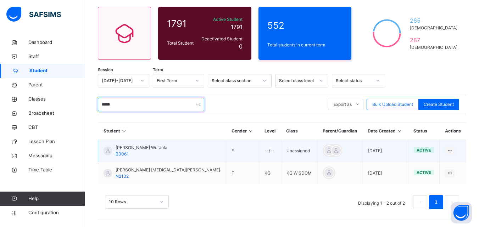
type input "*****"
click at [458, 150] on td "View Profile Edit Student Assign Class Link Parent/Guardian Delete Student" at bounding box center [452, 151] width 27 height 22
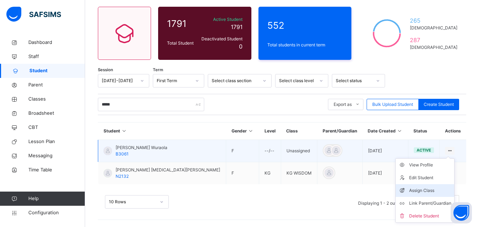
click at [431, 193] on div "Assign Class" at bounding box center [430, 190] width 42 height 7
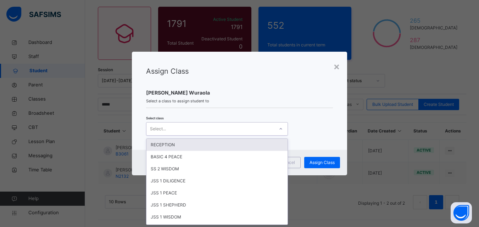
scroll to position [0, 0]
click at [256, 131] on div "Select..." at bounding box center [210, 128] width 128 height 11
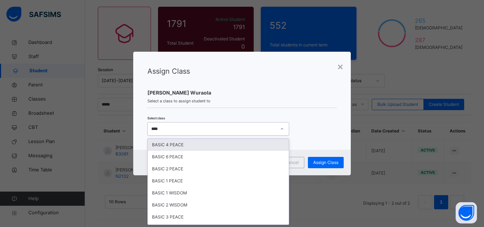
type input "*****"
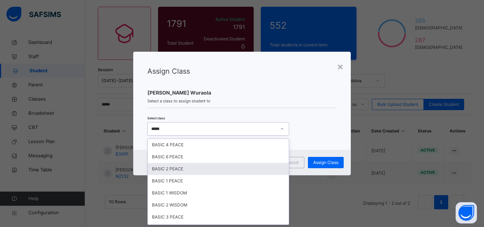
click at [201, 167] on div "BASIC 2 PEACE" at bounding box center [218, 169] width 141 height 12
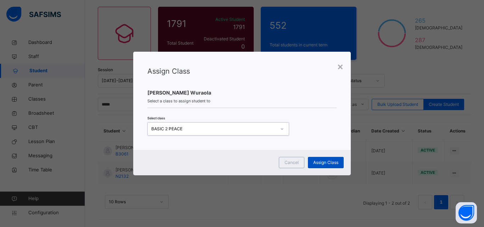
click at [324, 162] on span "Assign Class" at bounding box center [325, 162] width 25 height 6
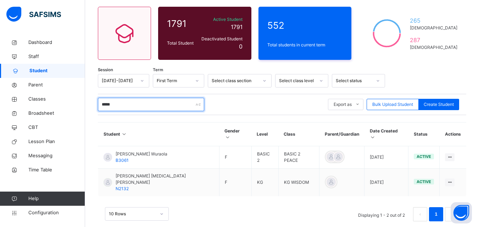
click at [130, 108] on input "*****" at bounding box center [151, 104] width 106 height 13
click at [70, 97] on span "Classes" at bounding box center [56, 99] width 57 height 7
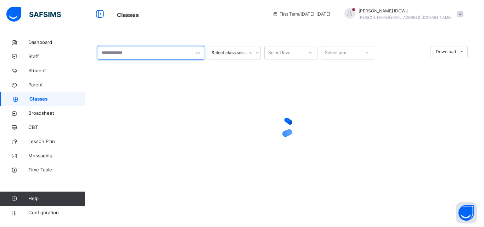
click at [193, 55] on input "text" at bounding box center [151, 52] width 106 height 13
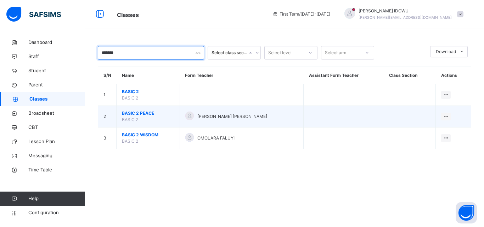
type input "*******"
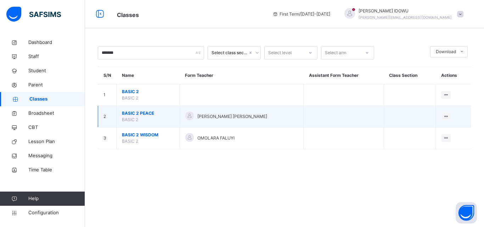
click at [134, 115] on span "BASIC 2 PEACE" at bounding box center [148, 113] width 52 height 6
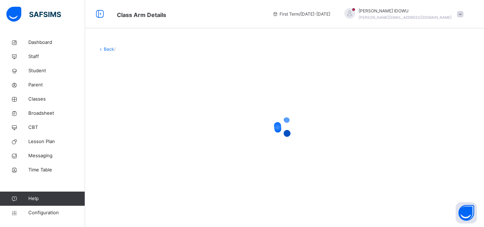
click at [136, 114] on div at bounding box center [284, 127] width 373 height 28
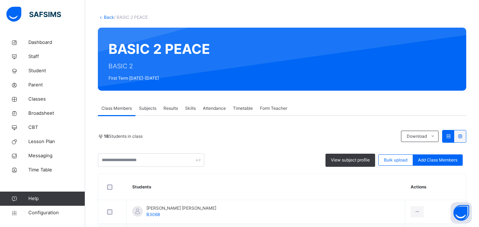
scroll to position [106, 0]
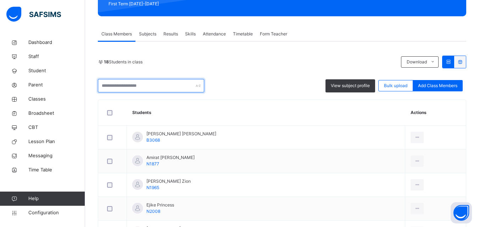
click at [171, 83] on input "text" at bounding box center [151, 85] width 106 height 13
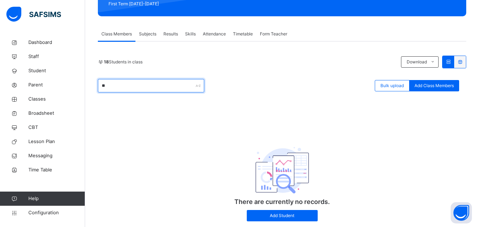
type input "*"
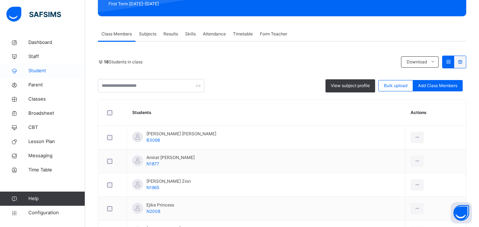
click at [70, 73] on span "Student" at bounding box center [56, 70] width 57 height 7
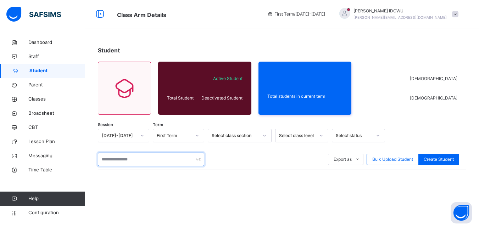
click at [139, 155] on input "text" at bounding box center [151, 159] width 106 height 13
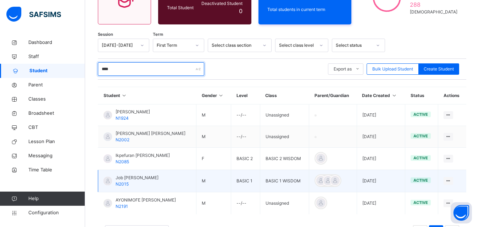
scroll to position [106, 0]
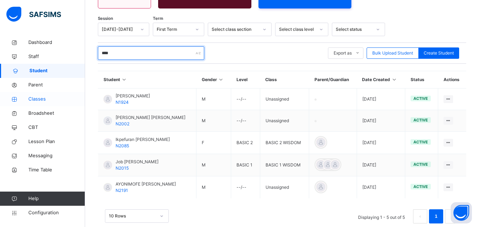
type input "****"
click at [27, 102] on icon at bounding box center [14, 99] width 28 height 5
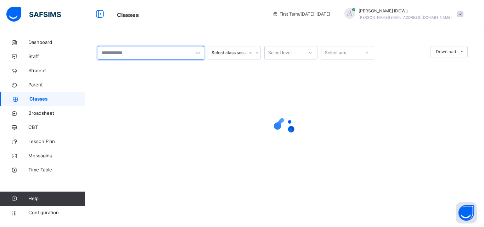
click at [130, 52] on input "text" at bounding box center [151, 52] width 106 height 13
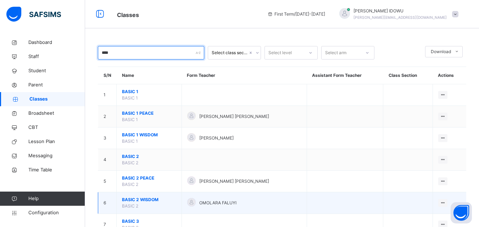
type input "****"
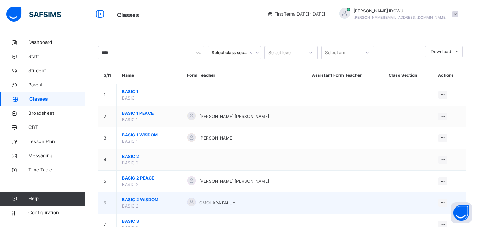
click at [137, 195] on td "BASIC 2 WISDOM BASIC 2" at bounding box center [149, 203] width 65 height 22
click at [136, 199] on span "BASIC 2 WISDOM" at bounding box center [149, 200] width 54 height 6
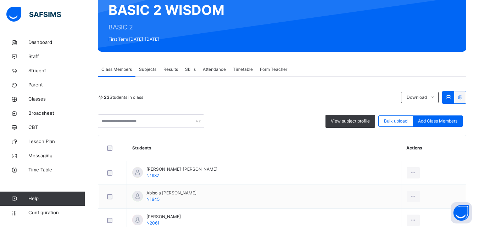
scroll to position [106, 0]
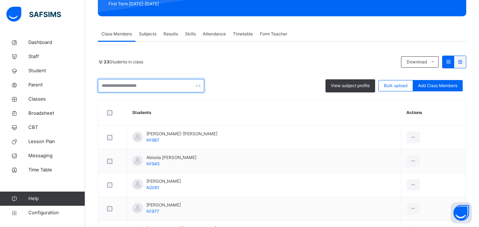
click at [176, 83] on input "text" at bounding box center [151, 85] width 106 height 13
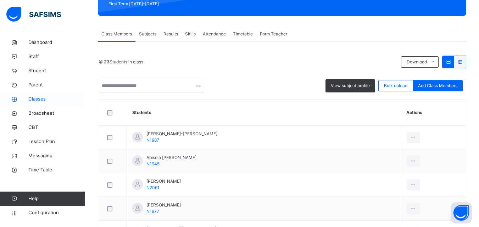
click at [67, 94] on link "Classes" at bounding box center [42, 99] width 85 height 14
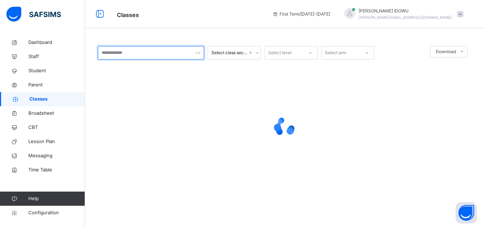
click at [148, 55] on input "text" at bounding box center [151, 52] width 106 height 13
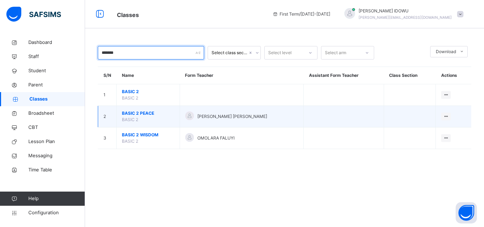
type input "*******"
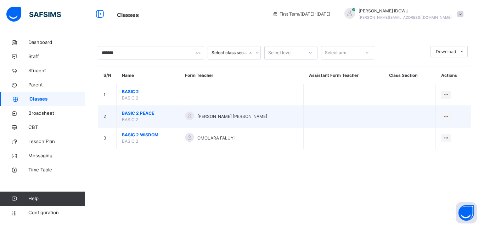
click at [140, 113] on span "BASIC 2 PEACE" at bounding box center [148, 113] width 52 height 6
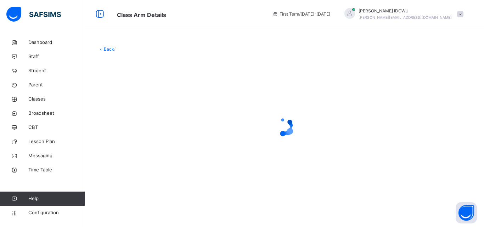
click at [140, 113] on div at bounding box center [284, 127] width 373 height 28
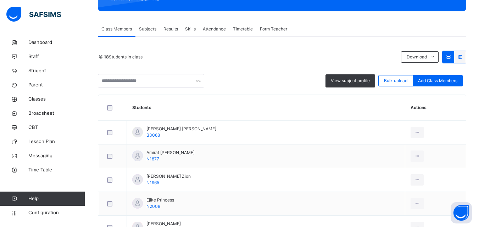
scroll to position [71, 0]
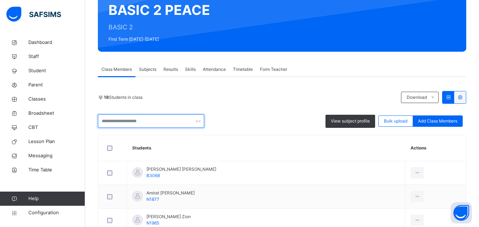
click at [169, 123] on input "text" at bounding box center [151, 120] width 106 height 13
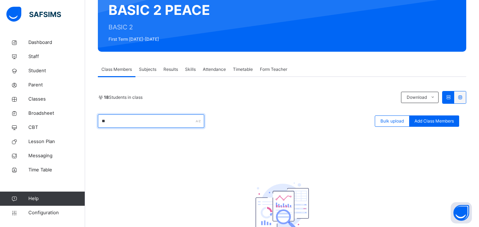
type input "*"
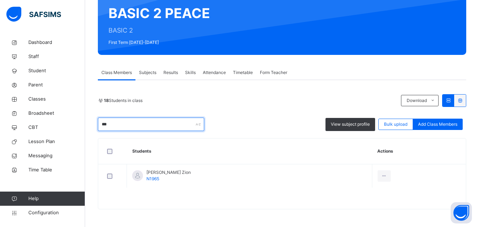
scroll to position [68, 0]
type input "*"
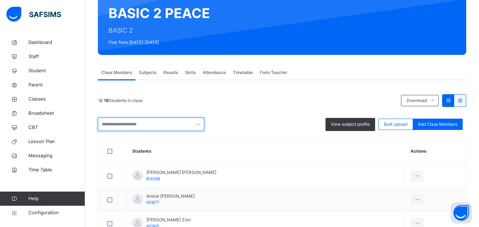
scroll to position [71, 0]
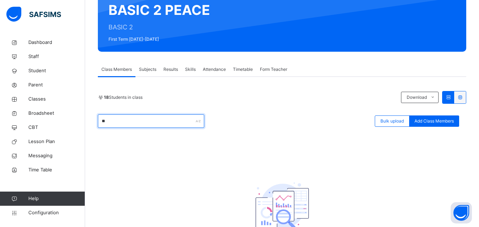
type input "*"
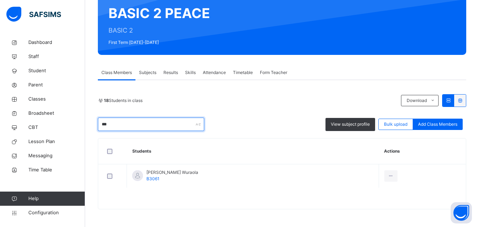
scroll to position [68, 0]
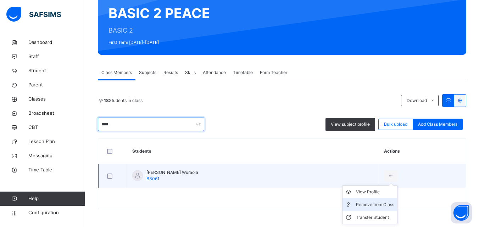
type input "****"
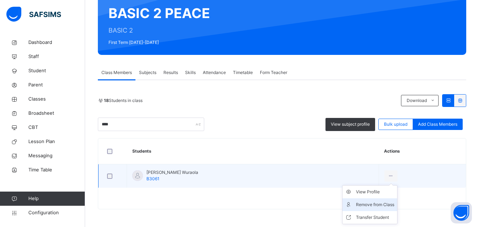
click at [379, 203] on div "Remove from Class" at bounding box center [375, 204] width 38 height 7
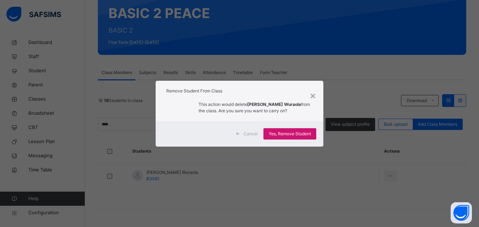
click at [306, 132] on span "Yes, Remove Student" at bounding box center [290, 134] width 42 height 6
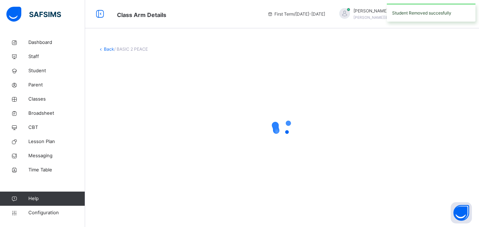
scroll to position [0, 0]
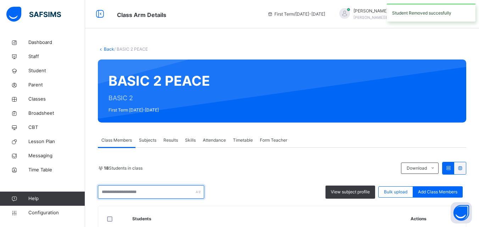
click at [163, 195] on input "text" at bounding box center [151, 191] width 106 height 13
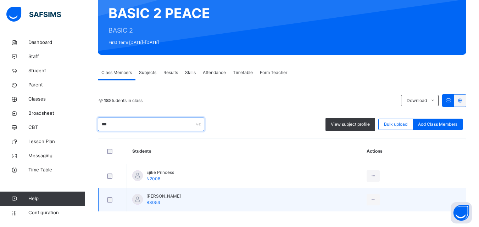
scroll to position [71, 0]
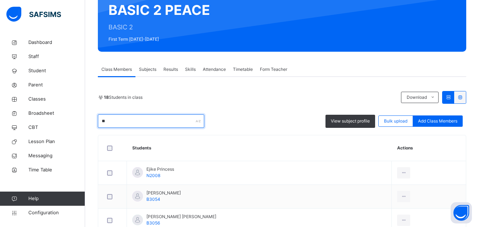
type input "*"
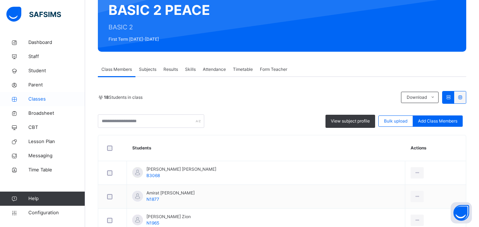
click at [41, 97] on span "Classes" at bounding box center [56, 99] width 57 height 7
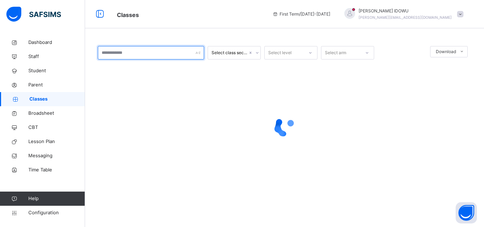
click at [168, 56] on input "text" at bounding box center [151, 52] width 106 height 13
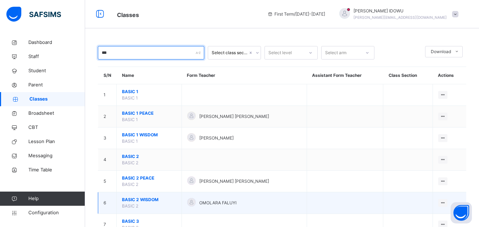
type input "***"
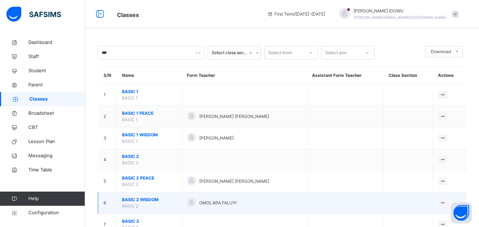
click at [133, 199] on span "BASIC 2 WISDOM" at bounding box center [149, 200] width 54 height 6
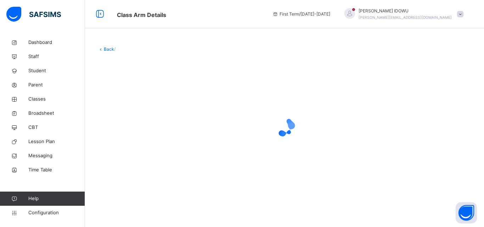
click at [133, 199] on div "Back /" at bounding box center [284, 119] width 399 height 169
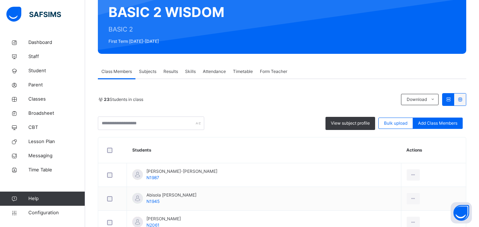
scroll to position [71, 0]
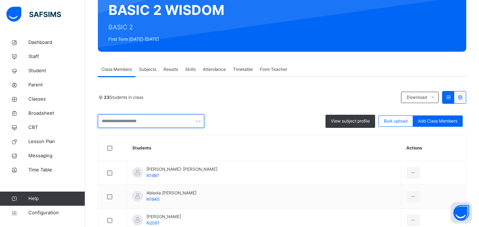
click at [182, 123] on input "text" at bounding box center [151, 120] width 106 height 13
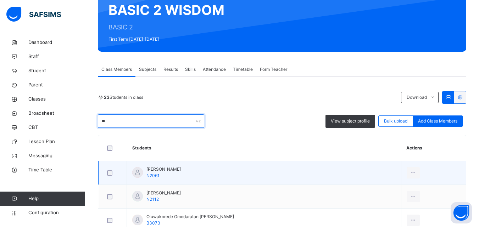
type input "*"
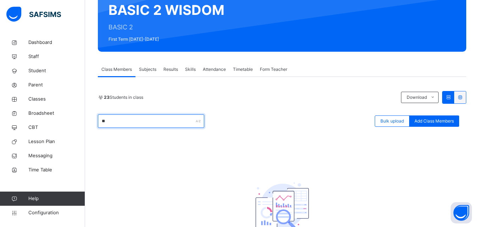
type input "*"
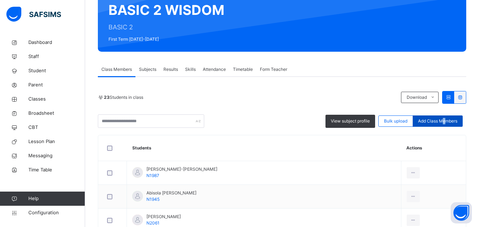
click at [448, 117] on div "Add Class Members" at bounding box center [437, 121] width 50 height 11
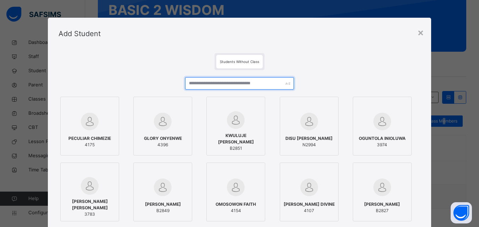
click at [237, 81] on input "text" at bounding box center [239, 83] width 108 height 12
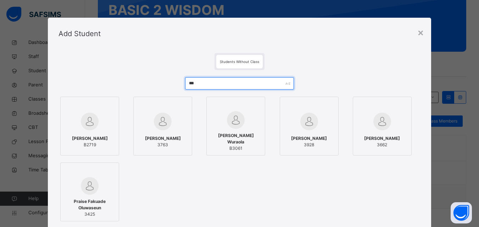
type input "***"
click at [231, 131] on div "[PERSON_NAME] Wuraola B3061" at bounding box center [235, 142] width 51 height 26
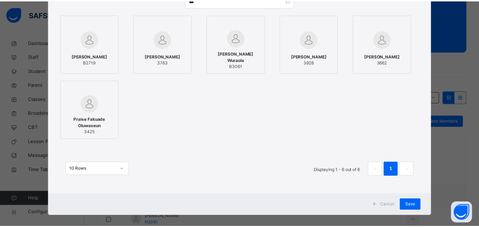
scroll to position [89, 0]
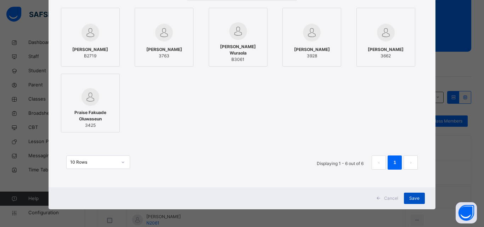
click at [415, 198] on span "Save" at bounding box center [414, 198] width 10 height 6
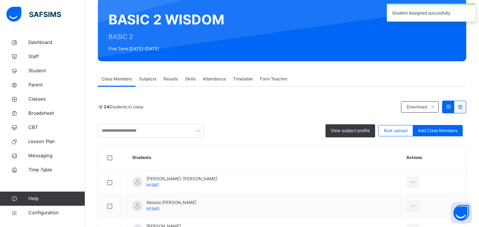
scroll to position [71, 0]
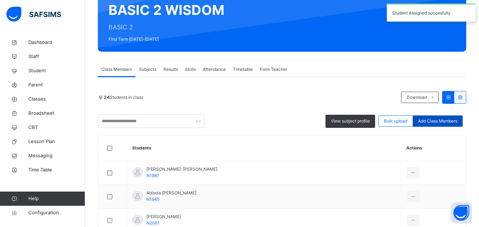
click at [449, 122] on span "Add Class Members" at bounding box center [437, 121] width 39 height 6
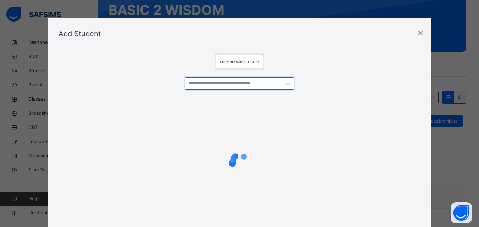
click at [279, 88] on input "text" at bounding box center [239, 83] width 108 height 12
type input "*"
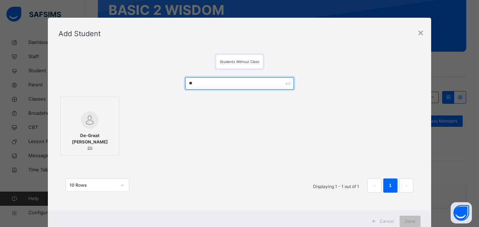
type input "*"
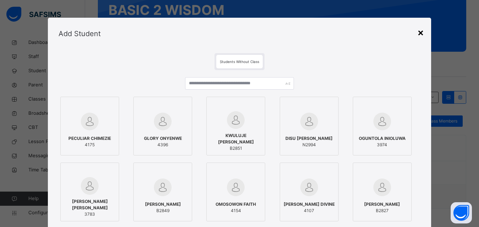
click at [421, 35] on div "×" at bounding box center [420, 32] width 7 height 15
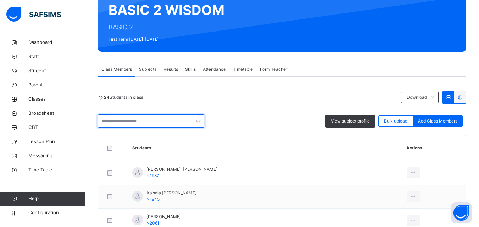
click at [170, 117] on input "text" at bounding box center [151, 120] width 106 height 13
type input "*"
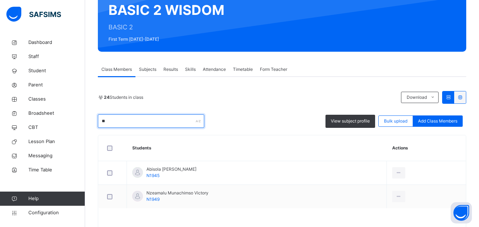
type input "*"
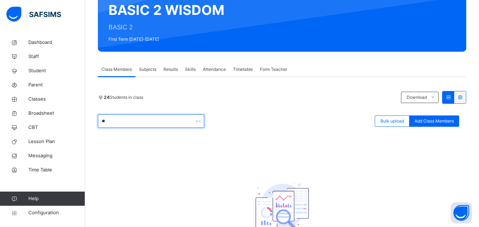
type input "*"
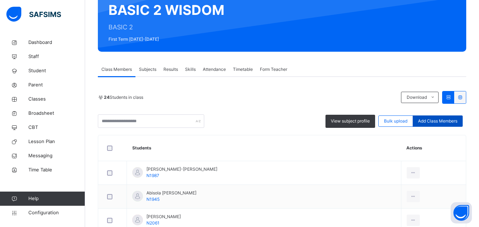
click at [437, 119] on span "Add Class Members" at bounding box center [437, 121] width 39 height 6
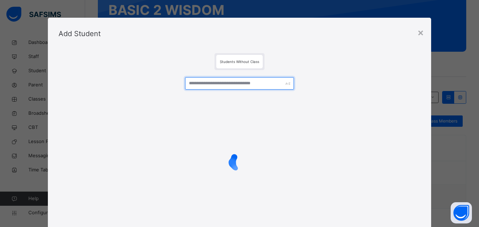
click at [274, 82] on input "text" at bounding box center [239, 83] width 108 height 12
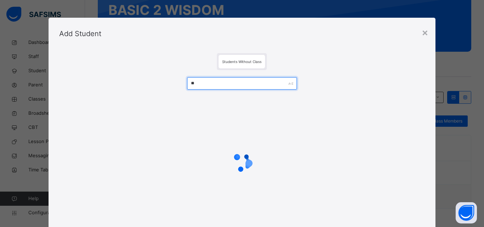
type input "*"
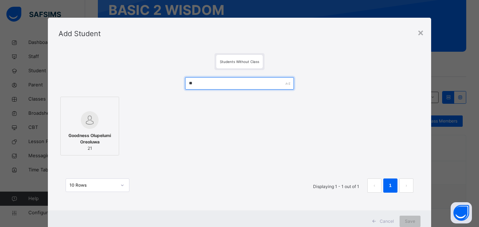
type input "*"
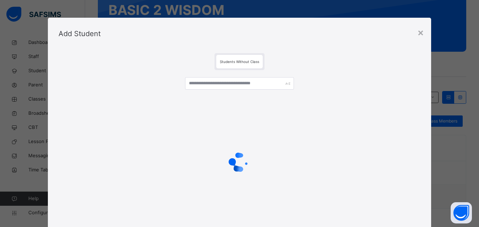
drag, startPoint x: 422, startPoint y: 29, endPoint x: 306, endPoint y: 77, distance: 125.7
click at [422, 29] on div "×" at bounding box center [420, 32] width 7 height 15
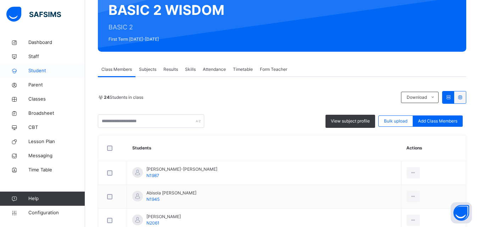
click at [44, 71] on span "Student" at bounding box center [56, 70] width 57 height 7
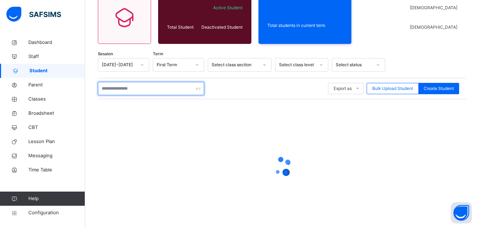
click at [105, 89] on input "text" at bounding box center [151, 88] width 106 height 13
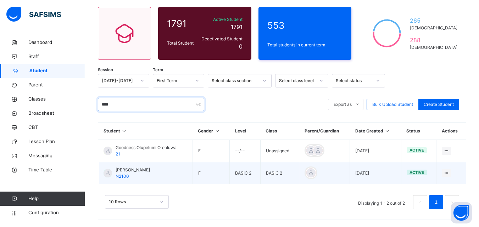
scroll to position [55, 0]
type input "****"
click at [279, 169] on td "BASIC 2" at bounding box center [279, 173] width 39 height 22
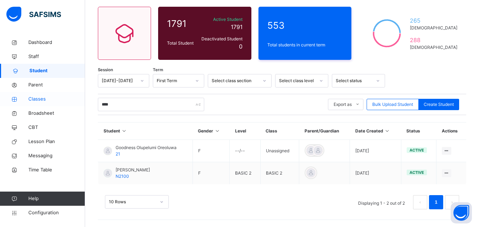
click at [48, 99] on span "Classes" at bounding box center [56, 99] width 57 height 7
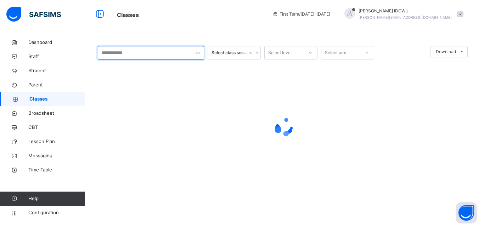
click at [145, 54] on input "text" at bounding box center [151, 52] width 106 height 13
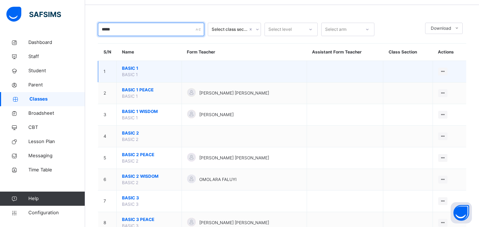
scroll to position [35, 0]
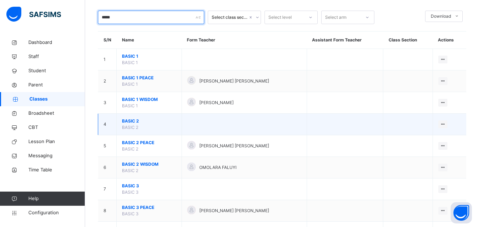
type input "*****"
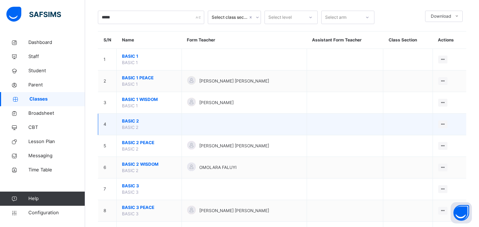
click at [135, 121] on span "BASIC 2" at bounding box center [149, 121] width 54 height 6
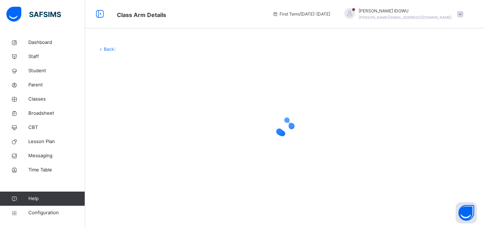
click at [132, 120] on div at bounding box center [284, 127] width 373 height 28
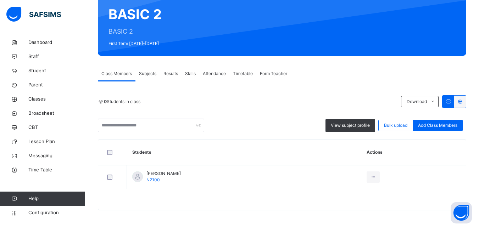
scroll to position [68, 0]
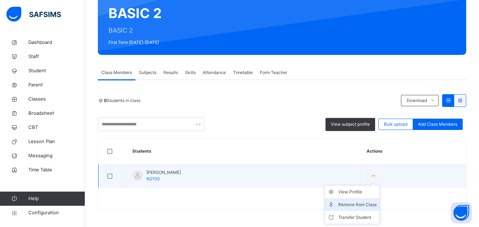
click at [376, 208] on div "Remove from Class" at bounding box center [357, 204] width 38 height 7
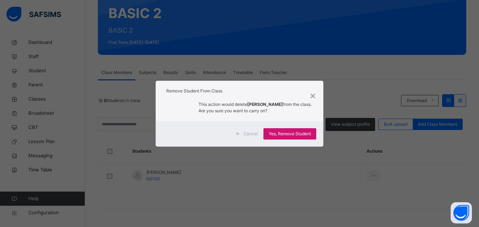
click at [295, 135] on span "Yes, Remove Student" at bounding box center [290, 134] width 42 height 6
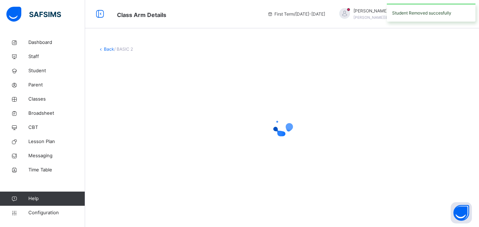
scroll to position [0, 0]
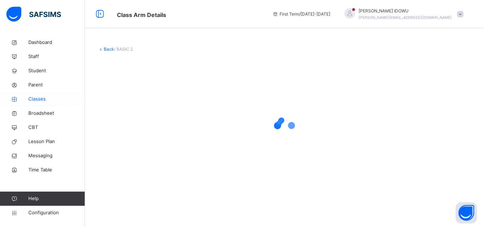
click at [33, 100] on span "Classes" at bounding box center [56, 99] width 57 height 7
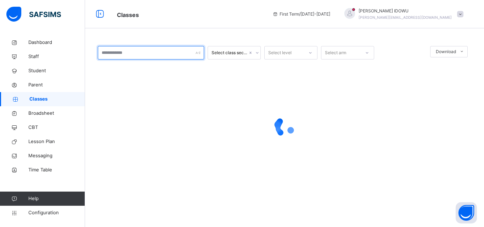
click at [156, 55] on input "text" at bounding box center [151, 52] width 106 height 13
click at [162, 58] on input "*******" at bounding box center [151, 52] width 106 height 13
type input "*"
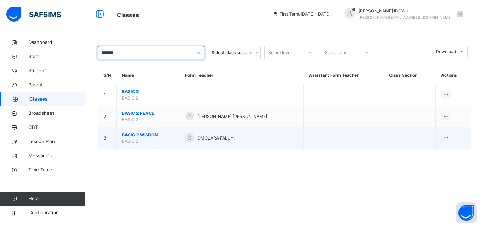
type input "*******"
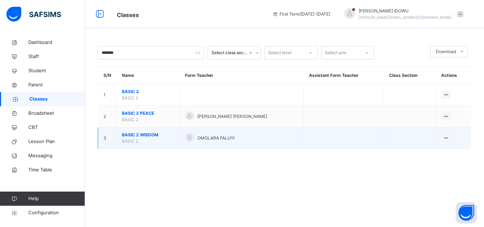
click at [137, 132] on span "BASIC 2 WISDOM" at bounding box center [148, 135] width 52 height 6
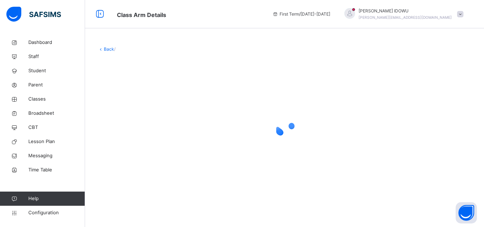
click at [137, 132] on div at bounding box center [284, 127] width 373 height 28
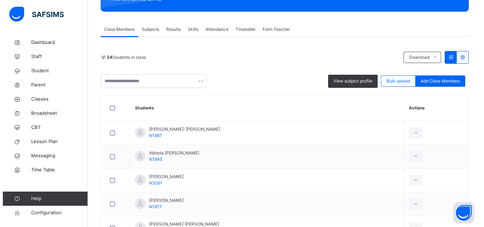
scroll to position [142, 0]
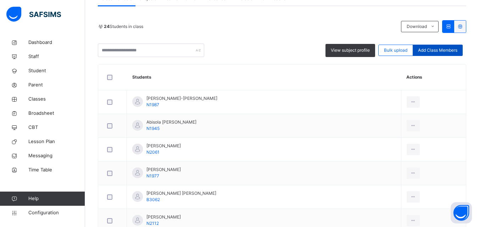
click at [449, 49] on span "Add Class Members" at bounding box center [437, 50] width 39 height 6
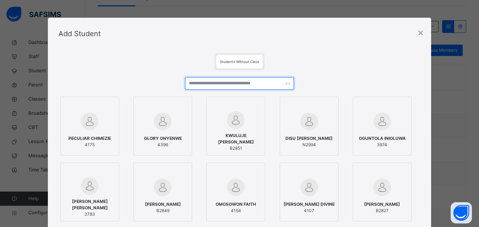
click at [268, 79] on input "text" at bounding box center [239, 83] width 108 height 12
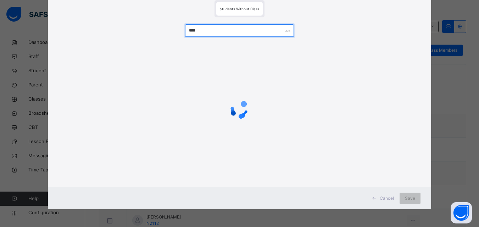
scroll to position [23, 0]
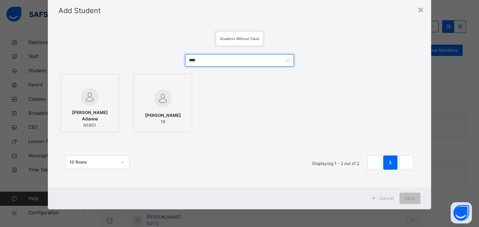
type input "****"
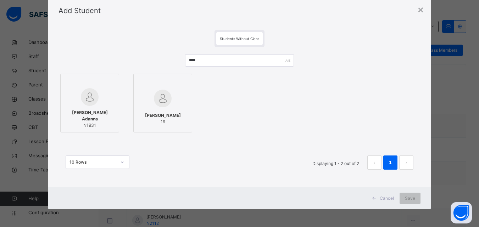
click at [86, 84] on div at bounding box center [89, 83] width 51 height 11
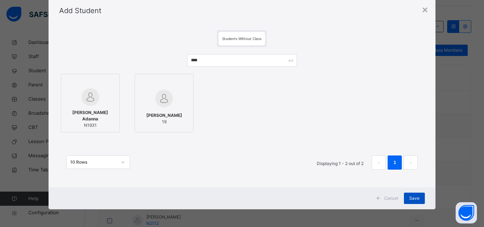
click at [416, 198] on span "Save" at bounding box center [414, 198] width 10 height 6
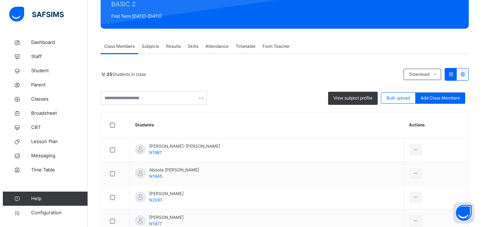
scroll to position [106, 0]
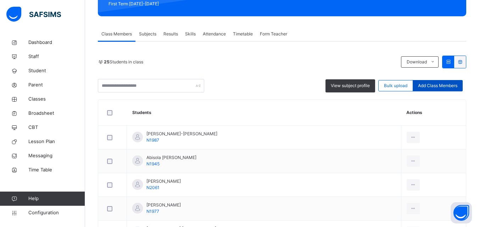
click at [444, 82] on div "Add Class Members" at bounding box center [437, 85] width 50 height 11
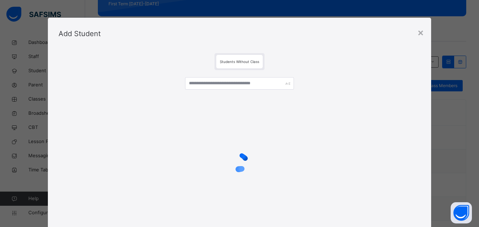
click at [209, 77] on div at bounding box center [239, 153] width 362 height 167
click at [209, 85] on input "text" at bounding box center [239, 83] width 108 height 12
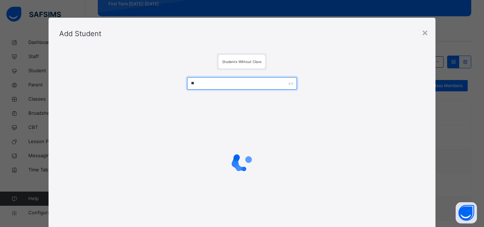
type input "*"
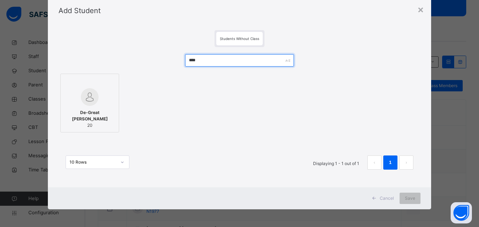
scroll to position [23, 0]
type input "****"
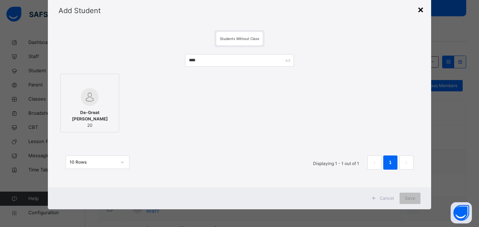
click at [422, 10] on div "×" at bounding box center [420, 9] width 7 height 15
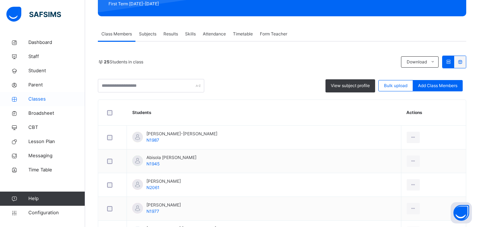
click at [36, 102] on span "Classes" at bounding box center [56, 99] width 57 height 7
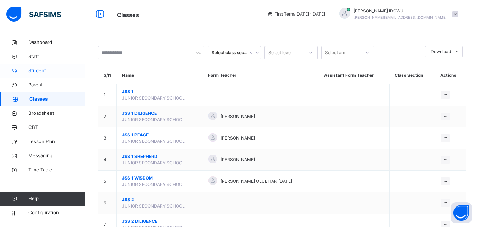
click at [60, 69] on span "Student" at bounding box center [56, 70] width 57 height 7
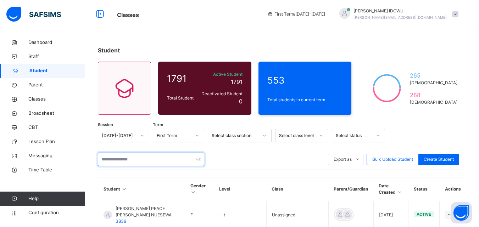
click at [130, 158] on input "text" at bounding box center [151, 159] width 106 height 13
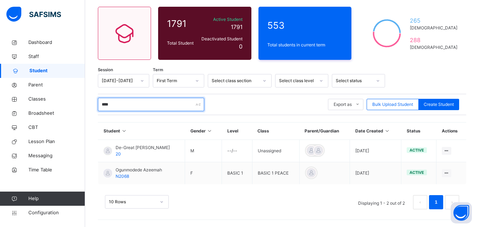
scroll to position [55, 0]
type input "****"
click at [38, 99] on span "Classes" at bounding box center [56, 99] width 57 height 7
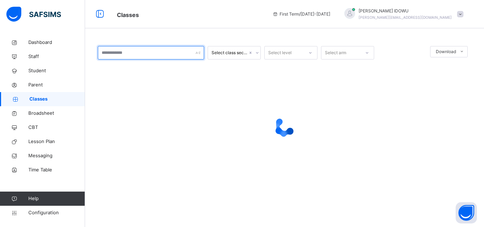
click at [147, 52] on input "text" at bounding box center [151, 52] width 106 height 13
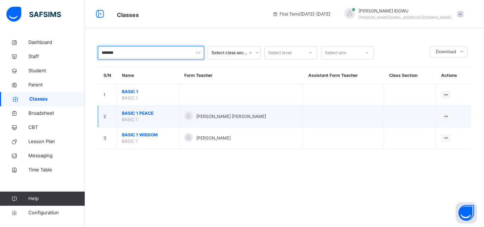
type input "*******"
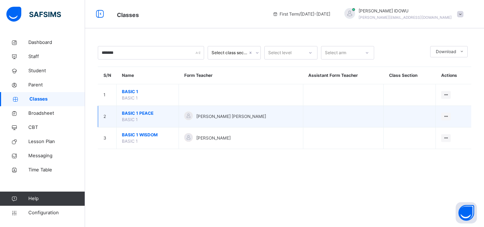
click at [139, 113] on span "BASIC 1 PEACE" at bounding box center [147, 113] width 51 height 6
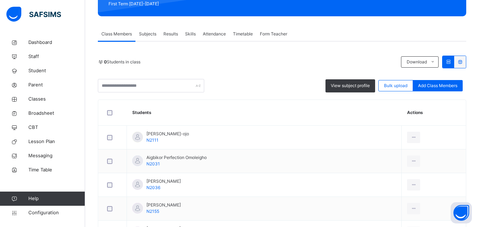
scroll to position [142, 0]
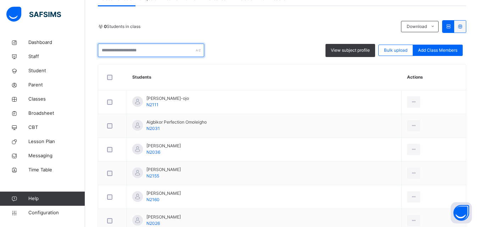
click at [176, 50] on input "text" at bounding box center [151, 50] width 106 height 13
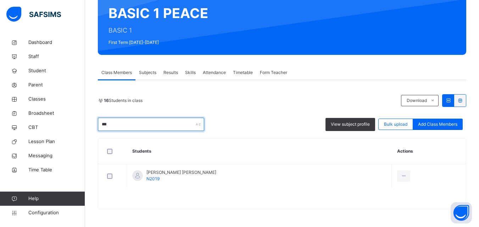
scroll to position [126, 0]
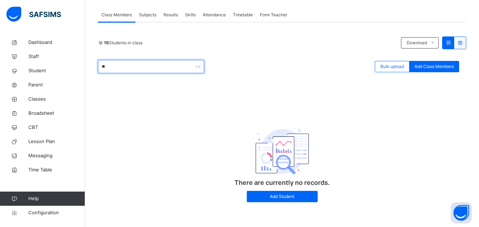
type input "*"
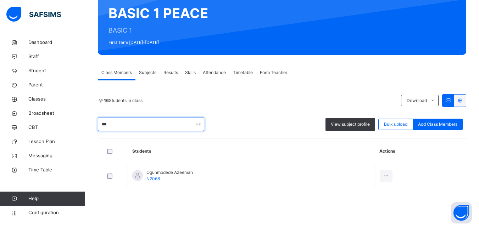
scroll to position [68, 0]
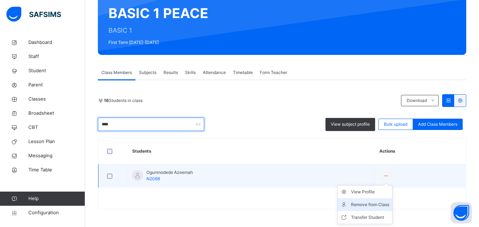
type input "****"
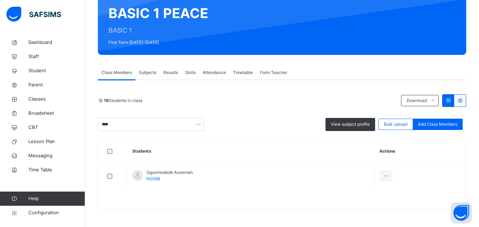
click at [0, 0] on div "Remove from Class" at bounding box center [0, 0] width 0 height 0
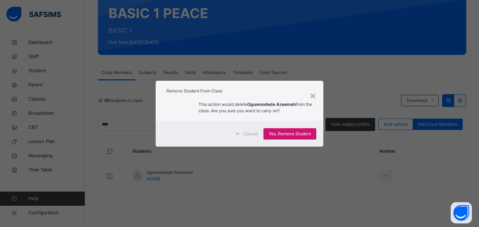
click at [300, 132] on span "Yes, Remove Student" at bounding box center [290, 134] width 42 height 6
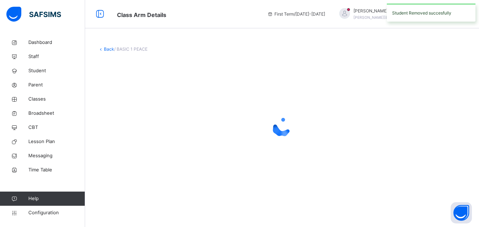
scroll to position [0, 0]
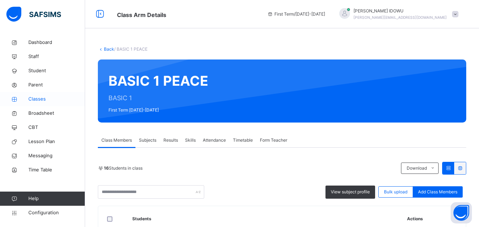
click at [46, 99] on span "Classes" at bounding box center [56, 99] width 57 height 7
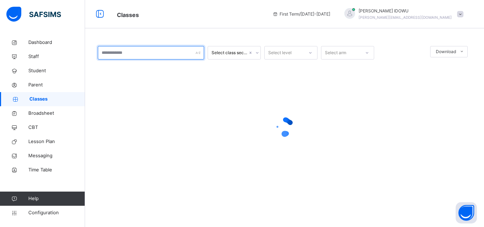
click at [135, 57] on input "text" at bounding box center [151, 52] width 106 height 13
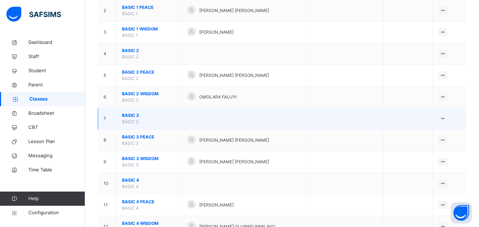
scroll to position [106, 0]
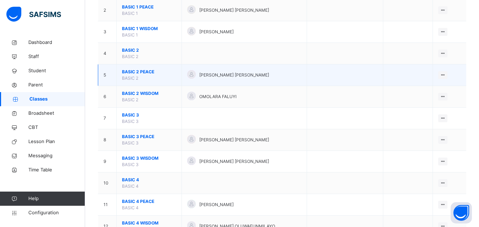
type input "*****"
click at [137, 67] on td "BASIC 2 PEACE BASIC 2" at bounding box center [149, 75] width 65 height 22
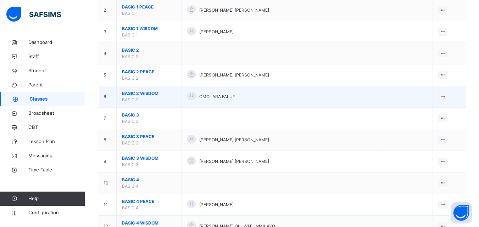
click at [131, 93] on span "BASIC 2 WISDOM" at bounding box center [149, 93] width 54 height 6
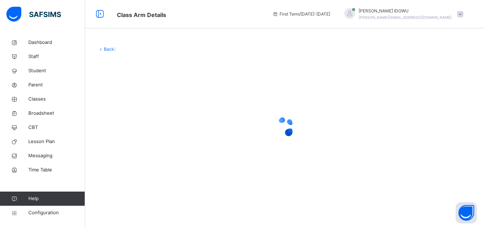
click at [131, 93] on div at bounding box center [284, 127] width 373 height 135
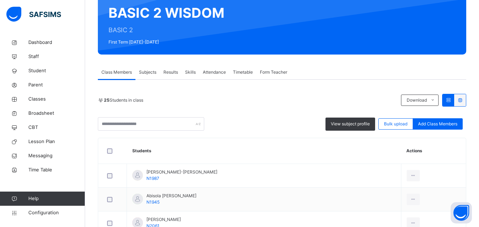
scroll to position [71, 0]
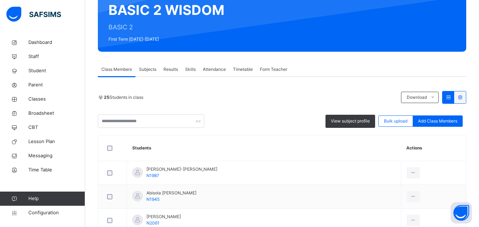
click at [435, 123] on span "Add Class Members" at bounding box center [437, 121] width 39 height 6
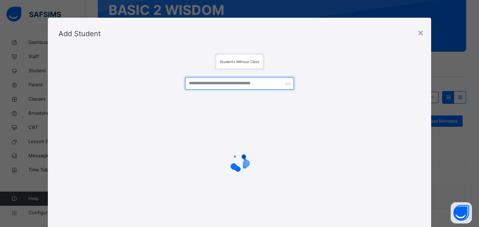
click at [272, 81] on input "text" at bounding box center [239, 83] width 108 height 12
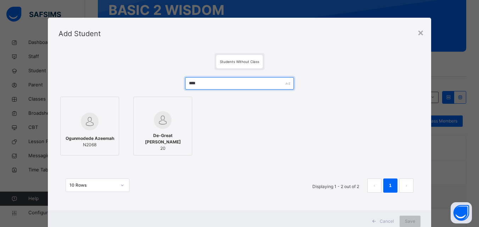
type input "****"
click at [75, 116] on div at bounding box center [89, 121] width 51 height 21
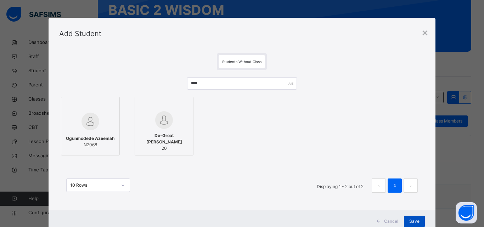
click at [418, 218] on div "Save" at bounding box center [414, 221] width 21 height 11
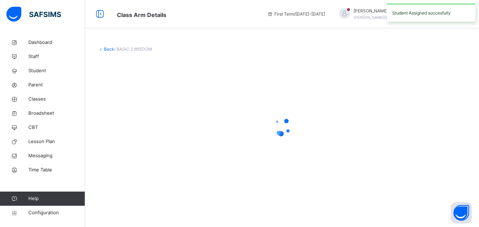
scroll to position [0, 0]
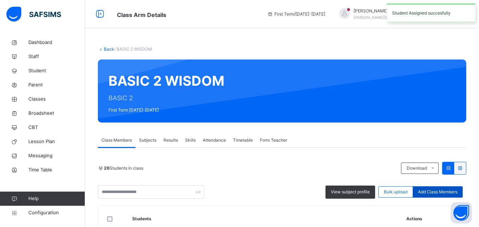
click at [446, 189] on span "Add Class Members" at bounding box center [437, 192] width 39 height 6
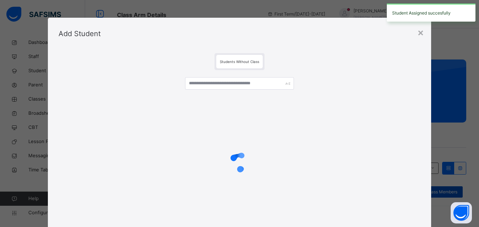
scroll to position [71, 0]
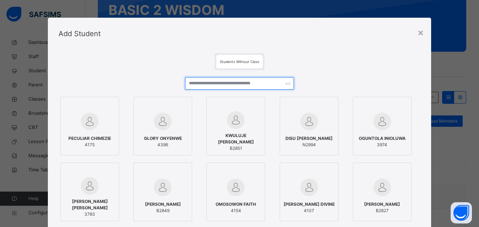
click at [261, 78] on input "text" at bounding box center [239, 83] width 108 height 12
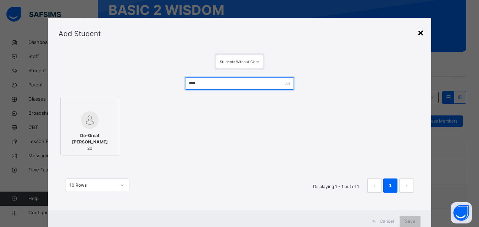
type input "****"
click at [419, 34] on div "×" at bounding box center [420, 32] width 7 height 15
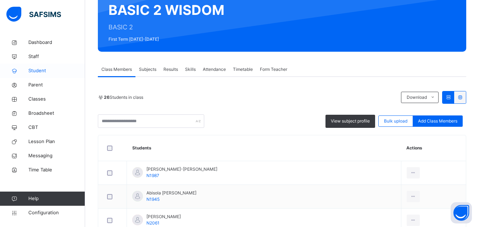
click at [45, 70] on span "Student" at bounding box center [56, 70] width 57 height 7
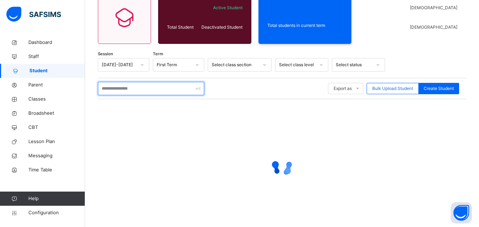
click at [149, 87] on input "text" at bounding box center [151, 88] width 106 height 13
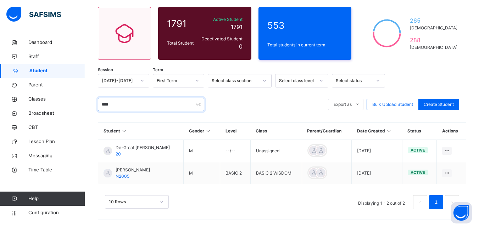
scroll to position [55, 0]
type input "****"
click at [46, 100] on span "Classes" at bounding box center [56, 99] width 57 height 7
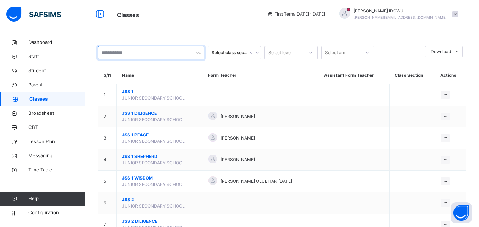
click at [160, 55] on input "text" at bounding box center [151, 52] width 106 height 13
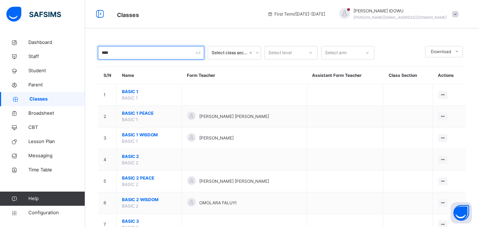
type input "*****"
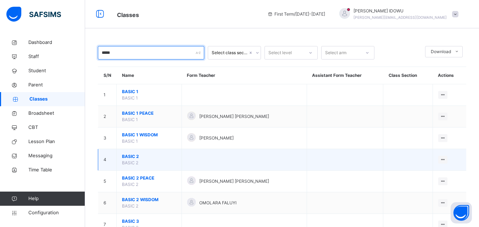
scroll to position [35, 0]
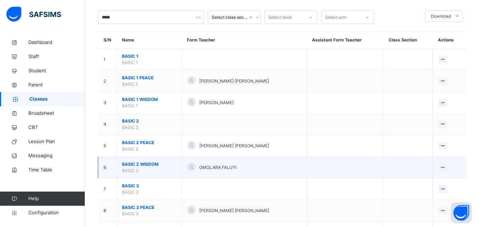
click at [134, 165] on span "BASIC 2 WISDOM" at bounding box center [149, 164] width 54 height 6
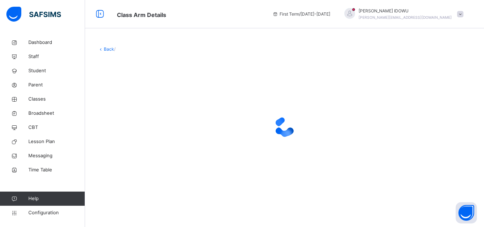
click at [127, 162] on div at bounding box center [284, 127] width 373 height 135
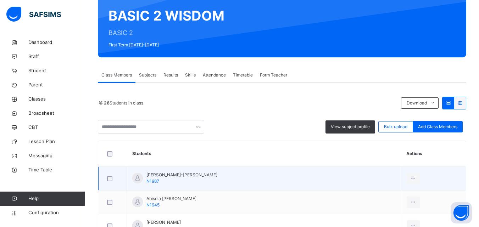
scroll to position [106, 0]
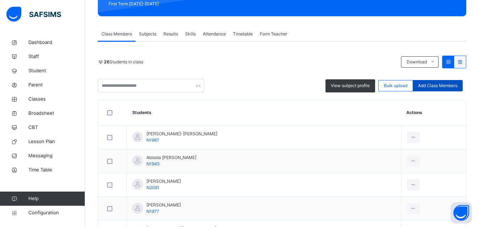
click at [443, 82] on div "Add Class Members" at bounding box center [437, 85] width 50 height 11
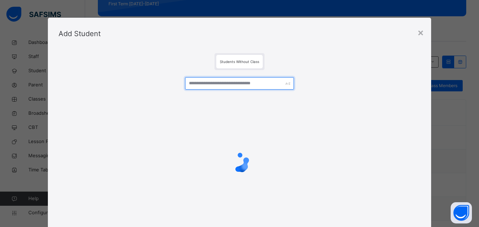
click at [226, 84] on input "text" at bounding box center [239, 83] width 108 height 12
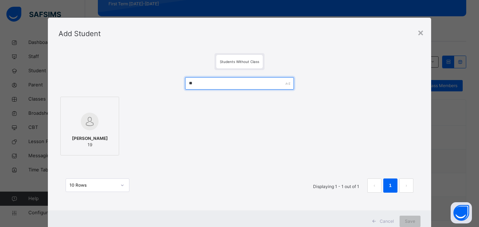
type input "*"
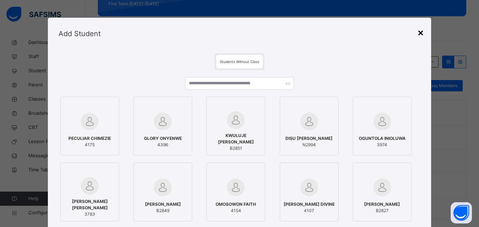
click at [421, 30] on div "×" at bounding box center [420, 32] width 7 height 15
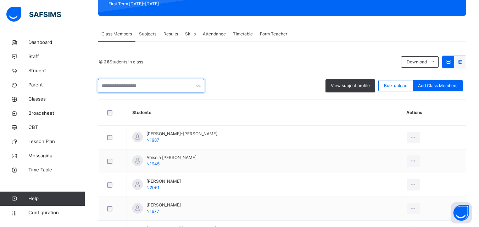
click at [147, 85] on input "text" at bounding box center [151, 85] width 106 height 13
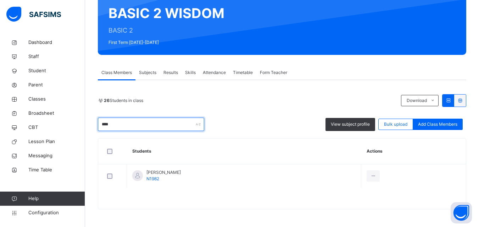
scroll to position [68, 0]
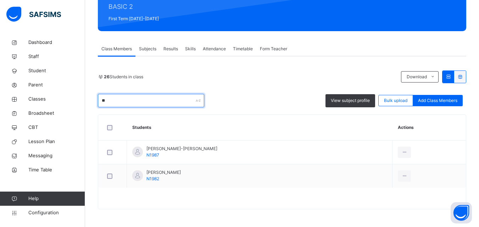
type input "*"
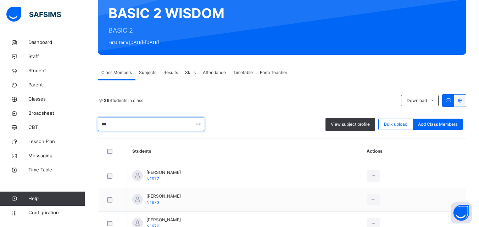
scroll to position [106, 0]
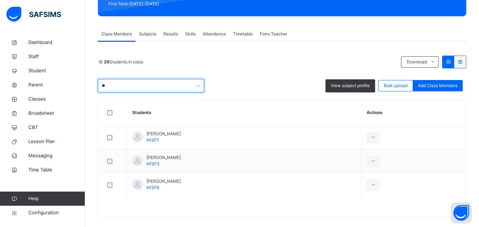
type input "*"
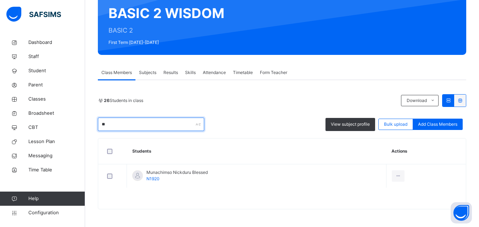
type input "*"
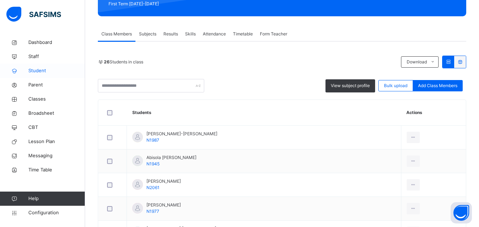
click at [43, 70] on span "Student" at bounding box center [56, 70] width 57 height 7
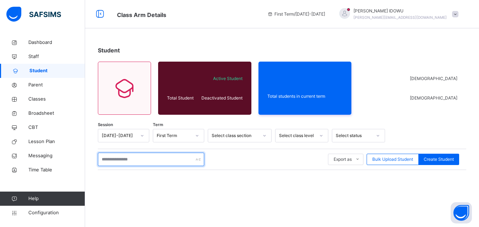
click at [145, 156] on input "text" at bounding box center [151, 159] width 106 height 13
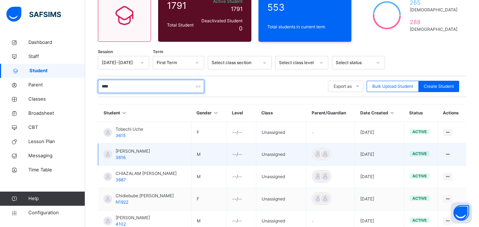
scroll to position [106, 0]
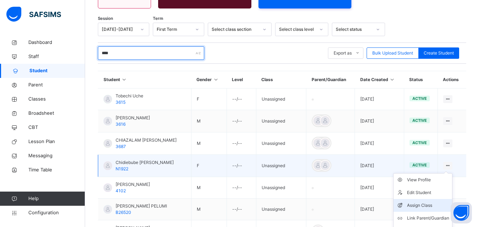
type input "****"
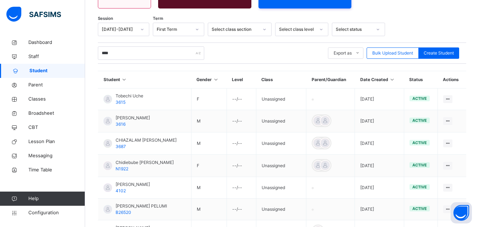
drag, startPoint x: 429, startPoint y: 204, endPoint x: 424, endPoint y: 201, distance: 6.4
click at [0, 0] on div "Assign Class" at bounding box center [0, 0] width 0 height 0
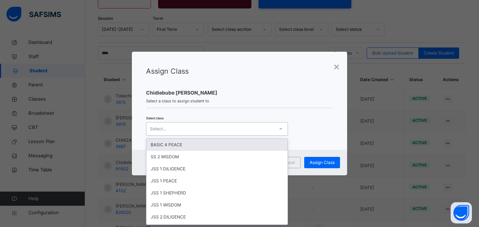
click at [279, 135] on div at bounding box center [280, 129] width 13 height 13
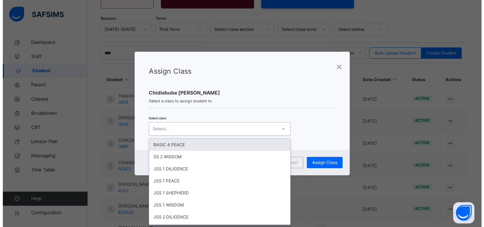
scroll to position [0, 0]
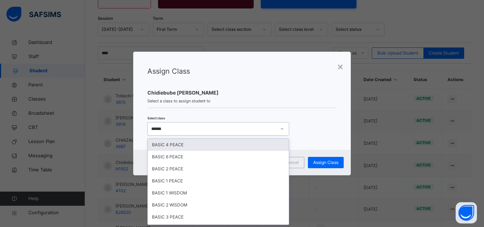
type input "*******"
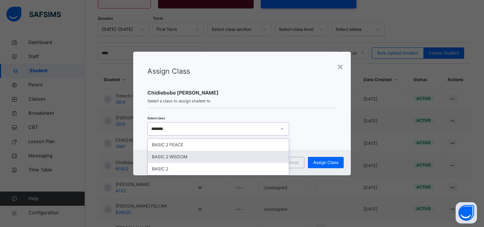
drag, startPoint x: 247, startPoint y: 157, endPoint x: 242, endPoint y: 161, distance: 6.3
click at [246, 157] on div "BASIC 2 WISDOM" at bounding box center [218, 157] width 141 height 12
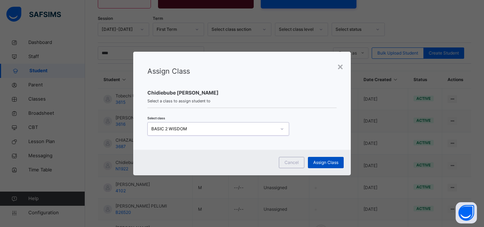
click at [334, 162] on span "Assign Class" at bounding box center [325, 162] width 25 height 6
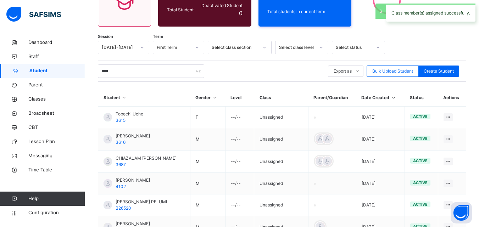
scroll to position [106, 0]
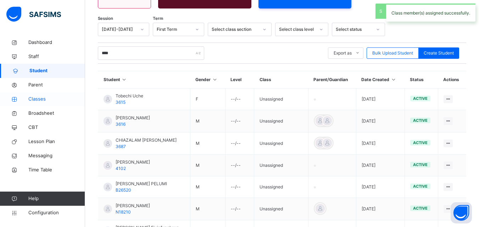
click at [31, 98] on span "Classes" at bounding box center [56, 99] width 57 height 7
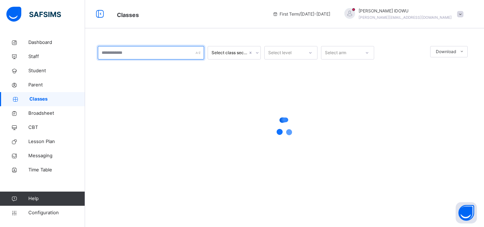
click at [154, 51] on input "text" at bounding box center [151, 52] width 106 height 13
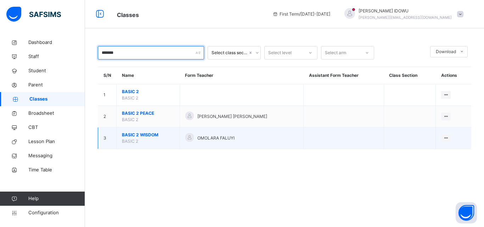
type input "*******"
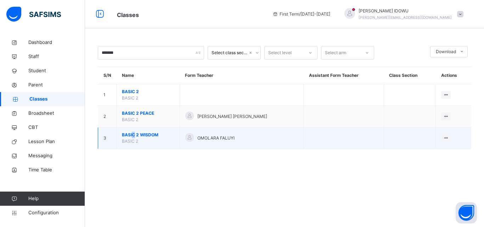
click at [134, 137] on span "BASIC 2 WISDOM" at bounding box center [148, 135] width 52 height 6
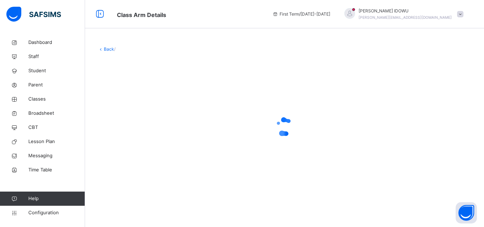
click at [134, 136] on div at bounding box center [284, 127] width 373 height 28
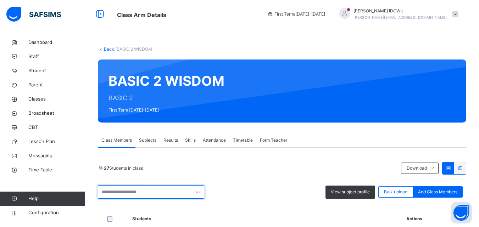
click at [158, 194] on input "text" at bounding box center [151, 191] width 106 height 13
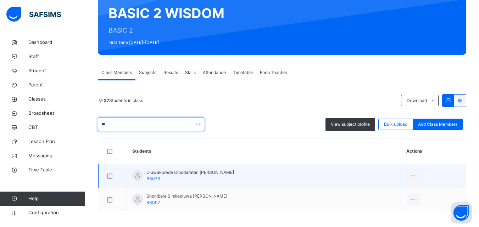
type input "*"
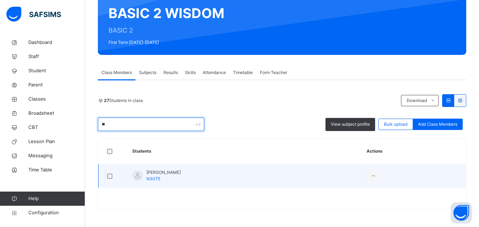
type input "*"
